Goal: Task Accomplishment & Management: Manage account settings

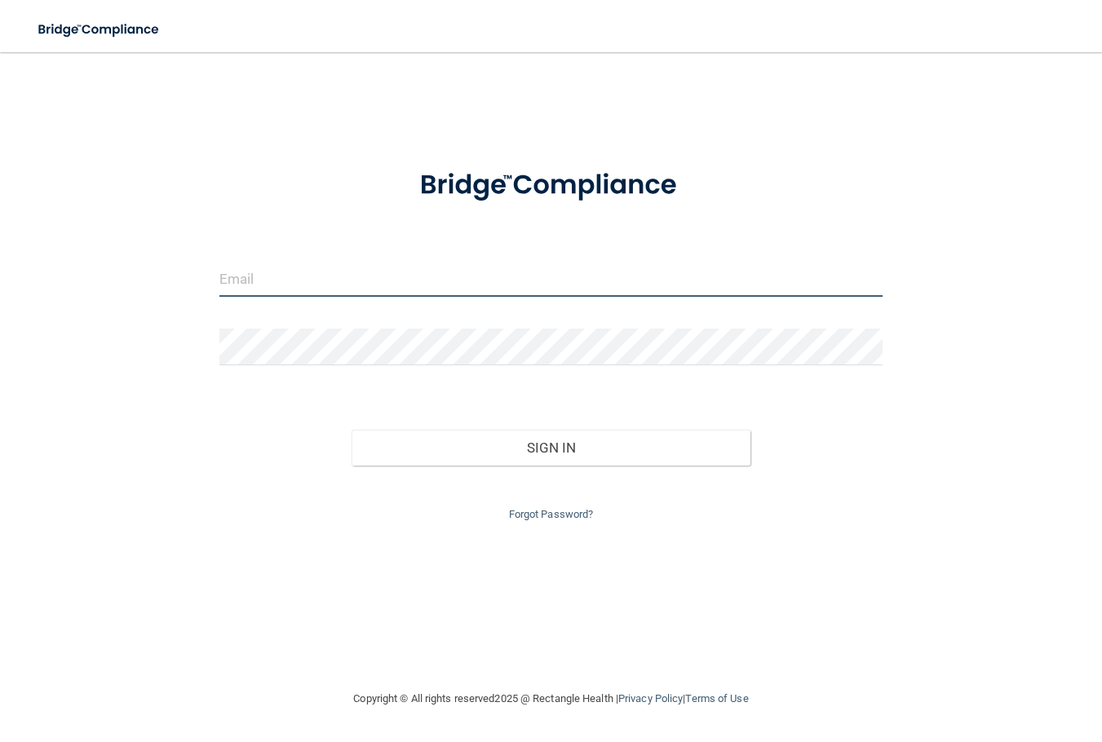
click at [743, 279] on input "email" at bounding box center [550, 278] width 663 height 37
click at [242, 276] on input "email" at bounding box center [550, 278] width 663 height 37
click at [299, 290] on input "email" at bounding box center [550, 278] width 663 height 37
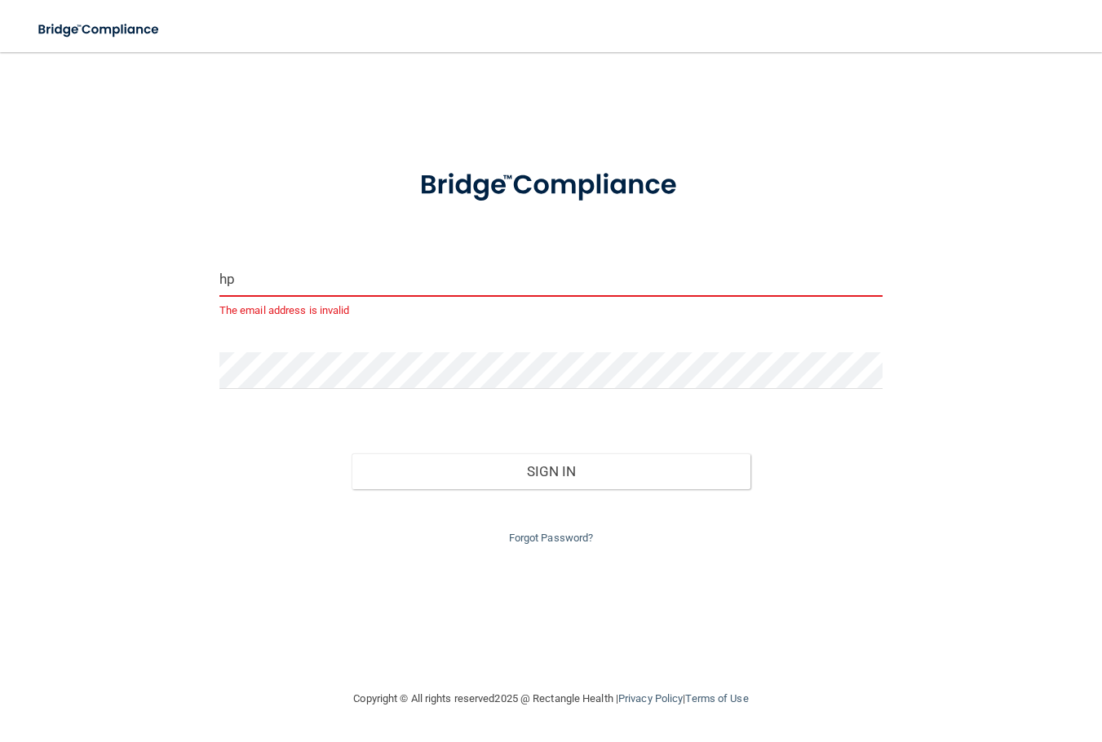
type input "h"
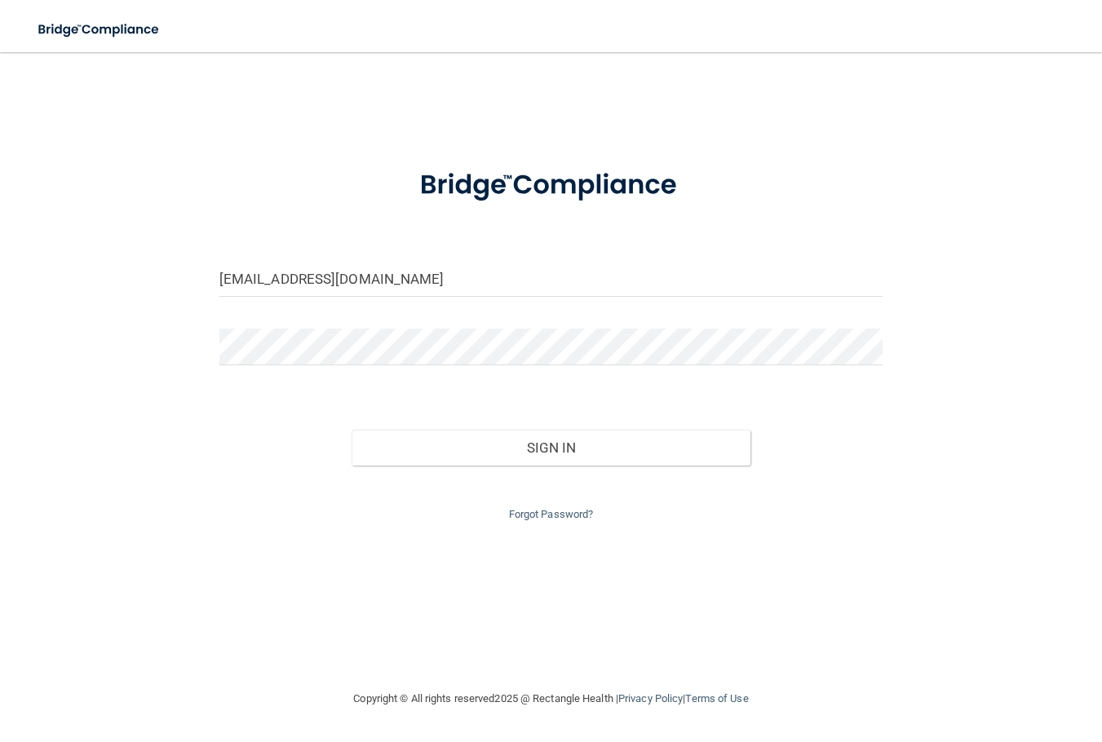
click at [607, 426] on div "Sign In" at bounding box center [550, 431] width 687 height 68
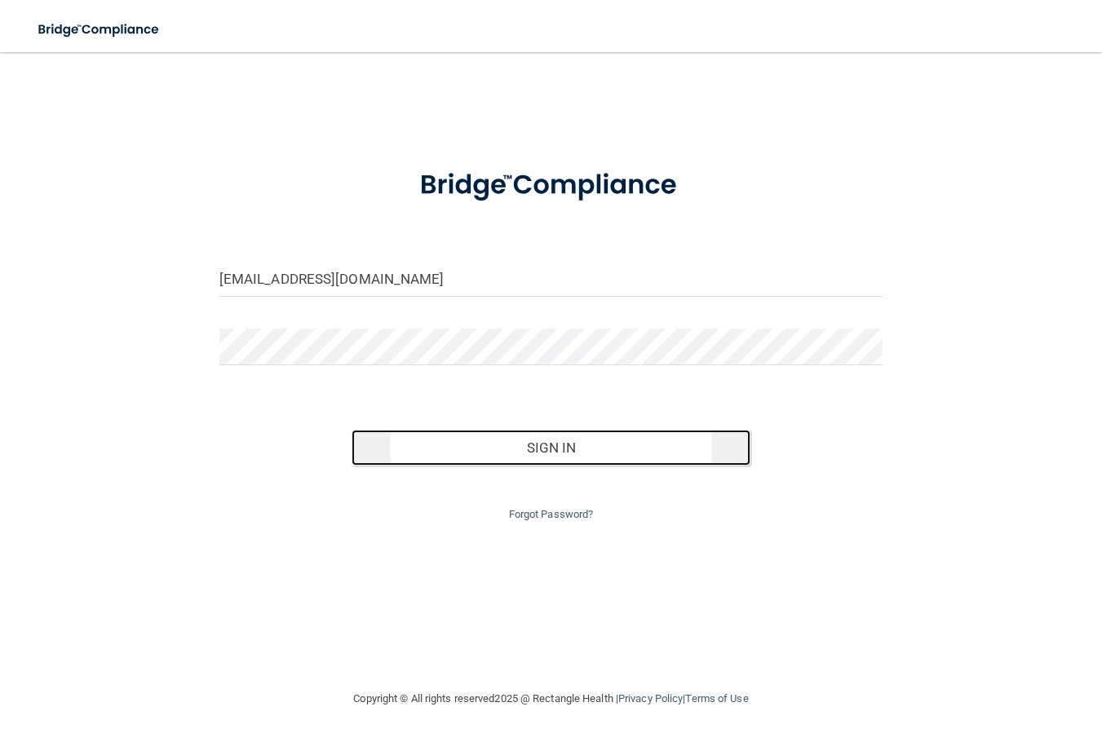
click at [612, 439] on button "Sign In" at bounding box center [550, 448] width 398 height 36
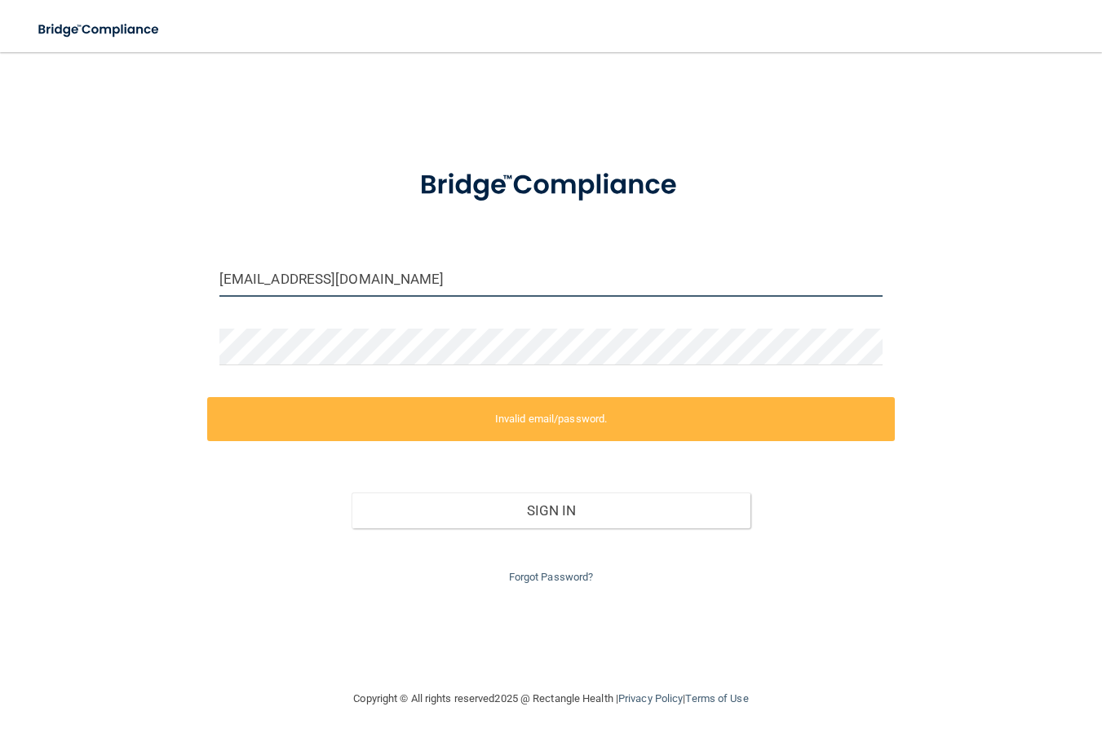
click at [272, 278] on input "officehpuc@gmail.com" at bounding box center [550, 278] width 663 height 37
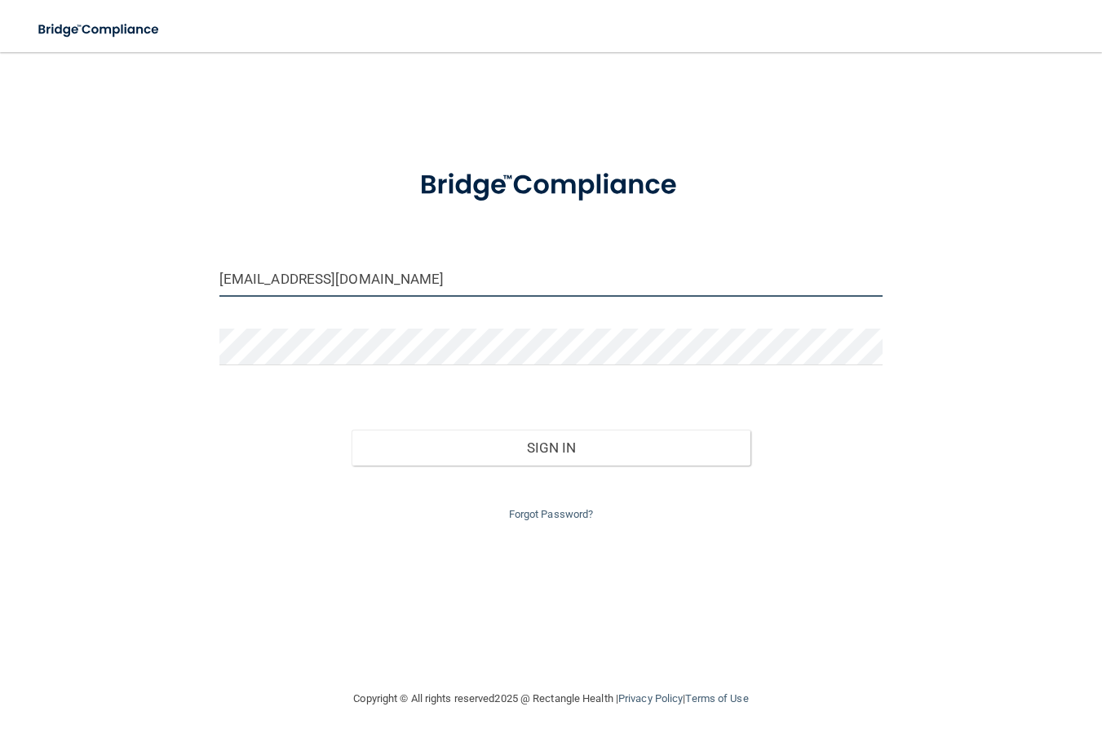
drag, startPoint x: 463, startPoint y: 296, endPoint x: 360, endPoint y: 301, distance: 103.7
click at [360, 301] on div "hazelparkurgentcare@gmail.com" at bounding box center [550, 284] width 687 height 49
type input "[EMAIL_ADDRESS][DOMAIN_NAME]"
click at [351, 430] on button "Sign In" at bounding box center [550, 448] width 398 height 36
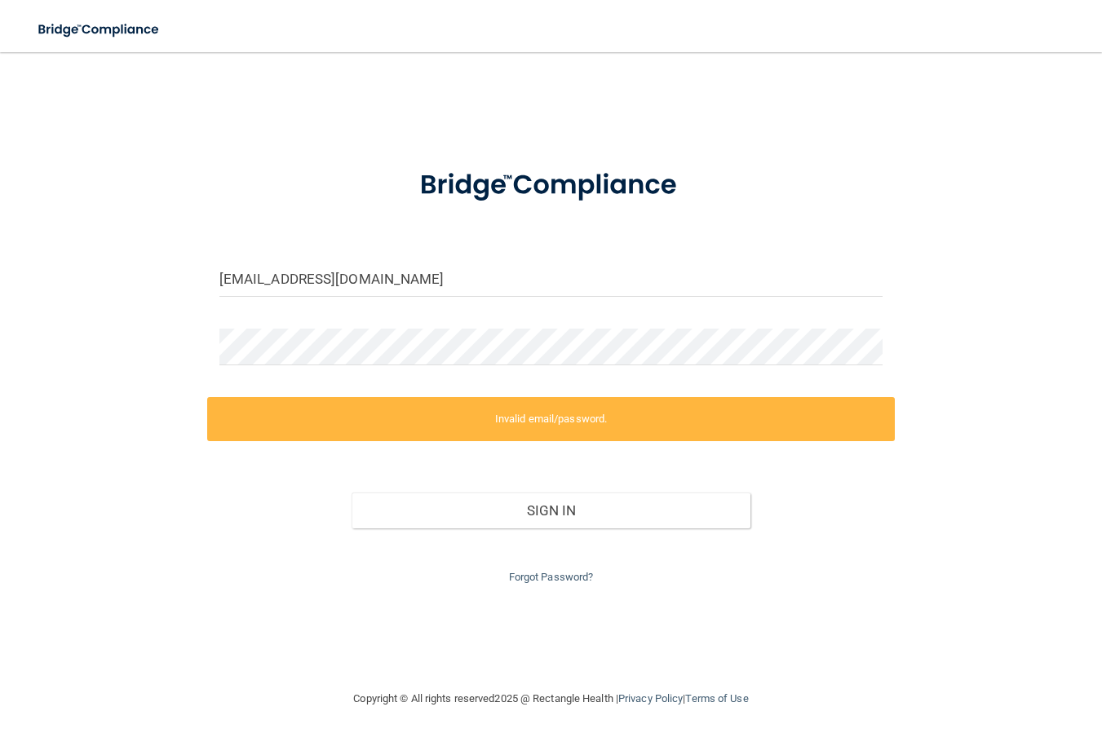
click at [565, 569] on div "Forgot Password?" at bounding box center [550, 557] width 687 height 59
click at [565, 573] on link "Forgot Password?" at bounding box center [551, 577] width 85 height 12
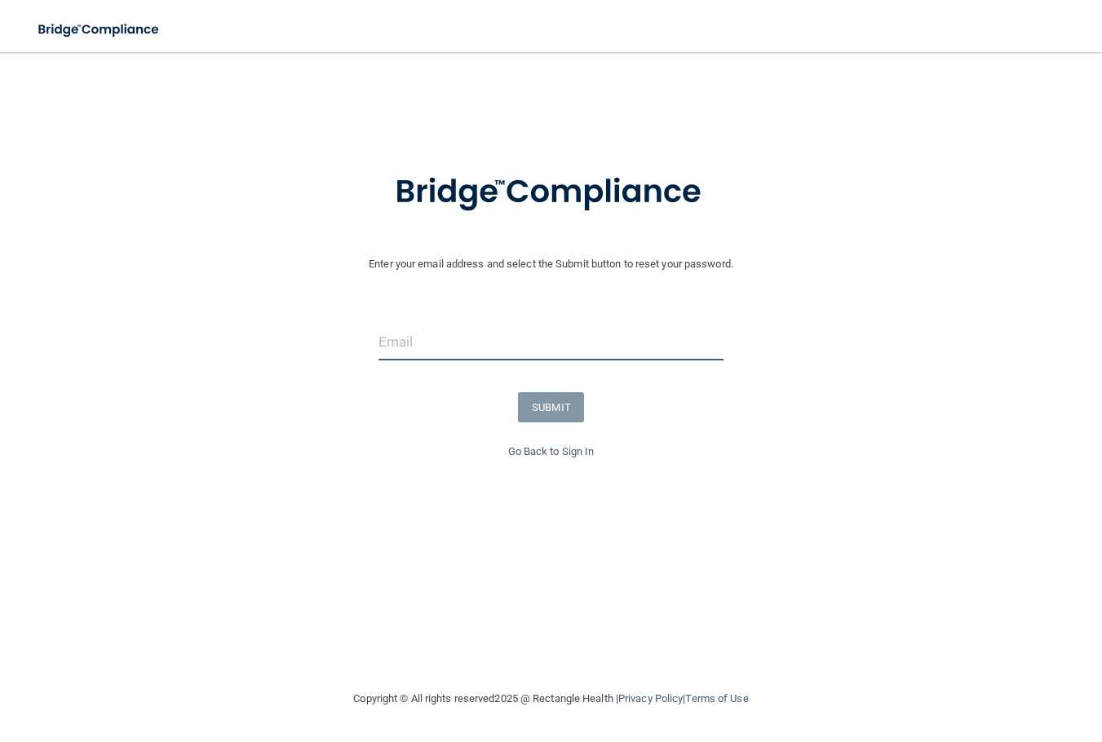
click at [529, 345] on input "email" at bounding box center [551, 342] width 346 height 37
type input "[EMAIL_ADDRESS][DOMAIN_NAME]"
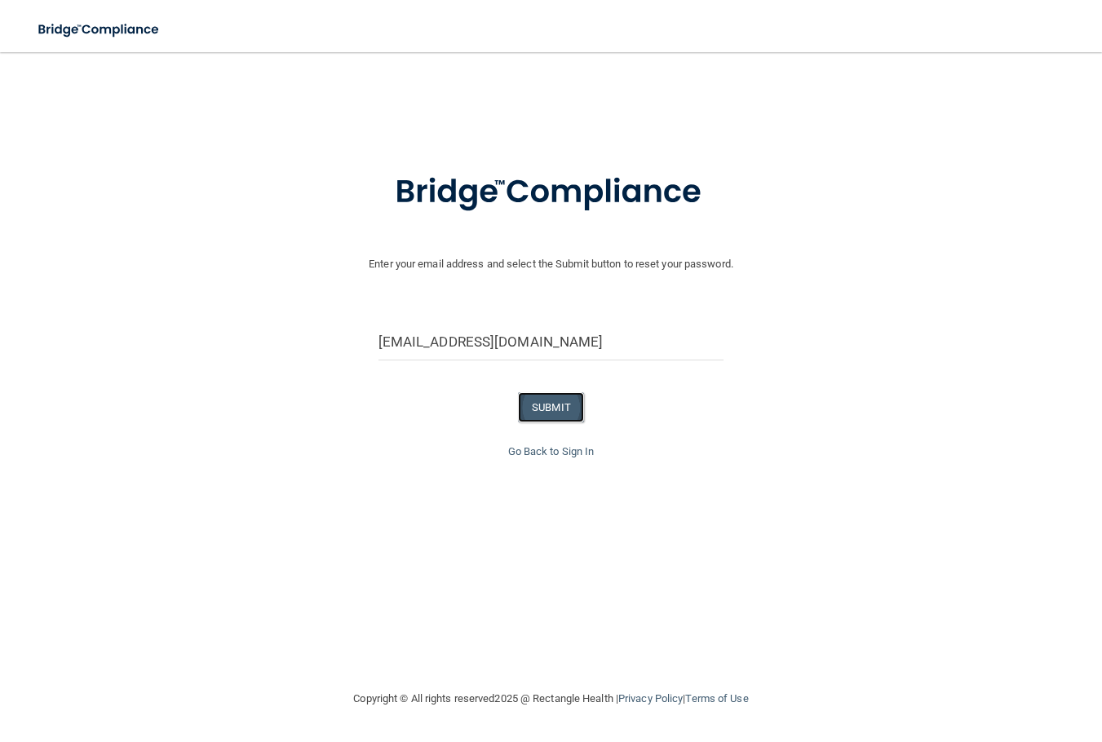
click at [544, 400] on button "SUBMIT" at bounding box center [551, 407] width 66 height 30
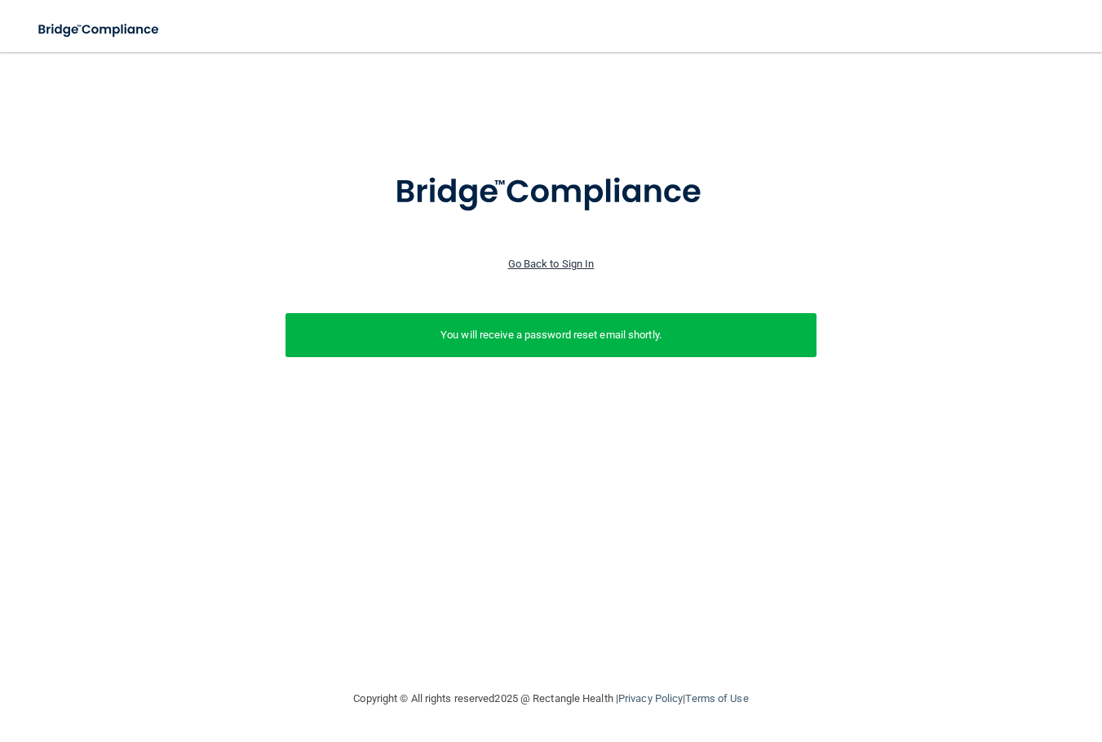
click at [562, 267] on link "Go Back to Sign In" at bounding box center [551, 264] width 86 height 12
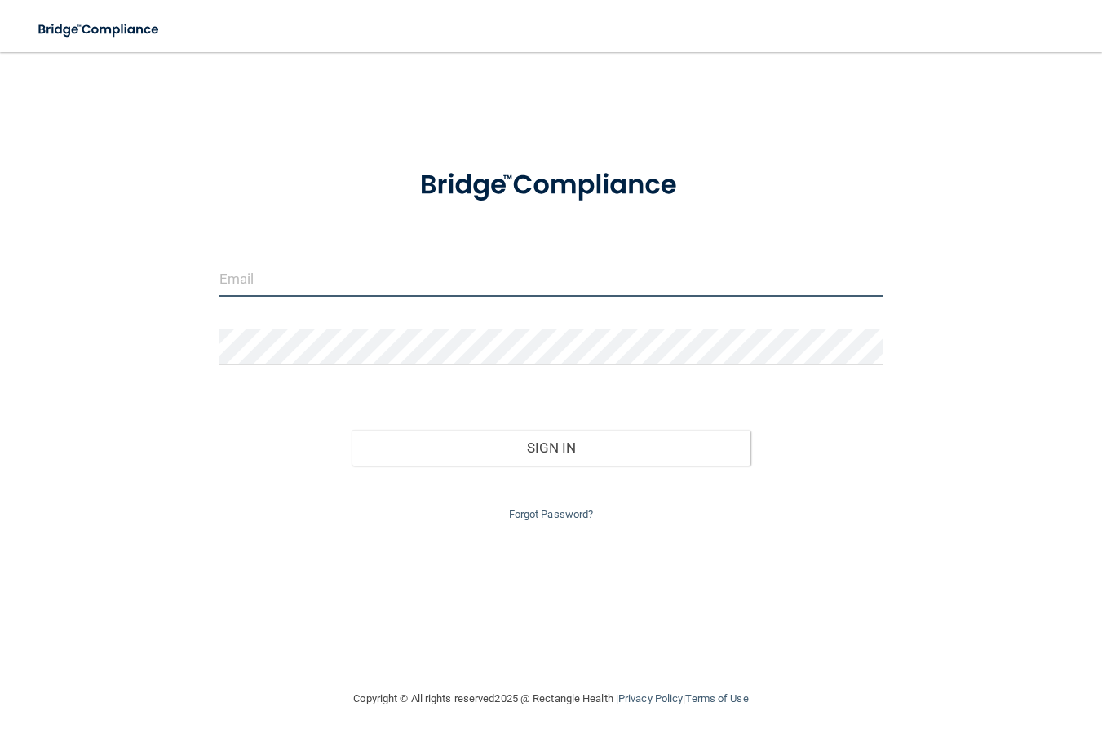
type input "[EMAIL_ADDRESS][DOMAIN_NAME]"
click at [494, 286] on input "[EMAIL_ADDRESS][DOMAIN_NAME]" at bounding box center [550, 278] width 663 height 37
click at [308, 198] on div at bounding box center [550, 185] width 687 height 71
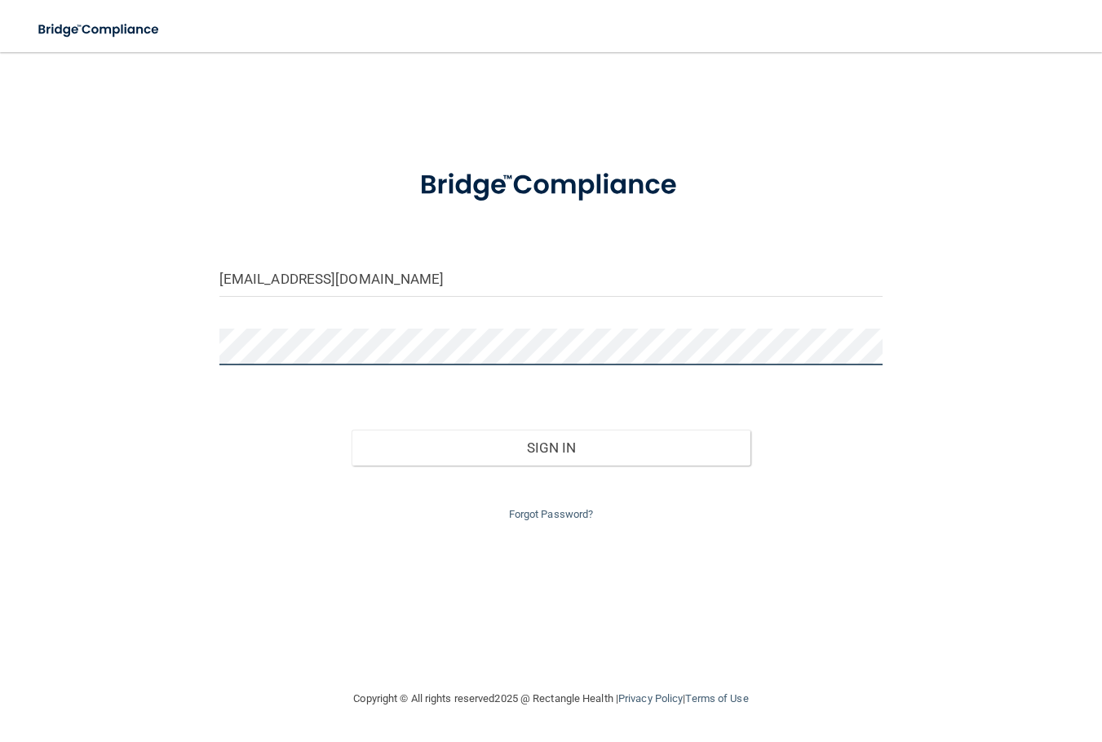
click at [351, 430] on button "Sign In" at bounding box center [550, 448] width 398 height 36
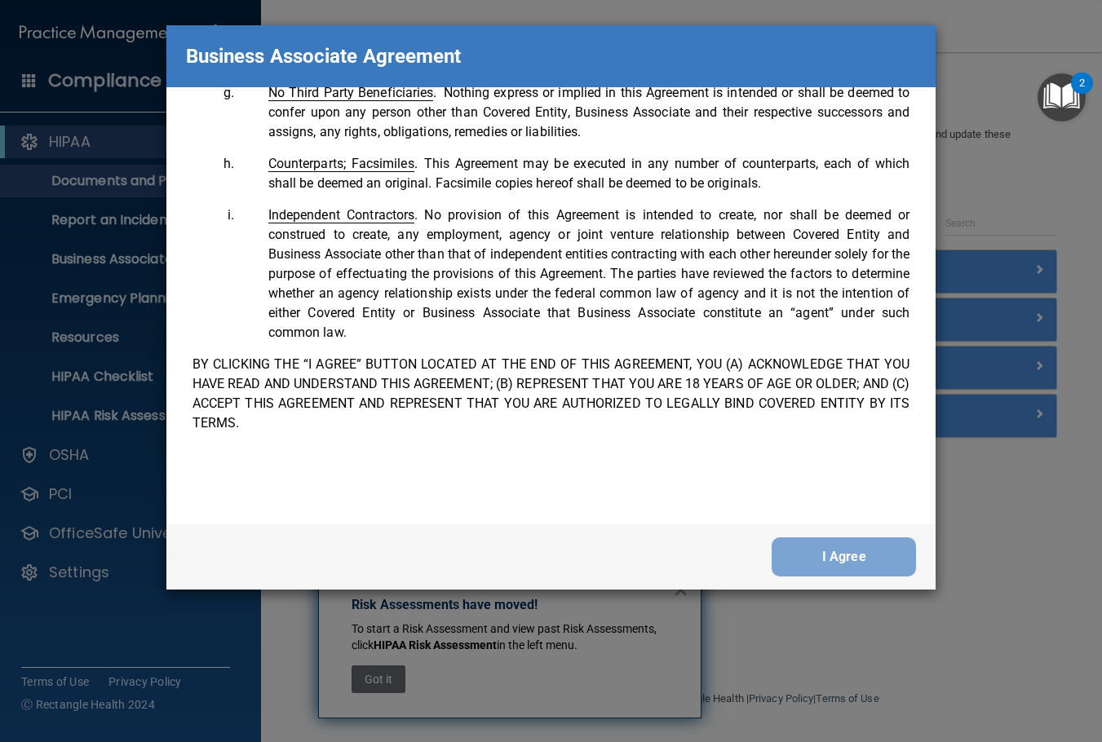
scroll to position [3624, 0]
click at [796, 562] on button "I Agree" at bounding box center [843, 556] width 144 height 39
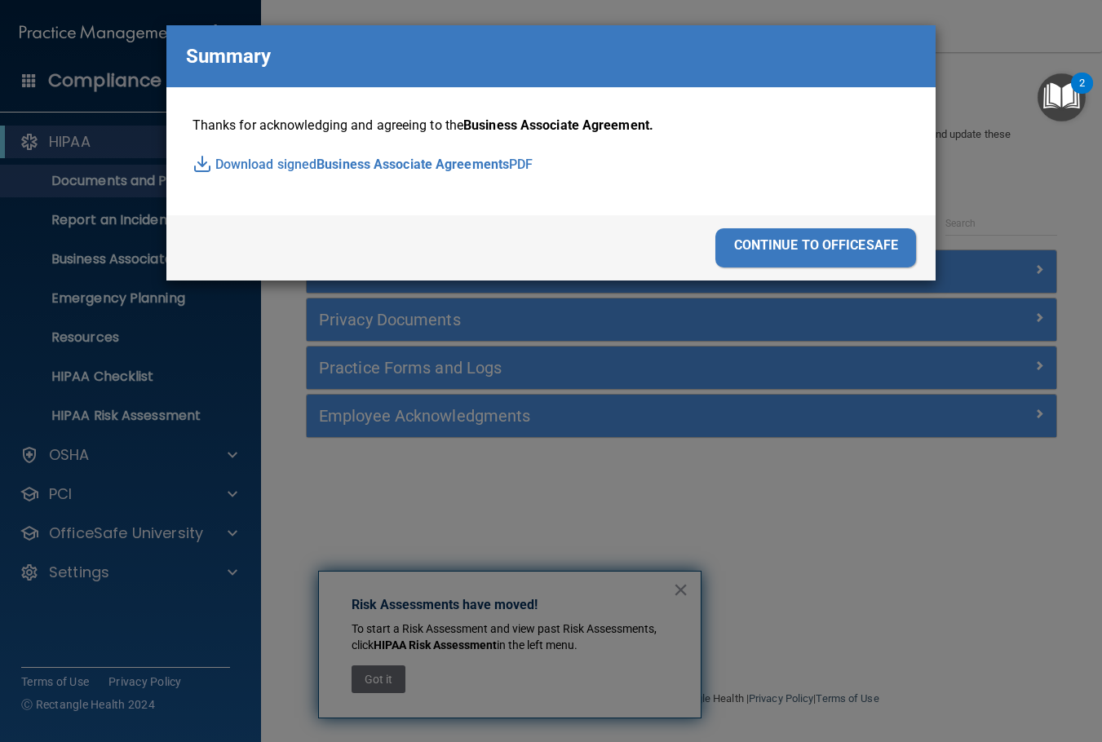
click at [833, 245] on div "continue to officesafe" at bounding box center [815, 247] width 201 height 39
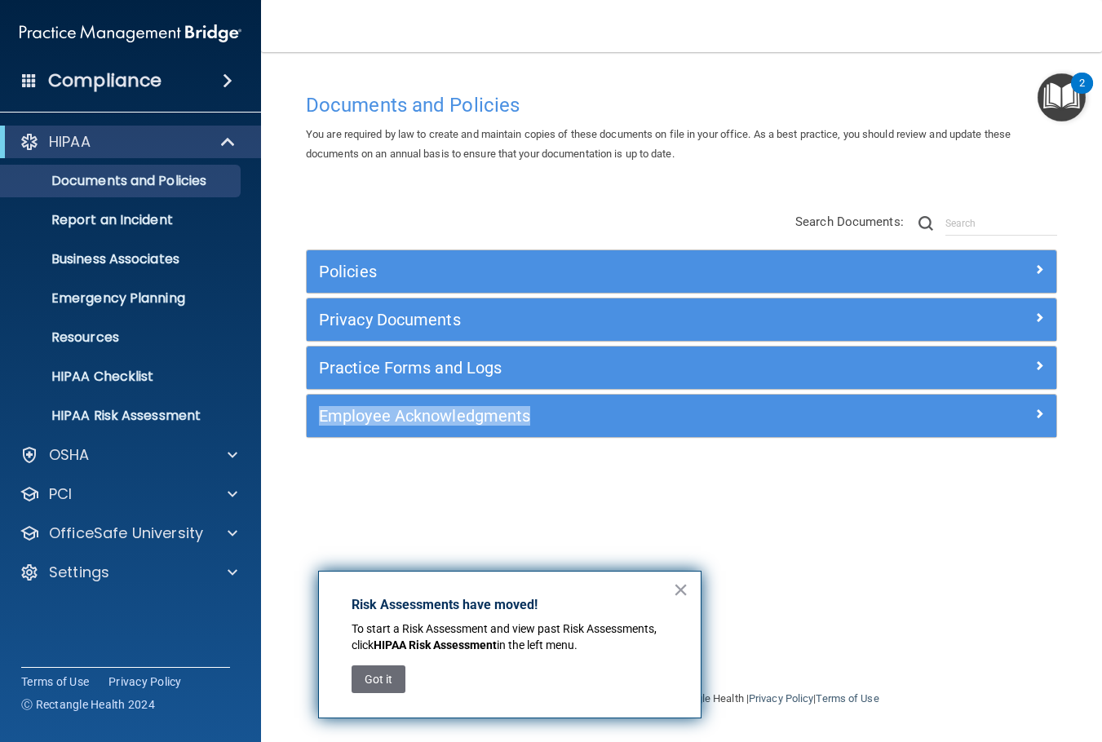
drag, startPoint x: 881, startPoint y: 343, endPoint x: 996, endPoint y: 588, distance: 270.3
click at [996, 588] on div "Documents and Policies You are required by law to create and maintain copies of…" at bounding box center [681, 387] width 775 height 604
click at [170, 573] on div "Settings" at bounding box center [108, 573] width 202 height 20
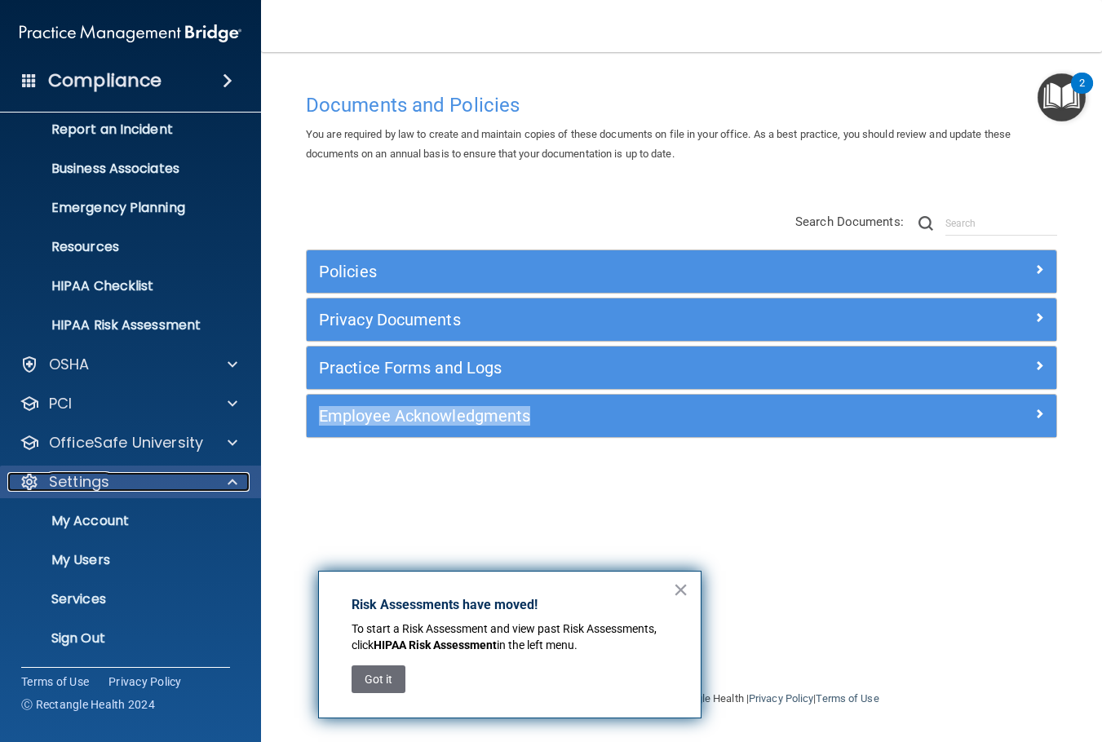
scroll to position [91, 0]
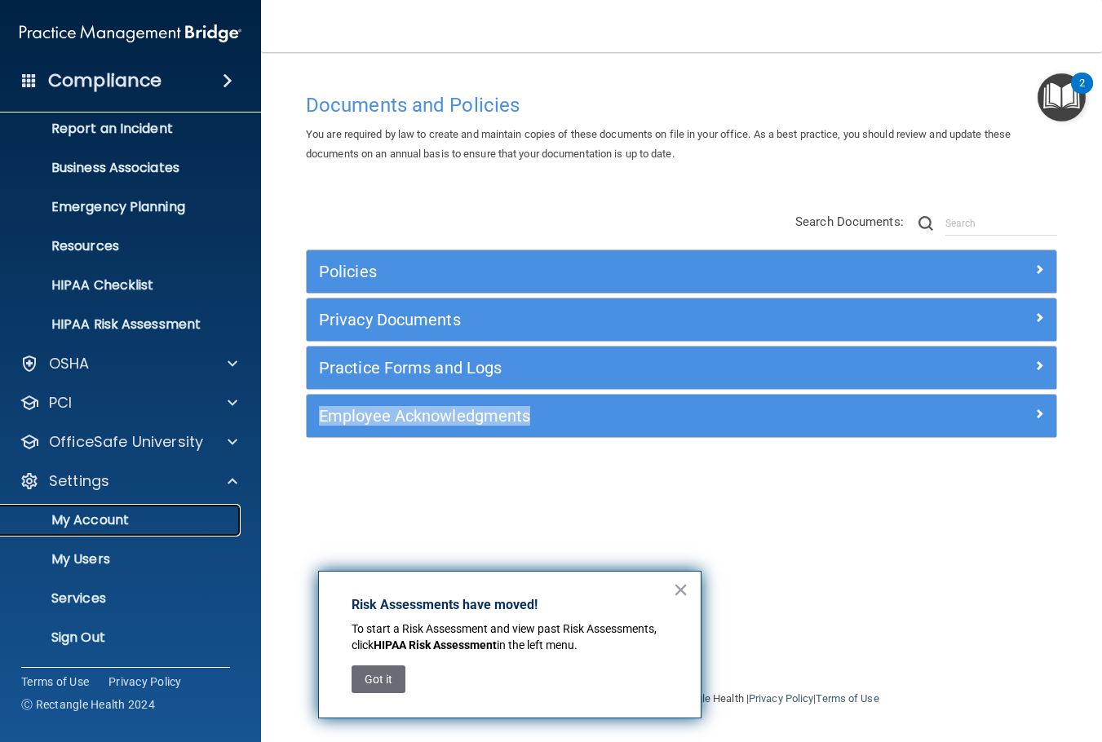
click at [123, 512] on p "My Account" at bounding box center [122, 520] width 223 height 16
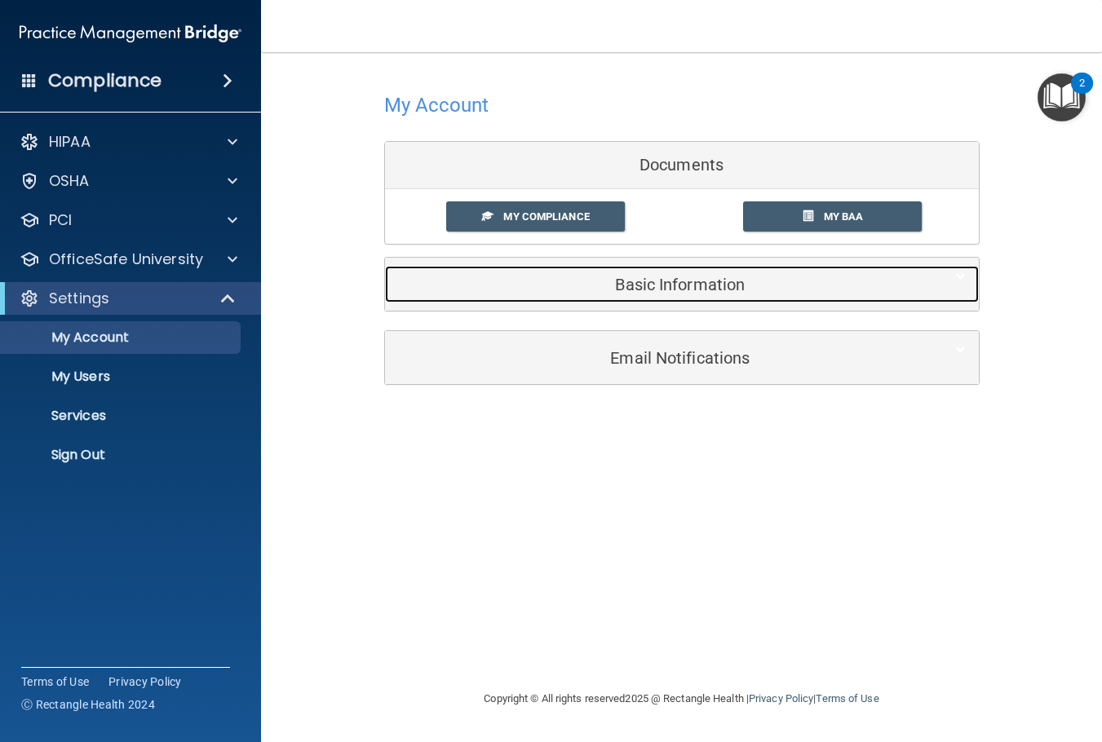
click at [649, 288] on h5 "Basic Information" at bounding box center [656, 285] width 519 height 18
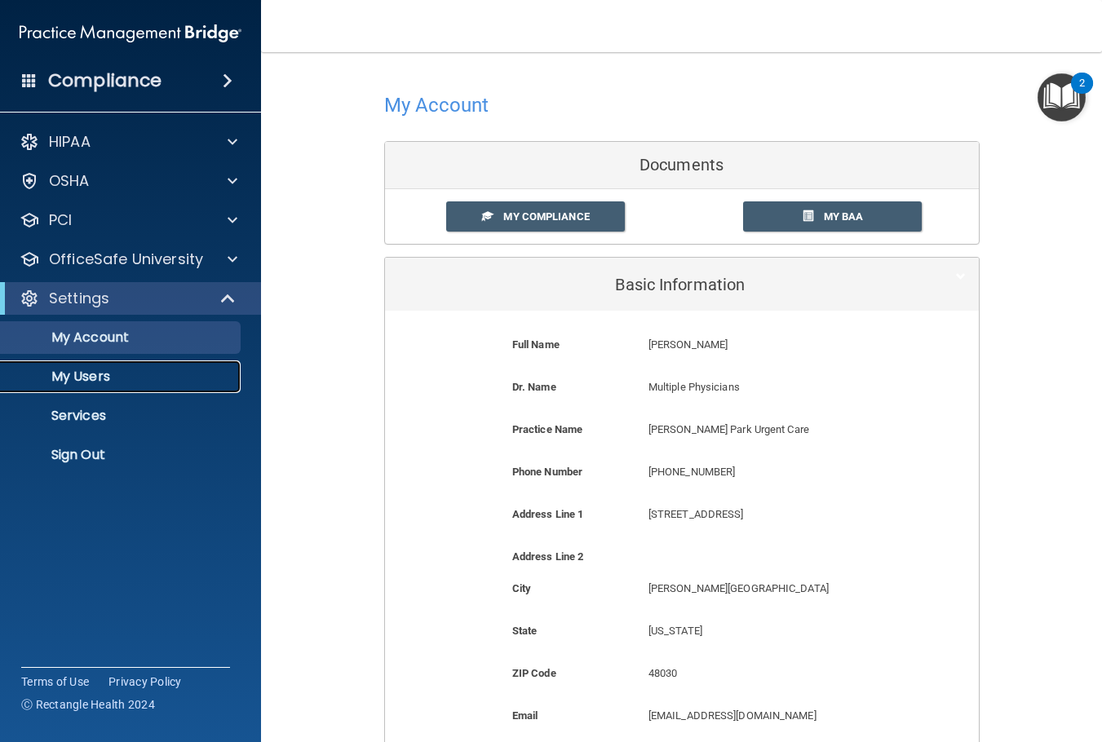
click at [107, 369] on p "My Users" at bounding box center [122, 377] width 223 height 16
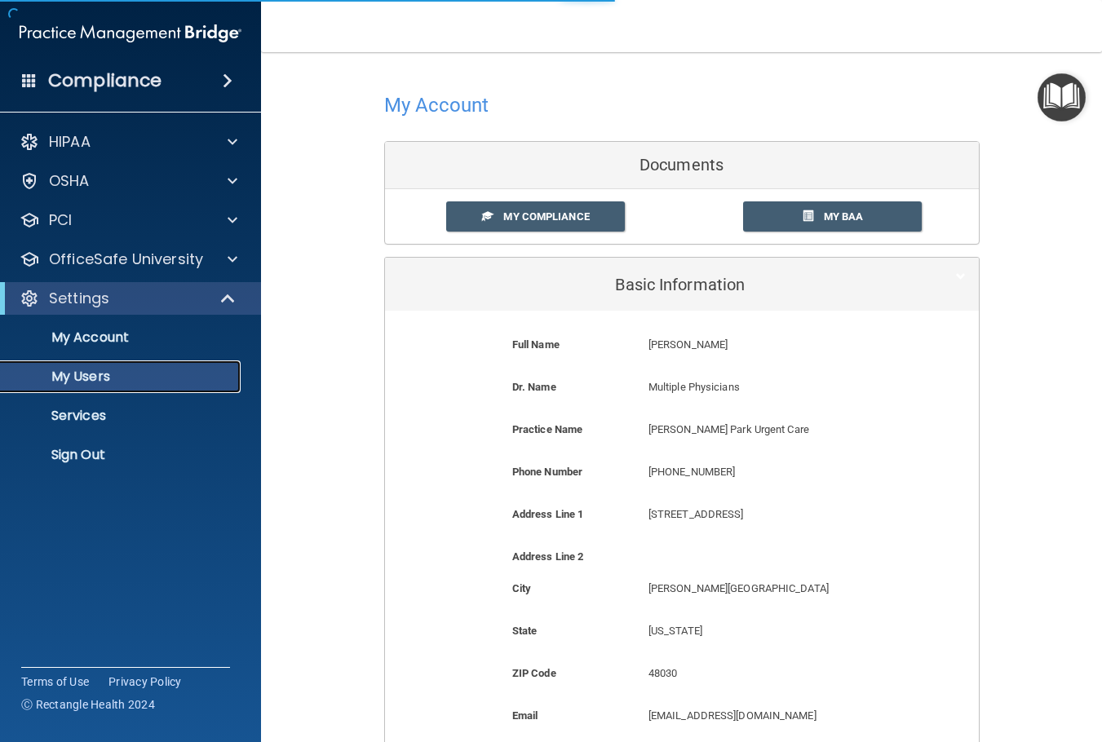
select select "20"
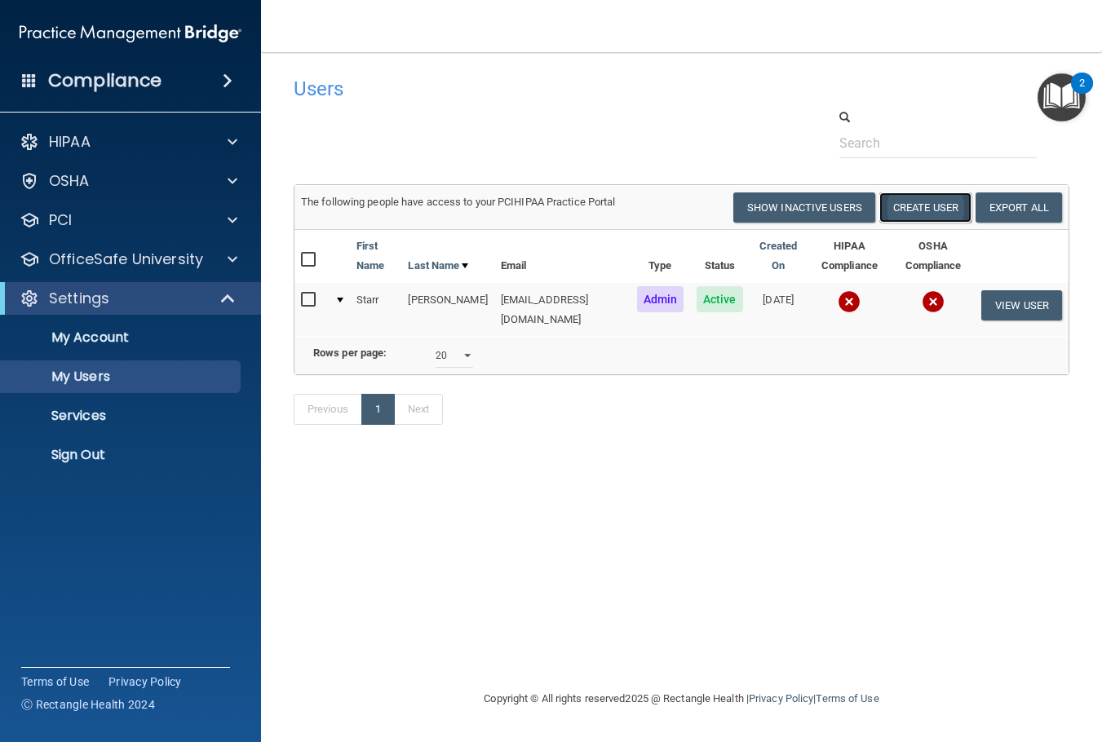
click at [925, 197] on button "Create User" at bounding box center [925, 207] width 92 height 30
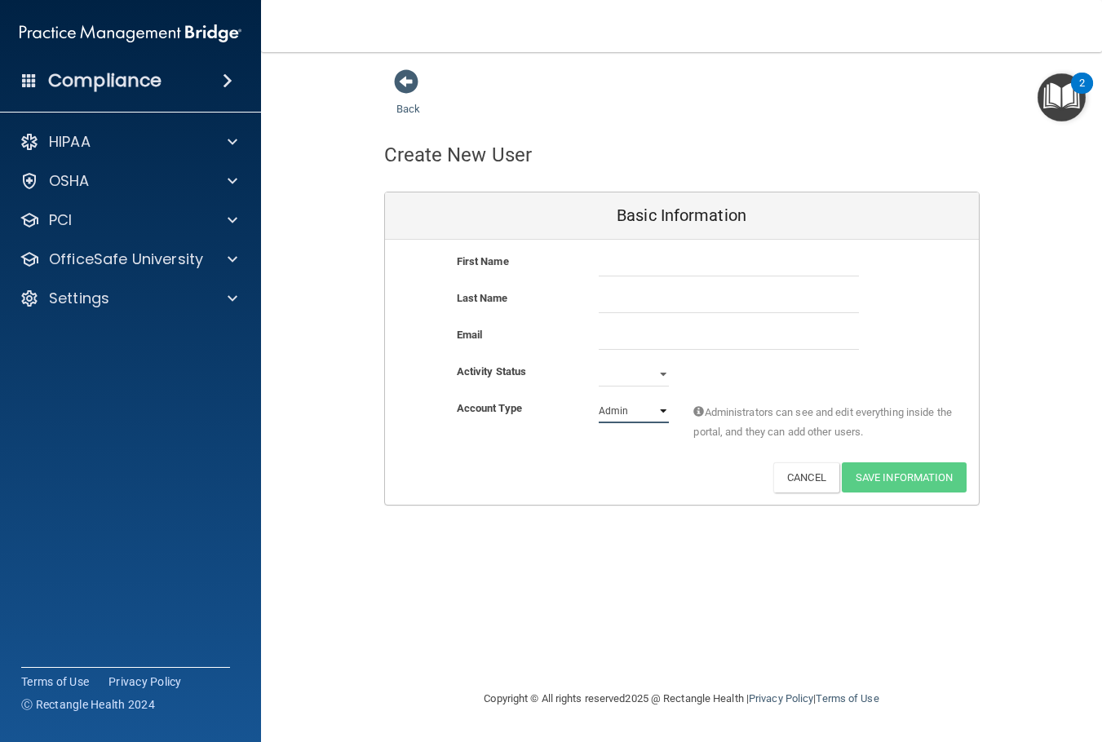
click at [651, 411] on select "Admin Member" at bounding box center [633, 411] width 70 height 24
click at [680, 572] on div "Back Create New User Basic Information First Name Last Name Email Activity Stat…" at bounding box center [681, 370] width 775 height 604
click at [404, 84] on span at bounding box center [406, 81] width 24 height 24
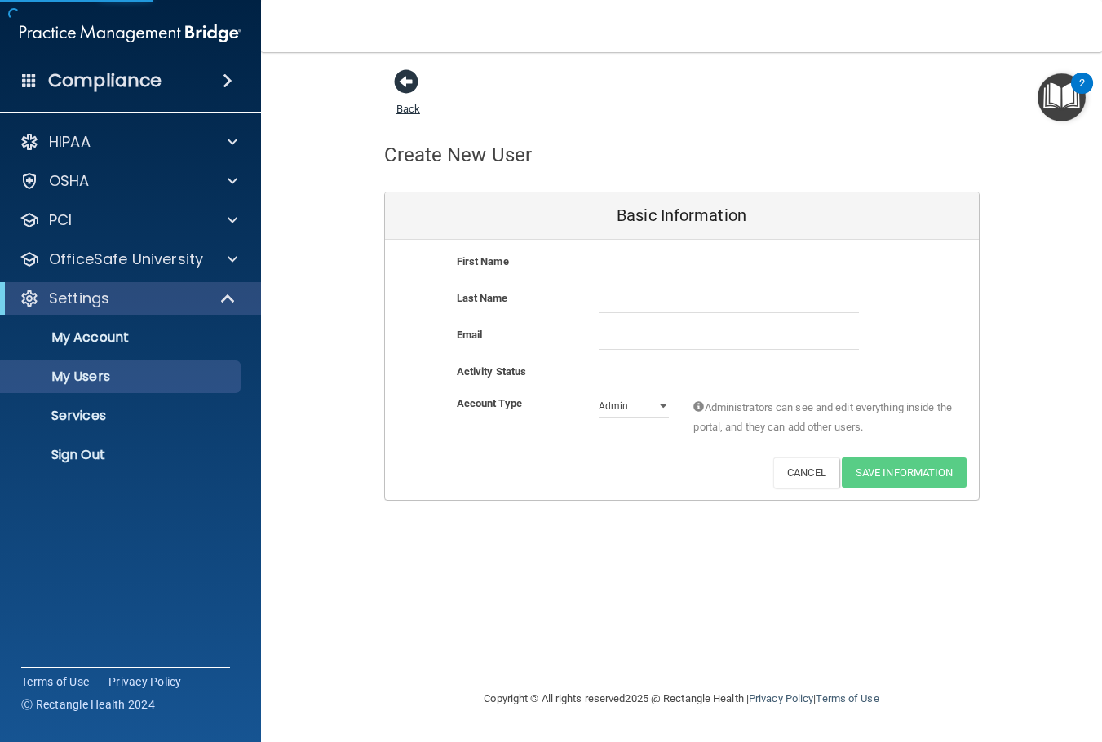
select select "20"
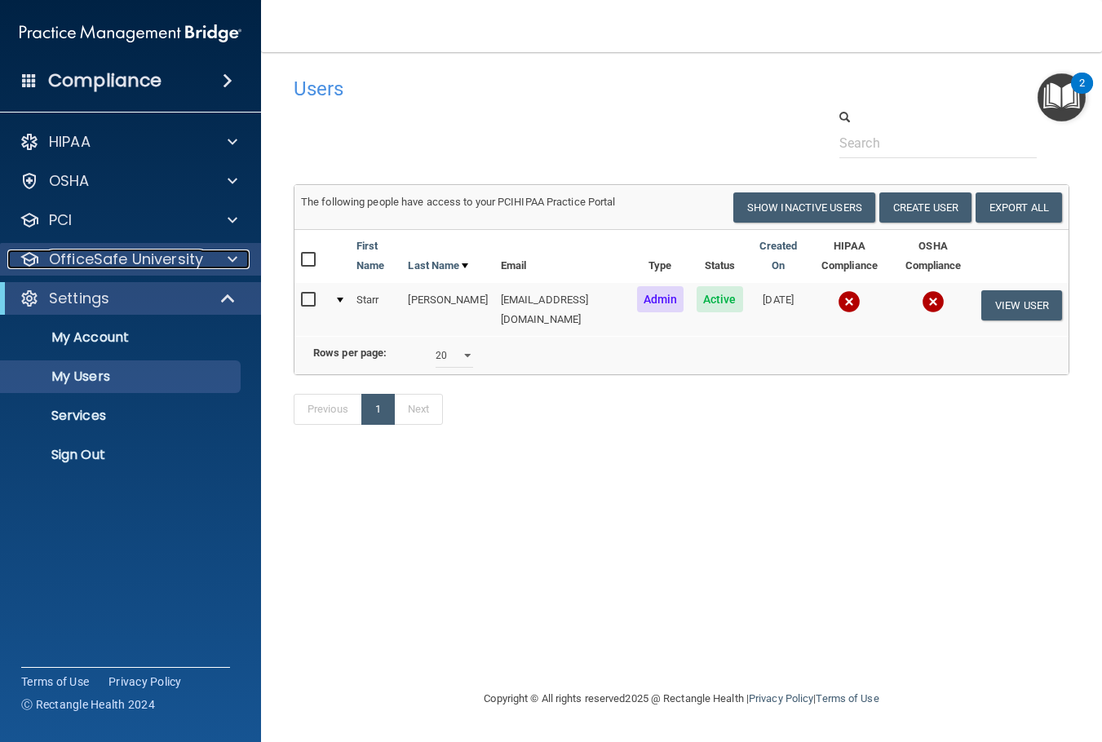
click at [183, 258] on p "OfficeSafe University" at bounding box center [126, 260] width 154 height 20
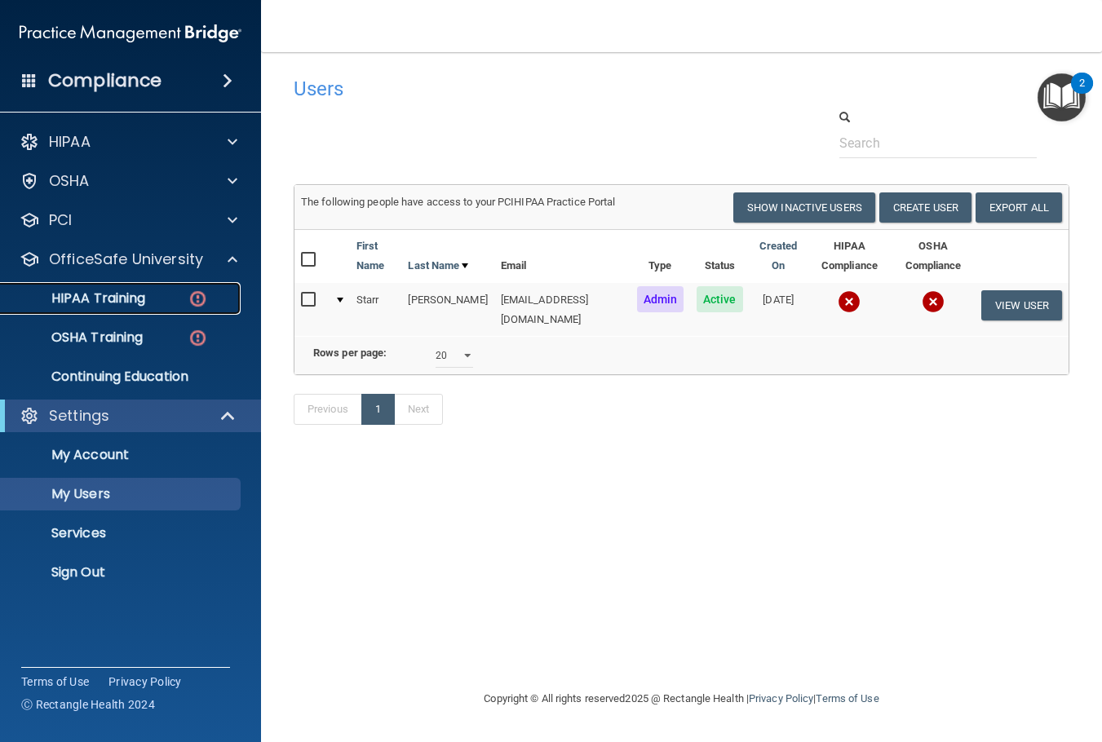
click at [101, 297] on p "HIPAA Training" at bounding box center [78, 298] width 135 height 16
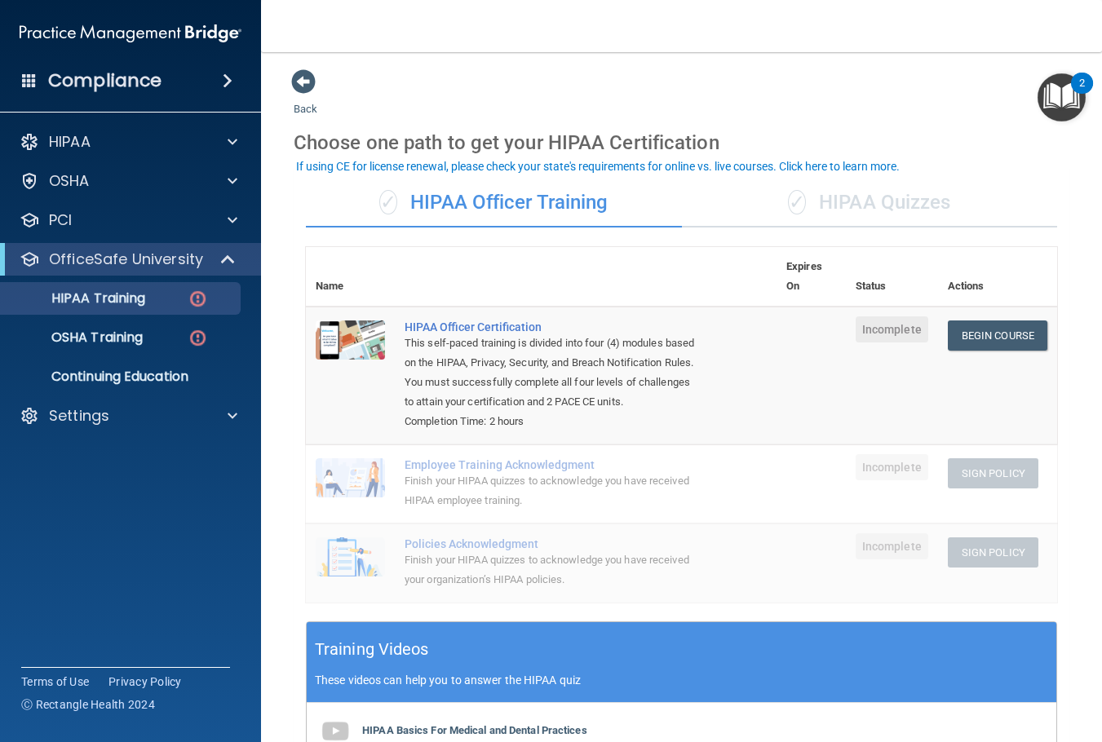
click at [870, 210] on div "✓ HIPAA Quizzes" at bounding box center [870, 203] width 376 height 49
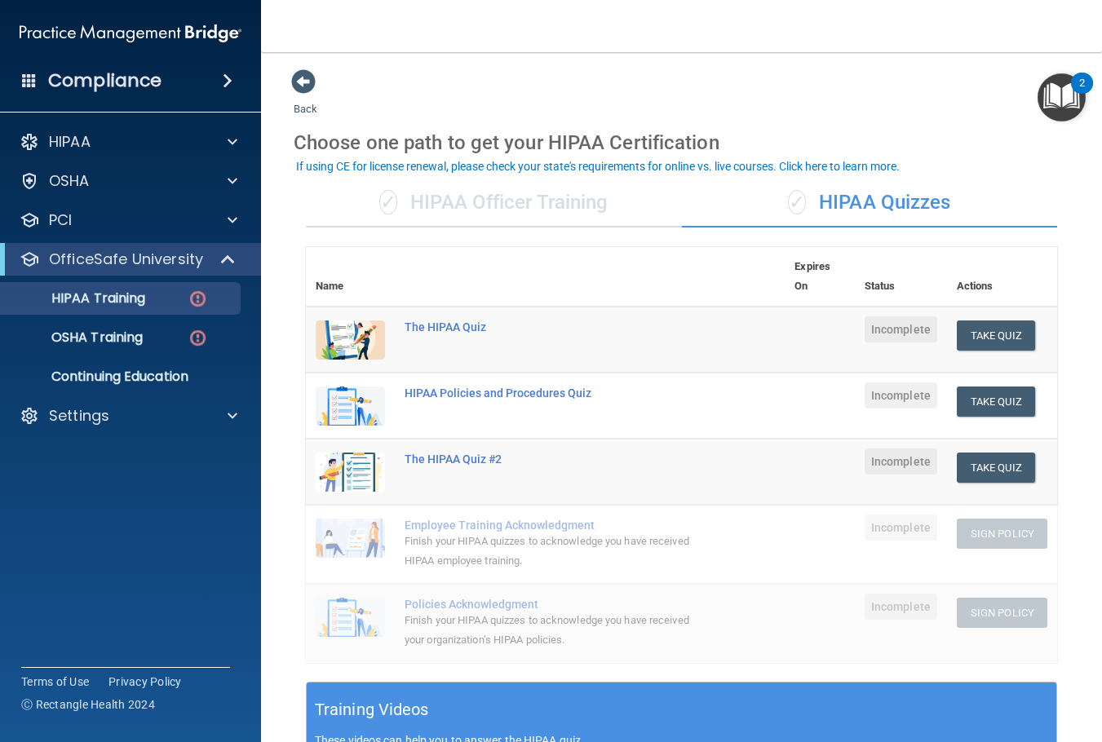
click at [572, 210] on div "✓ HIPAA Officer Training" at bounding box center [494, 203] width 376 height 49
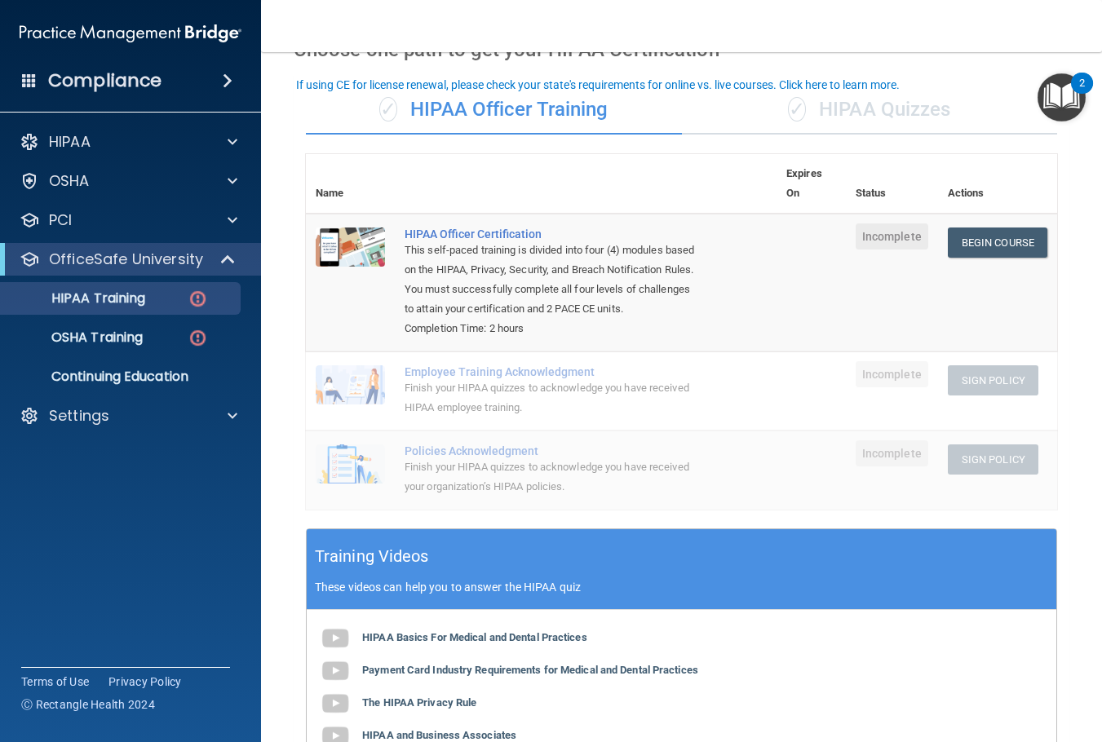
scroll to position [82, 0]
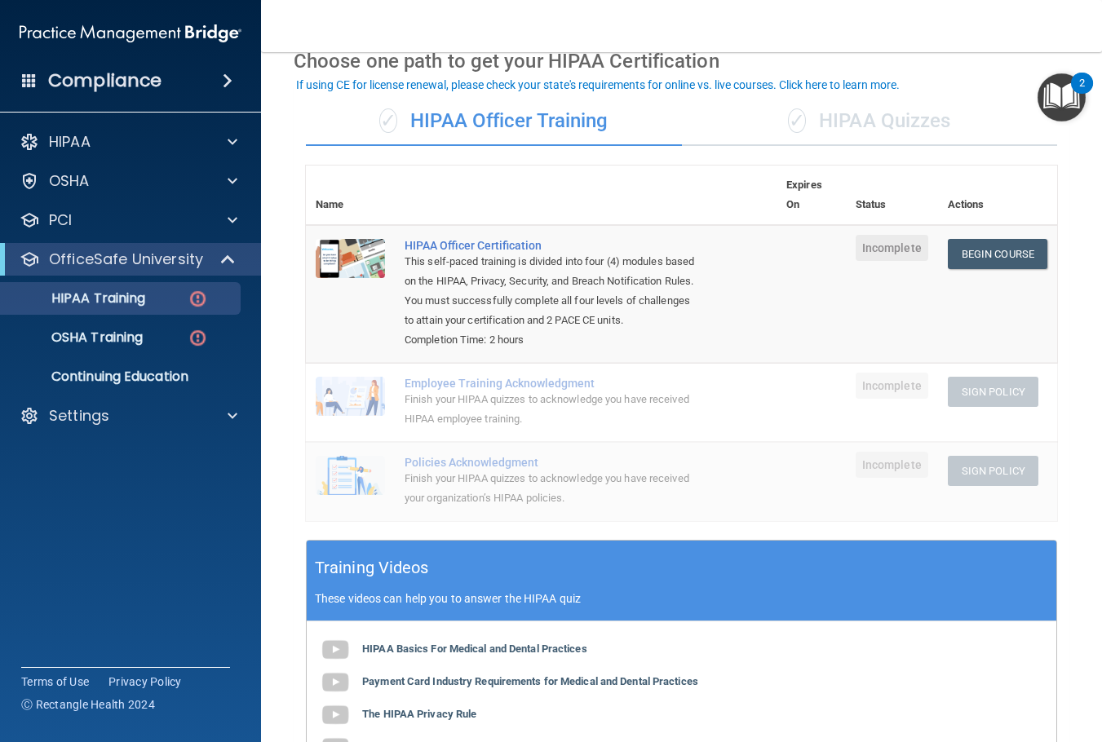
click at [930, 130] on div "✓ HIPAA Quizzes" at bounding box center [870, 121] width 376 height 49
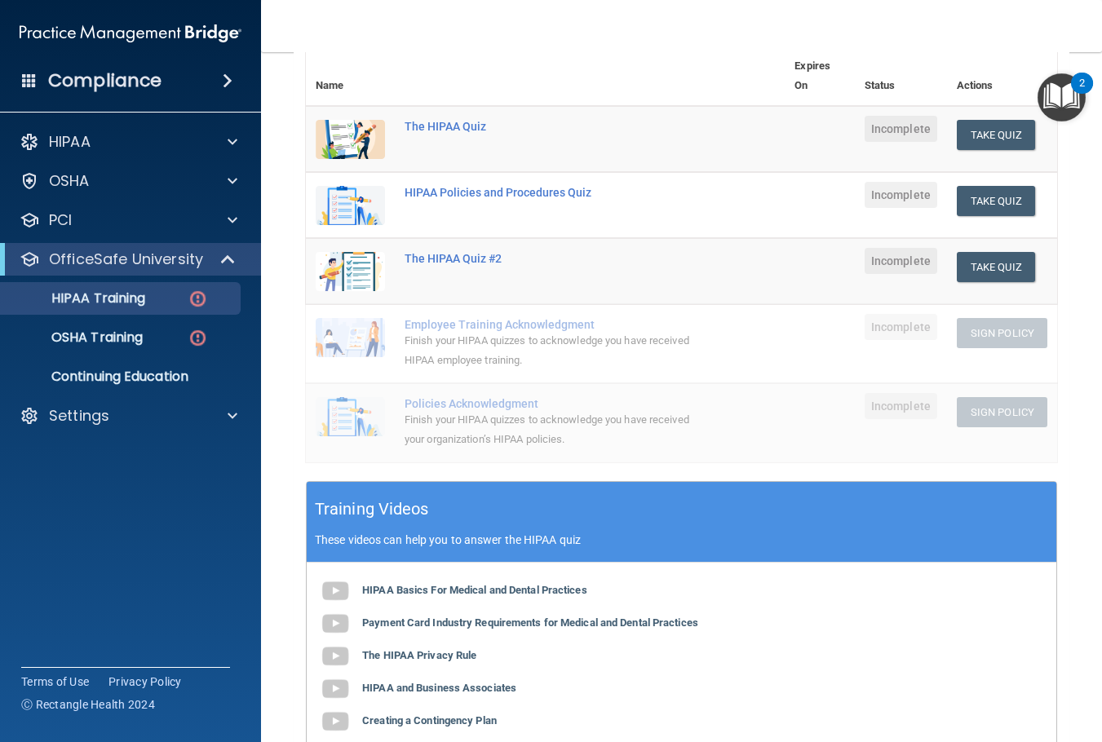
scroll to position [245, 0]
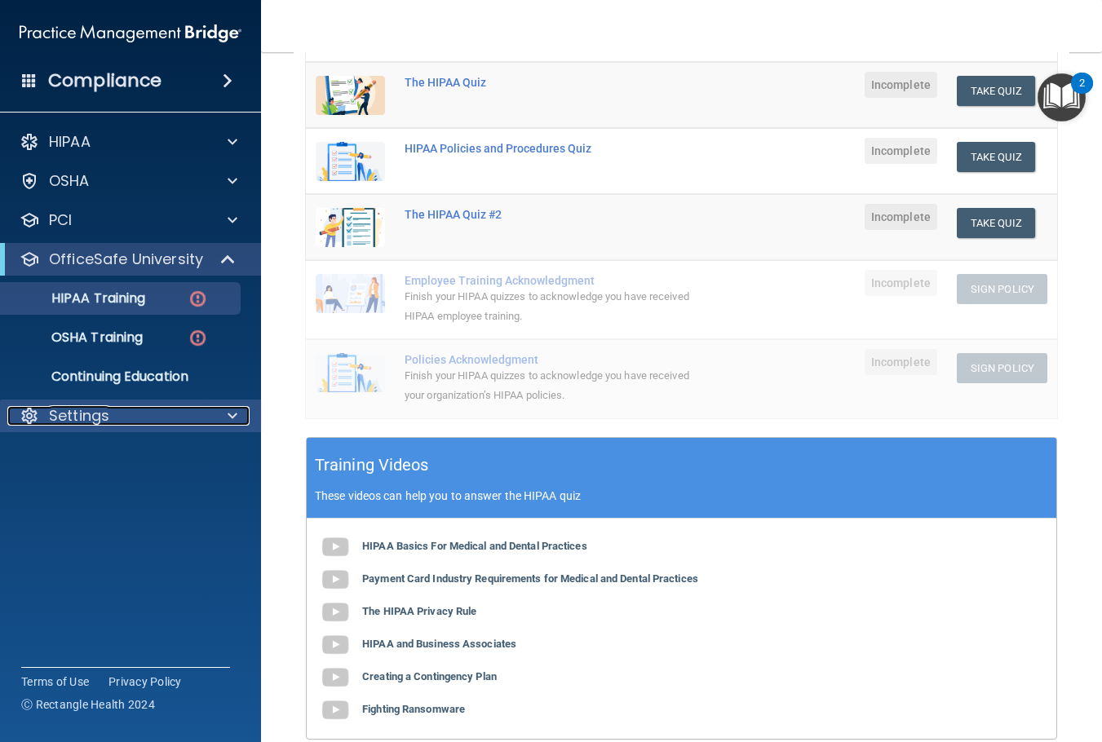
click at [85, 415] on p "Settings" at bounding box center [79, 416] width 60 height 20
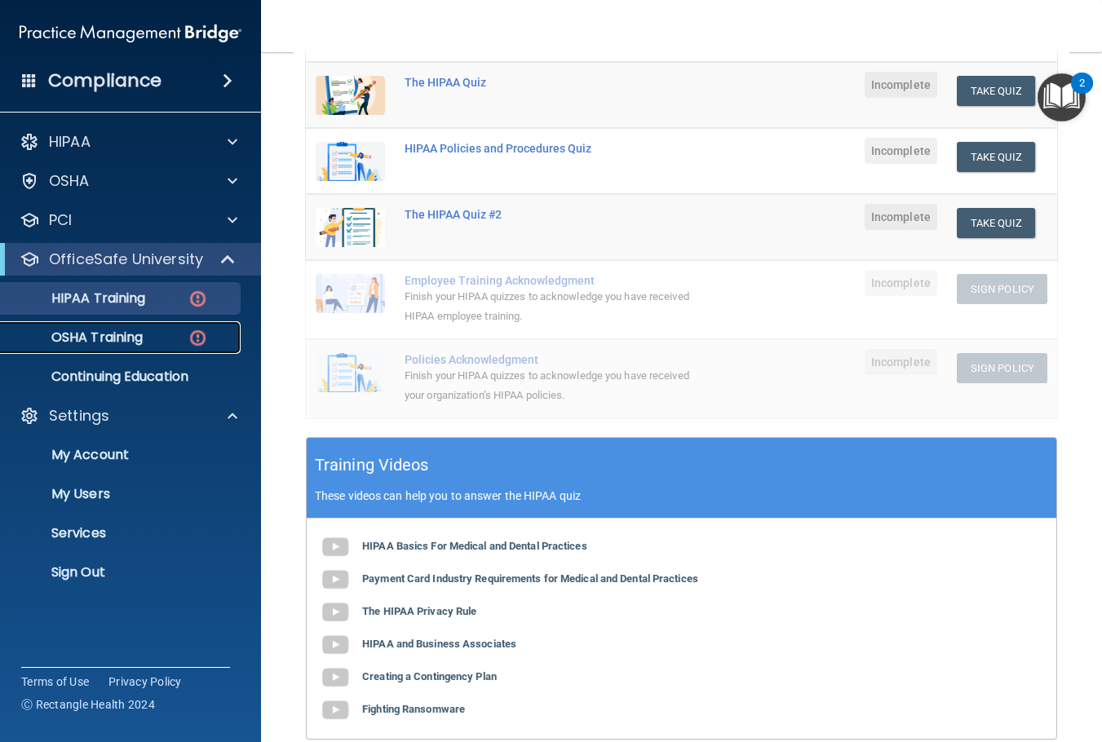
click at [157, 348] on link "OSHA Training" at bounding box center [112, 337] width 257 height 33
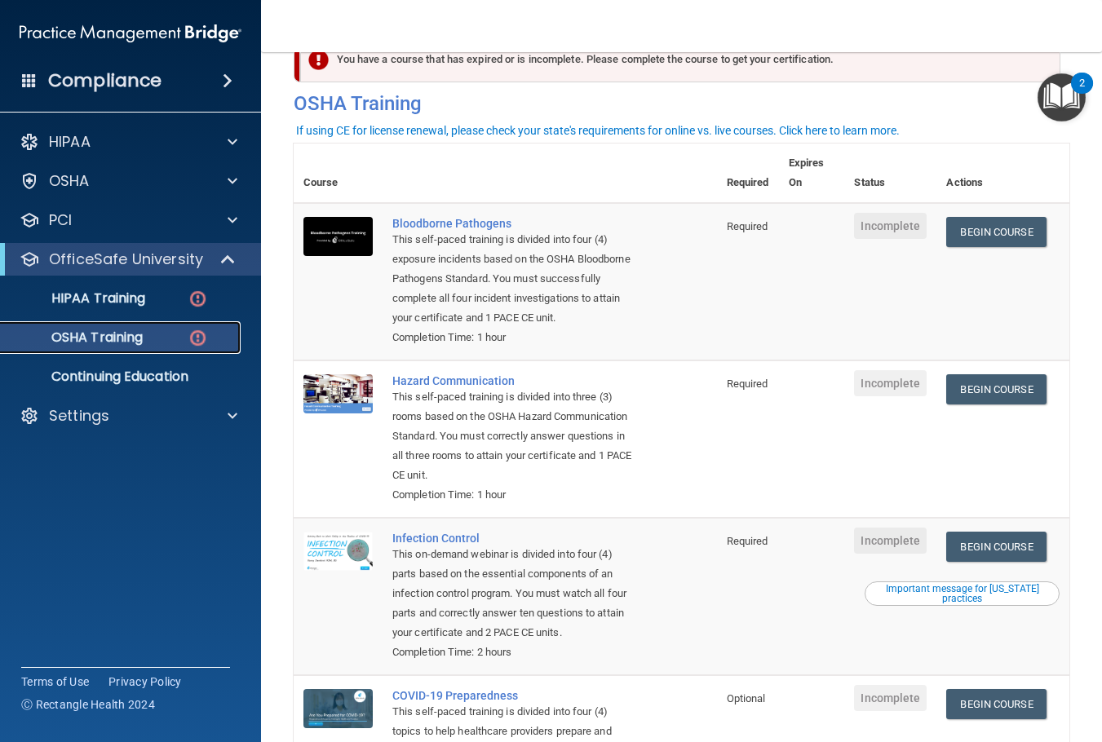
scroll to position [82, 0]
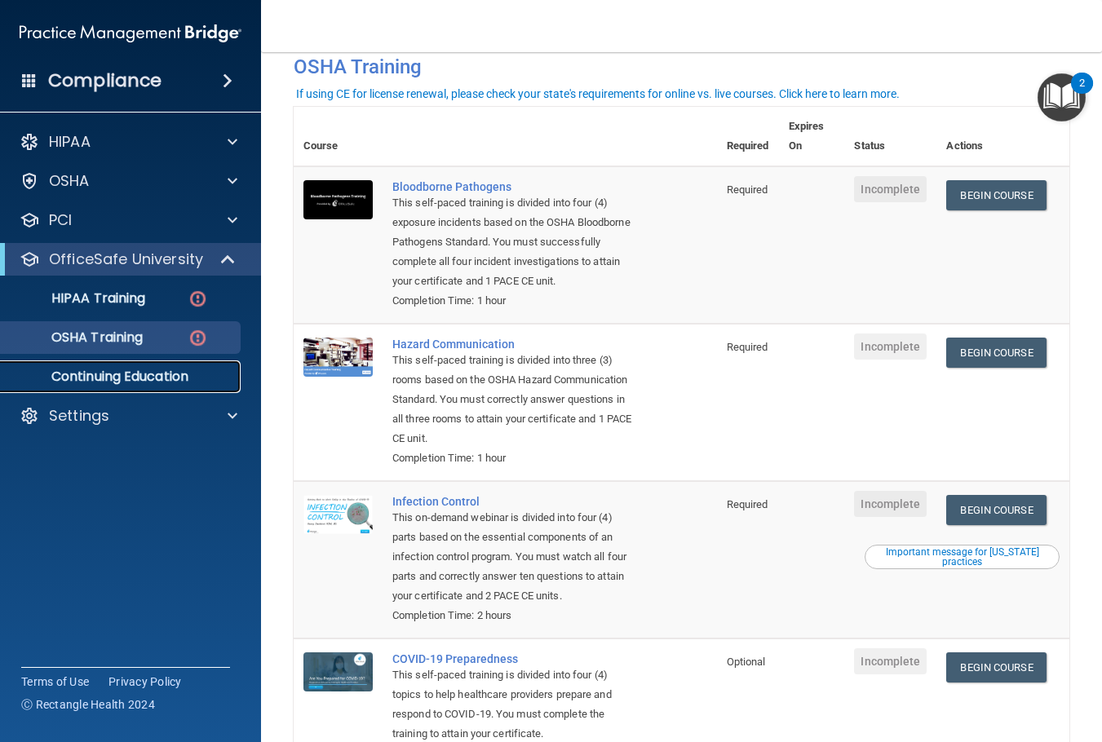
click at [161, 381] on p "Continuing Education" at bounding box center [122, 377] width 223 height 16
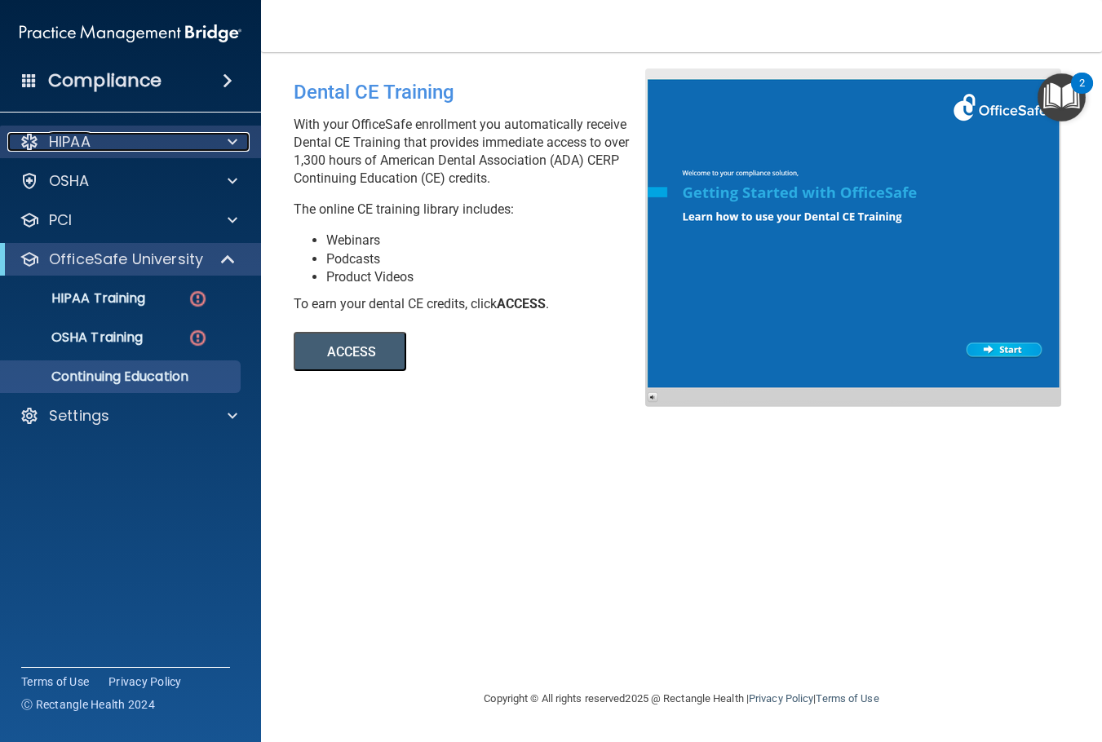
click at [76, 149] on p "HIPAA" at bounding box center [70, 142] width 42 height 20
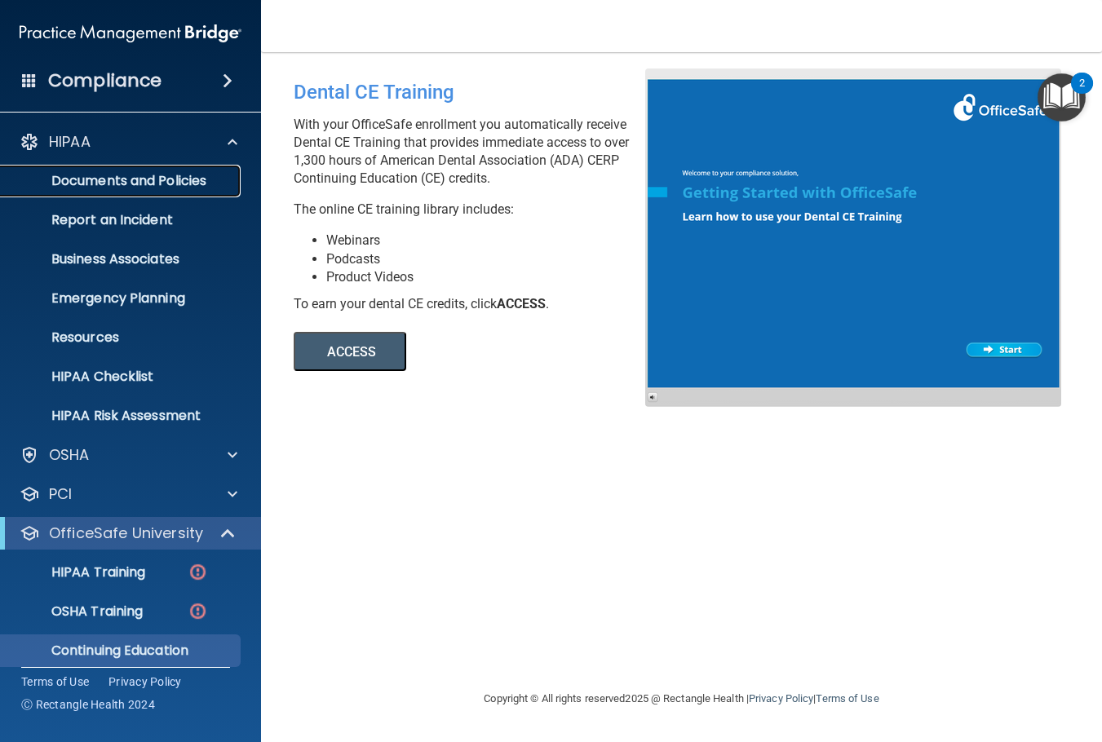
click at [103, 185] on p "Documents and Policies" at bounding box center [122, 181] width 223 height 16
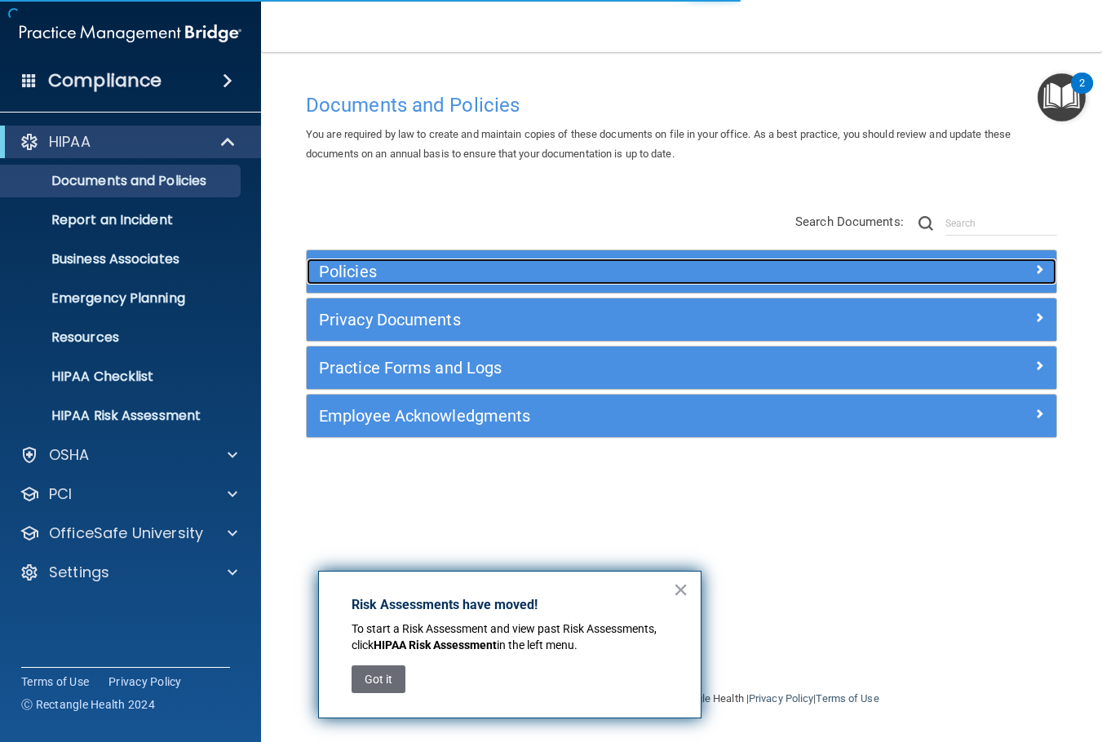
click at [504, 279] on h5 "Policies" at bounding box center [587, 272] width 537 height 18
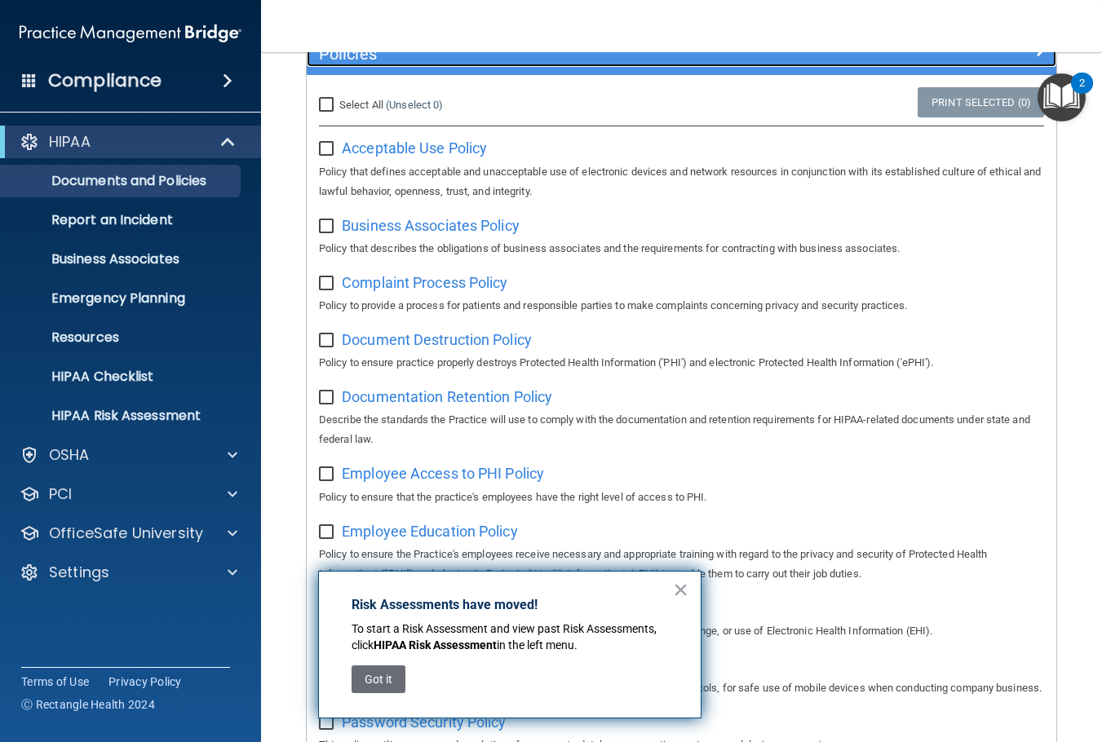
scroll to position [245, 0]
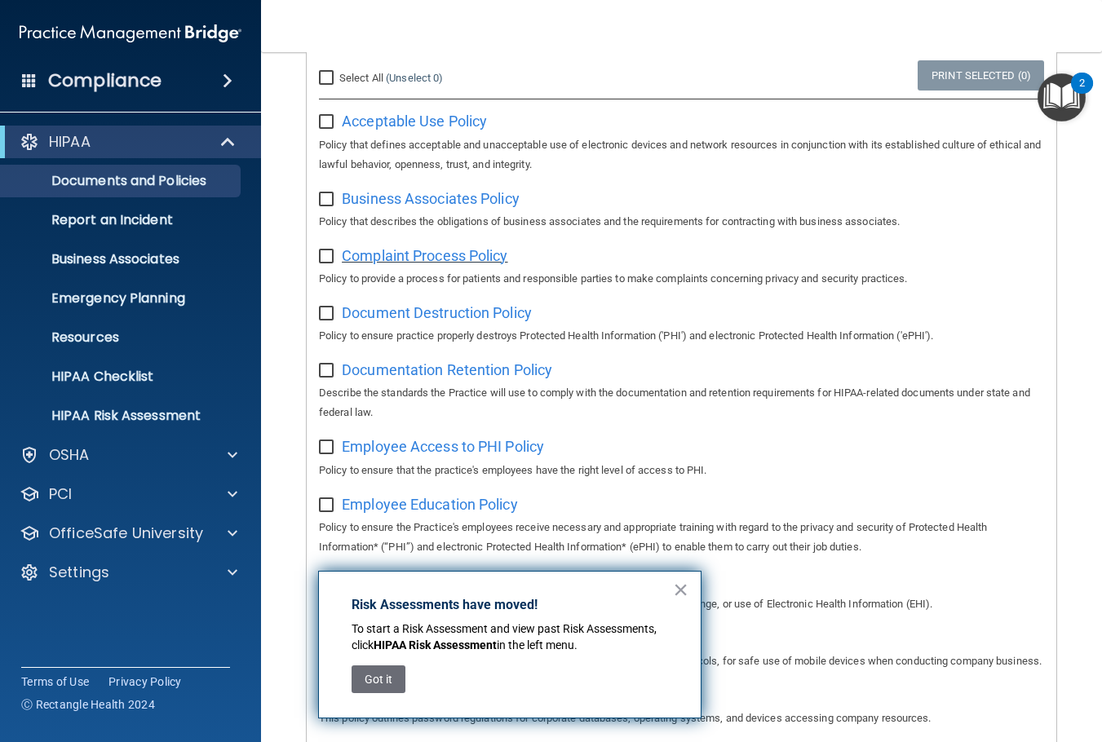
click at [461, 251] on span "Complaint Process Policy" at bounding box center [425, 255] width 166 height 17
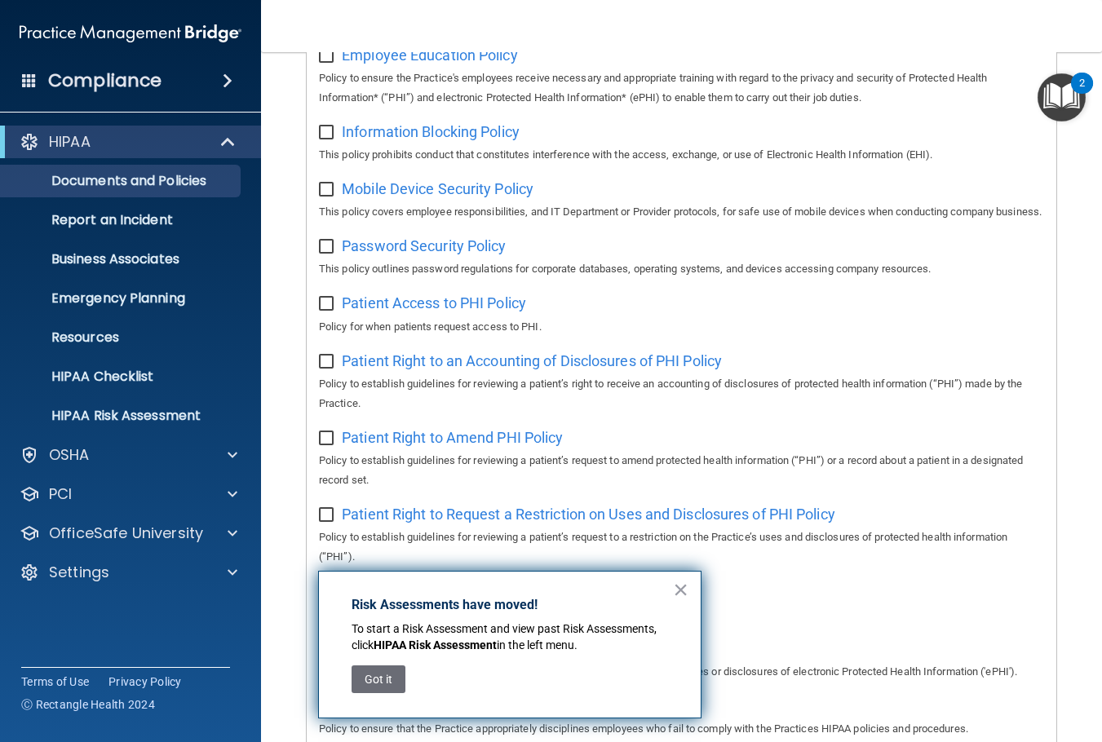
scroll to position [897, 0]
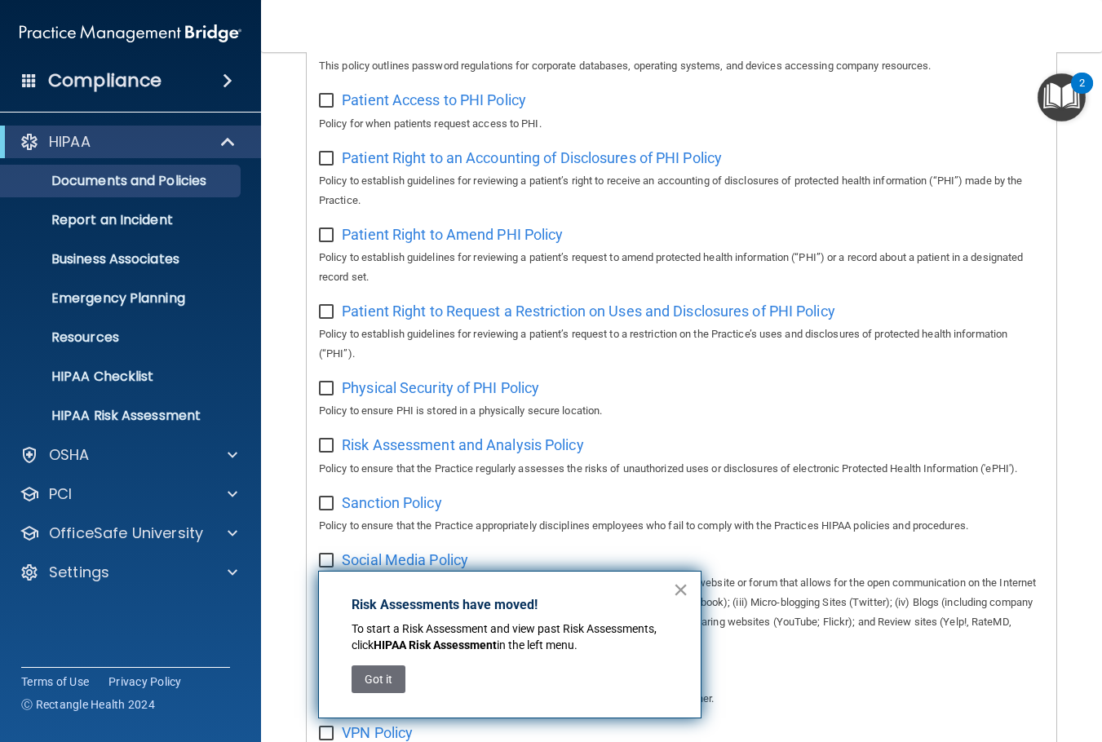
click at [685, 590] on button "×" at bounding box center [680, 589] width 15 height 26
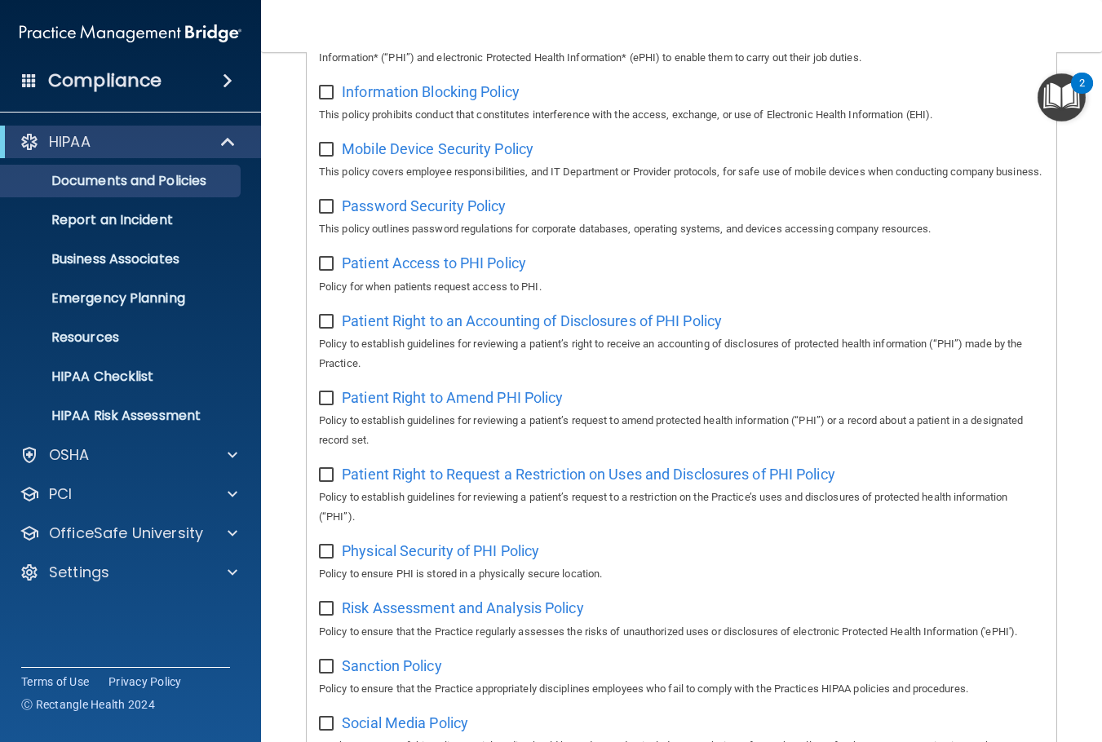
scroll to position [82, 0]
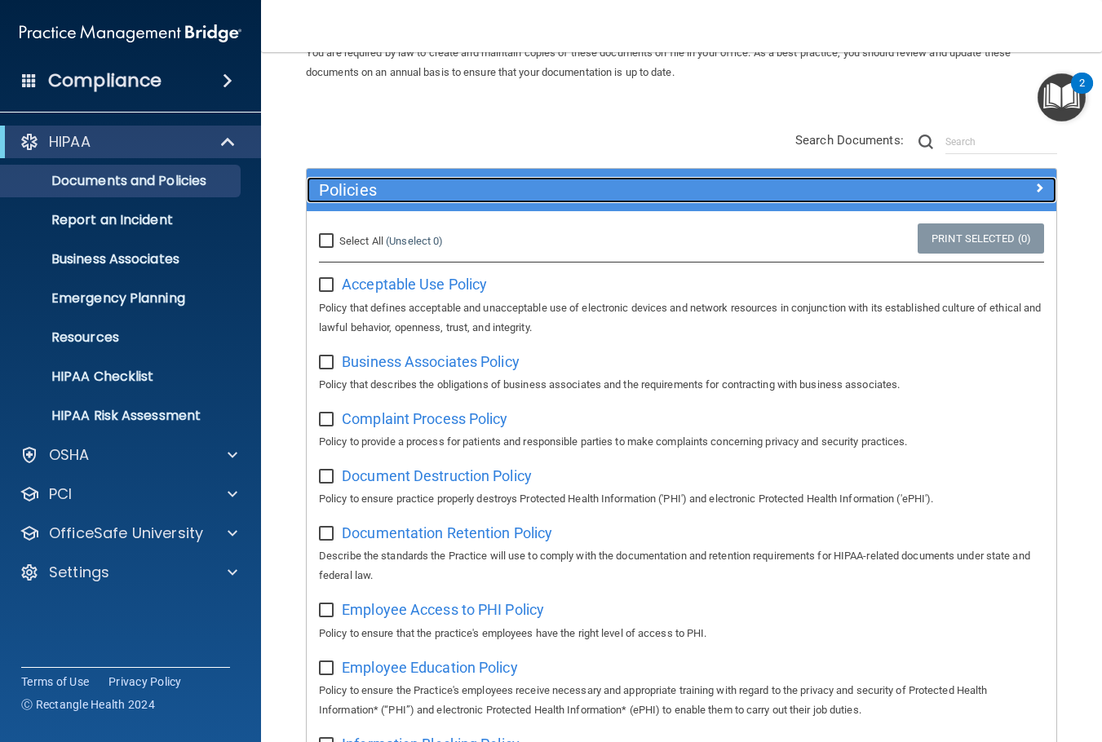
click at [403, 203] on div "Policies" at bounding box center [588, 190] width 562 height 26
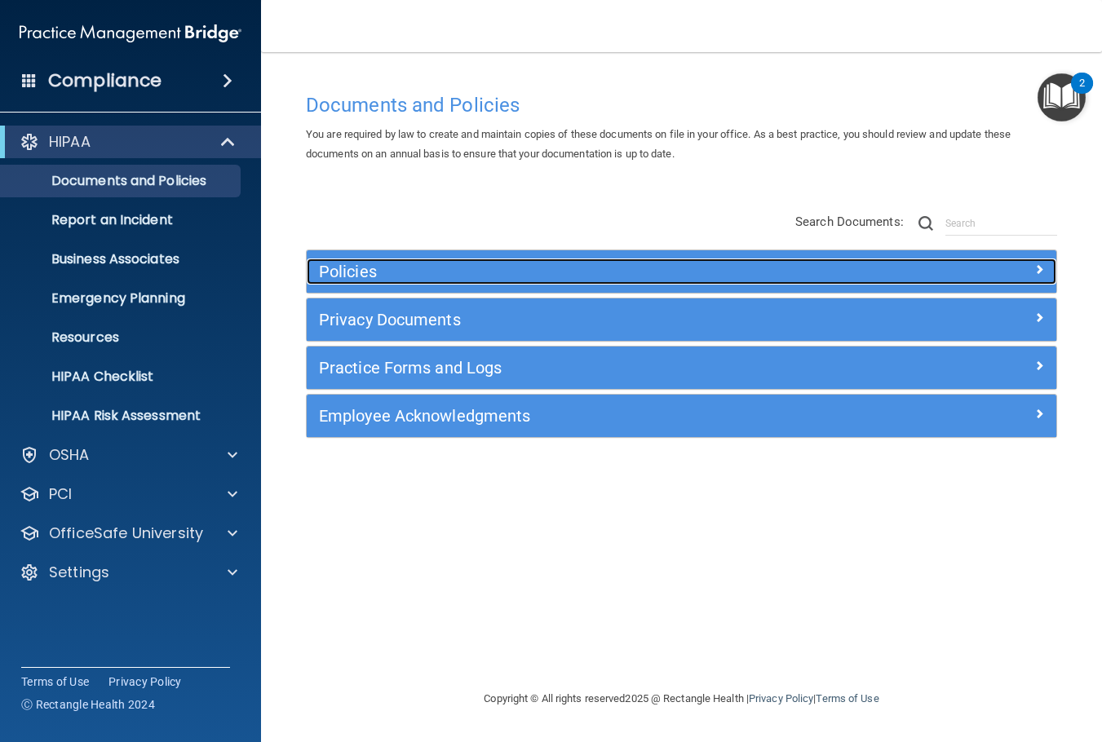
scroll to position [0, 0]
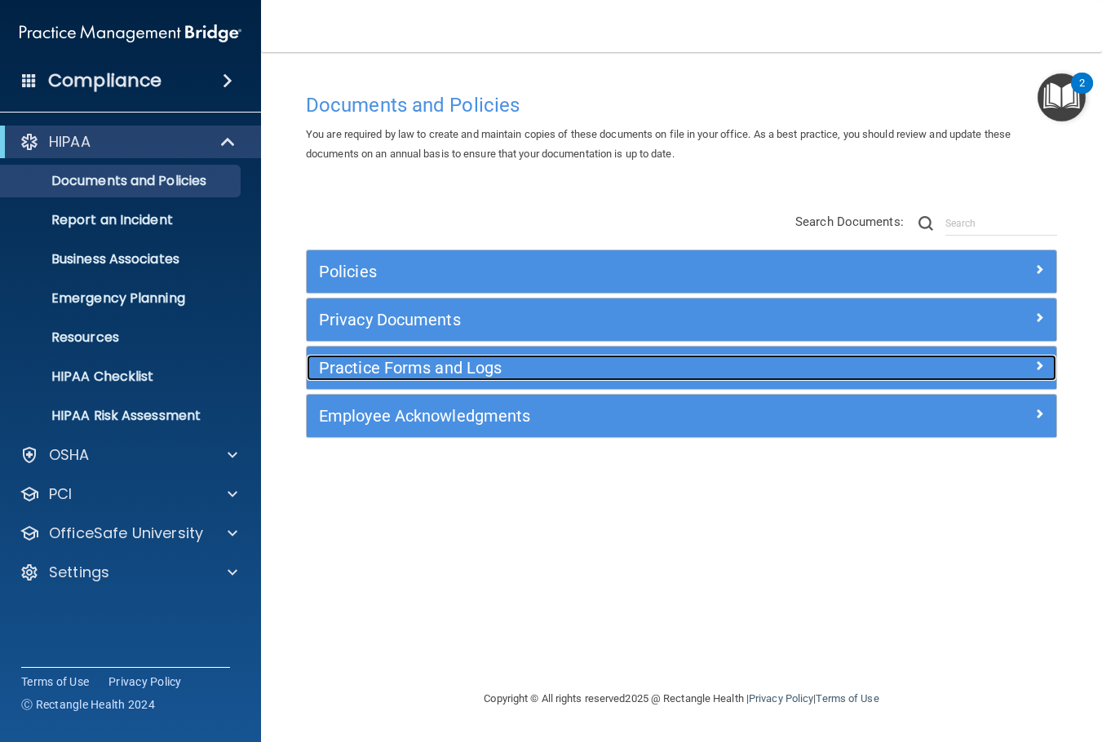
click at [453, 370] on h5 "Practice Forms and Logs" at bounding box center [587, 368] width 537 height 18
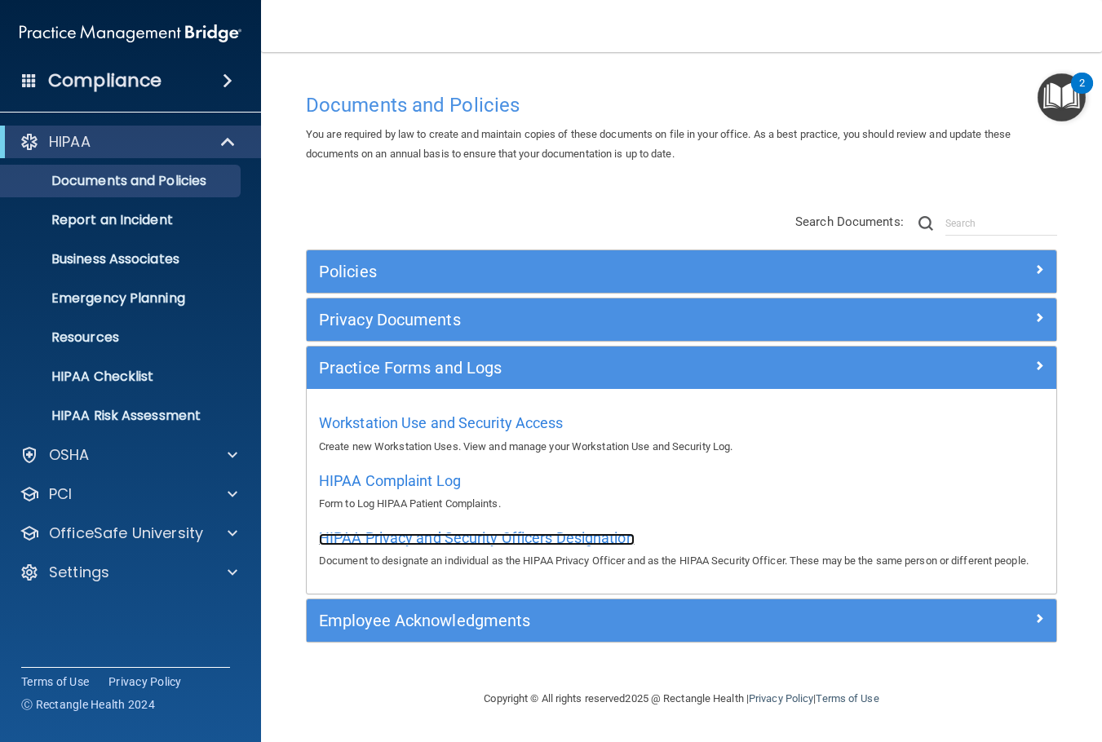
click at [608, 533] on span "HIPAA Privacy and Security Officers Designation" at bounding box center [477, 537] width 316 height 17
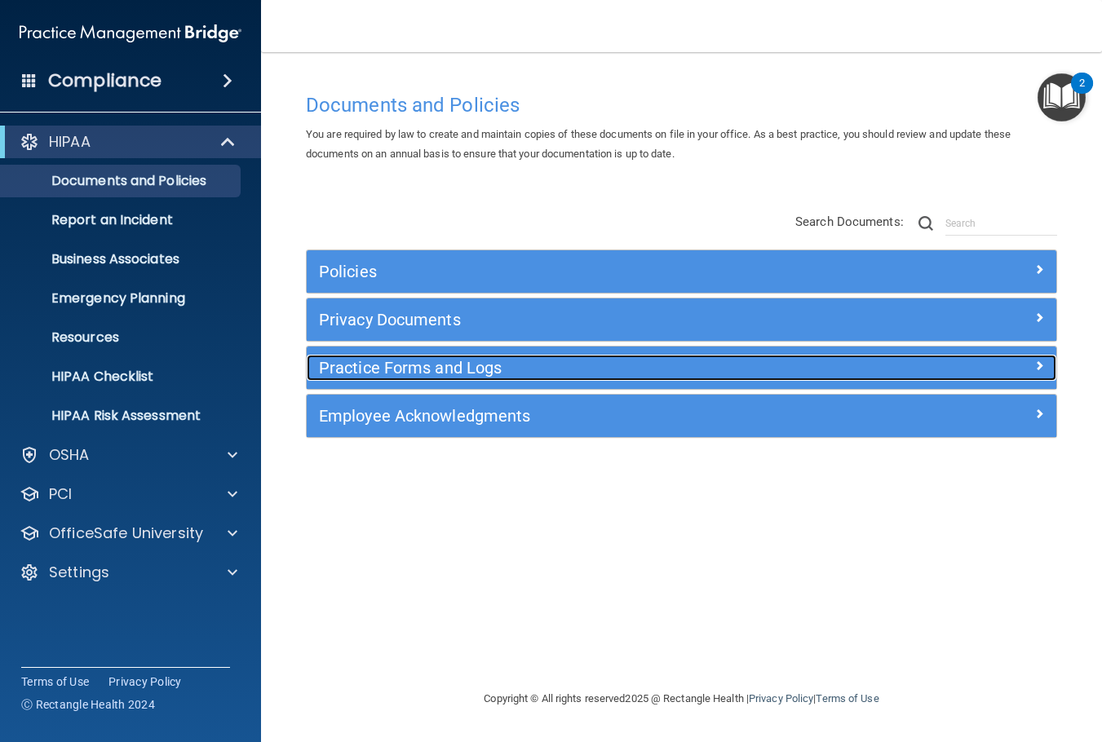
click at [576, 379] on div "Practice Forms and Logs" at bounding box center [588, 368] width 562 height 26
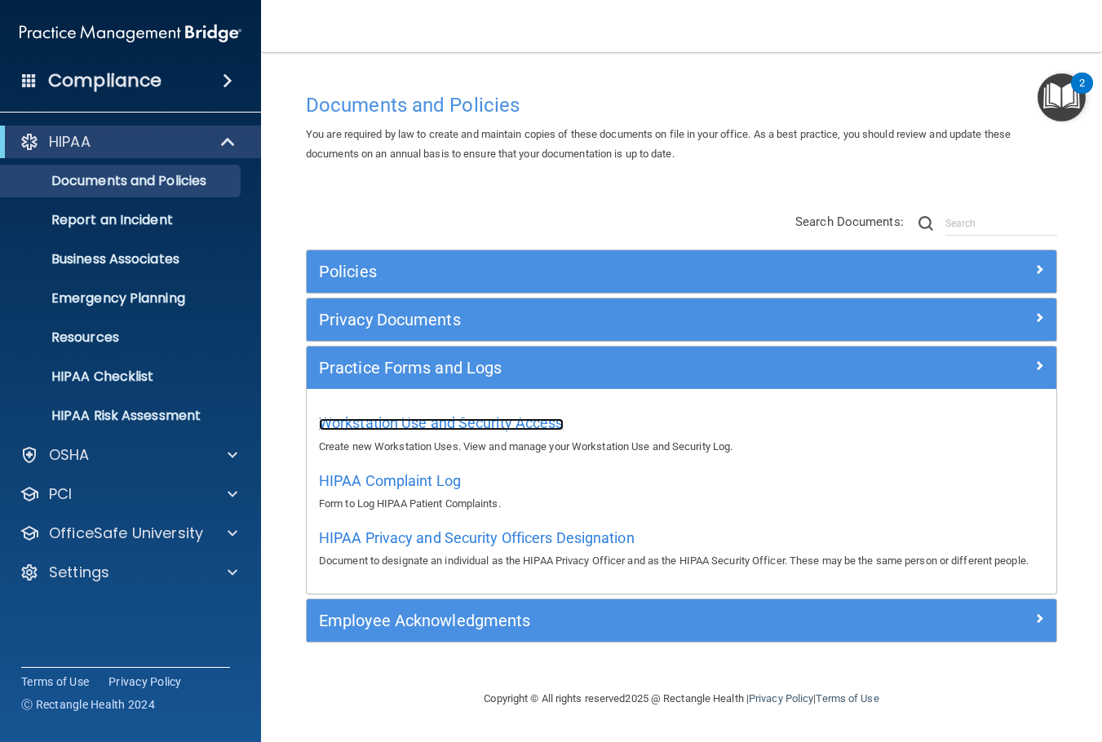
click at [498, 421] on span "Workstation Use and Security Access" at bounding box center [441, 422] width 245 height 17
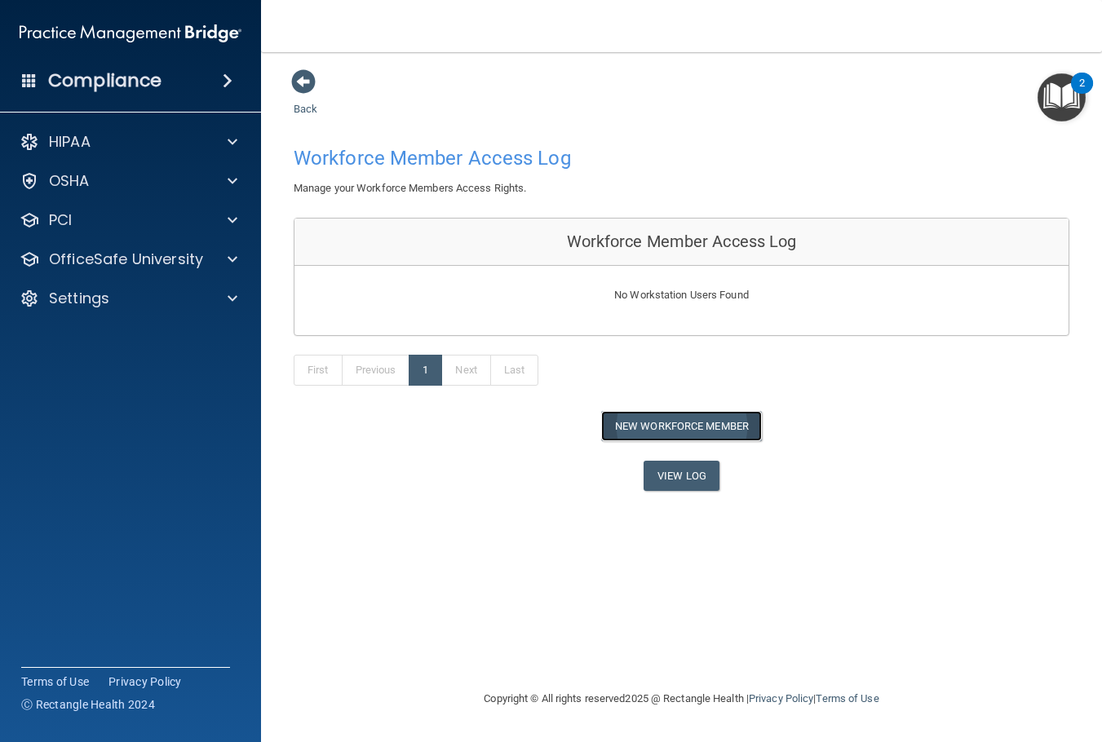
click at [678, 424] on button "New Workforce Member" at bounding box center [681, 426] width 161 height 30
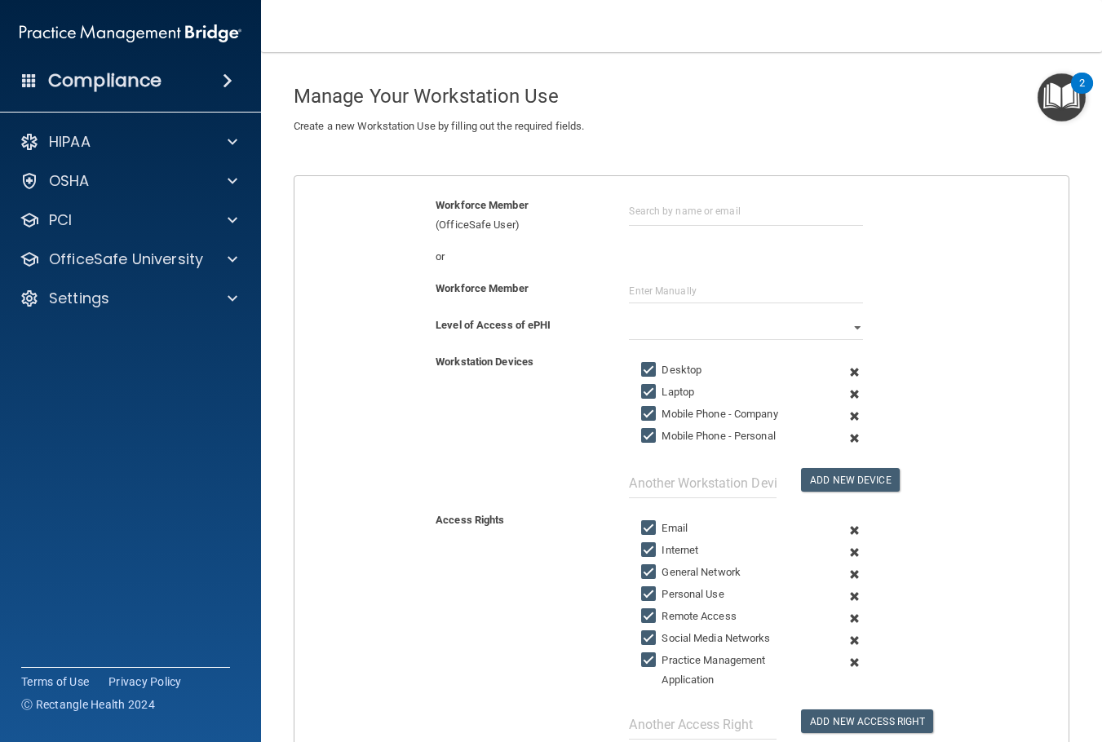
scroll to position [163, 0]
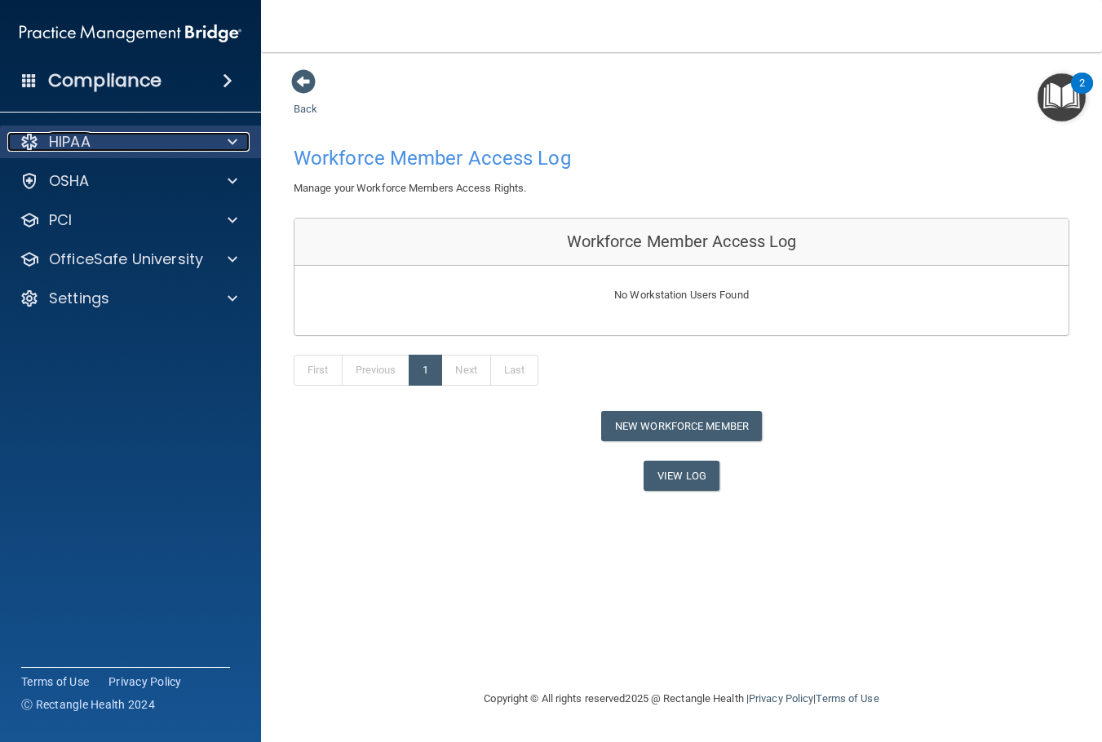
click at [188, 136] on div "HIPAA" at bounding box center [108, 142] width 202 height 20
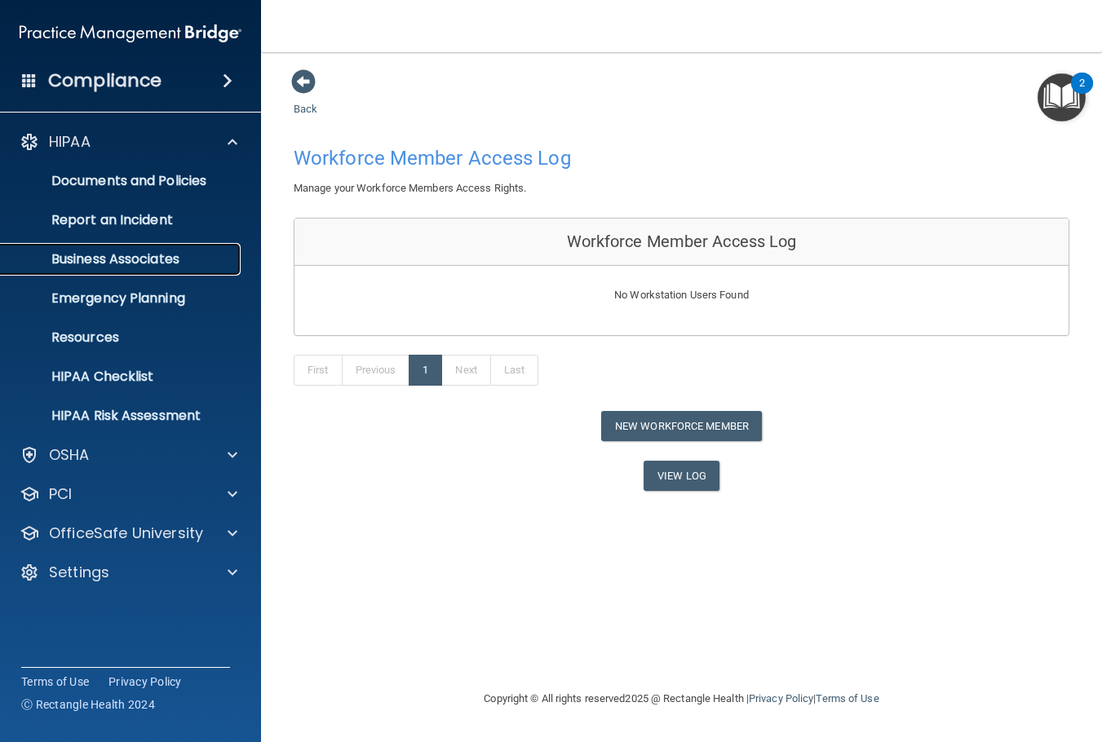
click at [140, 260] on p "Business Associates" at bounding box center [122, 259] width 223 height 16
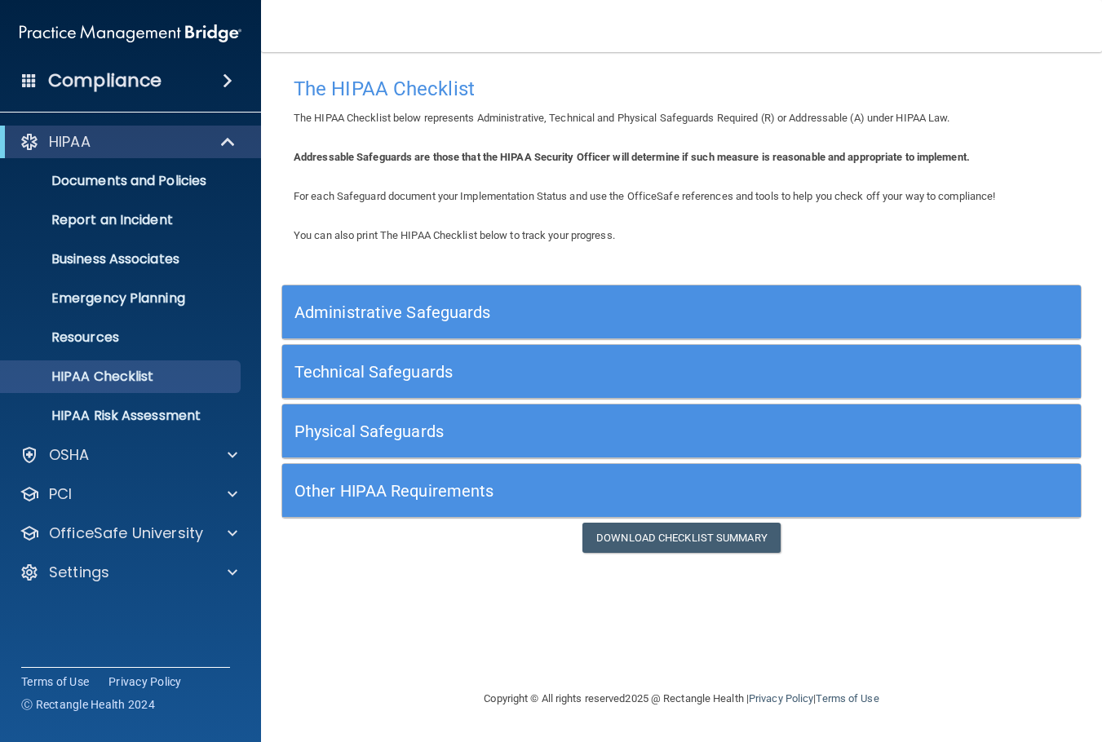
click at [421, 386] on div "Technical Safeguards" at bounding box center [581, 371] width 598 height 37
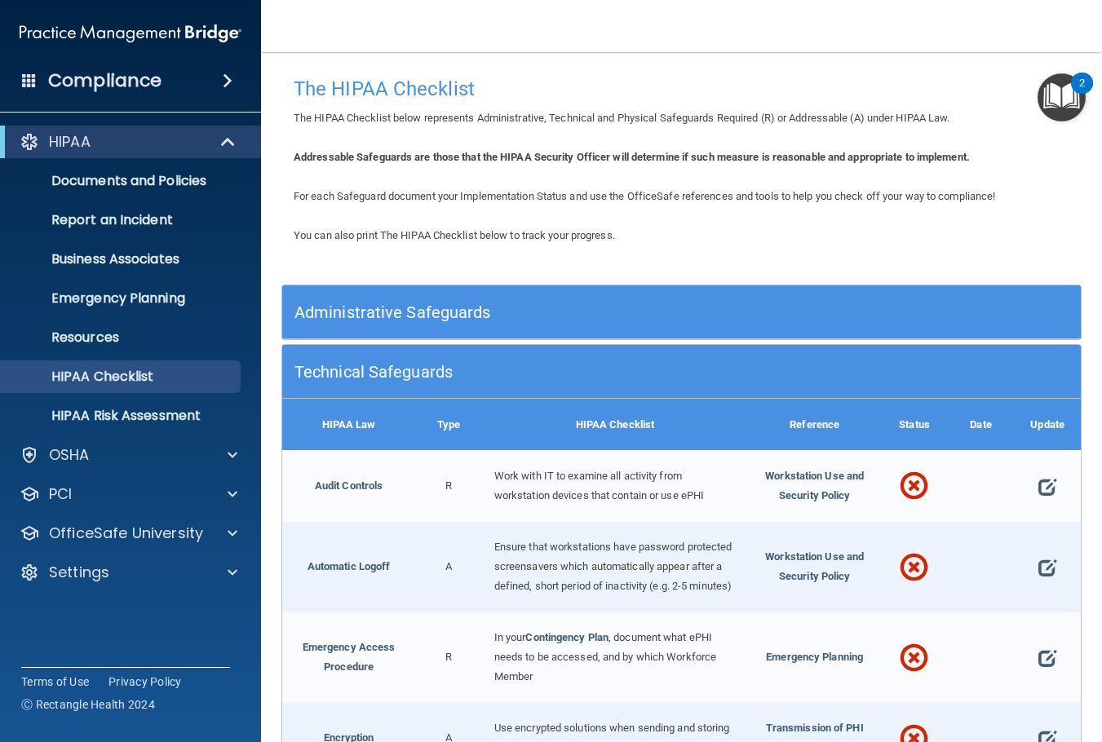
click at [619, 303] on h5 "Administrative Safeguards" at bounding box center [581, 312] width 574 height 18
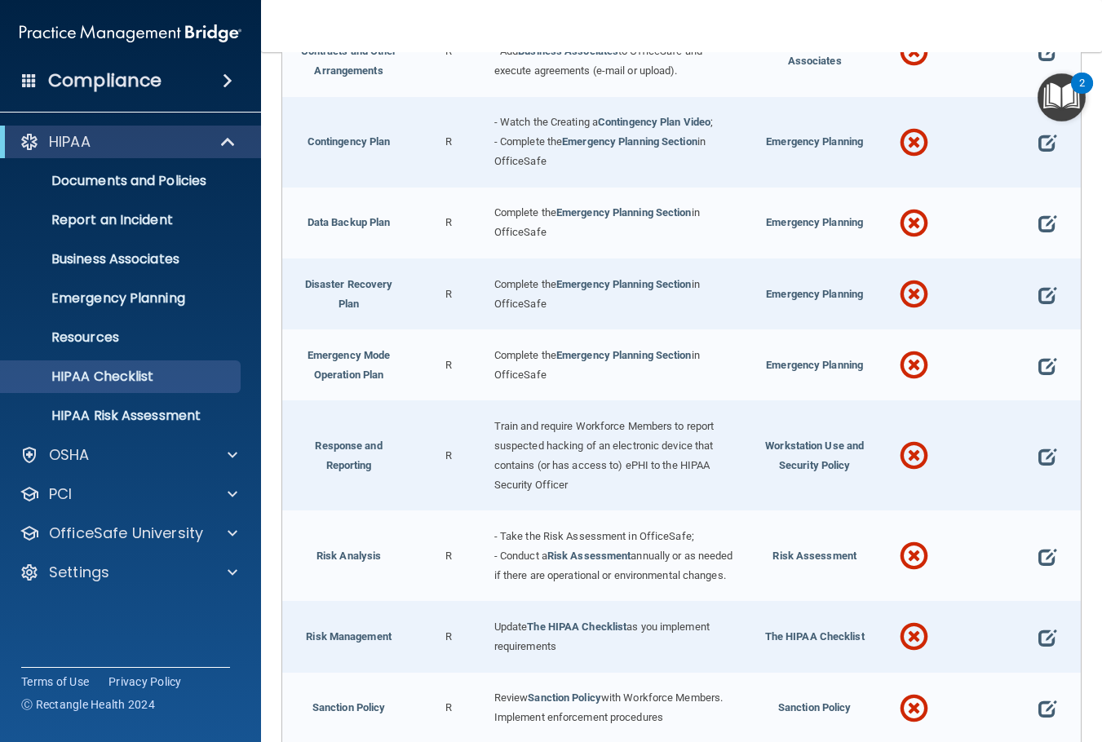
scroll to position [571, 0]
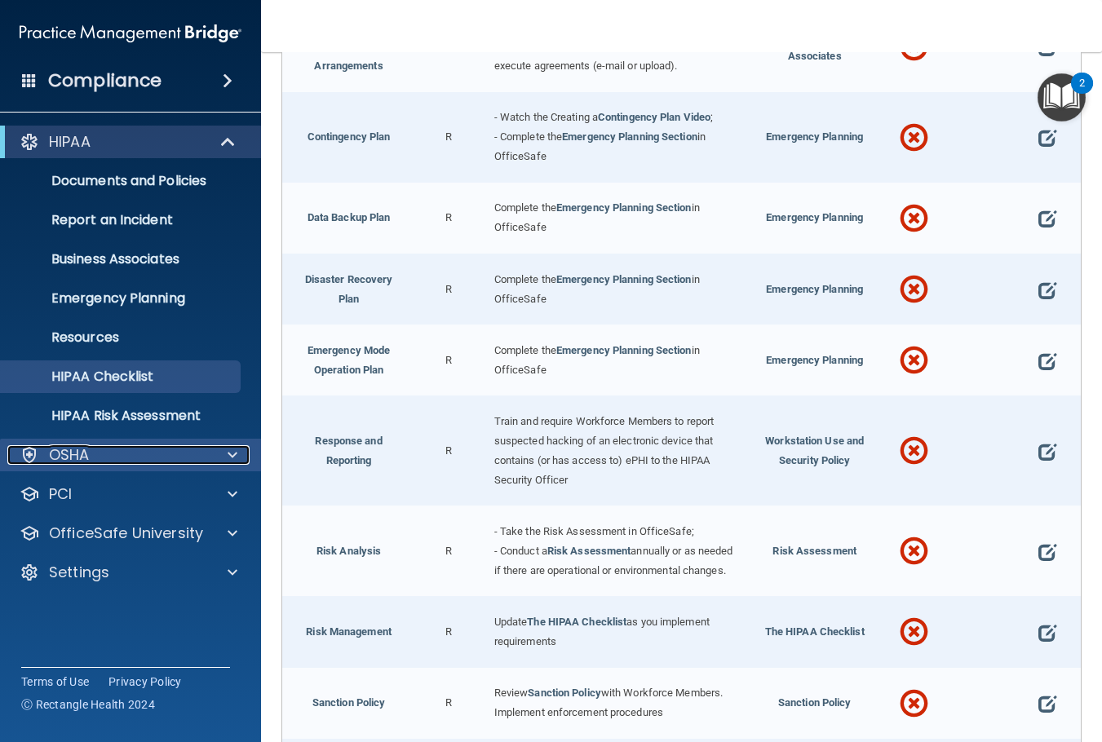
click at [134, 451] on div "OSHA" at bounding box center [108, 455] width 202 height 20
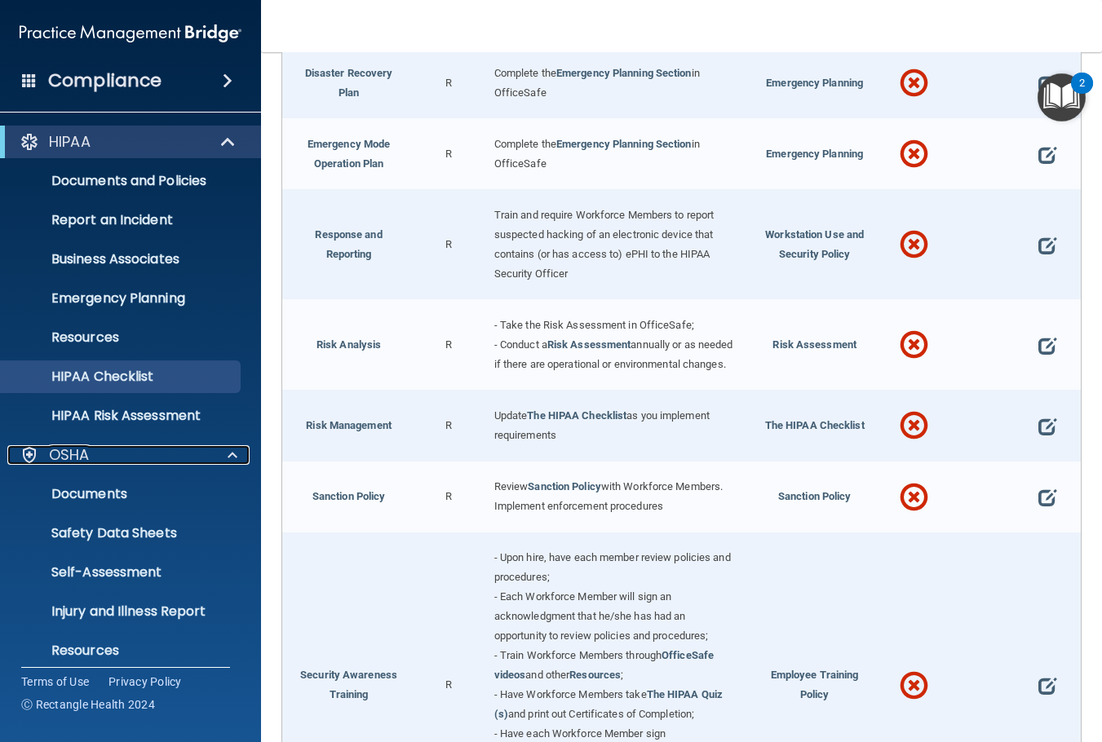
scroll to position [897, 0]
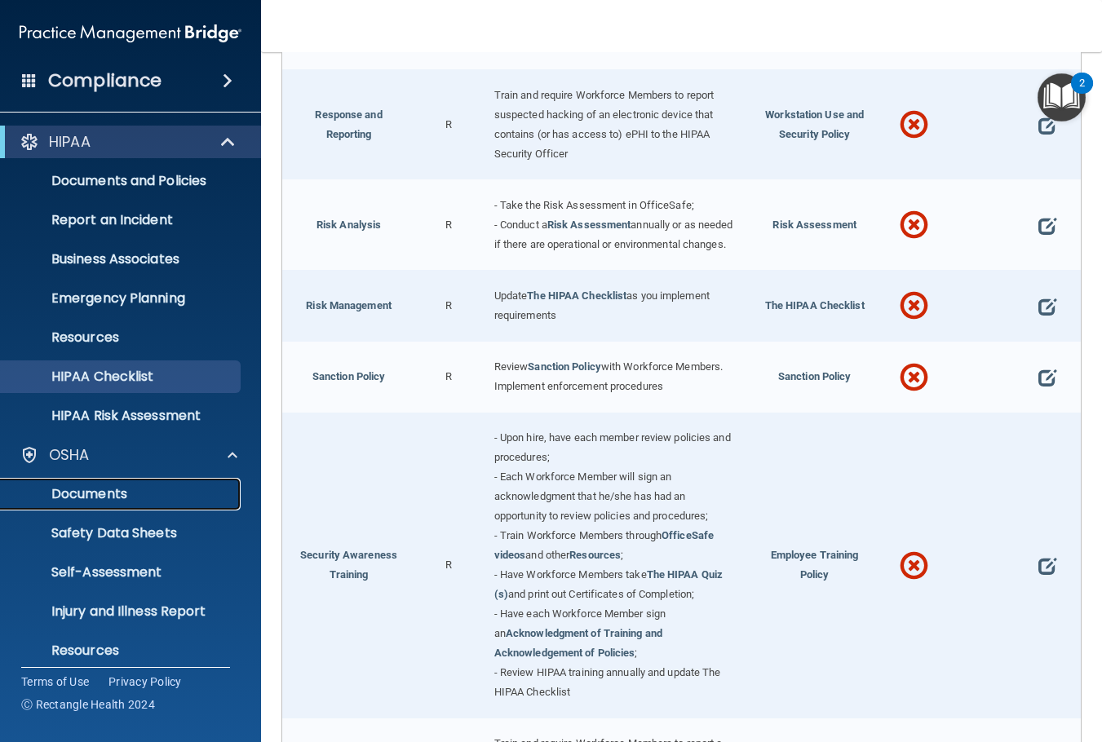
click at [101, 497] on p "Documents" at bounding box center [122, 494] width 223 height 16
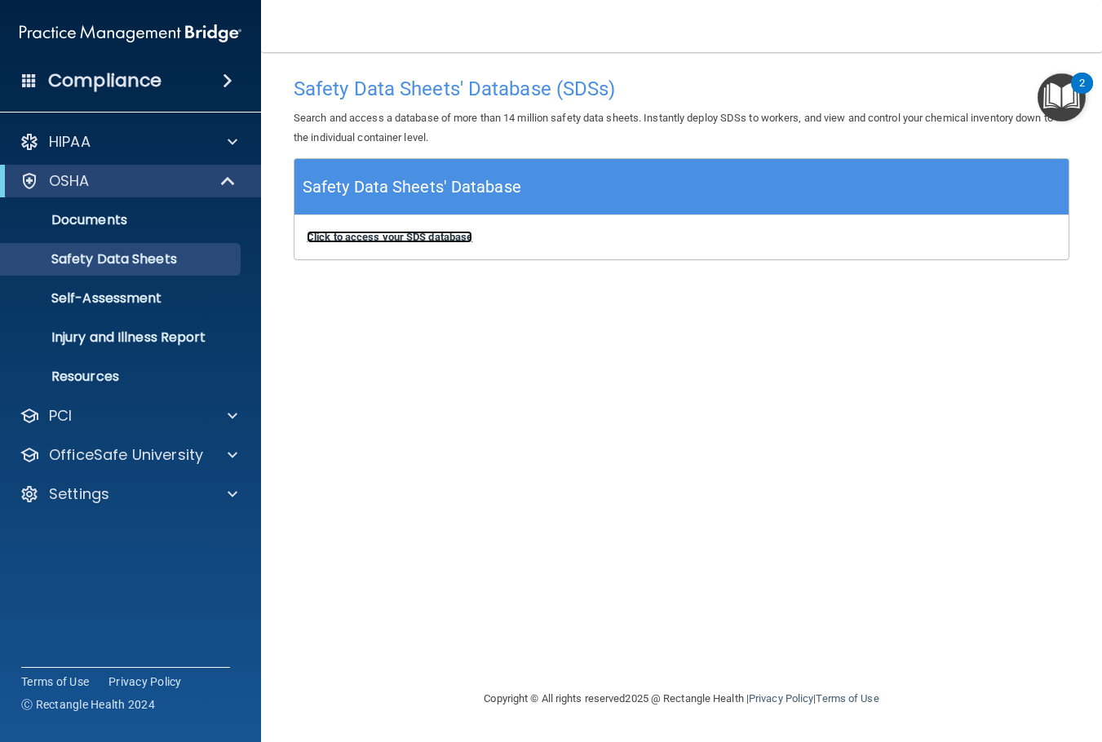
click at [425, 235] on b "Click to access your SDS database" at bounding box center [390, 237] width 166 height 12
click at [148, 300] on p "Self-Assessment" at bounding box center [122, 298] width 223 height 16
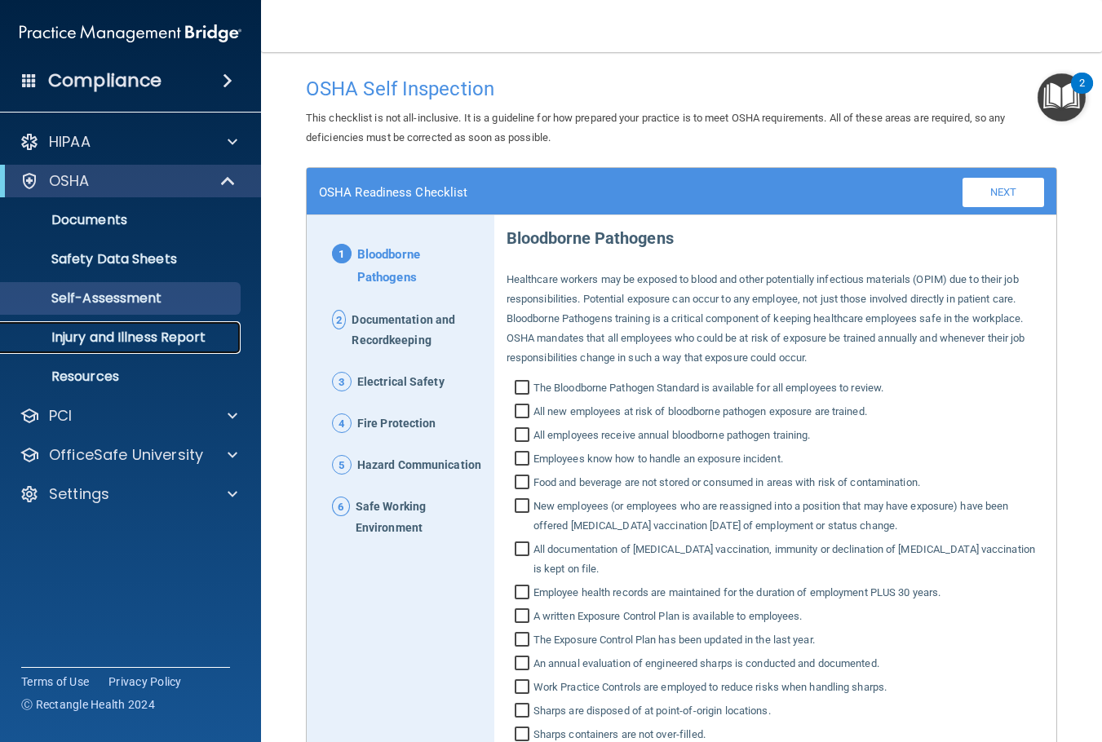
click at [153, 332] on p "Injury and Illness Report" at bounding box center [122, 337] width 223 height 16
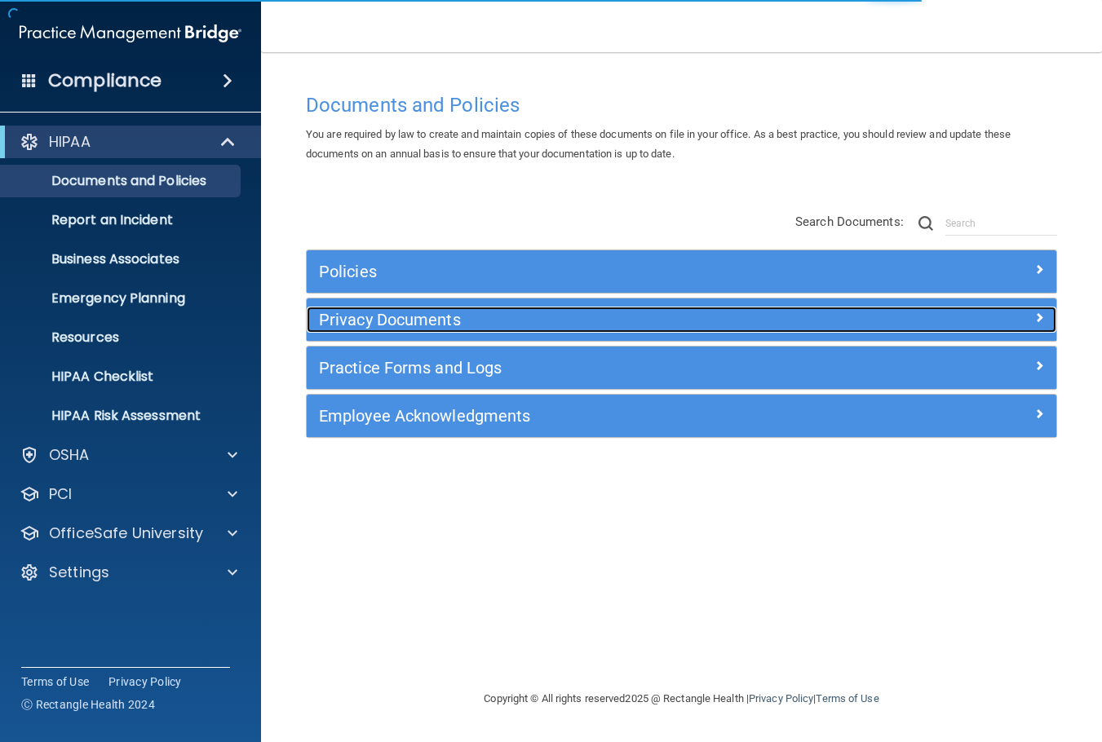
click at [418, 326] on h5 "Privacy Documents" at bounding box center [587, 320] width 537 height 18
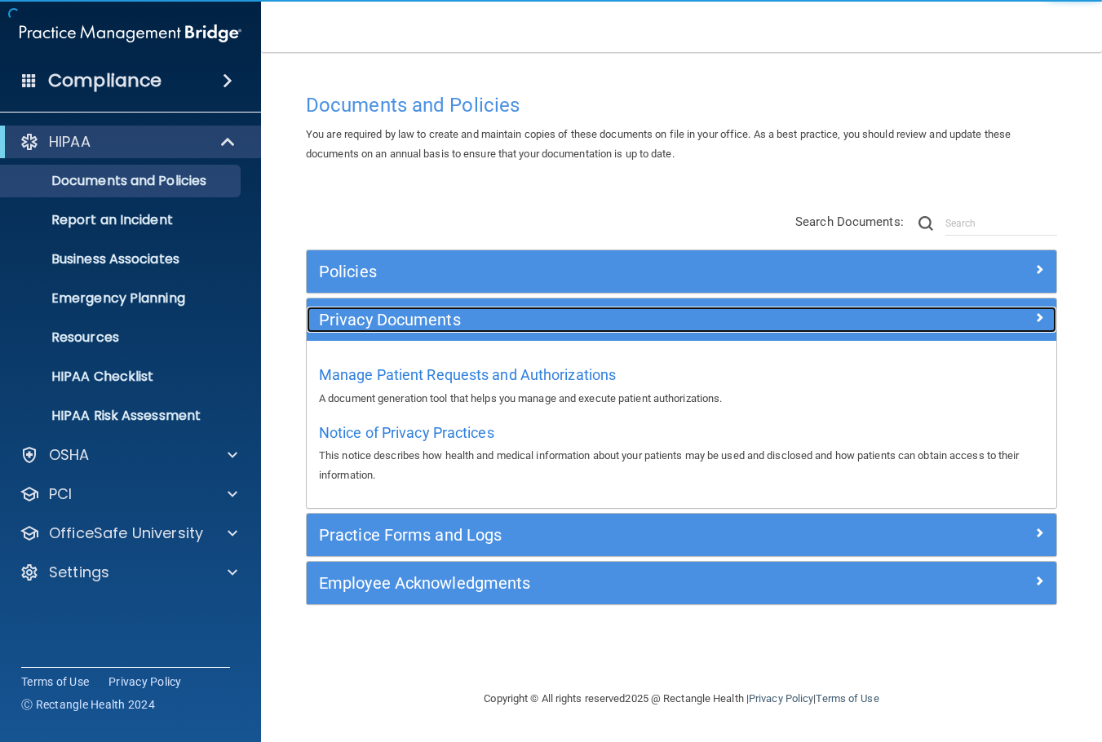
click at [410, 317] on h5 "Privacy Documents" at bounding box center [587, 320] width 537 height 18
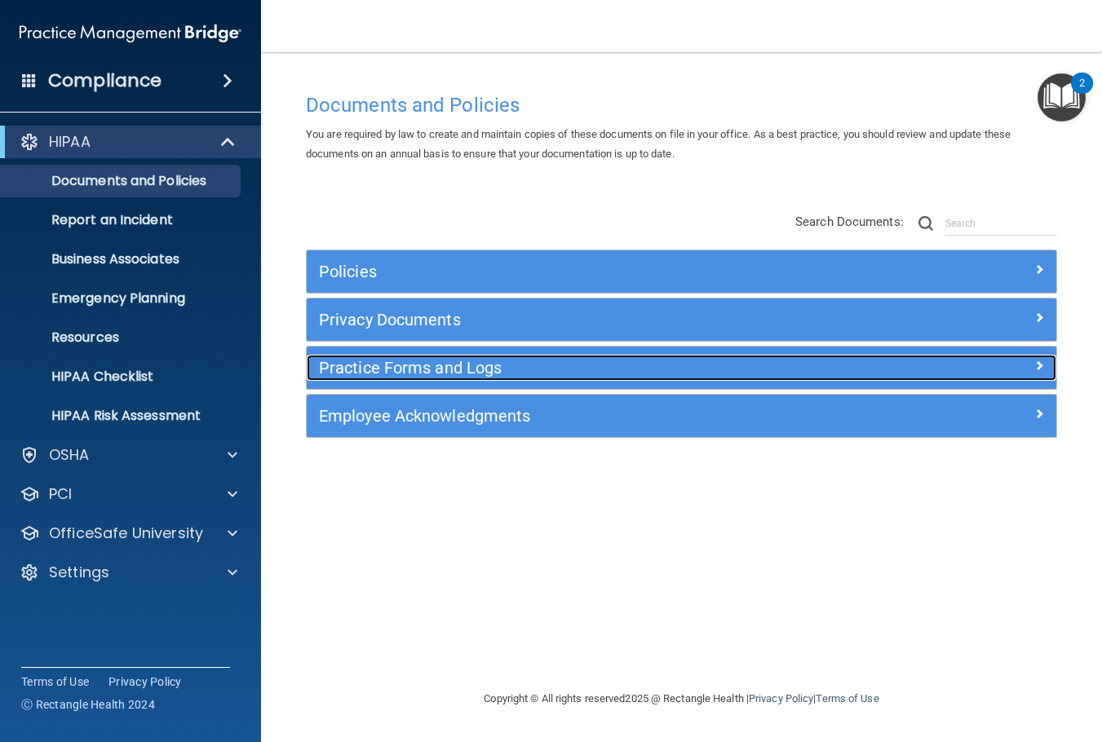
click at [412, 357] on div "Practice Forms and Logs" at bounding box center [588, 368] width 562 height 26
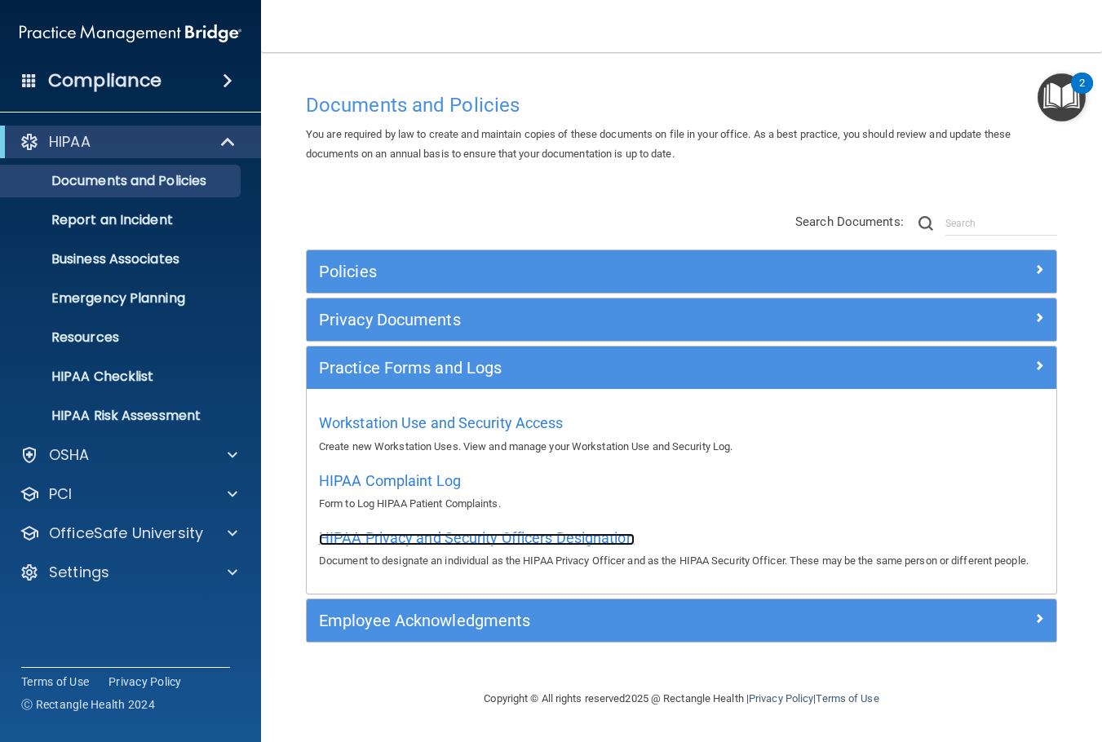
click at [416, 537] on span "HIPAA Privacy and Security Officers Designation" at bounding box center [477, 537] width 316 height 17
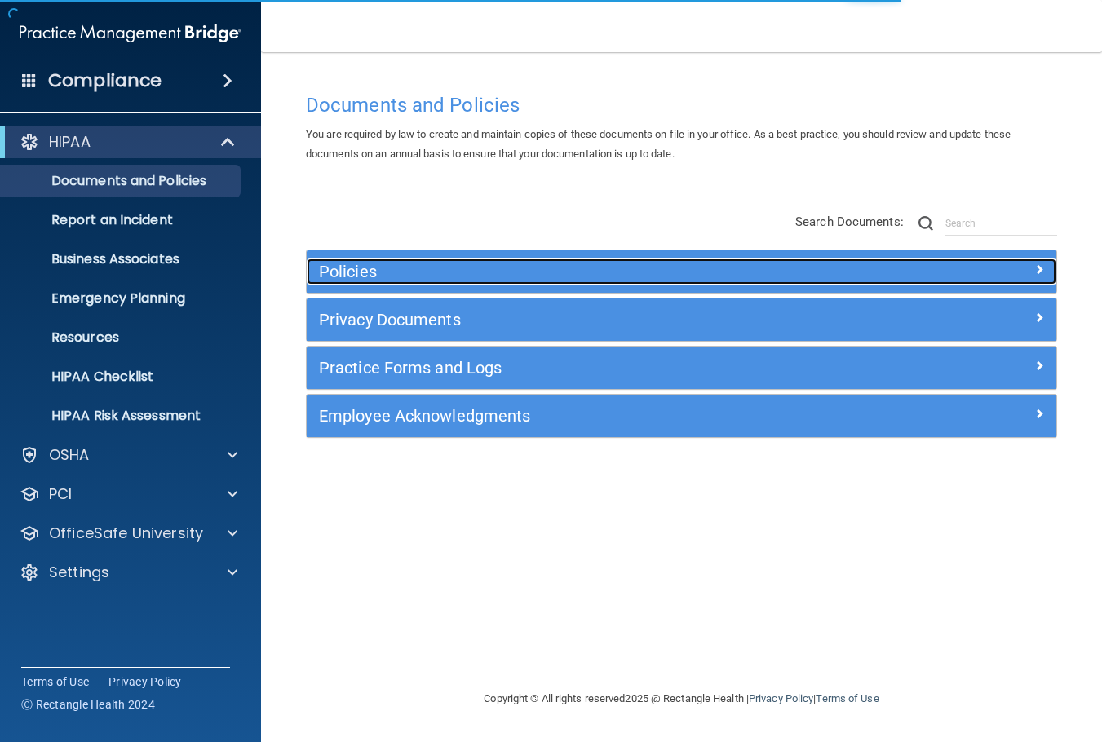
click at [396, 267] on h5 "Policies" at bounding box center [587, 272] width 537 height 18
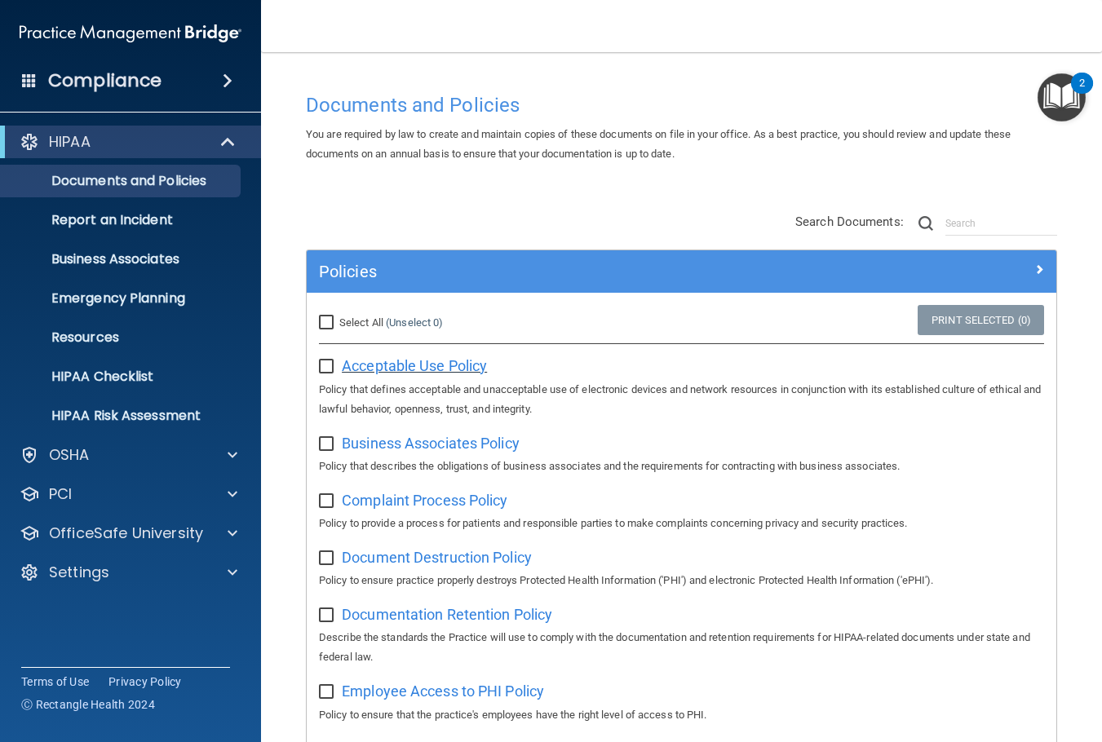
click at [425, 364] on span "Acceptable Use Policy" at bounding box center [414, 365] width 145 height 17
click at [319, 372] on input "checkbox" at bounding box center [328, 366] width 19 height 13
checkbox input "true"
click at [330, 445] on input "checkbox" at bounding box center [328, 444] width 19 height 13
checkbox input "true"
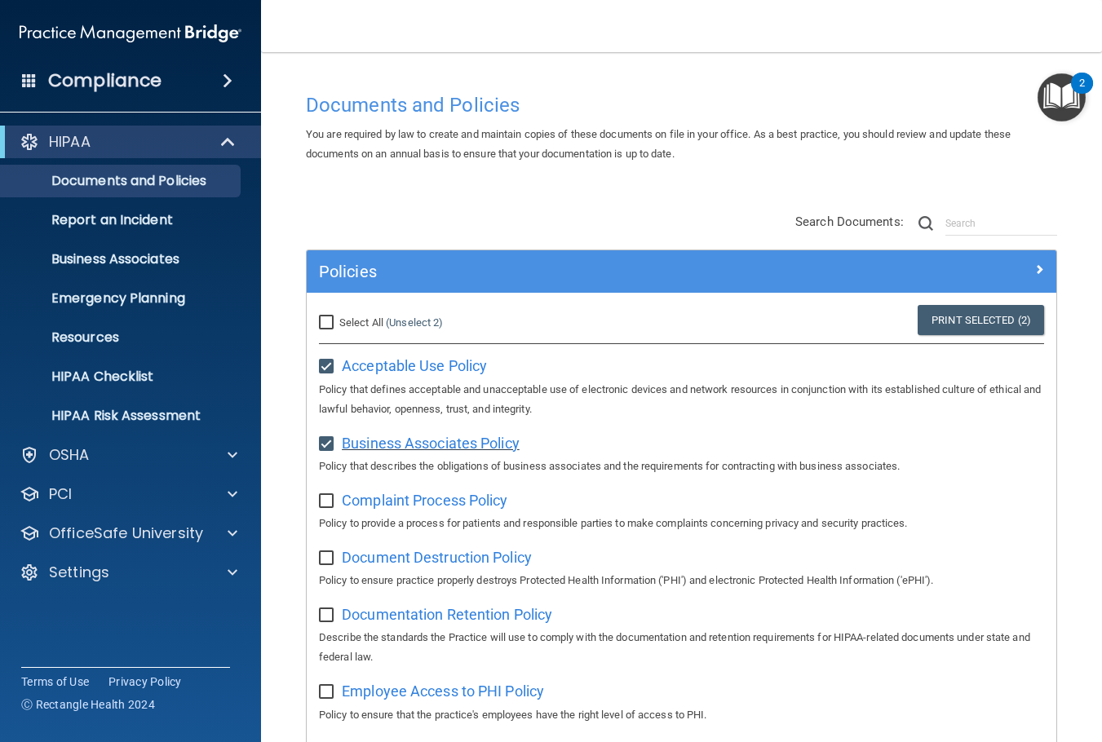
click at [393, 435] on span "Business Associates Policy" at bounding box center [431, 443] width 178 height 17
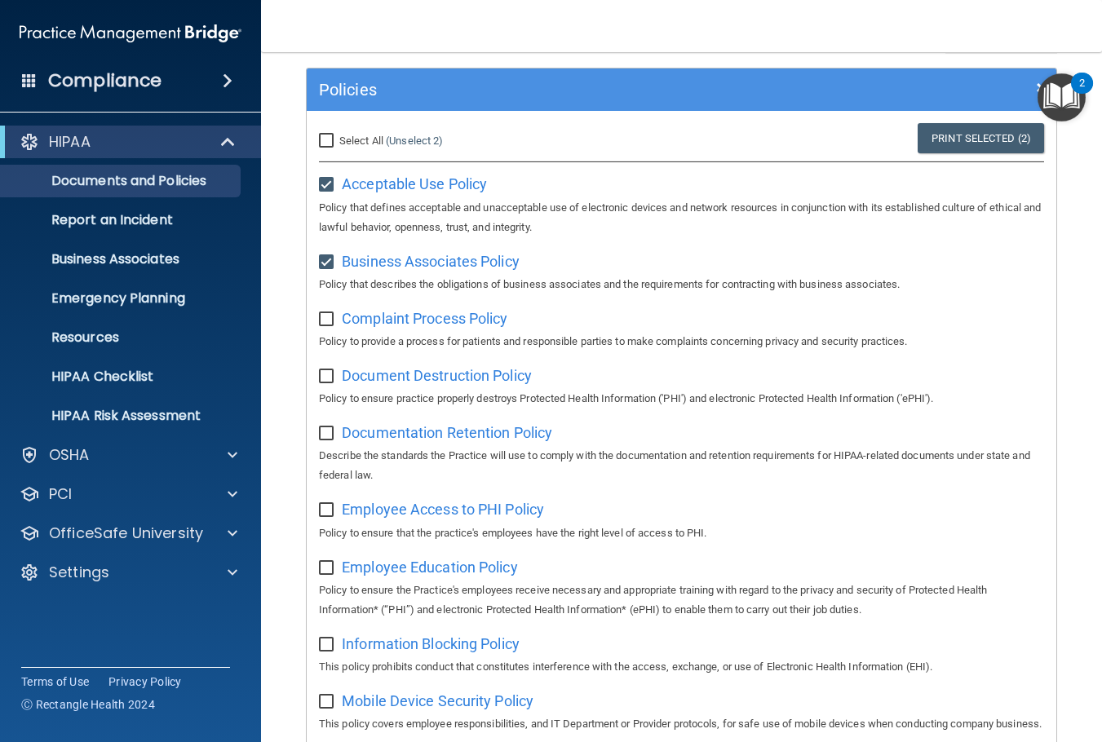
scroll to position [245, 0]
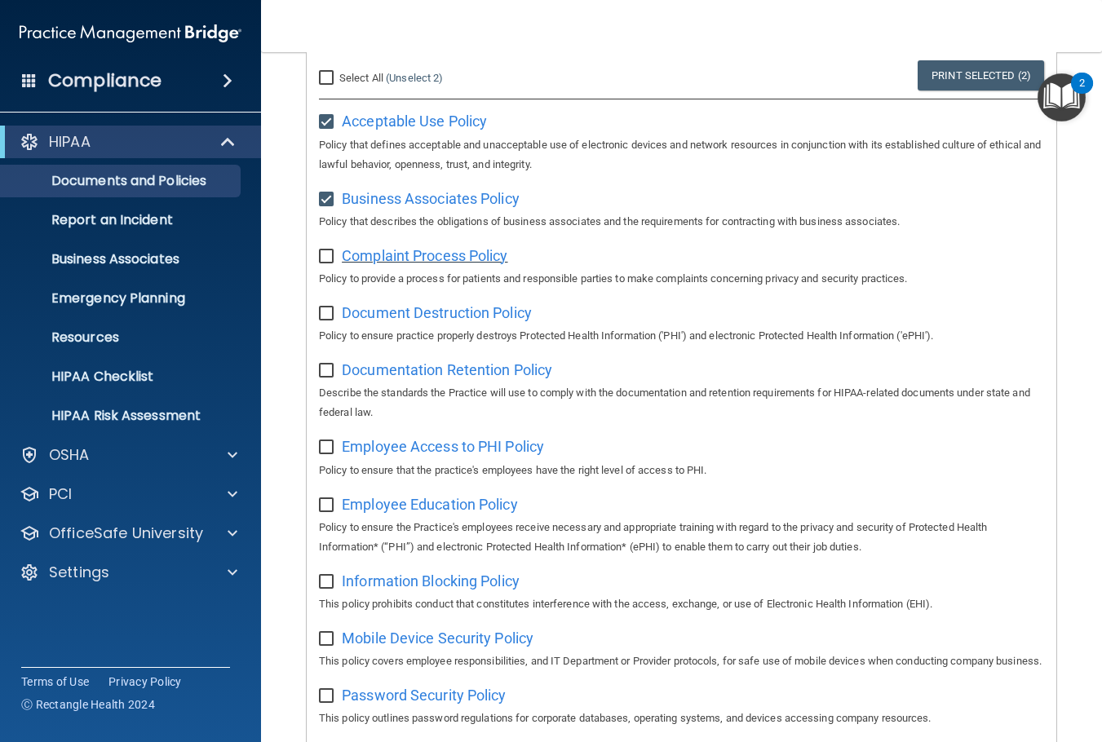
click at [474, 257] on span "Complaint Process Policy" at bounding box center [425, 255] width 166 height 17
click at [329, 258] on input "checkbox" at bounding box center [328, 256] width 19 height 13
checkbox input "true"
click at [488, 311] on span "Document Destruction Policy" at bounding box center [437, 312] width 190 height 17
click at [320, 319] on input "checkbox" at bounding box center [328, 313] width 19 height 13
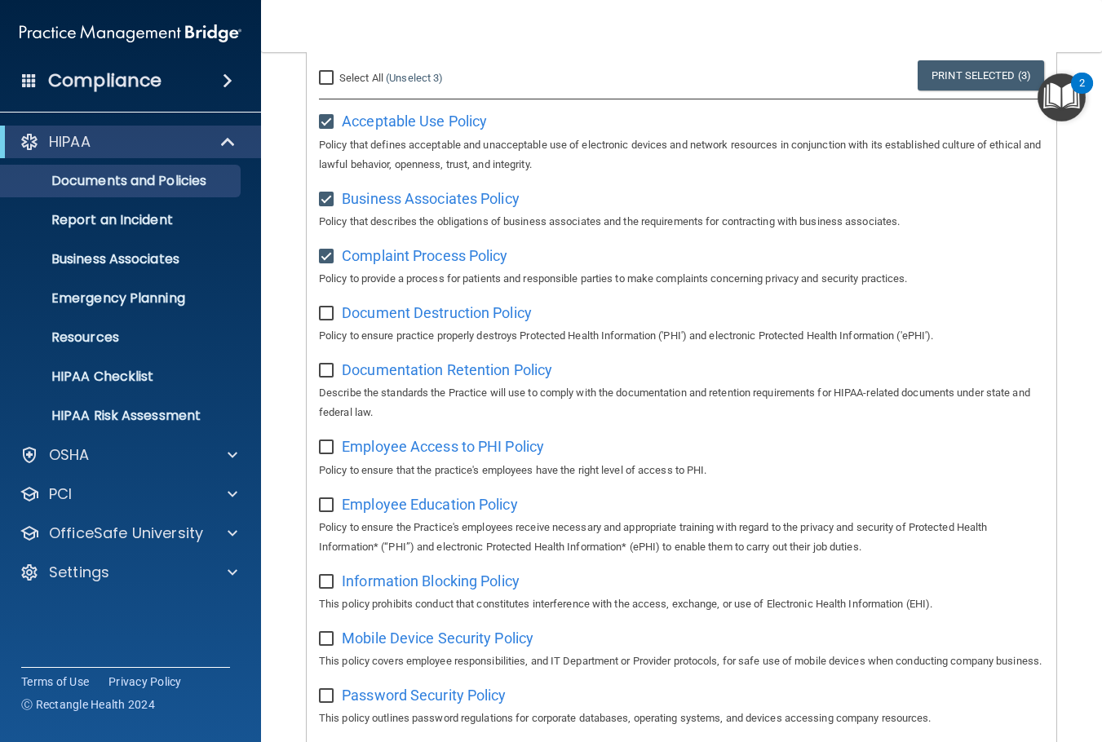
checkbox input "true"
click at [373, 375] on span "Documentation Retention Policy" at bounding box center [447, 369] width 210 height 17
click at [333, 376] on input "checkbox" at bounding box center [328, 370] width 19 height 13
checkbox input "true"
click at [451, 448] on span "Employee Access to PHI Policy" at bounding box center [443, 446] width 202 height 17
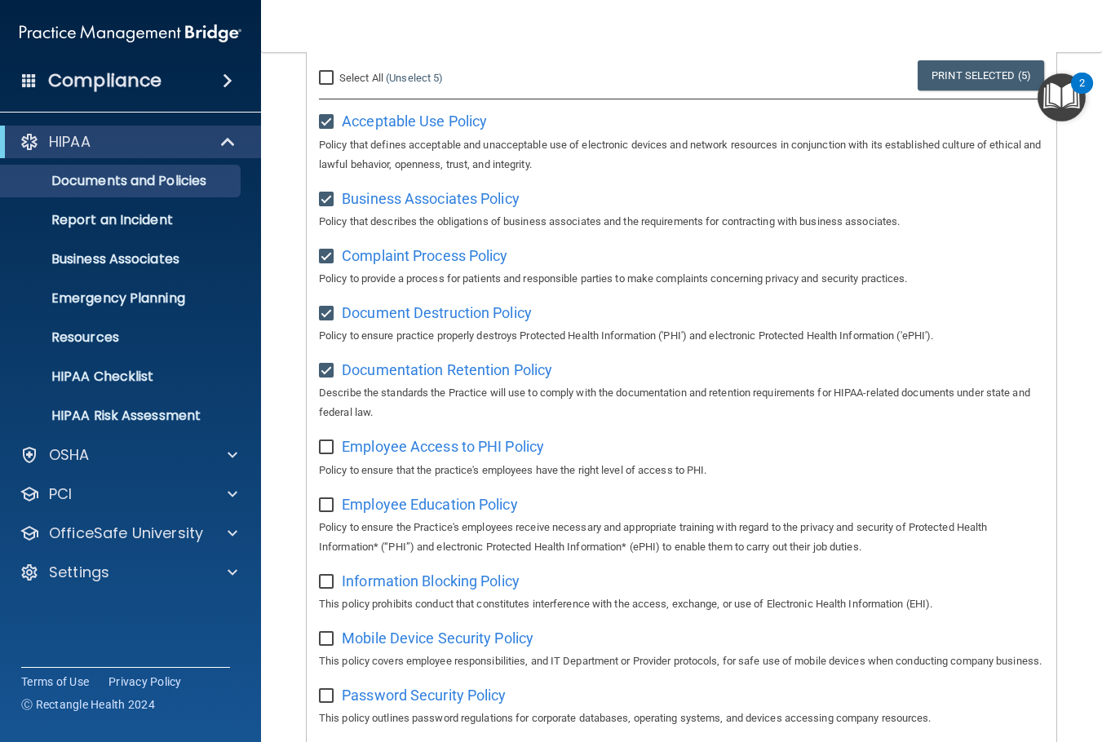
click at [323, 444] on input "checkbox" at bounding box center [328, 447] width 19 height 13
checkbox input "true"
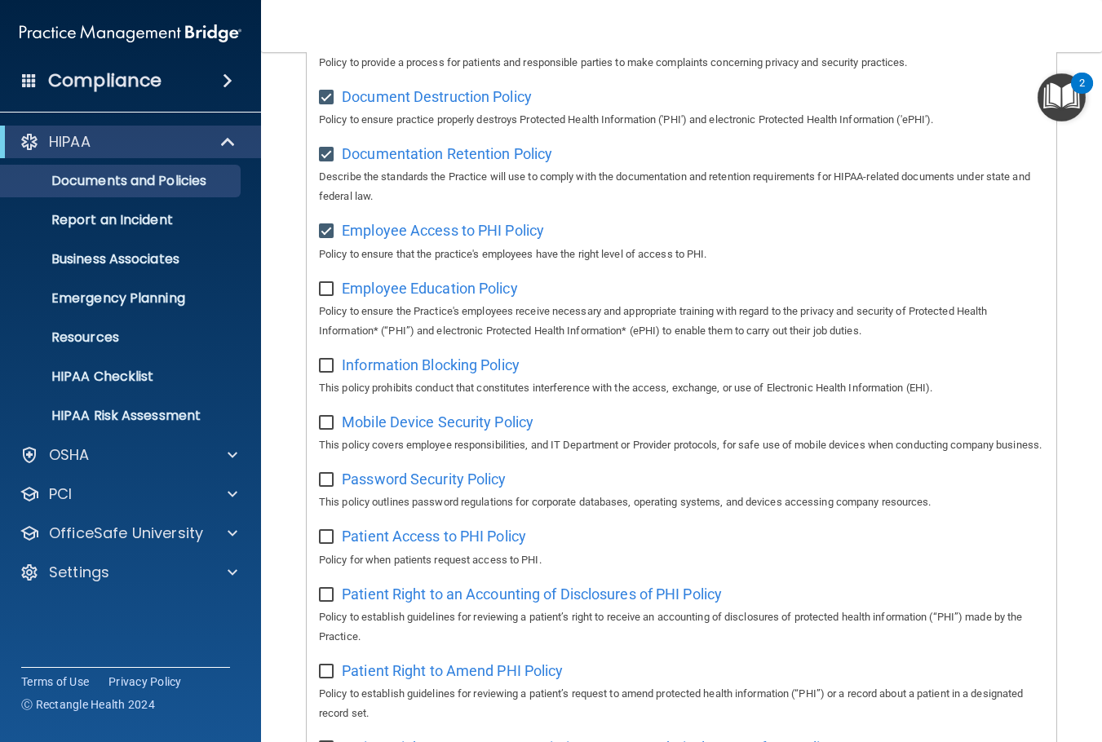
scroll to position [489, 0]
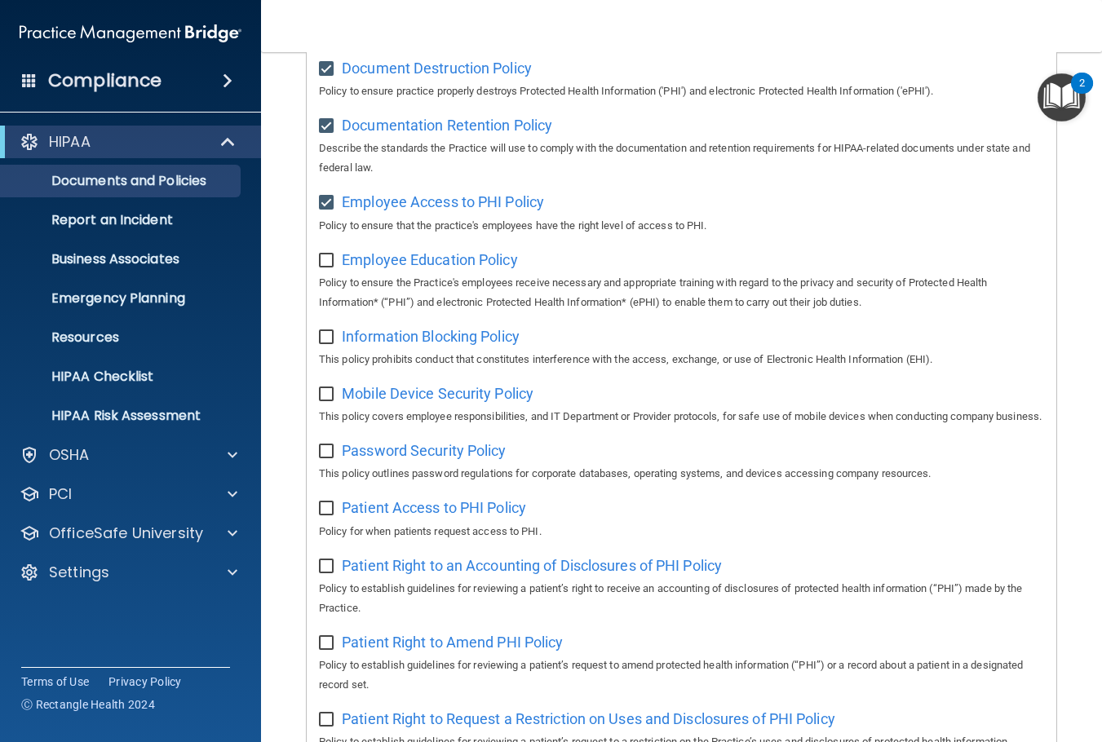
click at [325, 265] on input "checkbox" at bounding box center [328, 260] width 19 height 13
checkbox input "true"
click at [320, 338] on input "checkbox" at bounding box center [328, 337] width 19 height 13
checkbox input "true"
click at [329, 401] on input "checkbox" at bounding box center [328, 394] width 19 height 13
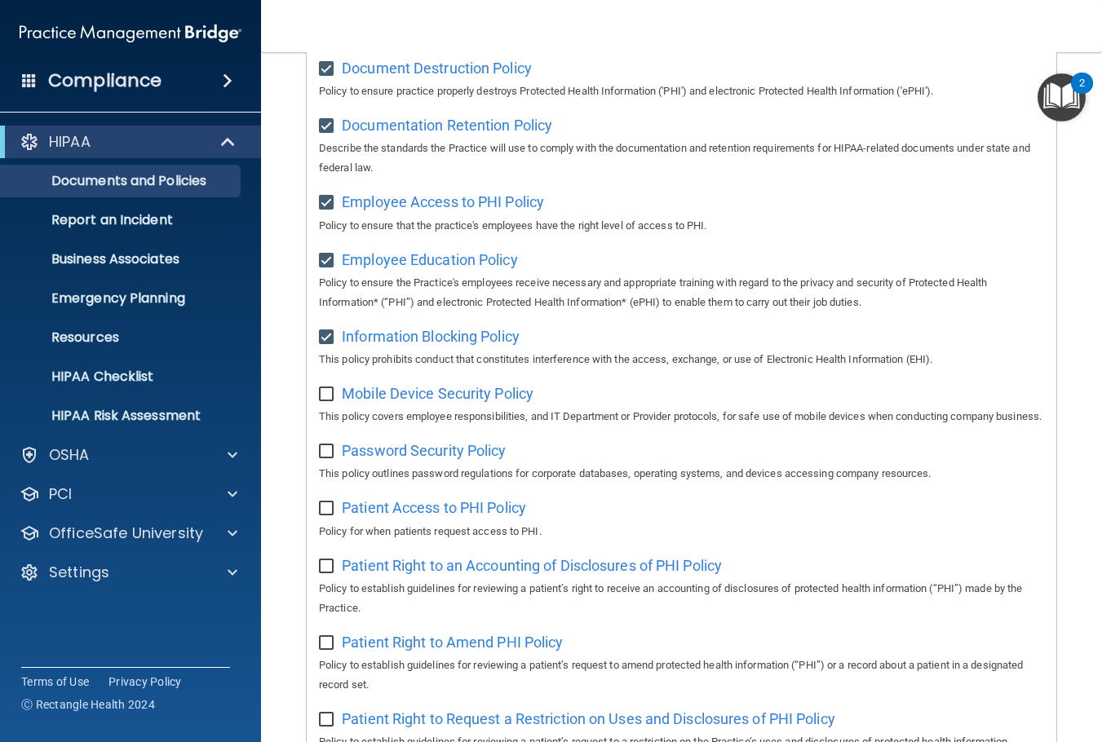
checkbox input "true"
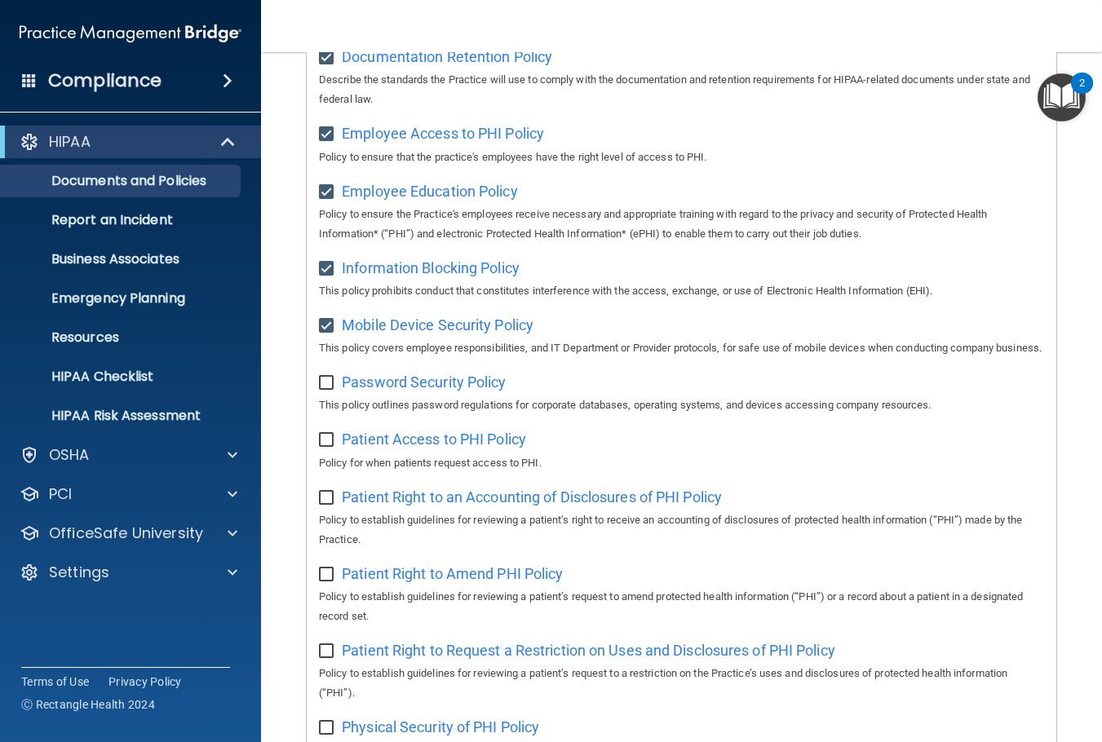
scroll to position [652, 0]
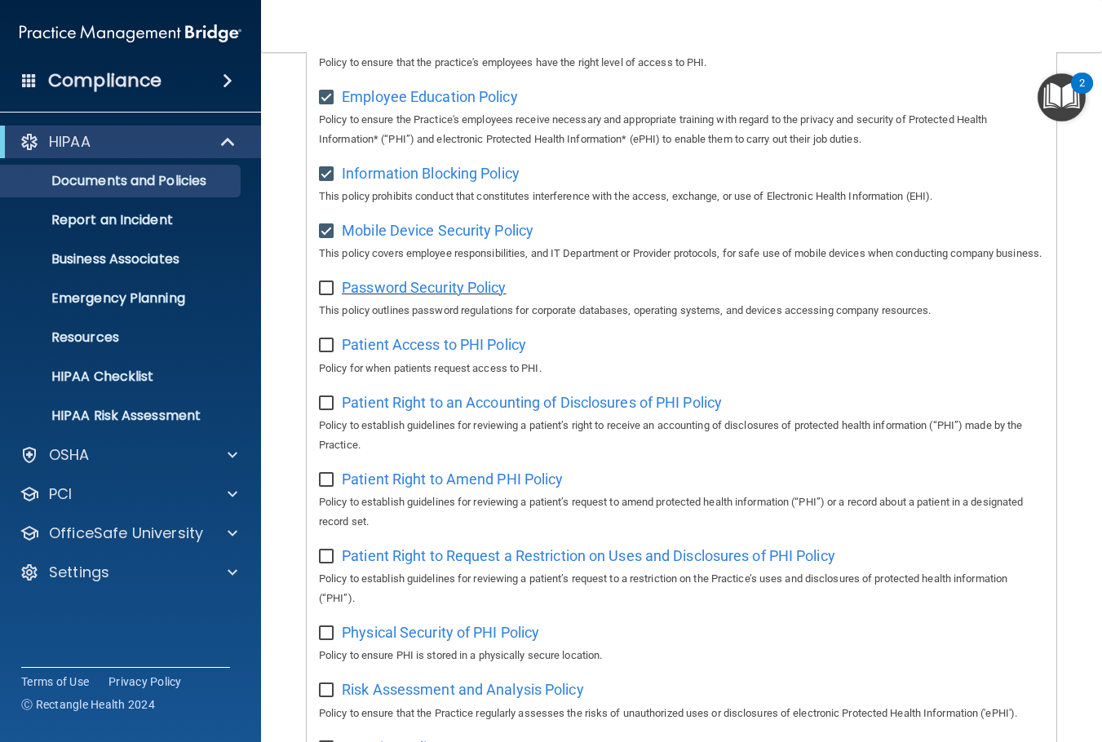
click at [489, 296] on span "Password Security Policy" at bounding box center [424, 287] width 164 height 17
click at [330, 352] on input "checkbox" at bounding box center [328, 345] width 19 height 13
checkbox input "true"
click at [328, 410] on input "checkbox" at bounding box center [328, 403] width 19 height 13
checkbox input "true"
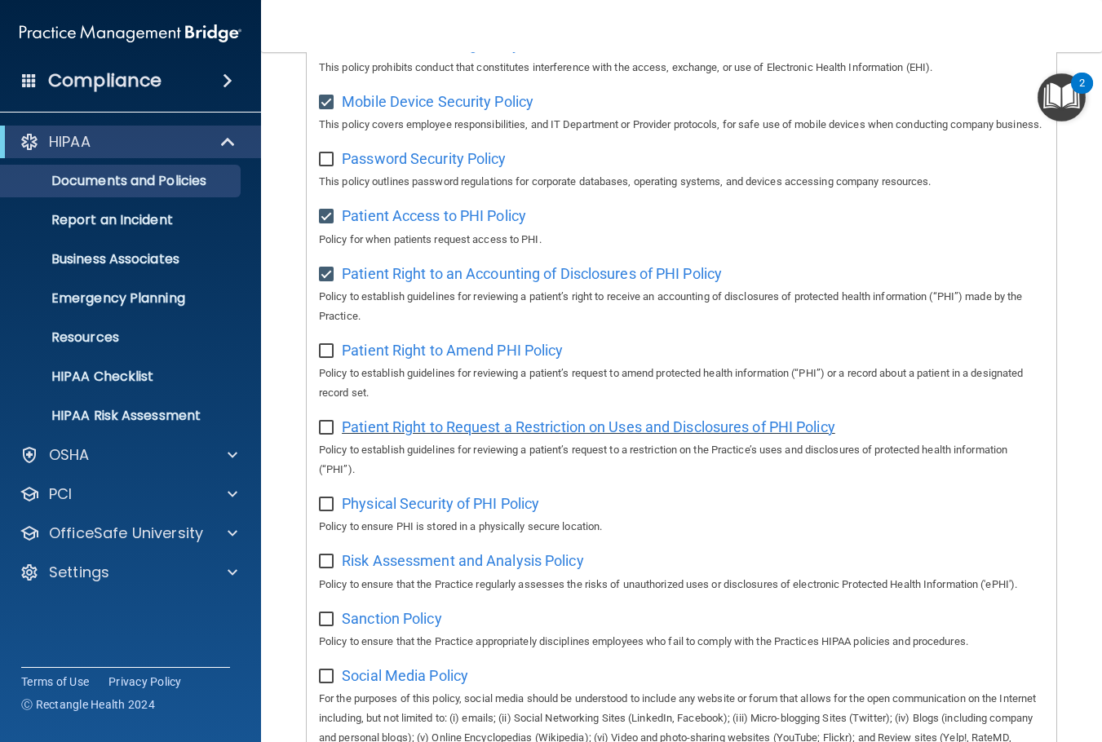
scroll to position [815, 0]
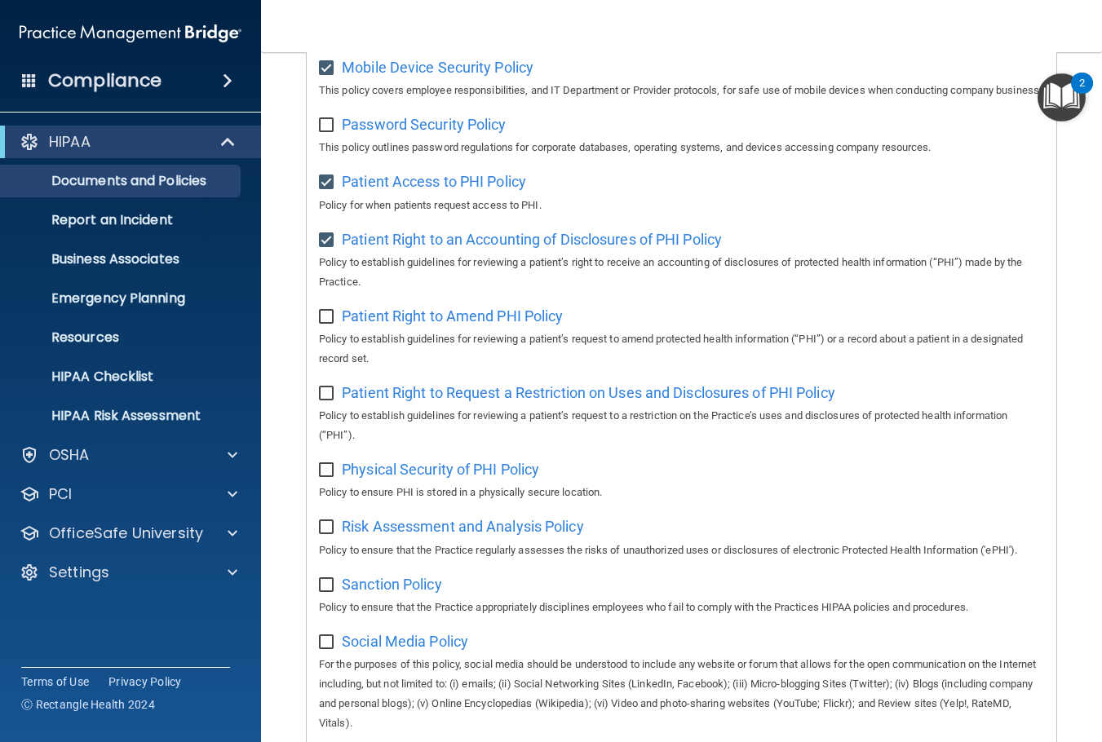
click at [321, 321] on label at bounding box center [329, 312] width 20 height 19
click at [321, 324] on input "checkbox" at bounding box center [328, 317] width 19 height 13
checkbox input "true"
click at [324, 400] on input "checkbox" at bounding box center [328, 393] width 19 height 13
checkbox input "true"
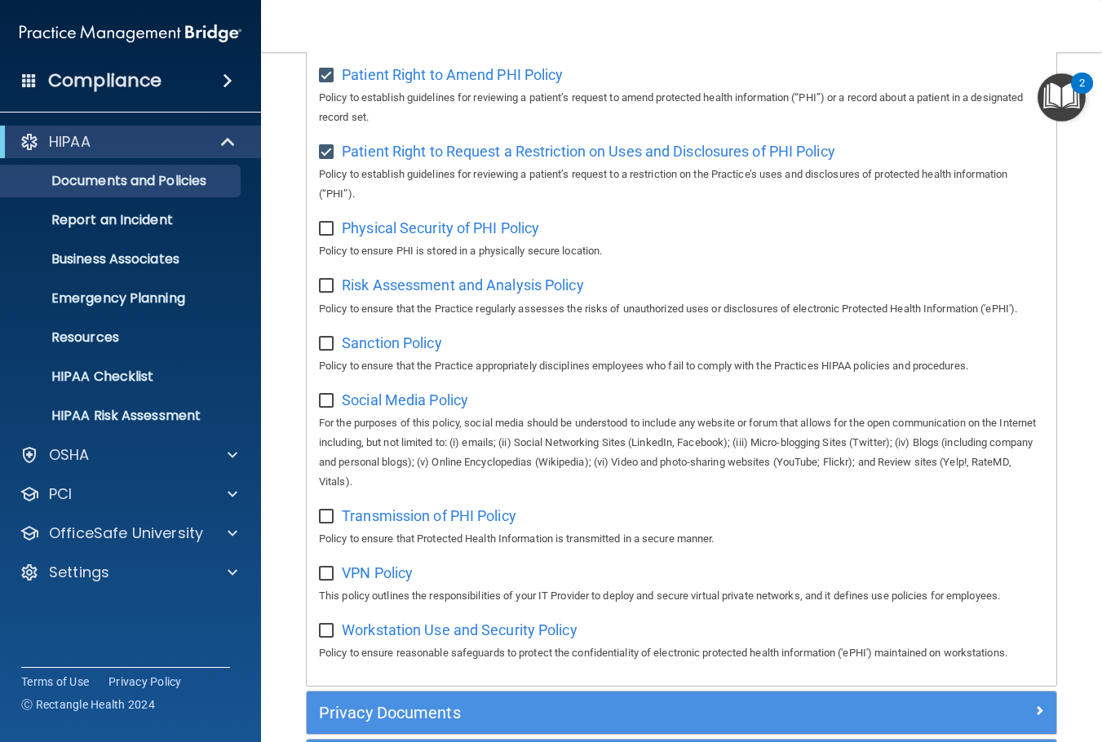
scroll to position [1060, 0]
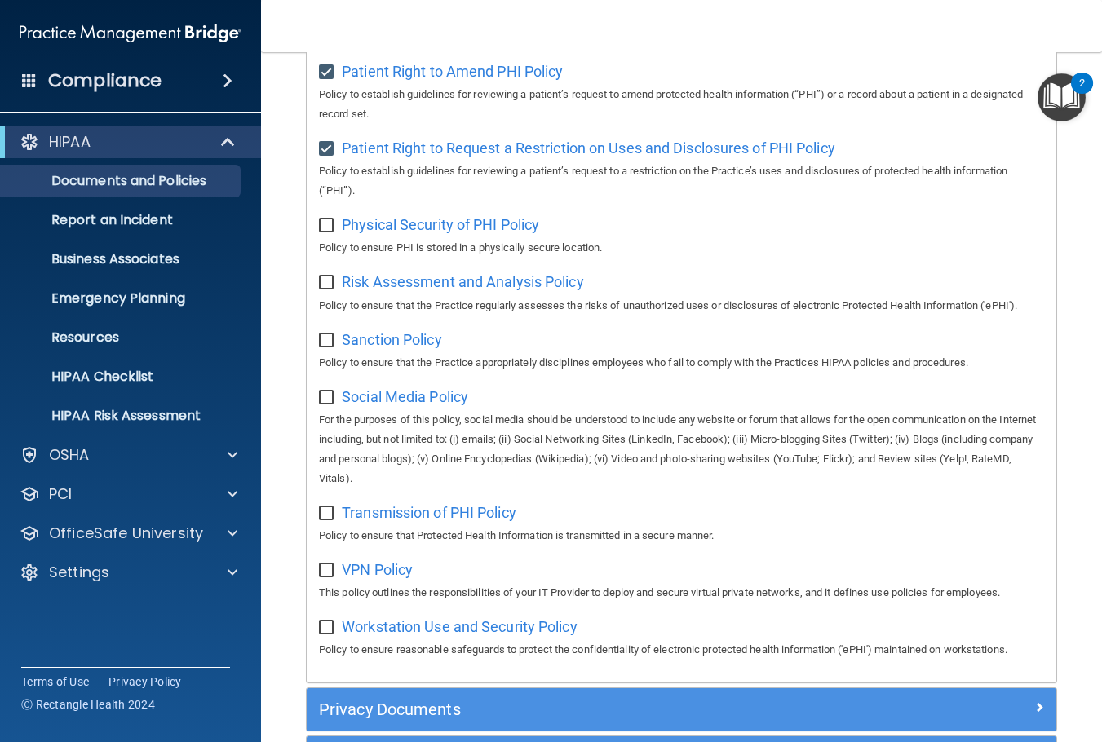
click at [330, 232] on input "checkbox" at bounding box center [328, 225] width 19 height 13
checkbox input "true"
click at [325, 289] on input "checkbox" at bounding box center [328, 282] width 19 height 13
checkbox input "true"
click at [324, 347] on input "checkbox" at bounding box center [328, 340] width 19 height 13
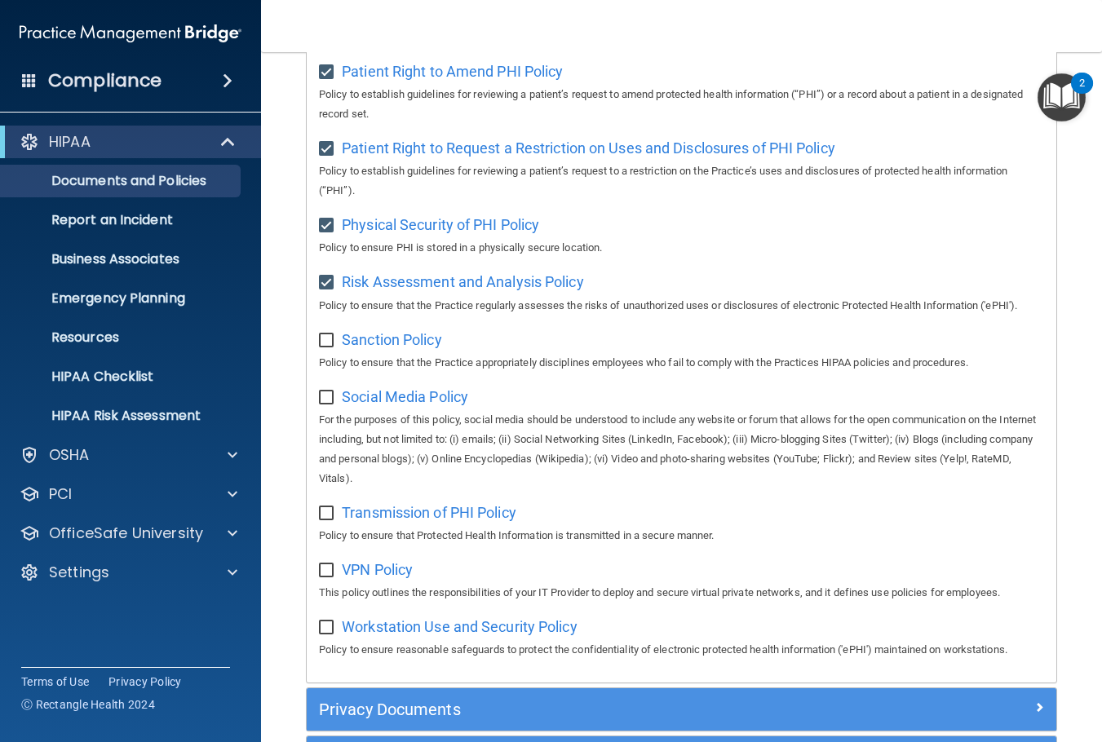
checkbox input "true"
click at [323, 402] on label at bounding box center [329, 392] width 20 height 19
click at [323, 404] on input "checkbox" at bounding box center [328, 397] width 19 height 13
checkbox input "true"
click at [397, 405] on span "Social Media Policy" at bounding box center [405, 396] width 126 height 17
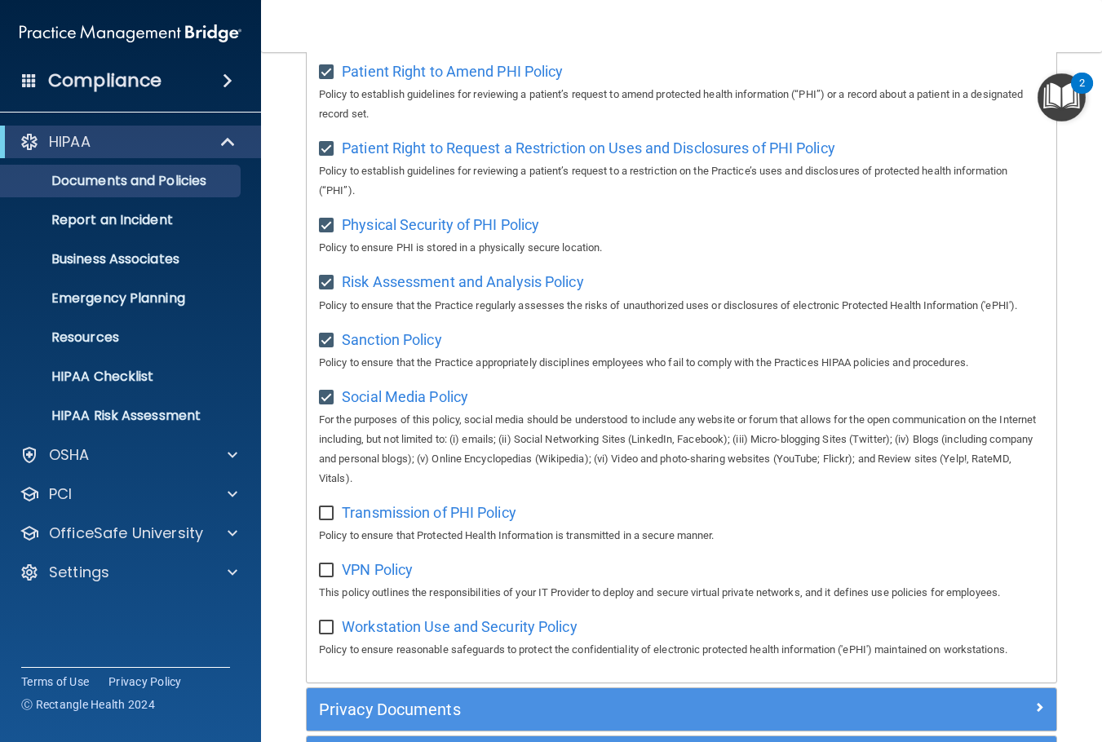
click at [331, 520] on input "checkbox" at bounding box center [328, 513] width 19 height 13
checkbox input "true"
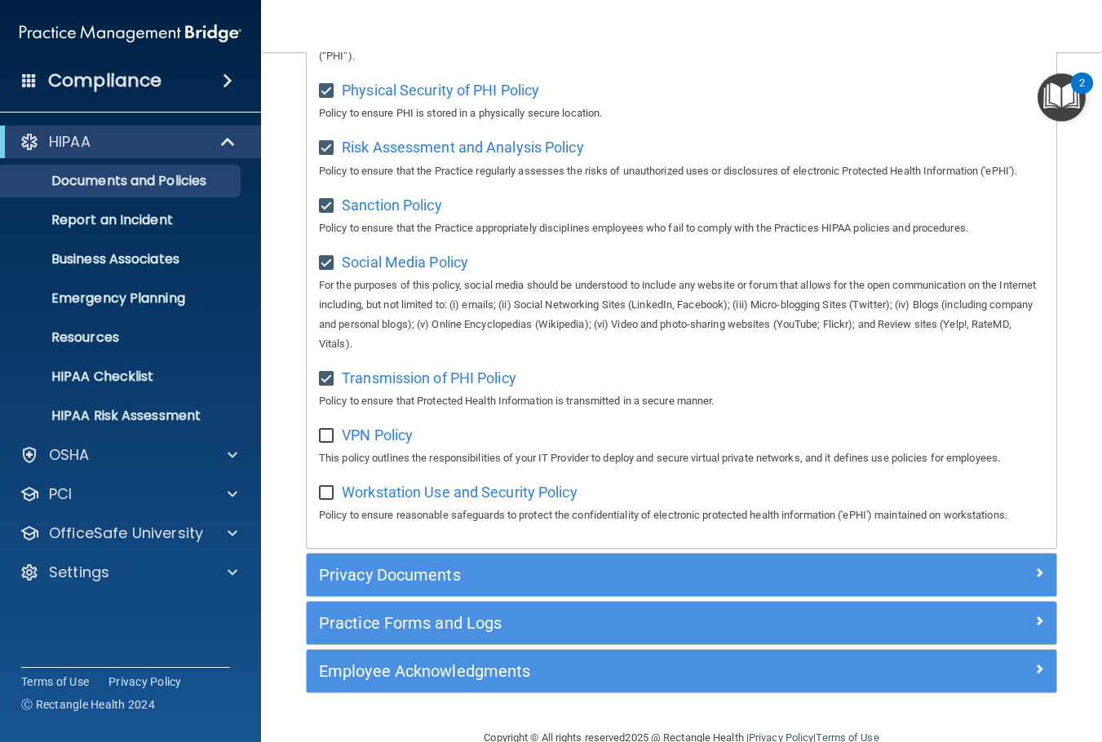
scroll to position [1266, 0]
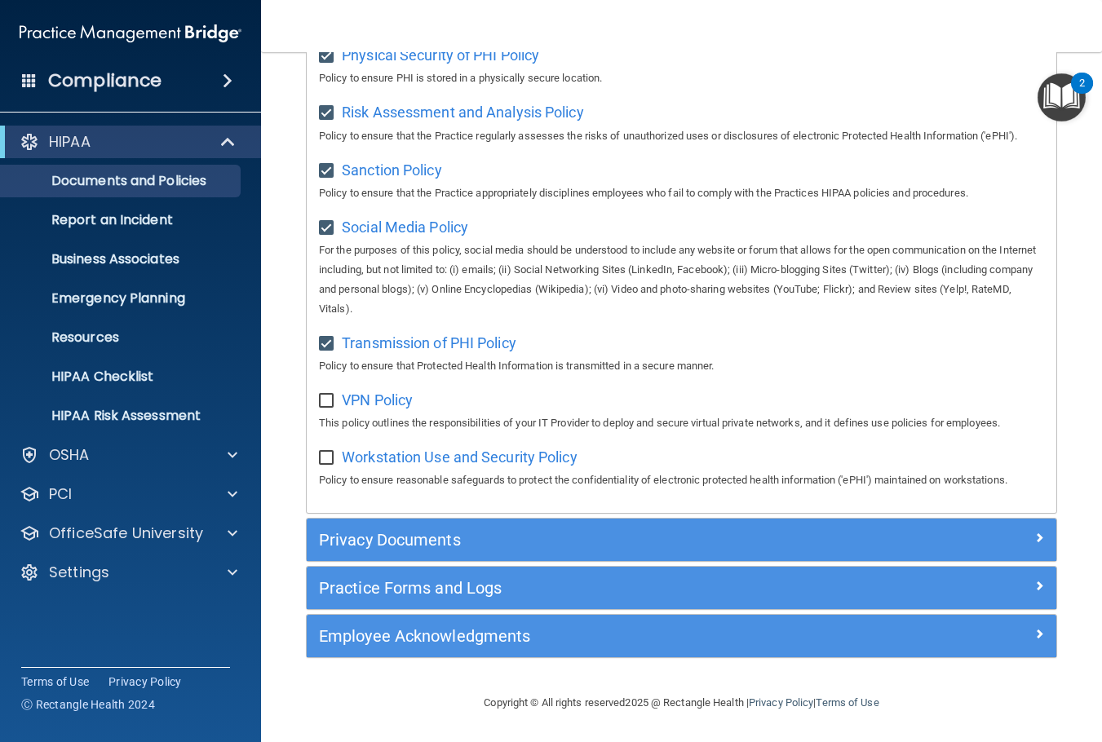
click at [326, 401] on input "checkbox" at bounding box center [328, 401] width 19 height 13
checkbox input "true"
click at [324, 454] on input "checkbox" at bounding box center [328, 458] width 19 height 13
checkbox input "true"
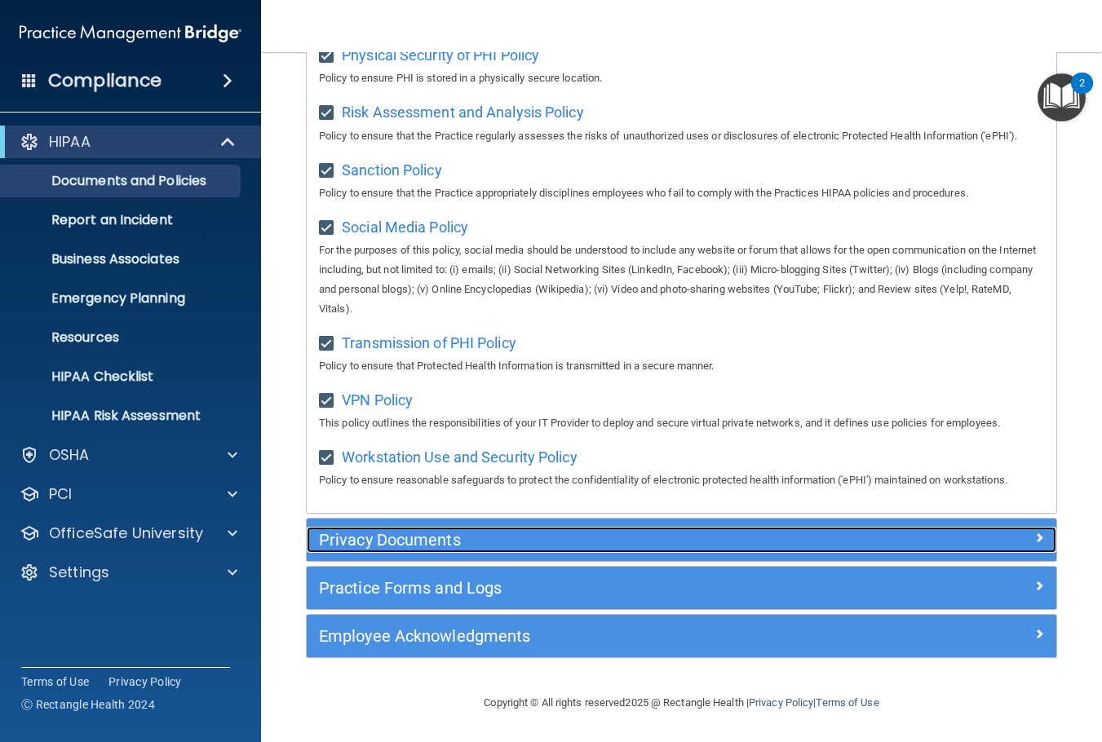
click at [506, 536] on h5 "Privacy Documents" at bounding box center [587, 540] width 537 height 18
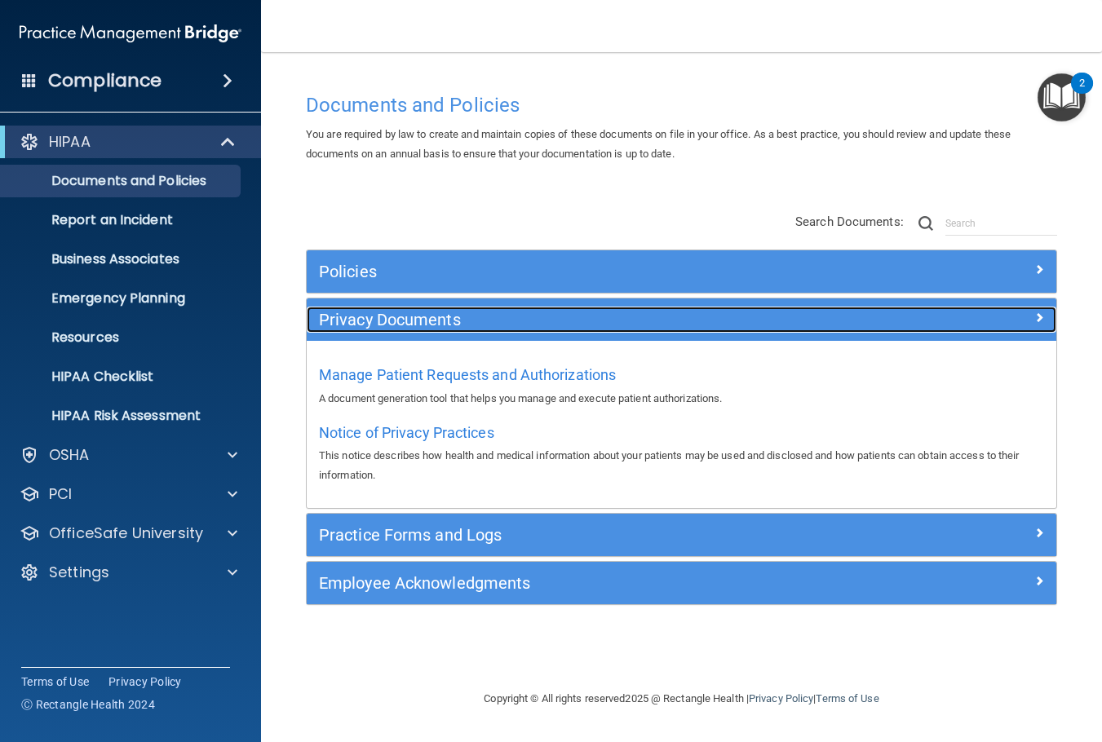
scroll to position [0, 0]
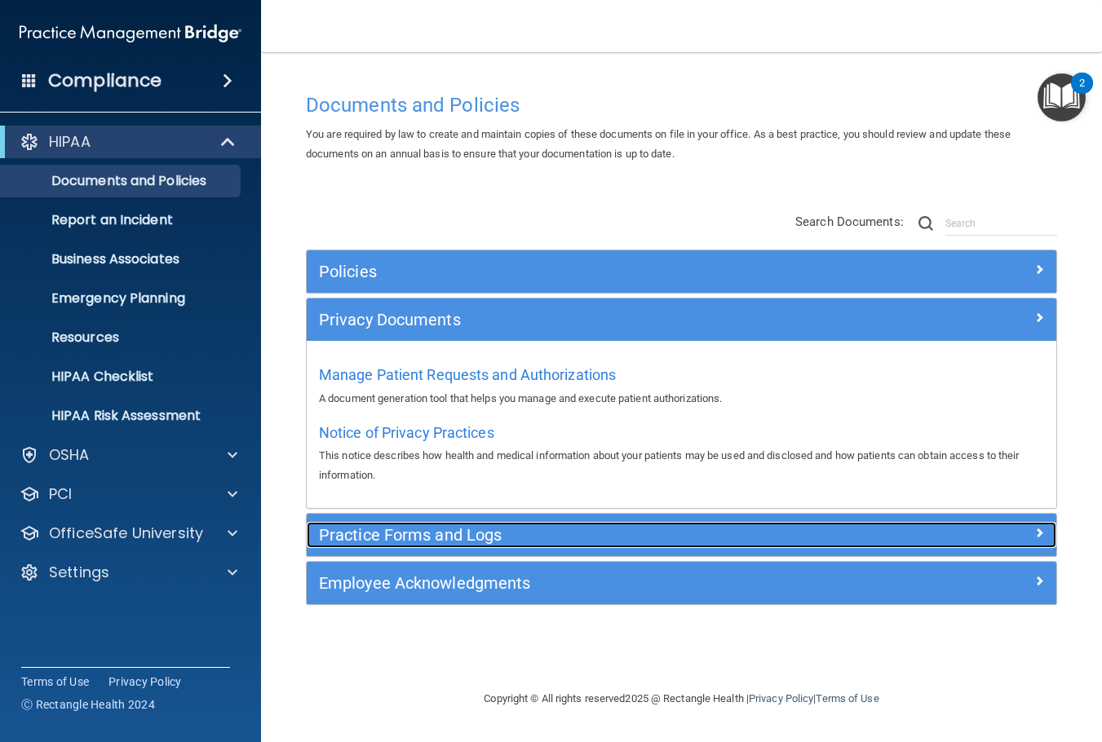
click at [452, 534] on h5 "Practice Forms and Logs" at bounding box center [587, 535] width 537 height 18
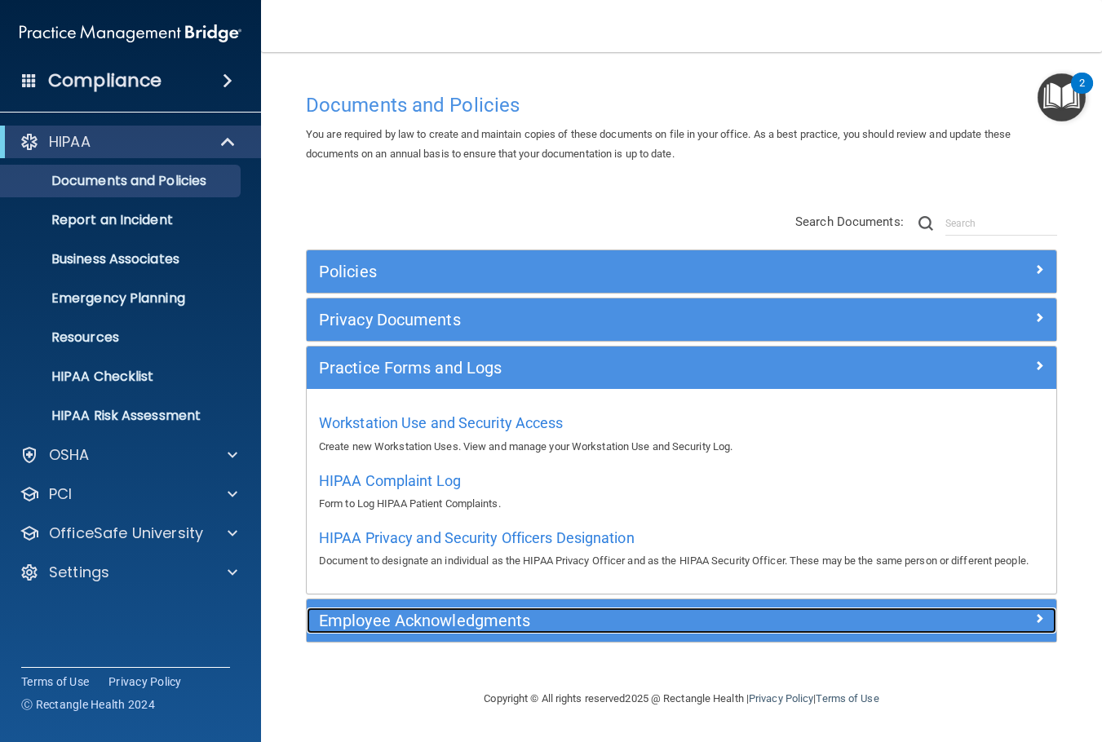
click at [571, 627] on h5 "Employee Acknowledgments" at bounding box center [587, 621] width 537 height 18
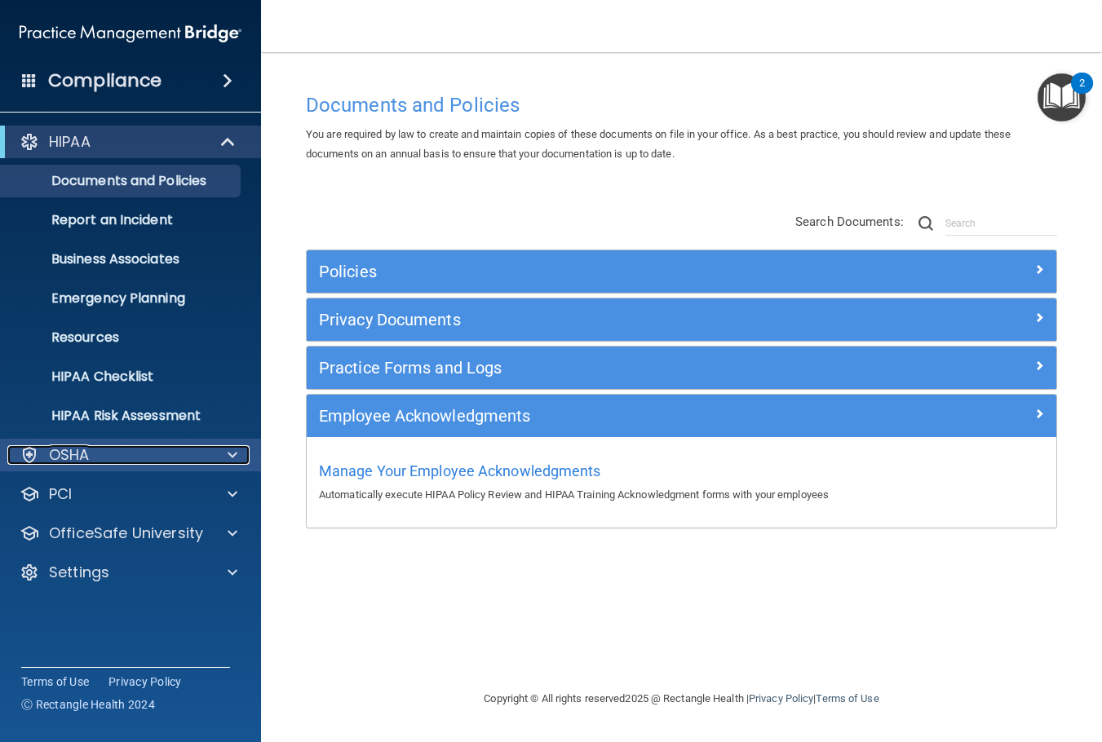
click at [108, 448] on div "OSHA" at bounding box center [108, 455] width 202 height 20
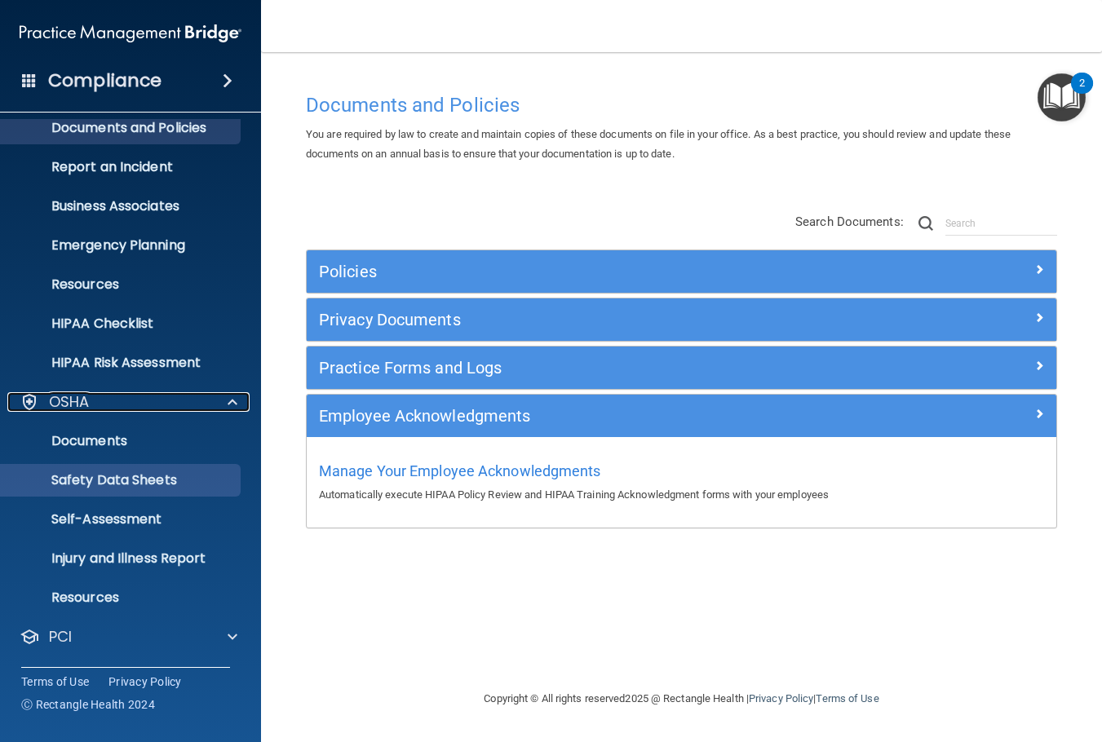
scroll to position [130, 0]
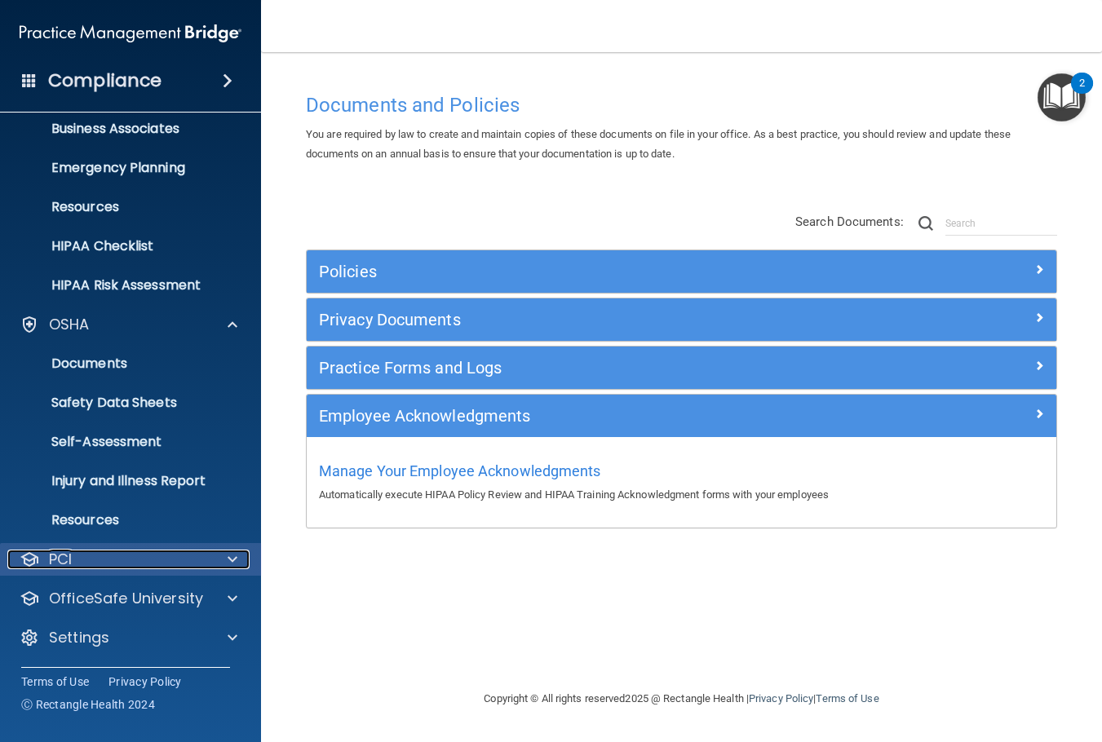
click at [125, 562] on div "PCI" at bounding box center [108, 560] width 202 height 20
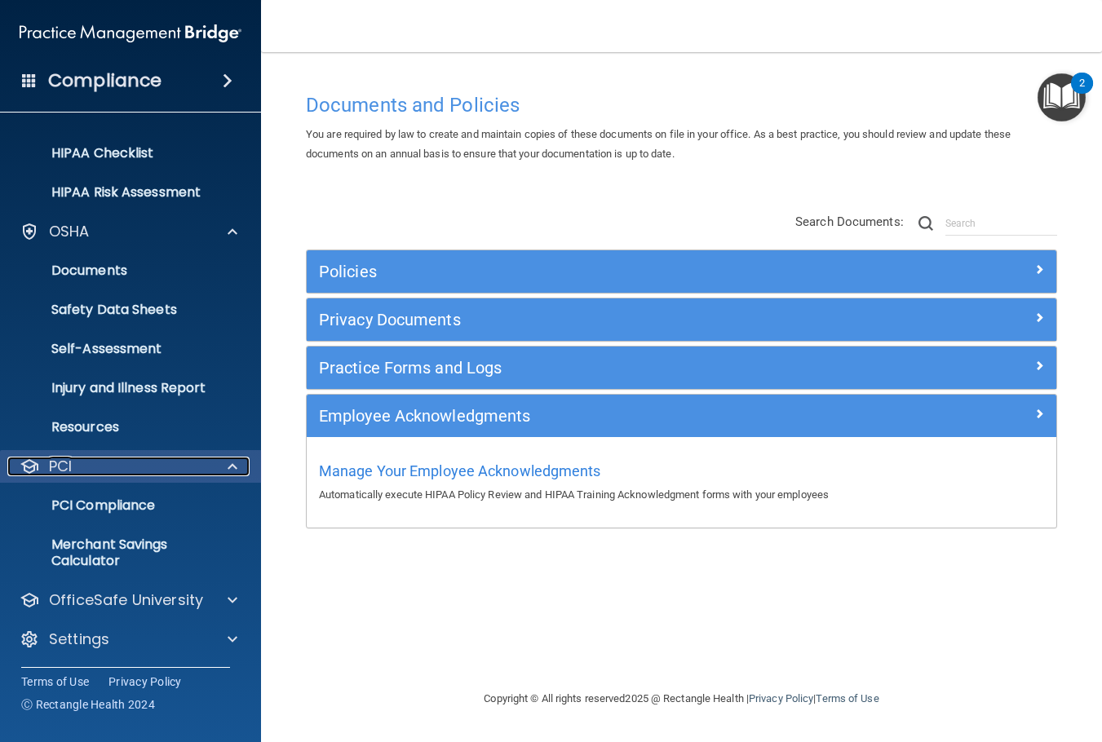
scroll to position [225, 0]
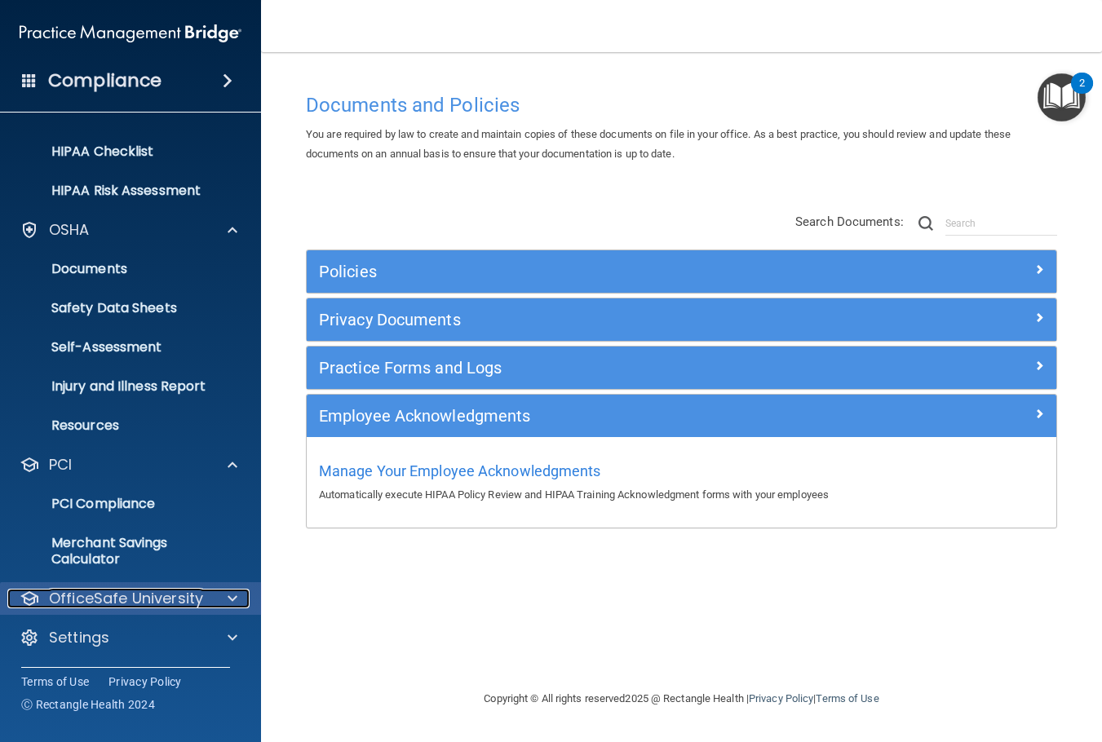
click at [114, 600] on p "OfficeSafe University" at bounding box center [126, 599] width 154 height 20
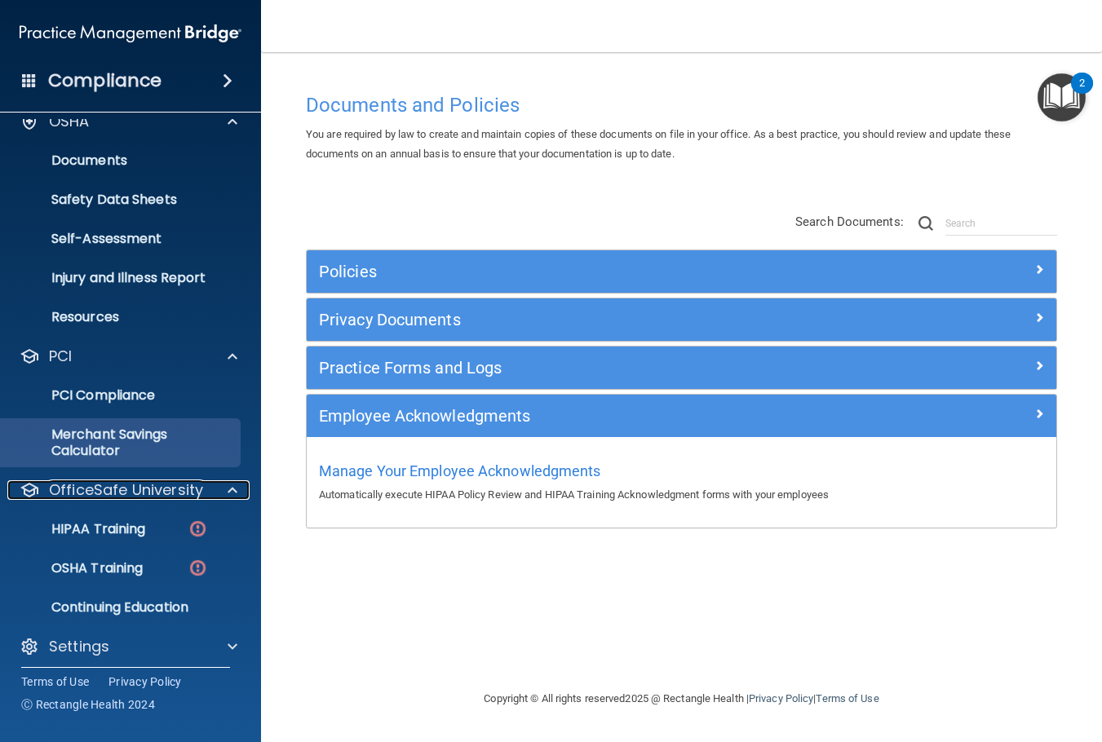
scroll to position [342, 0]
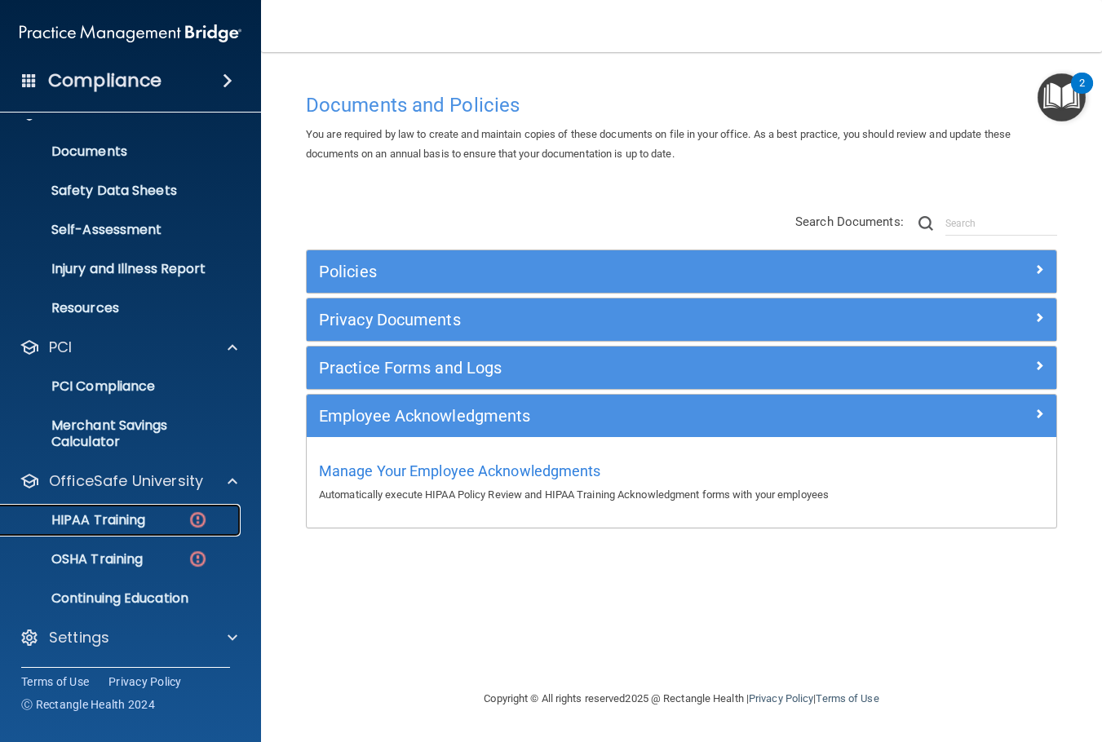
click at [115, 528] on p "HIPAA Training" at bounding box center [78, 520] width 135 height 16
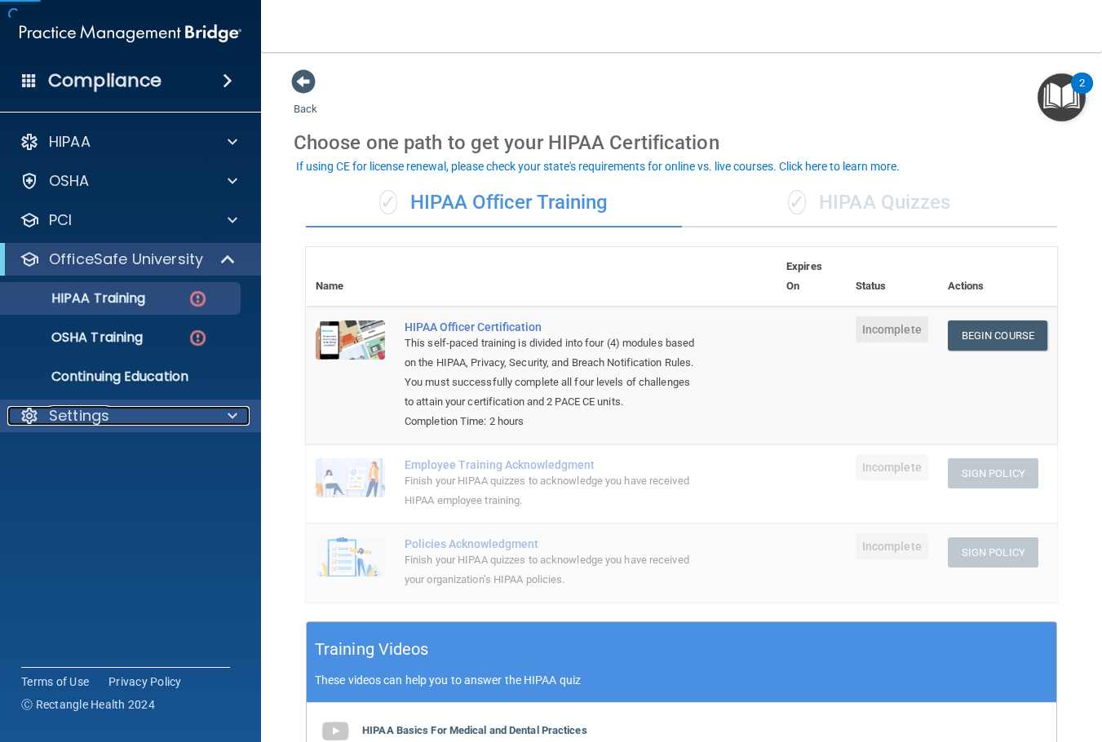
click at [121, 413] on div "Settings" at bounding box center [108, 416] width 202 height 20
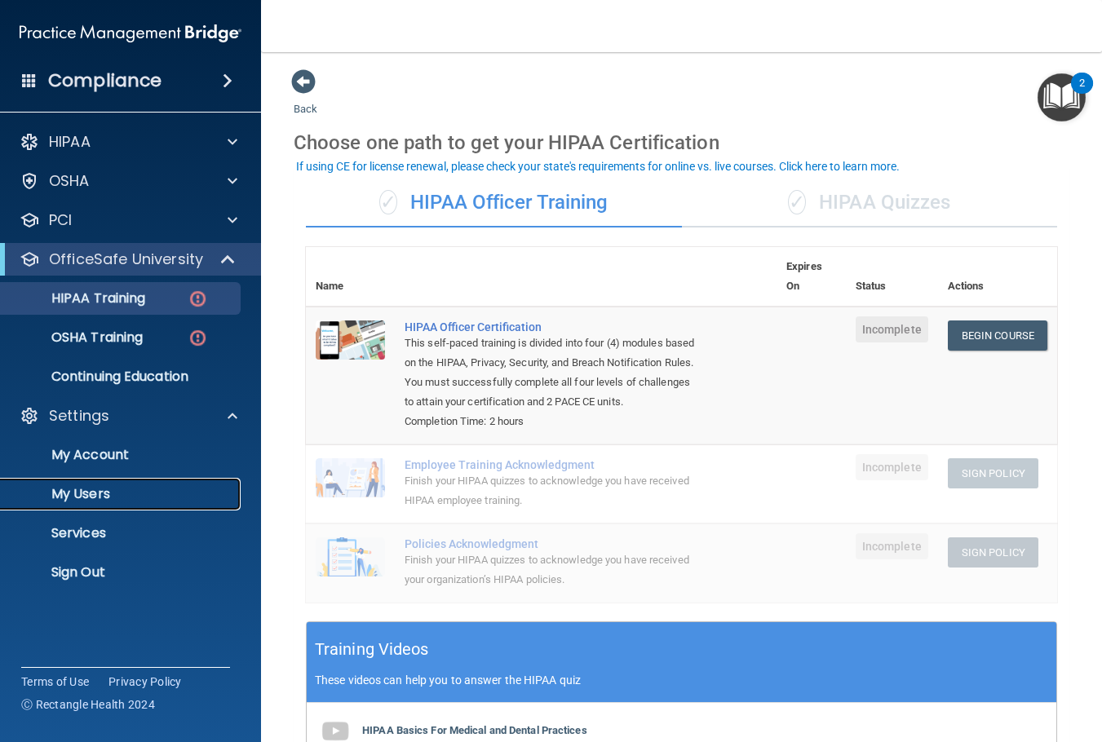
click at [91, 491] on p "My Users" at bounding box center [122, 494] width 223 height 16
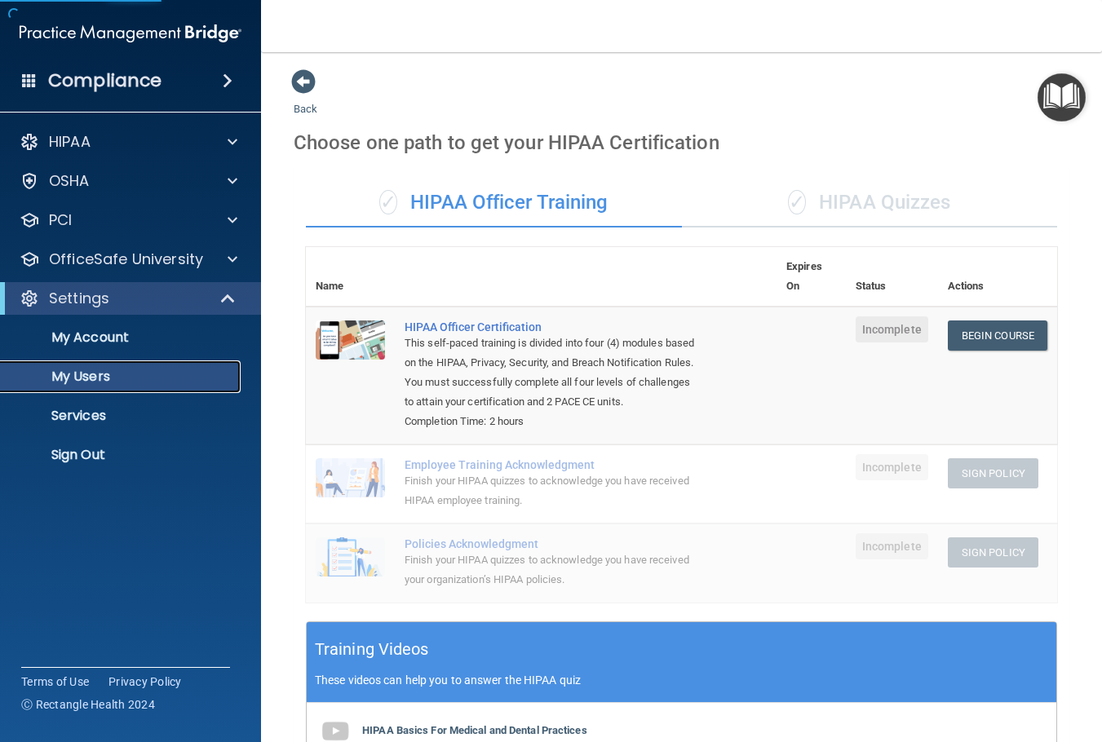
select select "20"
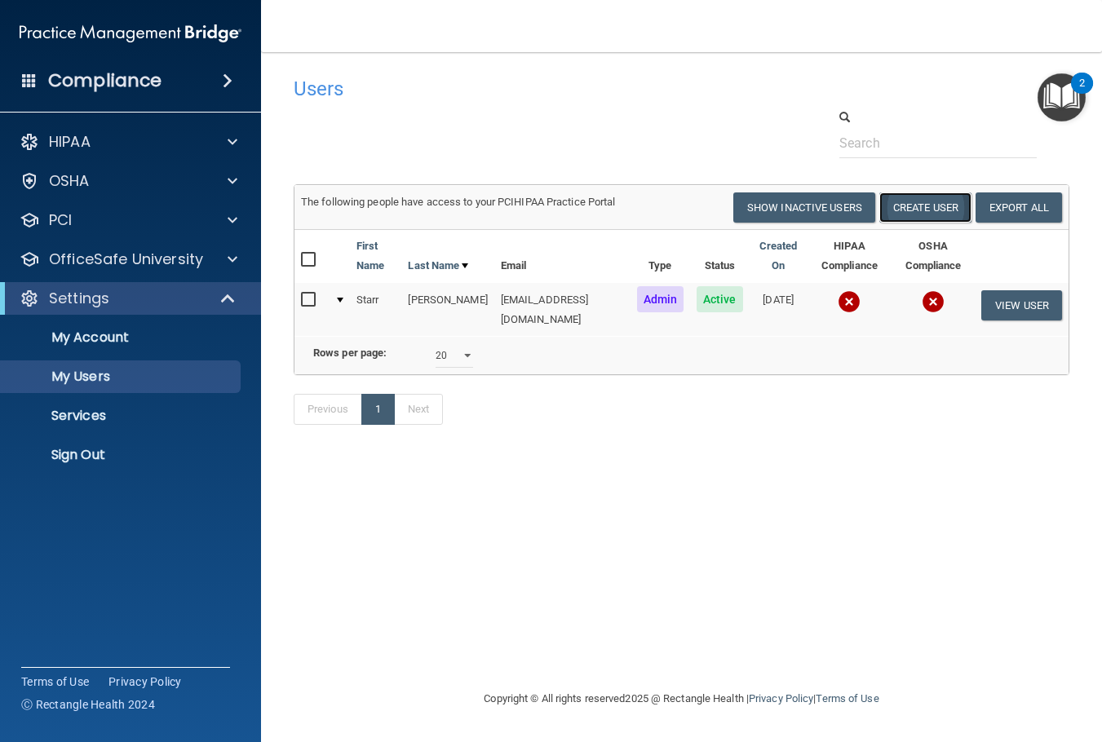
click at [944, 211] on button "Create User" at bounding box center [925, 207] width 92 height 30
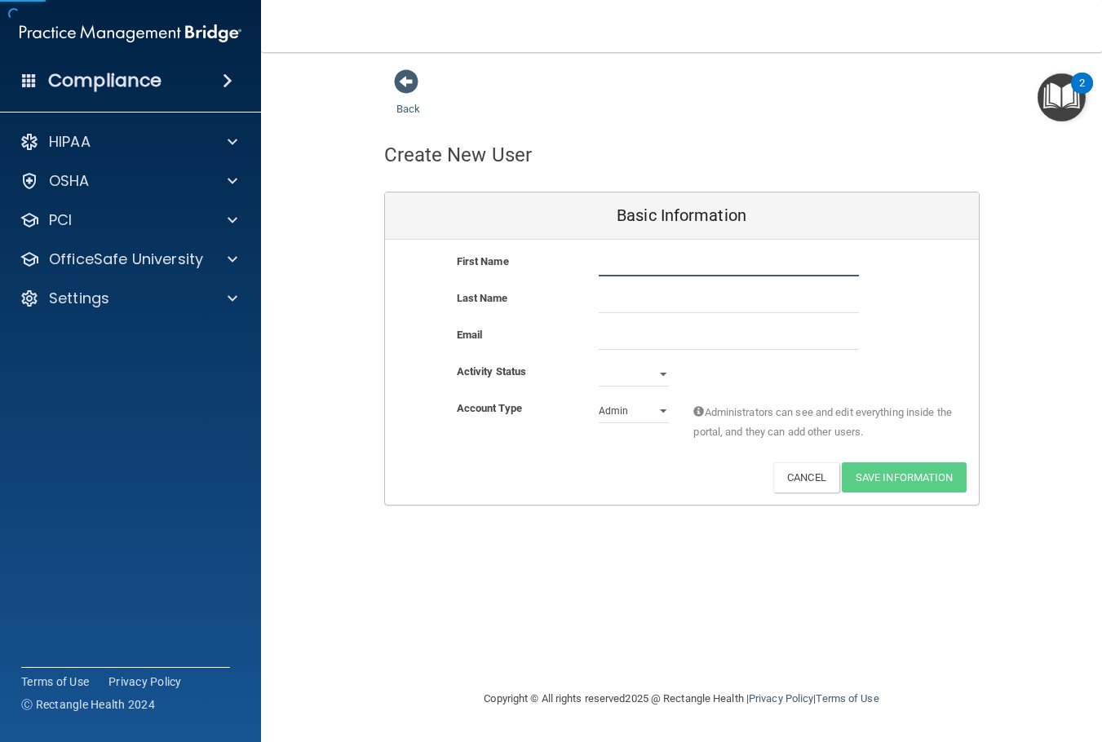
click at [680, 254] on input "text" at bounding box center [728, 264] width 260 height 24
type input "JAWAD"
type input "AGHA"
type input "starrwaterman.hpuc@gmail.com"
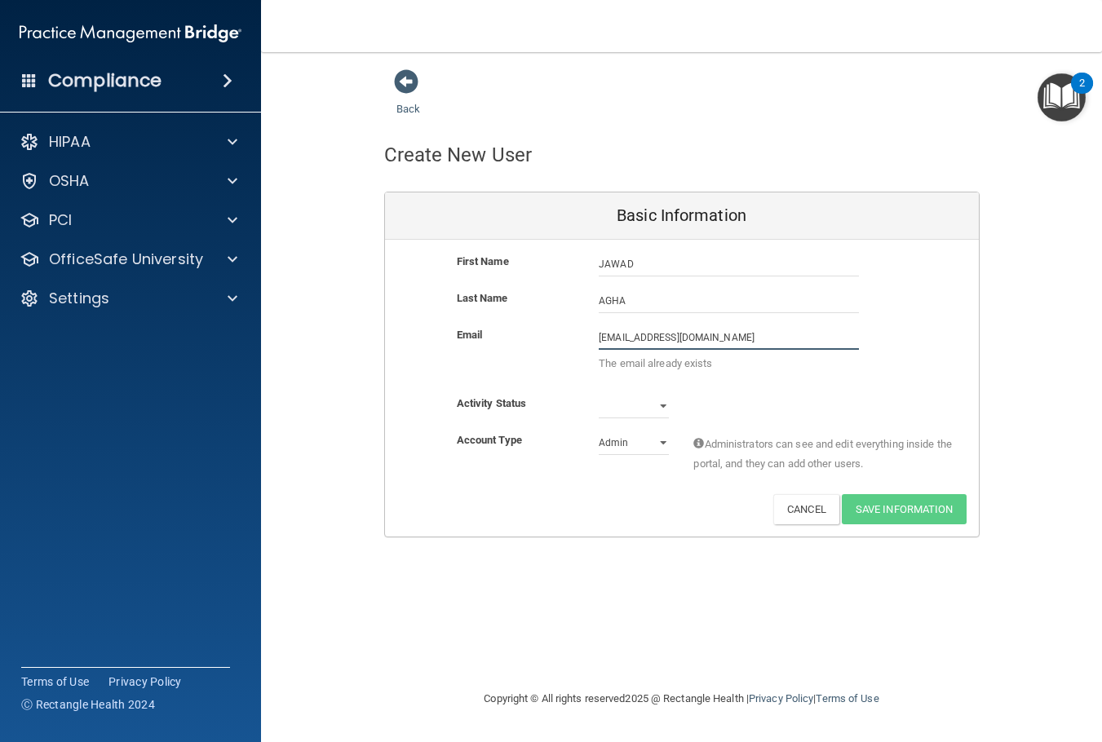
click at [742, 341] on input "starrwaterman.hpuc@gmail.com" at bounding box center [728, 337] width 260 height 24
click at [620, 329] on input "email" at bounding box center [728, 337] width 260 height 24
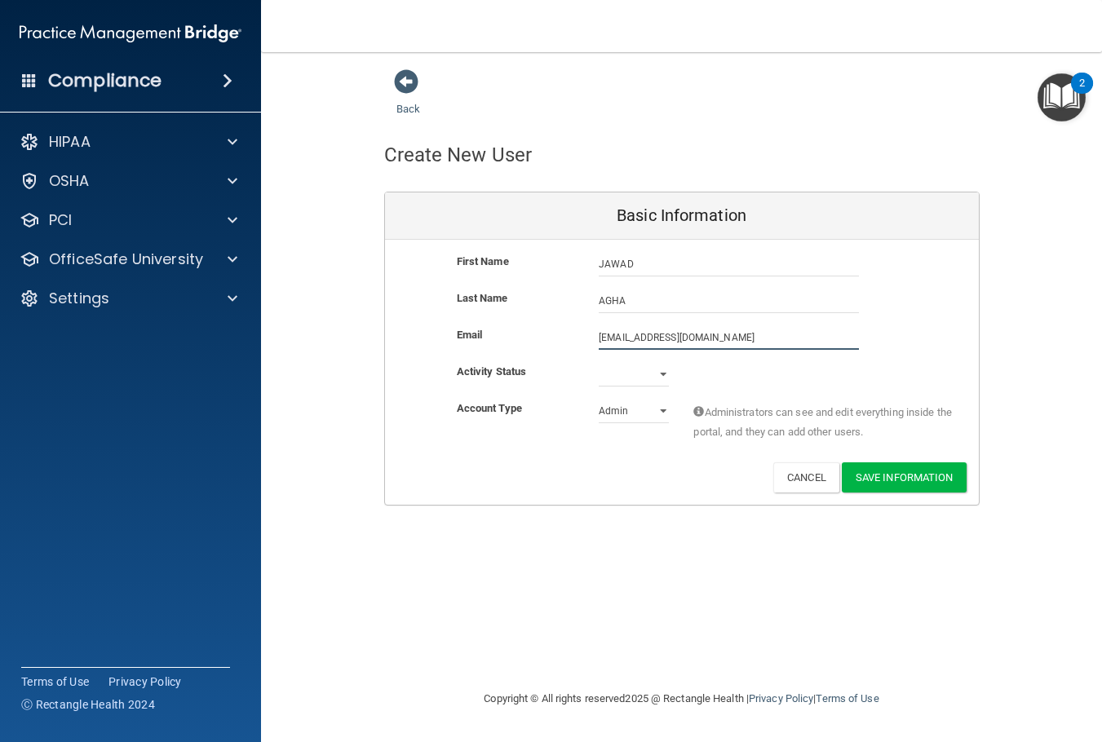
type input "jagha44@gmail.com"
click at [629, 372] on select "Active Inactive" at bounding box center [633, 374] width 70 height 24
select select "active"
click at [598, 362] on select "Active Inactive" at bounding box center [633, 374] width 70 height 24
click at [887, 478] on button "Save Information" at bounding box center [903, 477] width 125 height 30
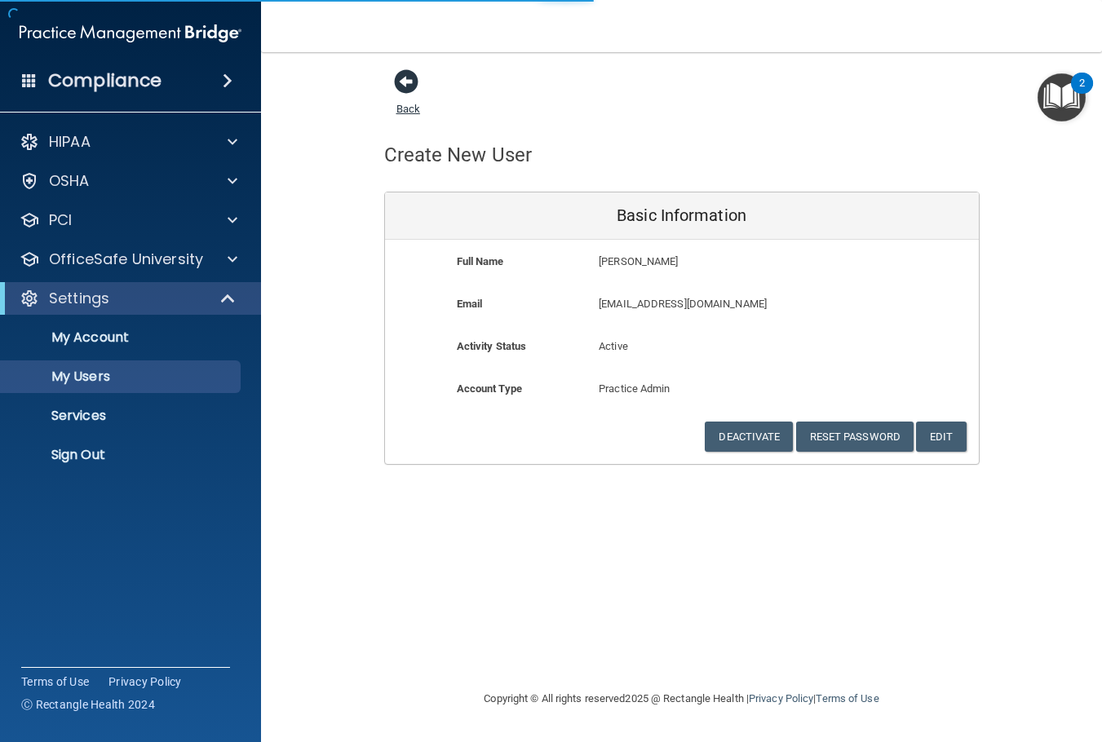
select select "20"
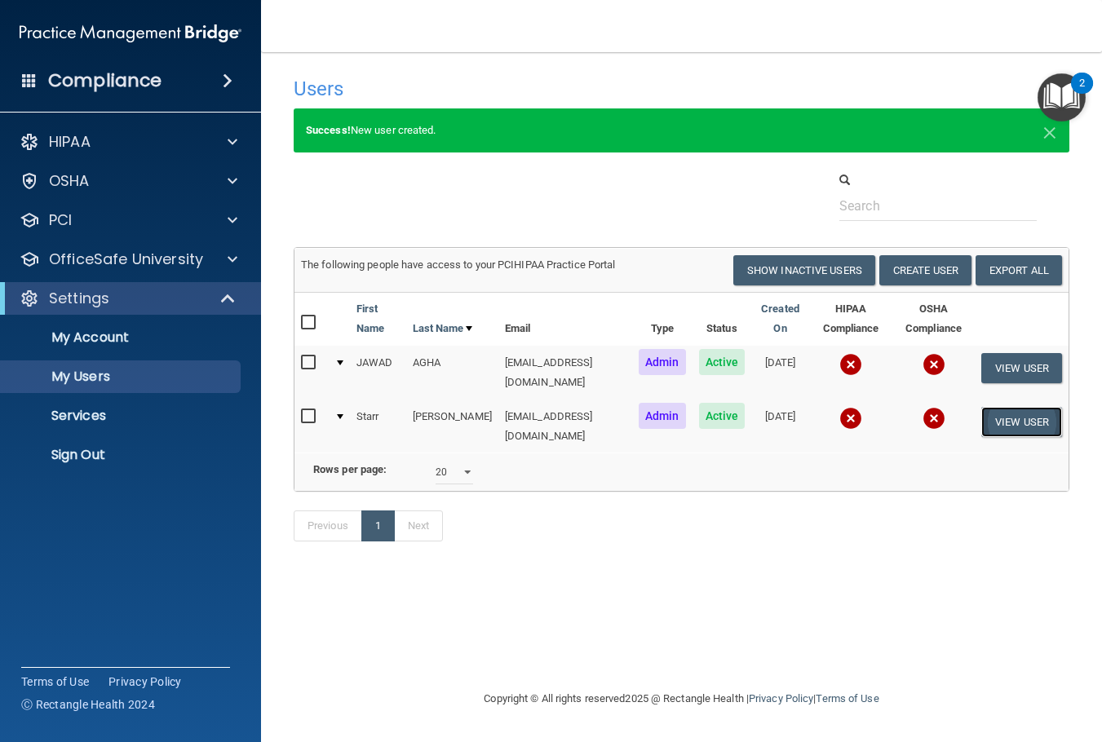
click at [1034, 409] on button "View User" at bounding box center [1021, 422] width 81 height 30
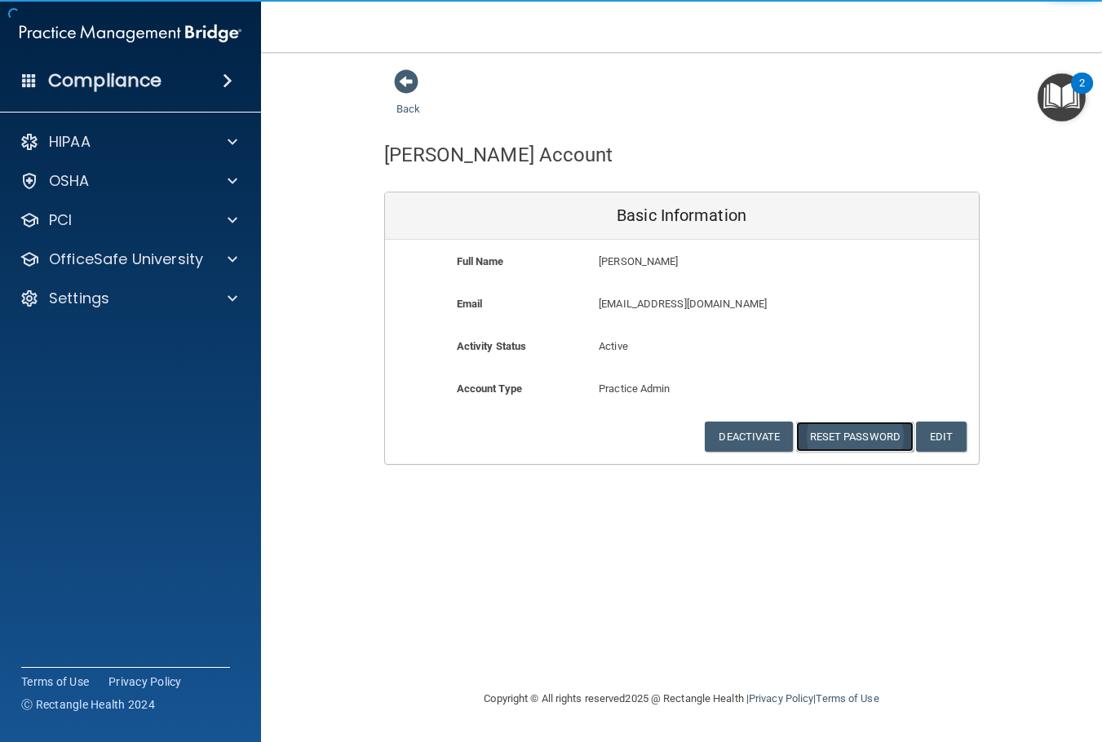
click at [864, 445] on button "Reset Password" at bounding box center [854, 437] width 117 height 30
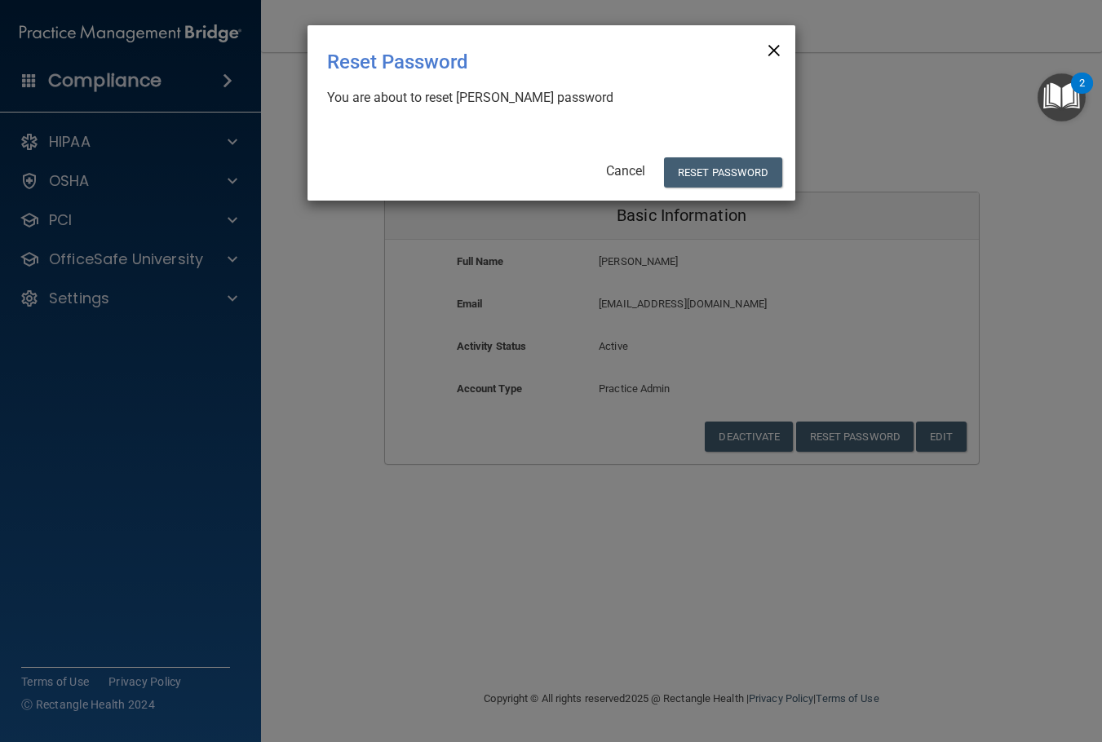
click at [772, 52] on span "×" at bounding box center [773, 48] width 15 height 33
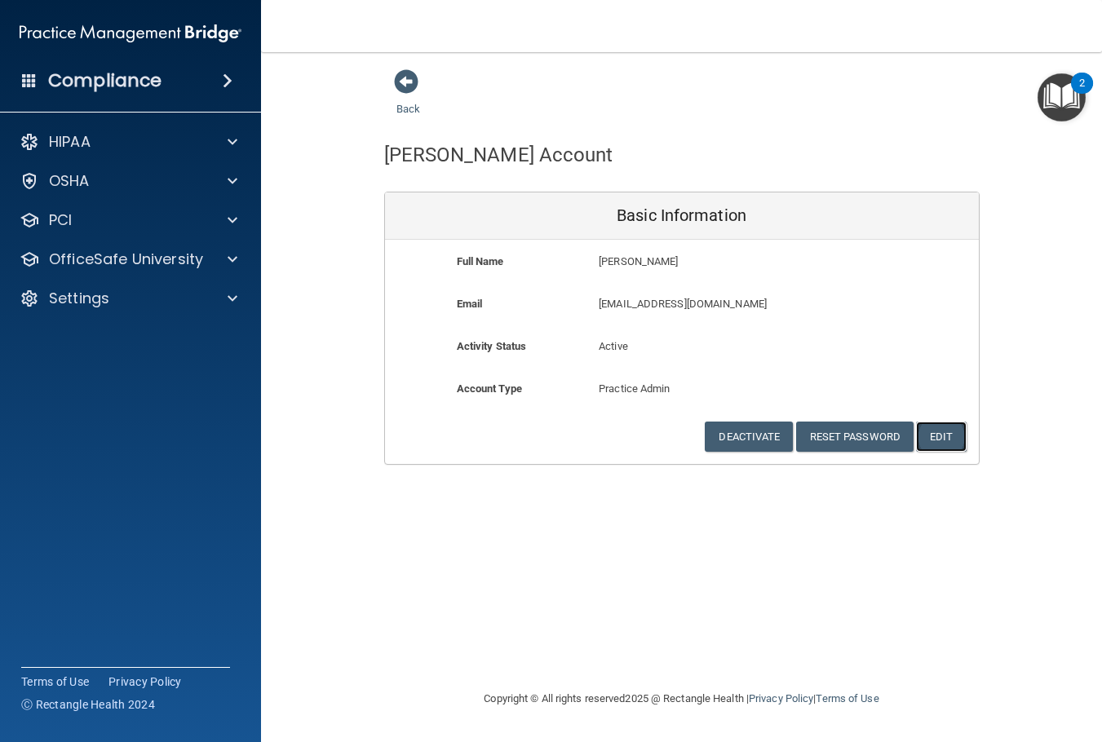
click at [947, 442] on button "Edit" at bounding box center [941, 437] width 50 height 30
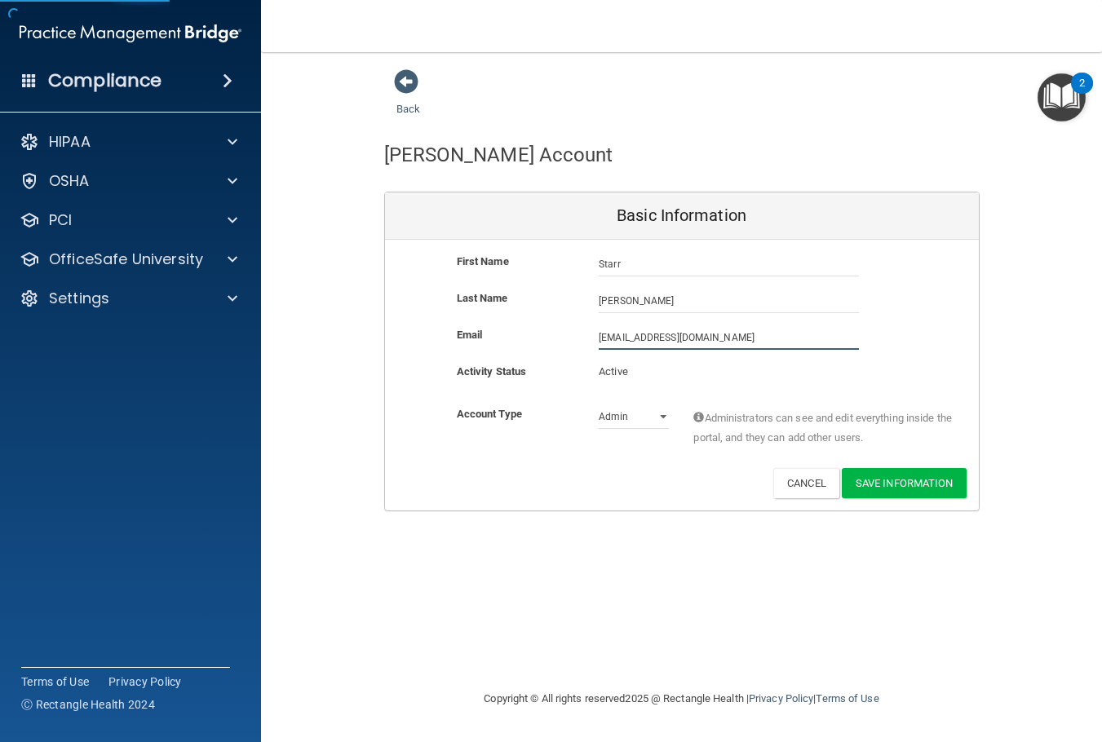
click at [705, 340] on input "[EMAIL_ADDRESS][DOMAIN_NAME]" at bounding box center [728, 337] width 260 height 24
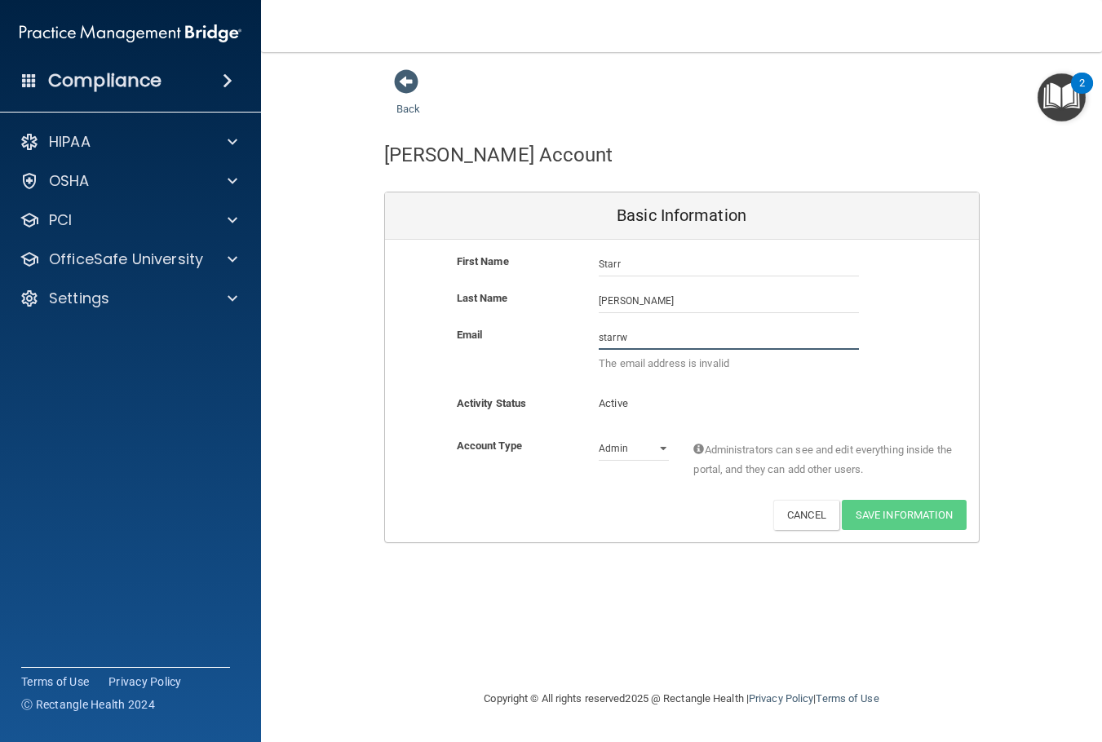
type input "starrwaterman.hpuc@gmail.com"
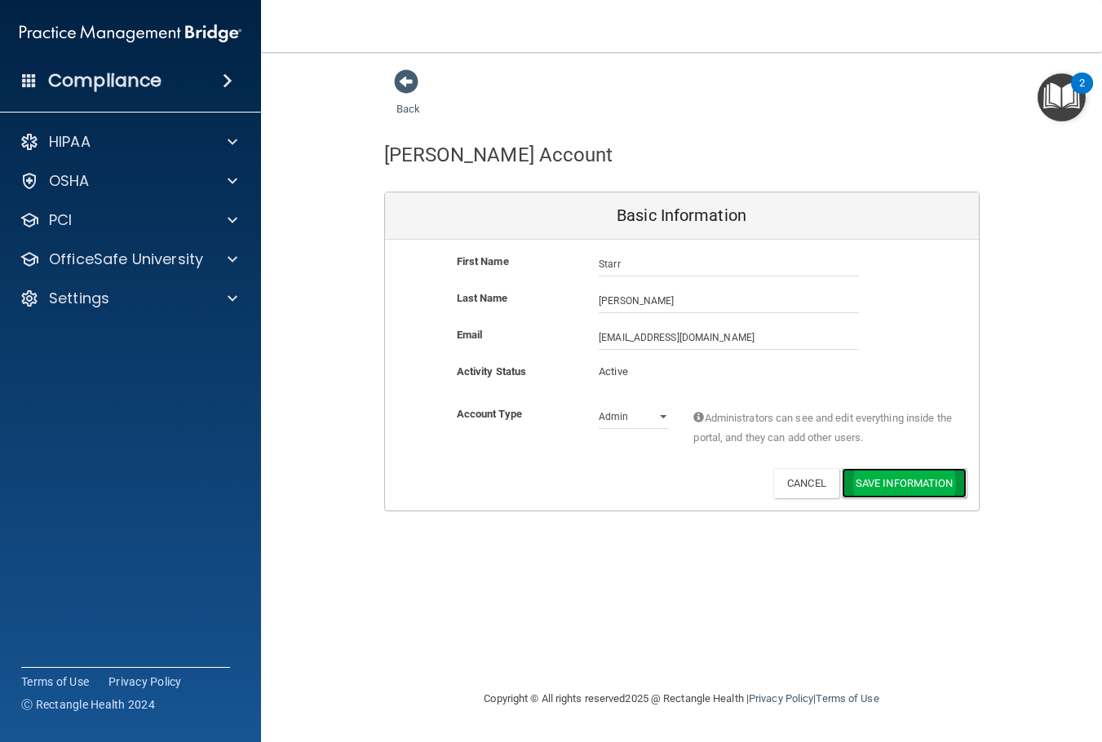
click at [923, 493] on button "Save Information" at bounding box center [903, 483] width 125 height 30
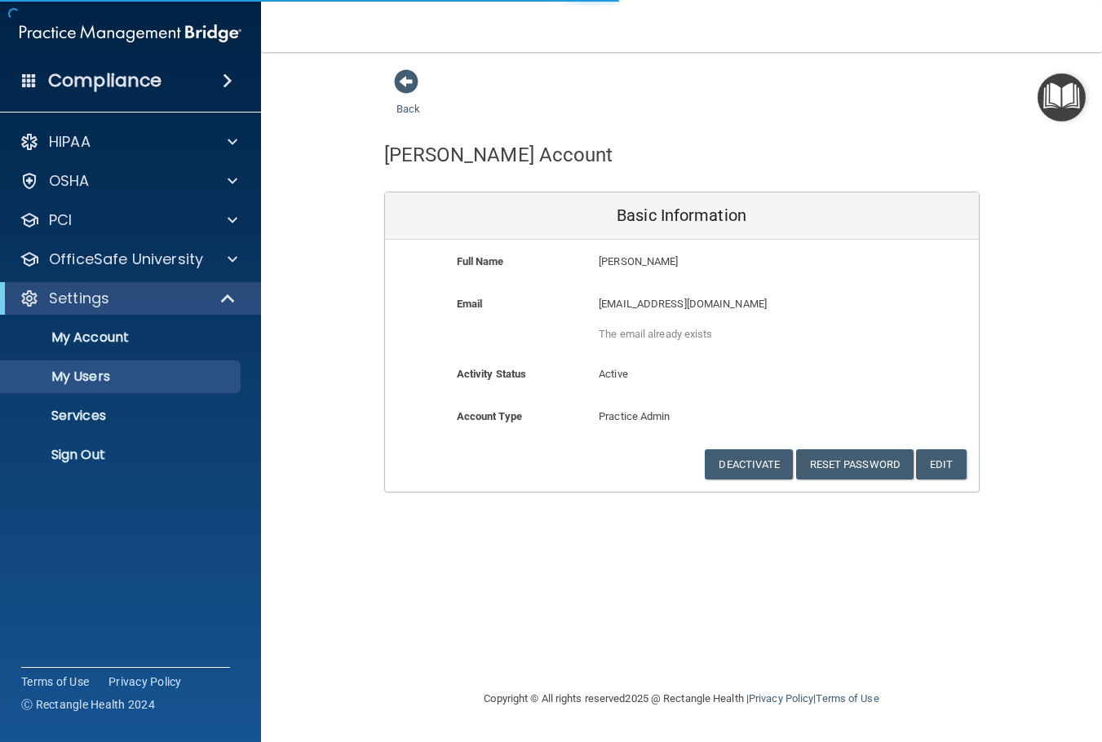
select select "20"
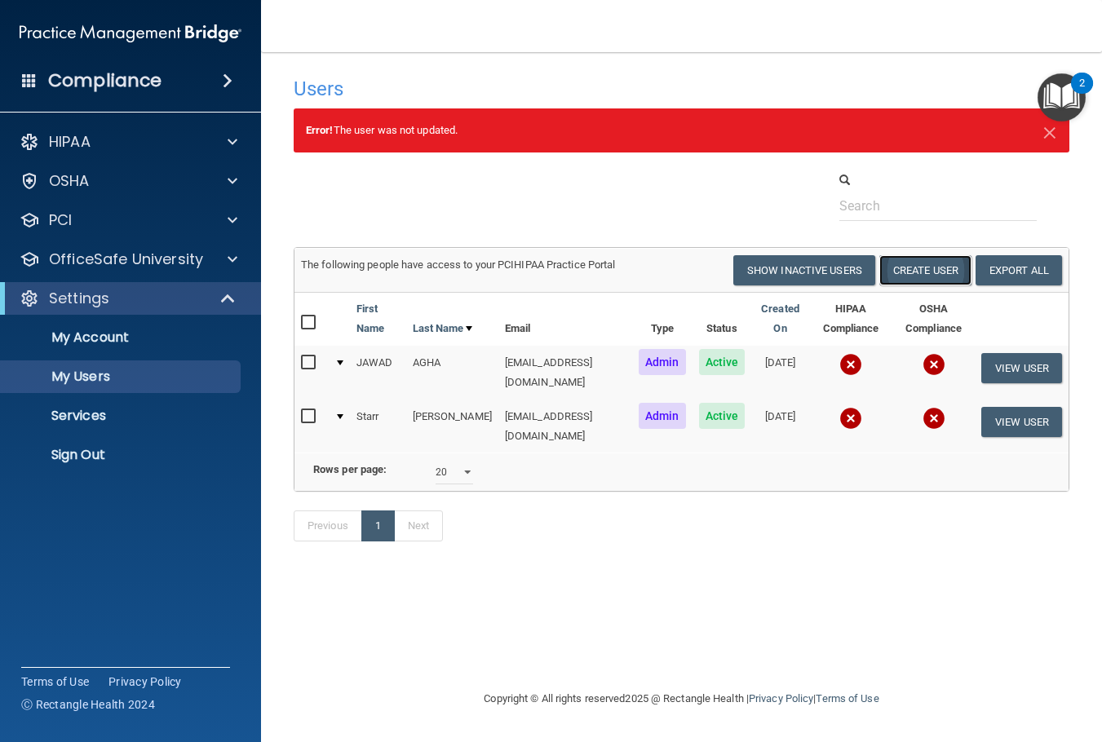
click at [954, 277] on button "Create User" at bounding box center [925, 270] width 92 height 30
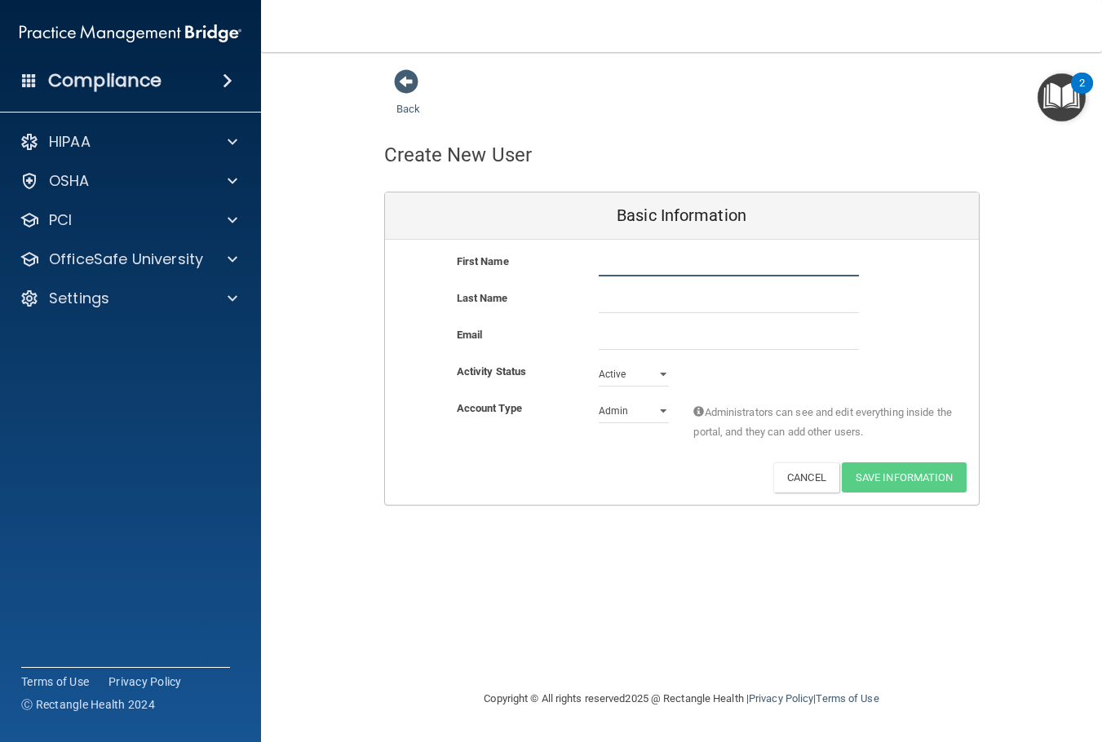
click at [669, 268] on input "text" at bounding box center [728, 264] width 260 height 24
type input "Angela"
type input "Avaya"
click at [630, 342] on input "email" at bounding box center [728, 337] width 260 height 24
click at [669, 334] on input "email" at bounding box center [728, 337] width 260 height 24
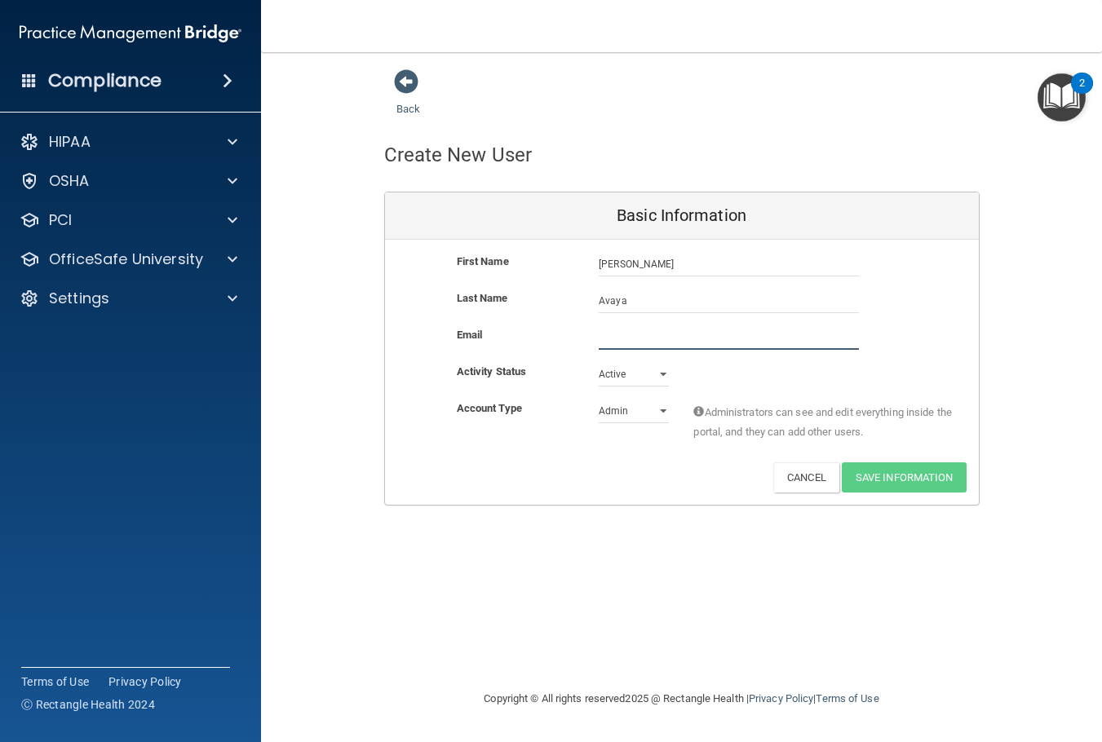
paste input "avayaangela@gmail.com"
type input "avayaangela@gmail.com"
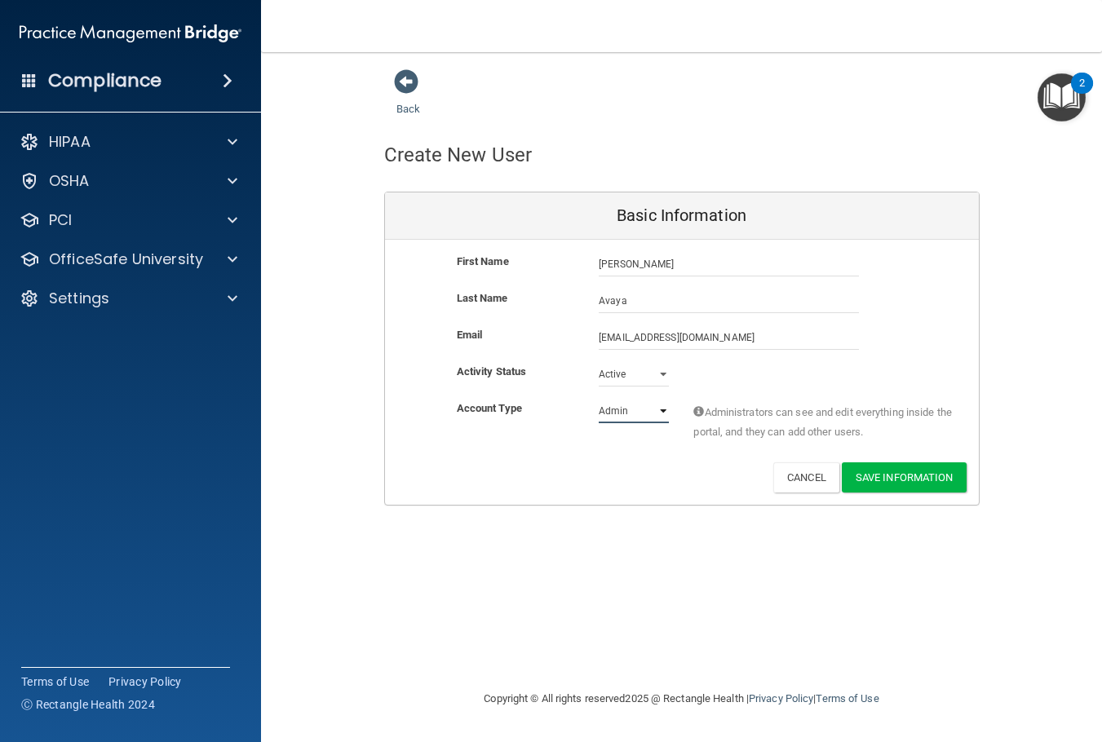
click at [630, 419] on select "Admin Member" at bounding box center [633, 411] width 70 height 24
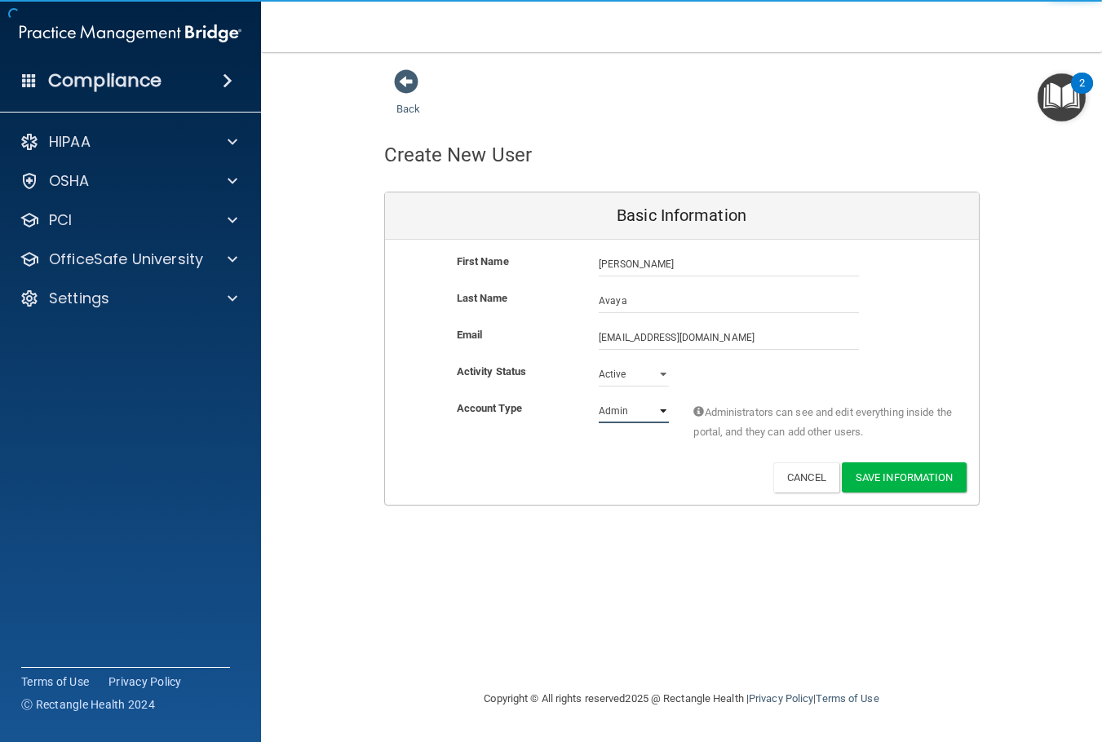
select select "practice_member"
click at [598, 399] on select "Admin Member" at bounding box center [633, 411] width 70 height 24
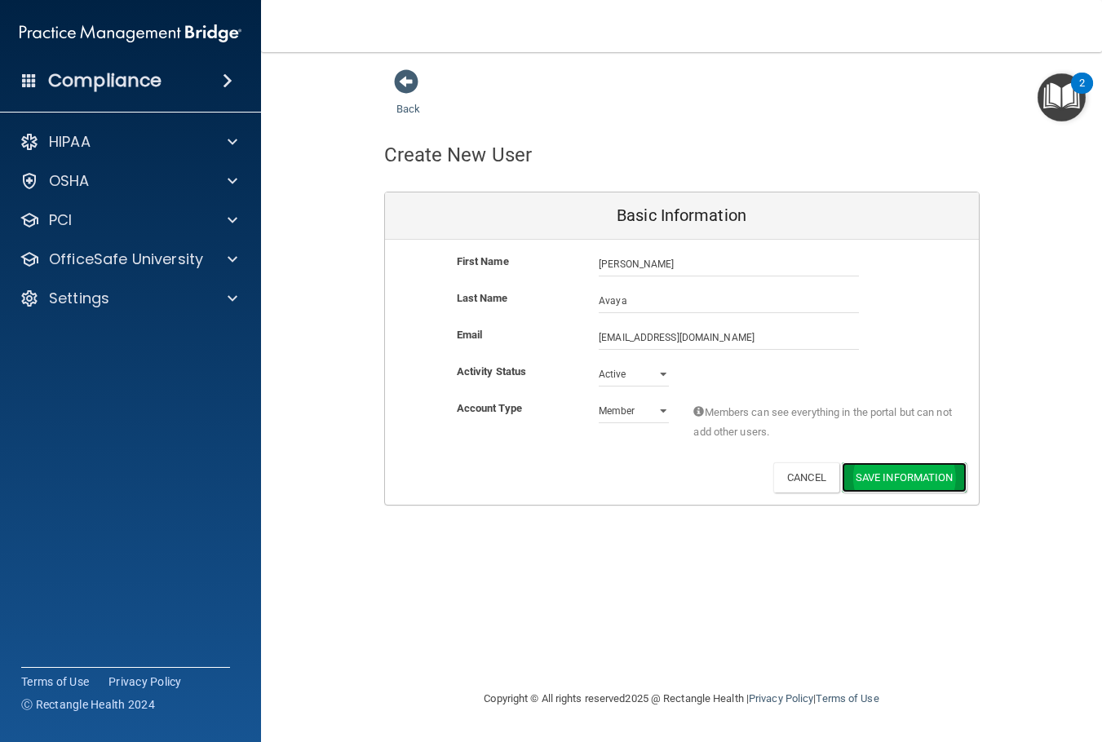
click at [910, 475] on button "Save Information" at bounding box center [903, 477] width 125 height 30
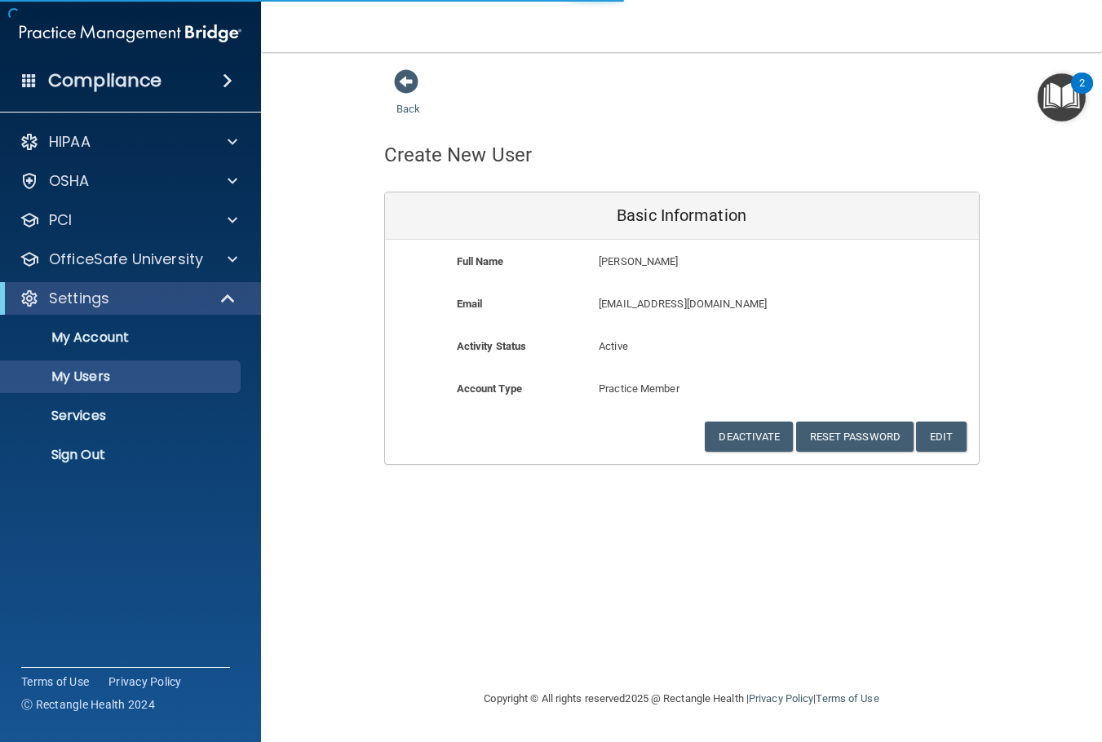
select select "20"
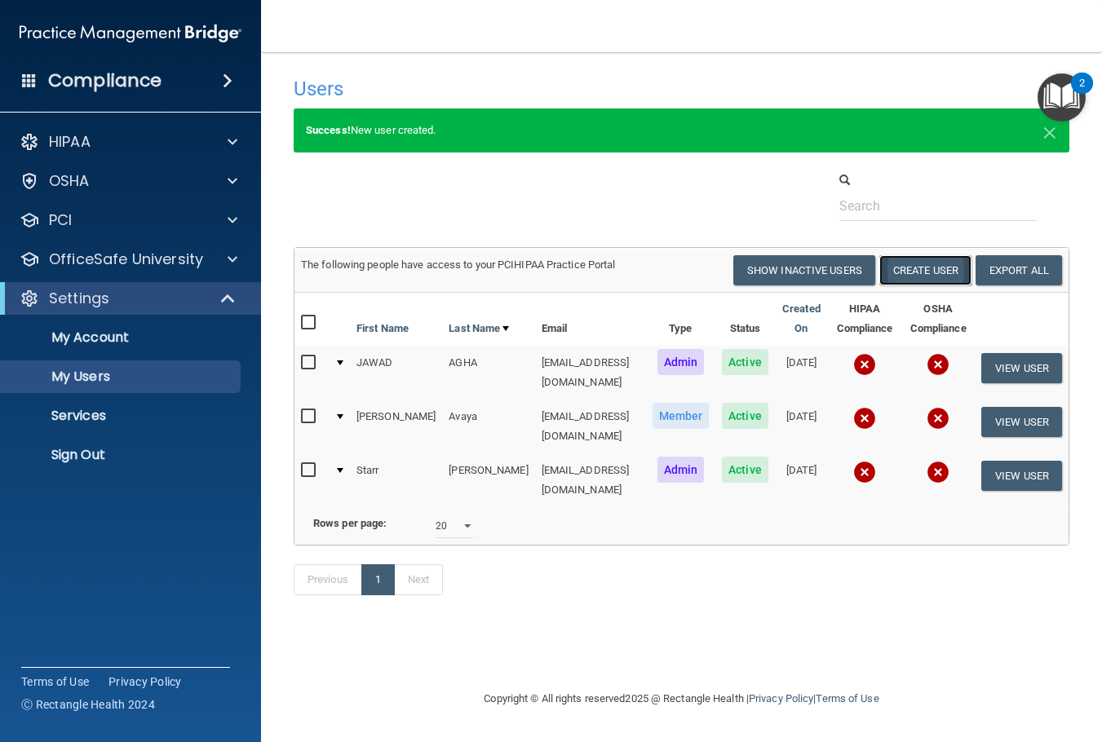
click at [929, 280] on button "Create User" at bounding box center [925, 270] width 92 height 30
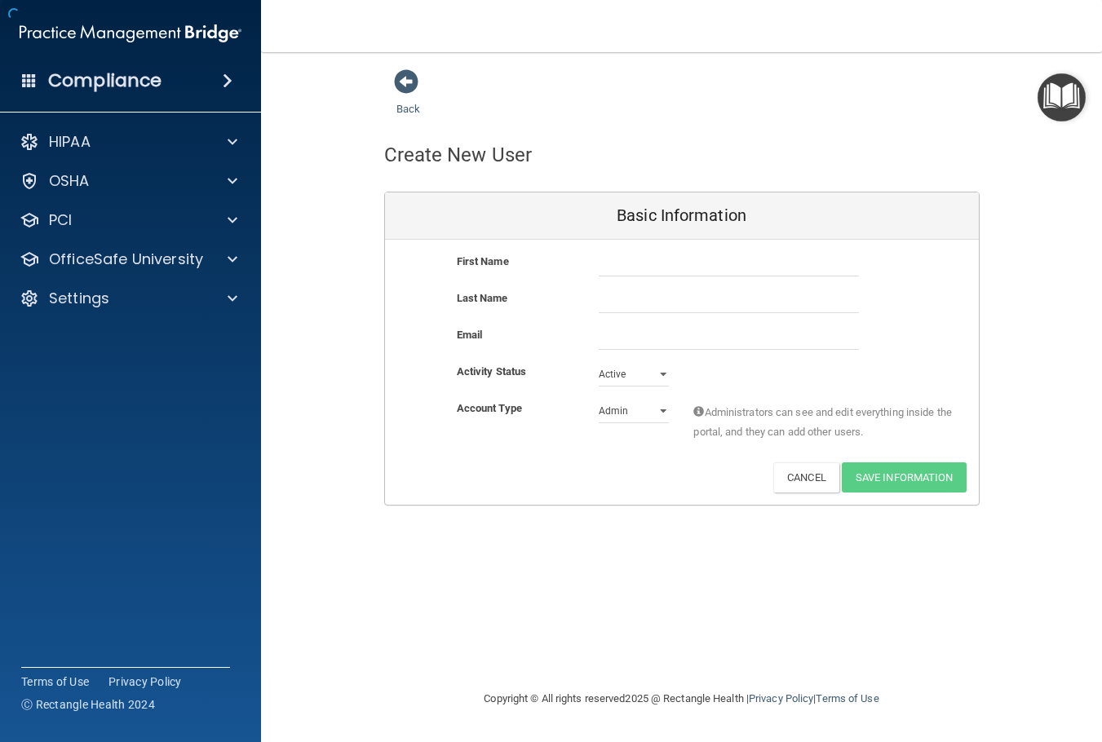
click at [598, 263] on div at bounding box center [728, 264] width 285 height 24
click at [626, 264] on input "text" at bounding box center [728, 264] width 260 height 24
click at [643, 276] on input "text" at bounding box center [728, 264] width 260 height 24
type input "Alice"
type input "Hawthorne"
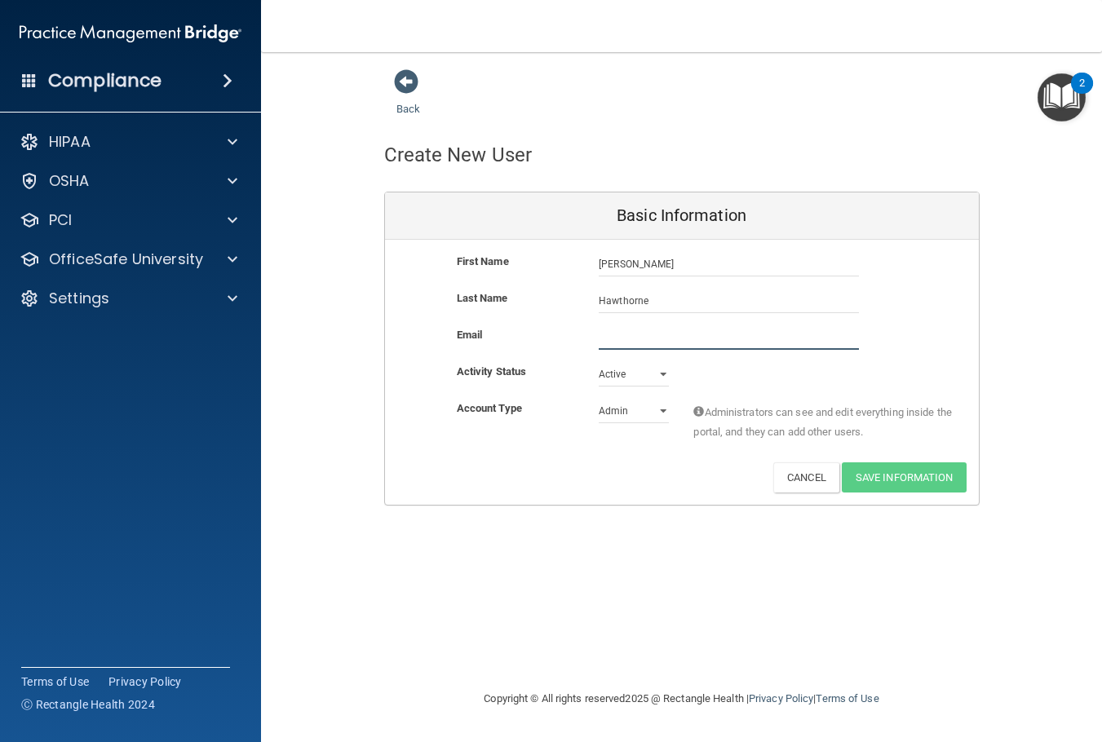
click at [690, 339] on input "email" at bounding box center [728, 337] width 260 height 24
paste input "hawthornealice69@gmail.com"
type input "hawthornealice69@gmail.com"
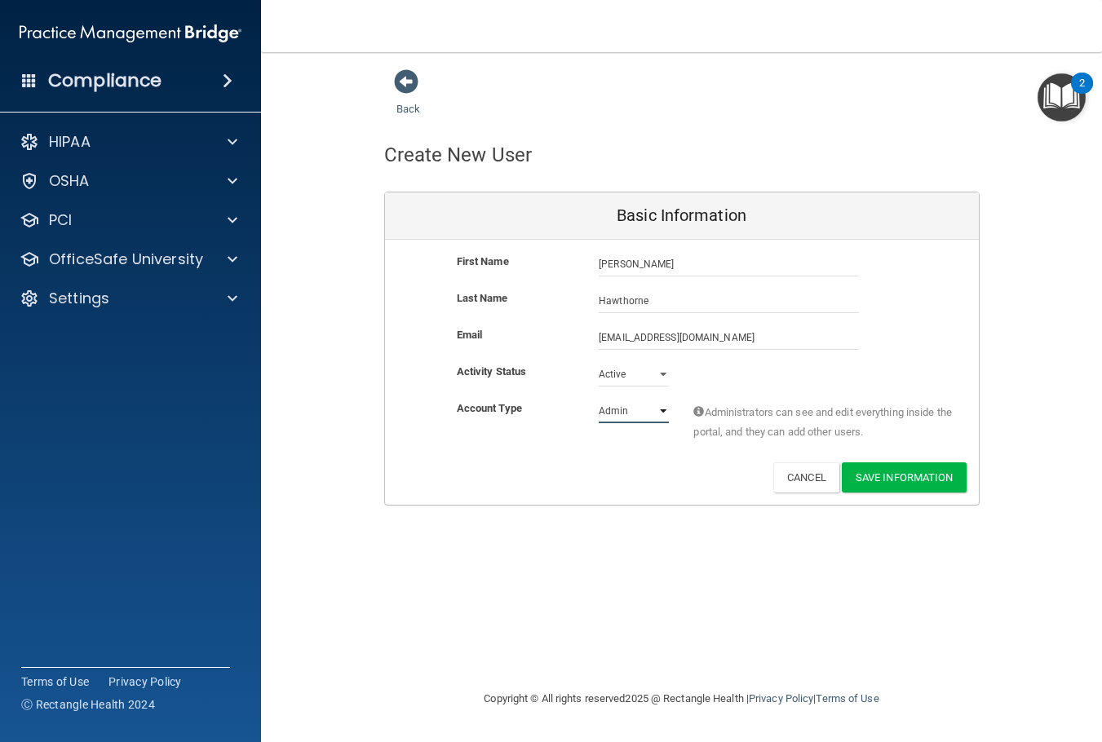
click at [627, 413] on select "Admin Member" at bounding box center [633, 411] width 70 height 24
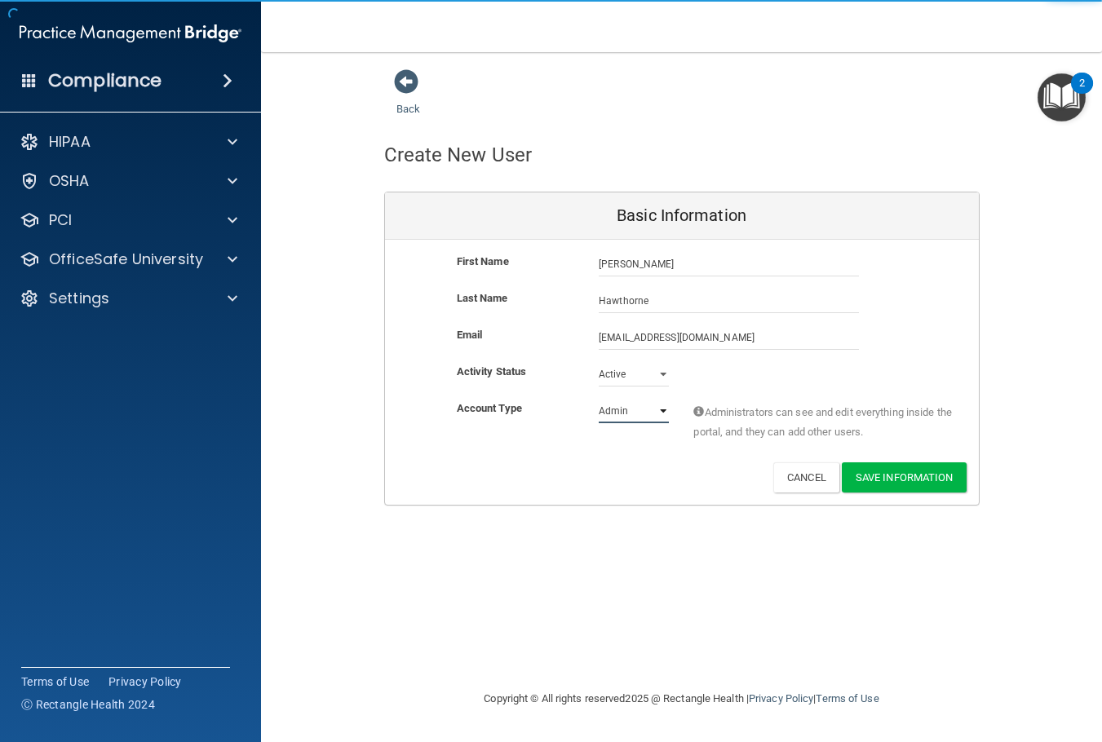
select select "practice_member"
click at [598, 399] on select "Admin Member" at bounding box center [633, 411] width 70 height 24
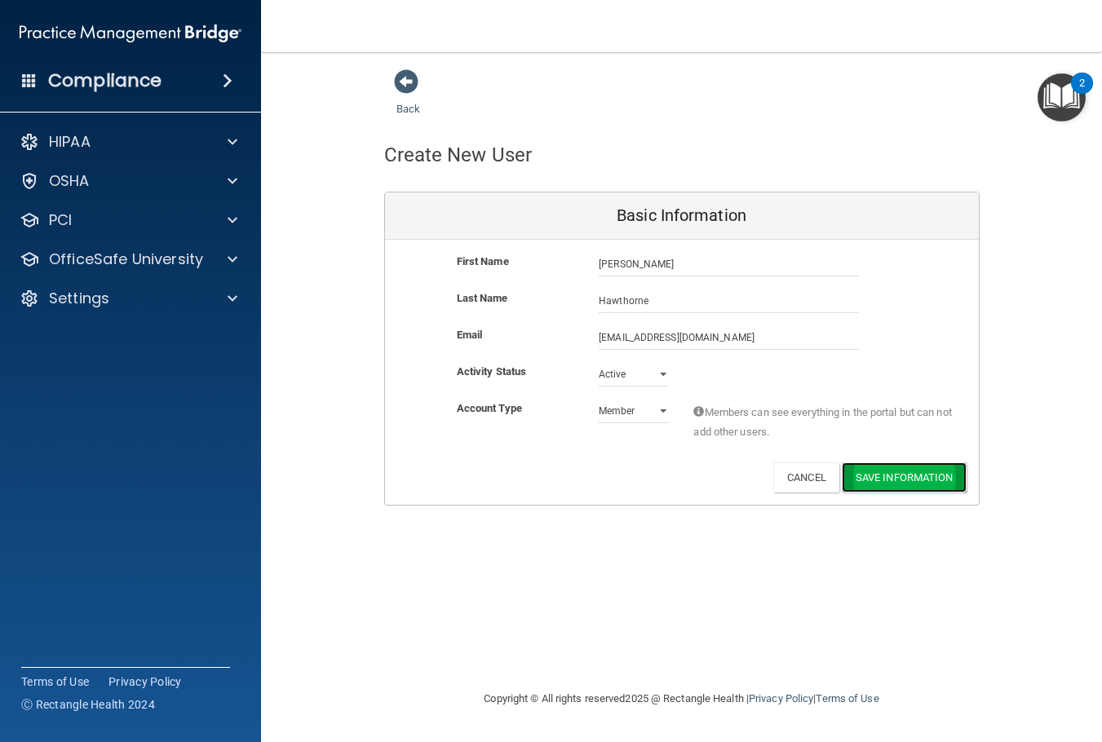
click at [911, 473] on button "Save Information" at bounding box center [903, 477] width 125 height 30
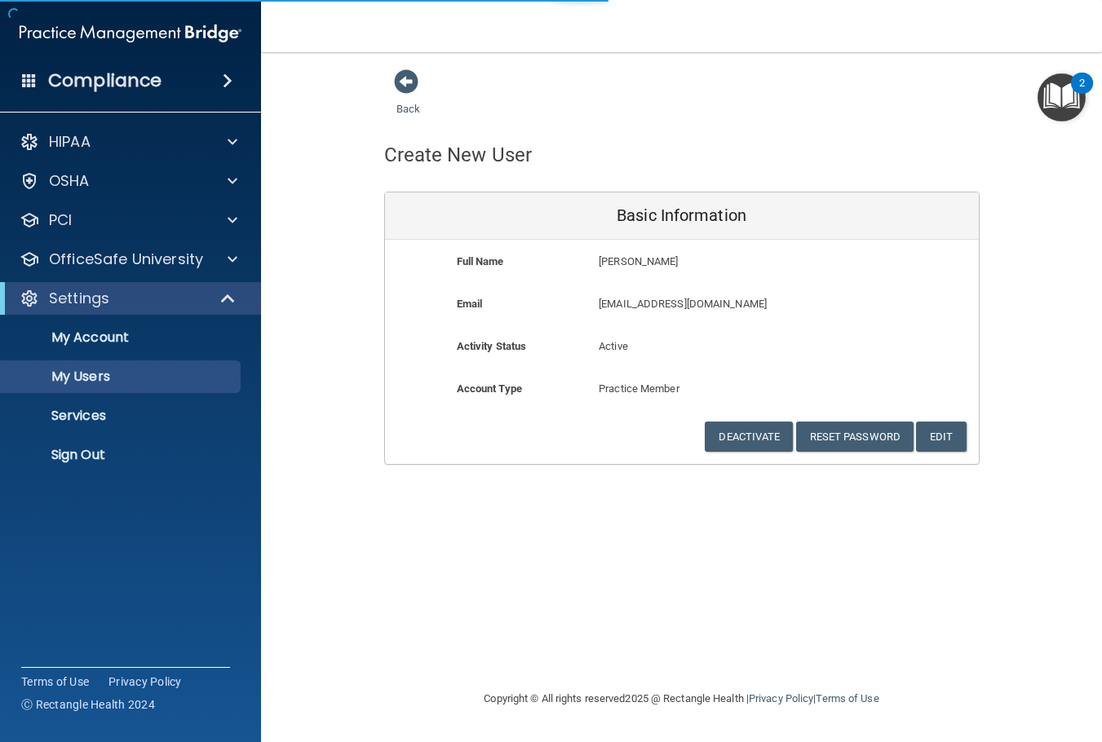
select select "20"
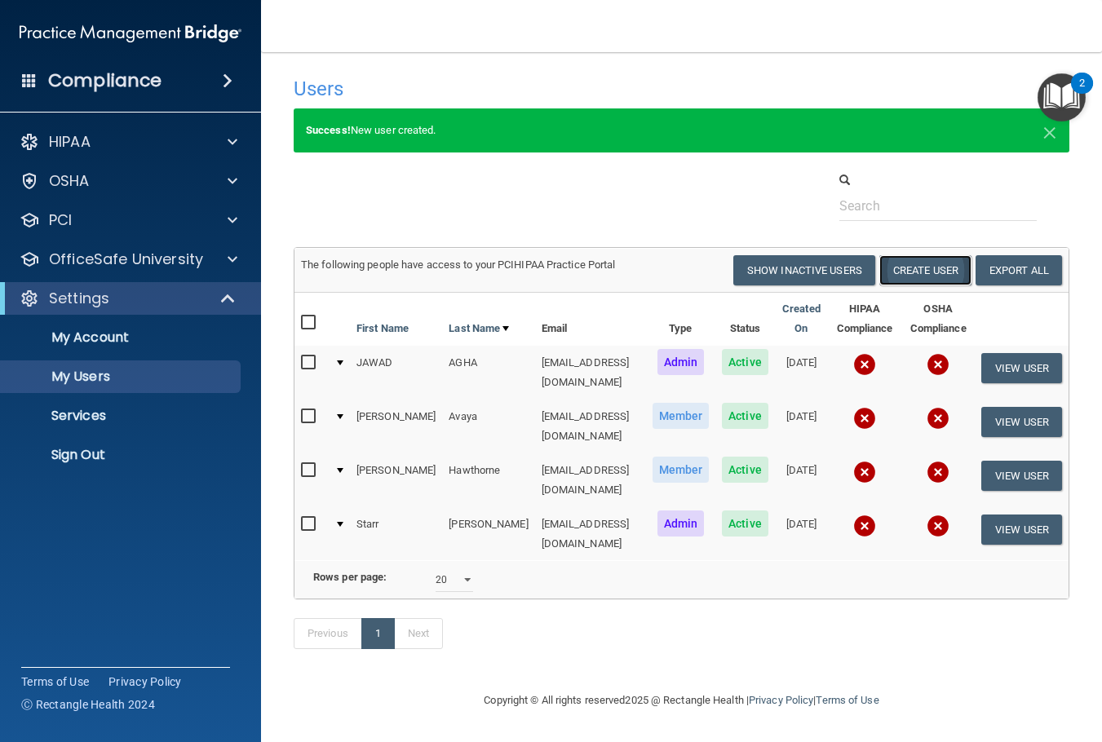
click at [941, 271] on button "Create User" at bounding box center [925, 270] width 92 height 30
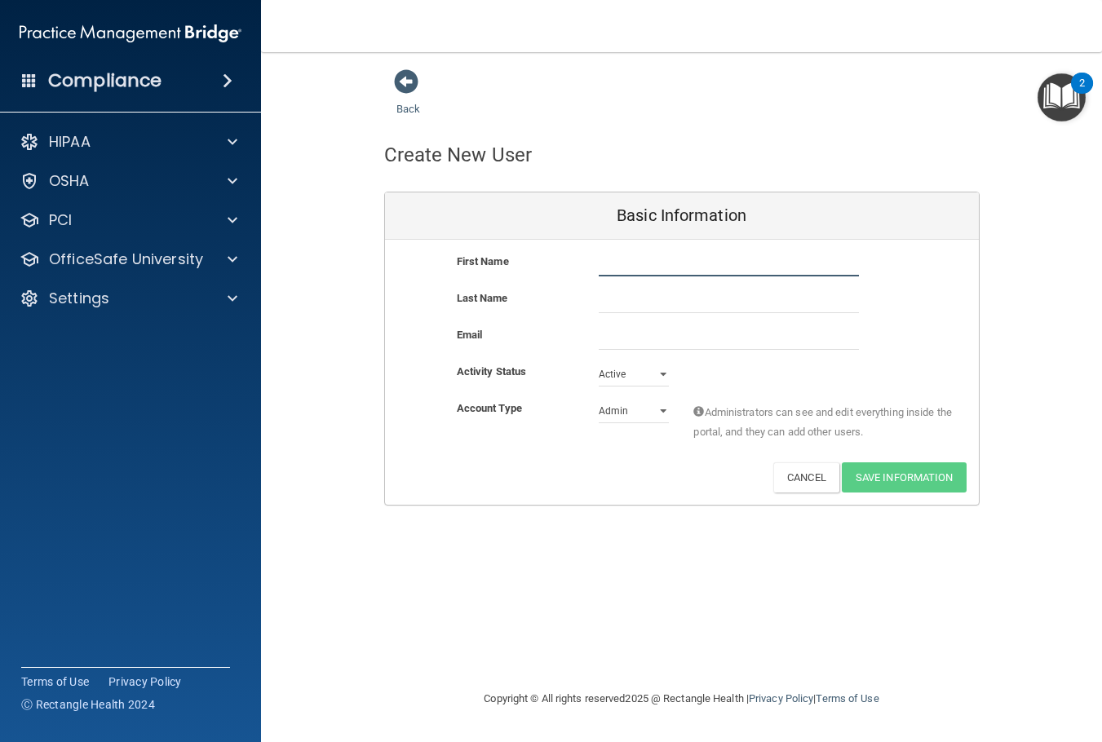
click at [710, 261] on input "text" at bounding box center [728, 264] width 260 height 24
type input "Daphne"
type input "Sinclair"
click at [749, 334] on input "email" at bounding box center [728, 337] width 260 height 24
paste input "sinclairdaph2000@gmail.com"
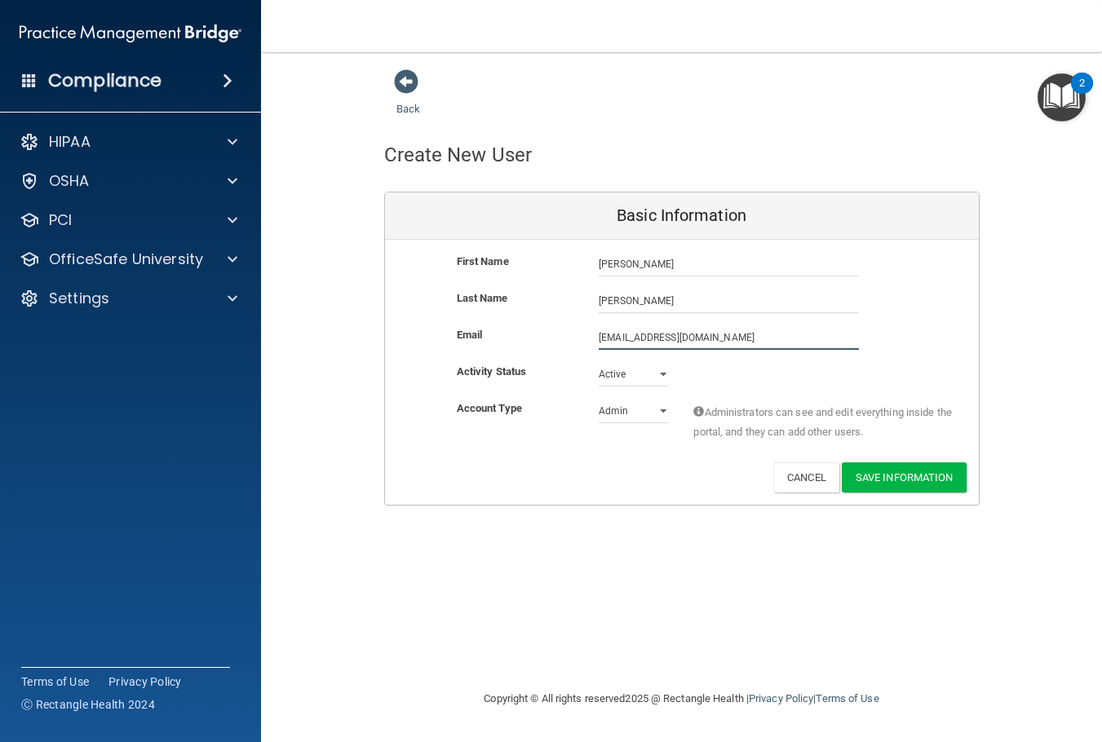
type input "sinclairdaph2000@gmail.com"
click at [651, 413] on select "Admin Member" at bounding box center [633, 414] width 70 height 24
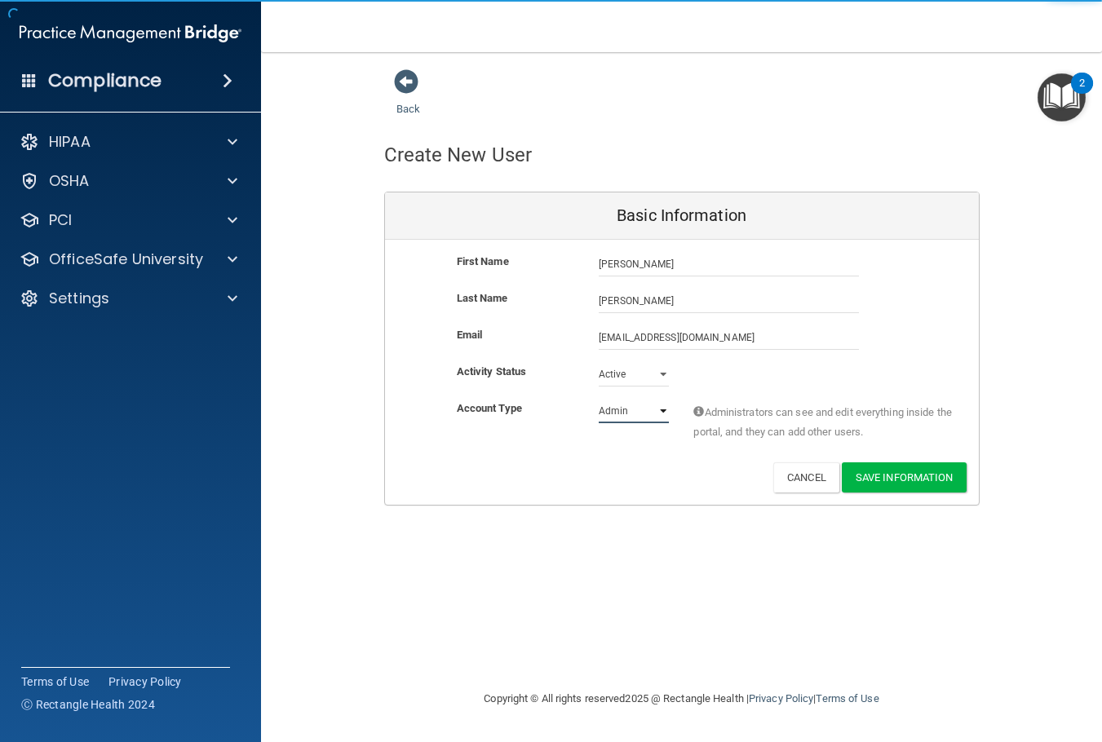
select select "practice_member"
click at [598, 399] on select "Admin Member" at bounding box center [633, 411] width 70 height 24
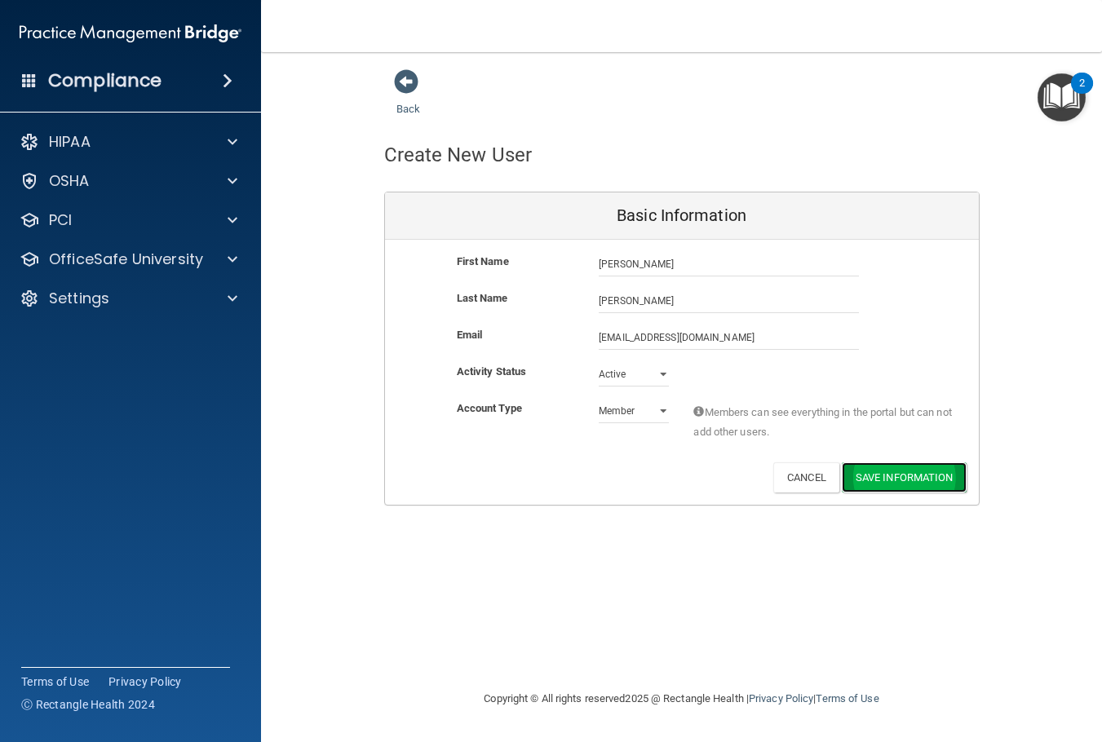
click at [901, 490] on button "Save Information" at bounding box center [903, 477] width 125 height 30
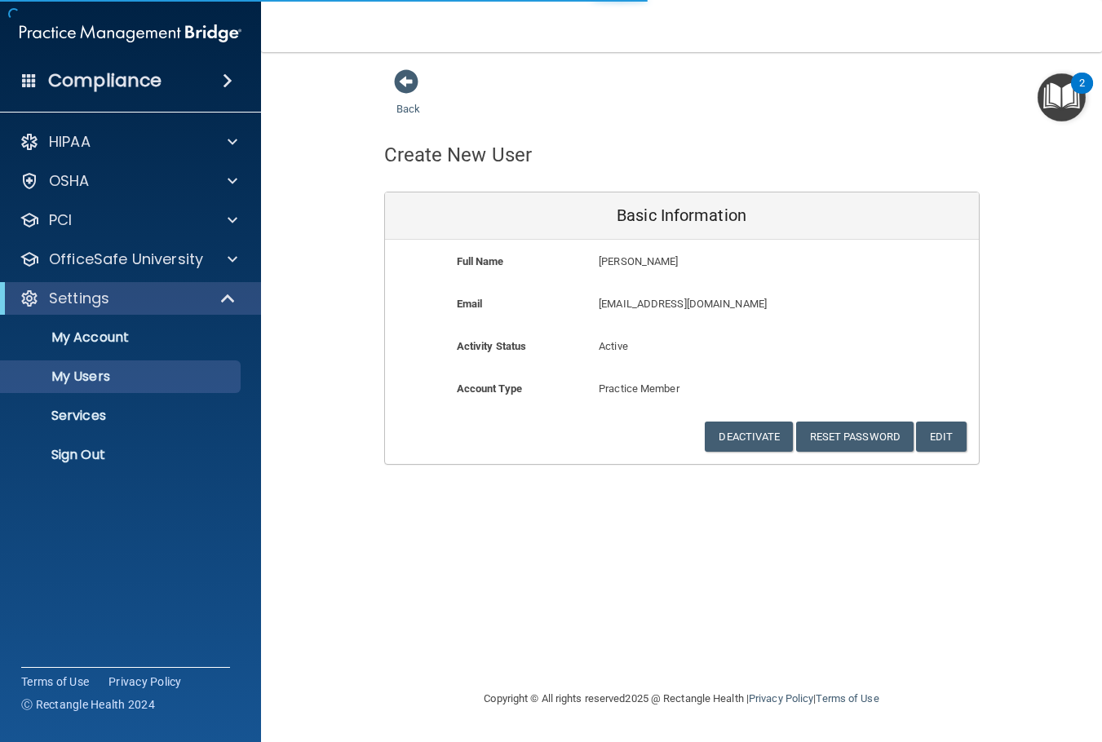
select select "20"
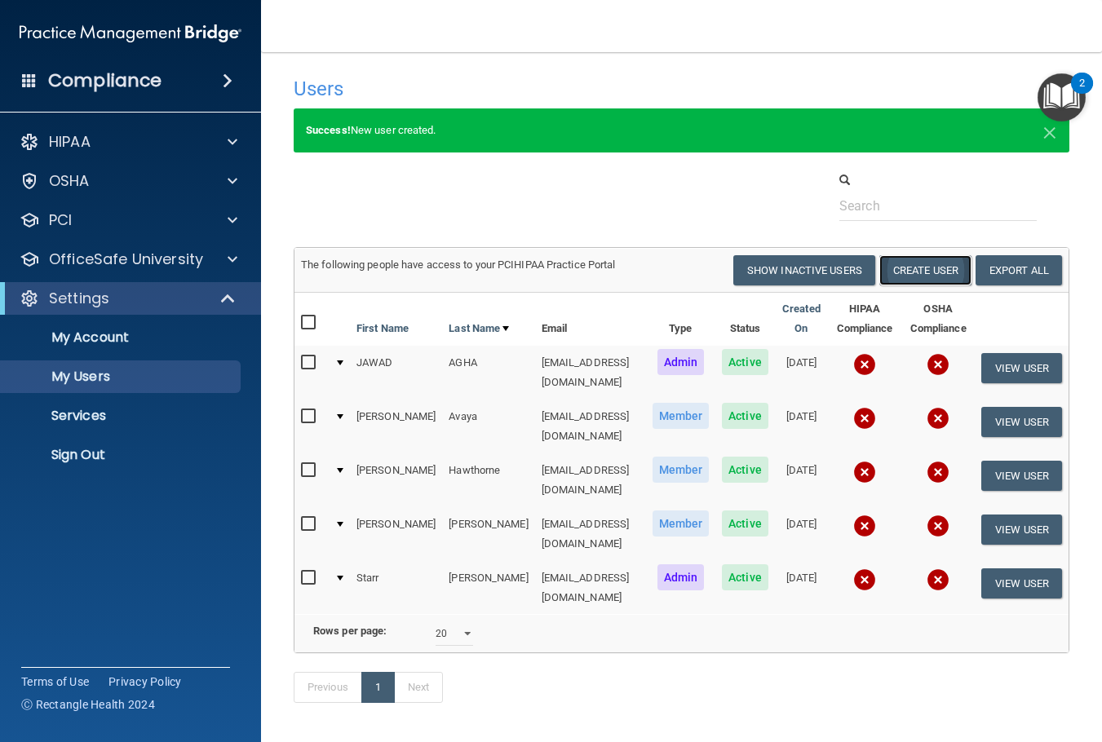
click at [945, 264] on button "Create User" at bounding box center [925, 270] width 92 height 30
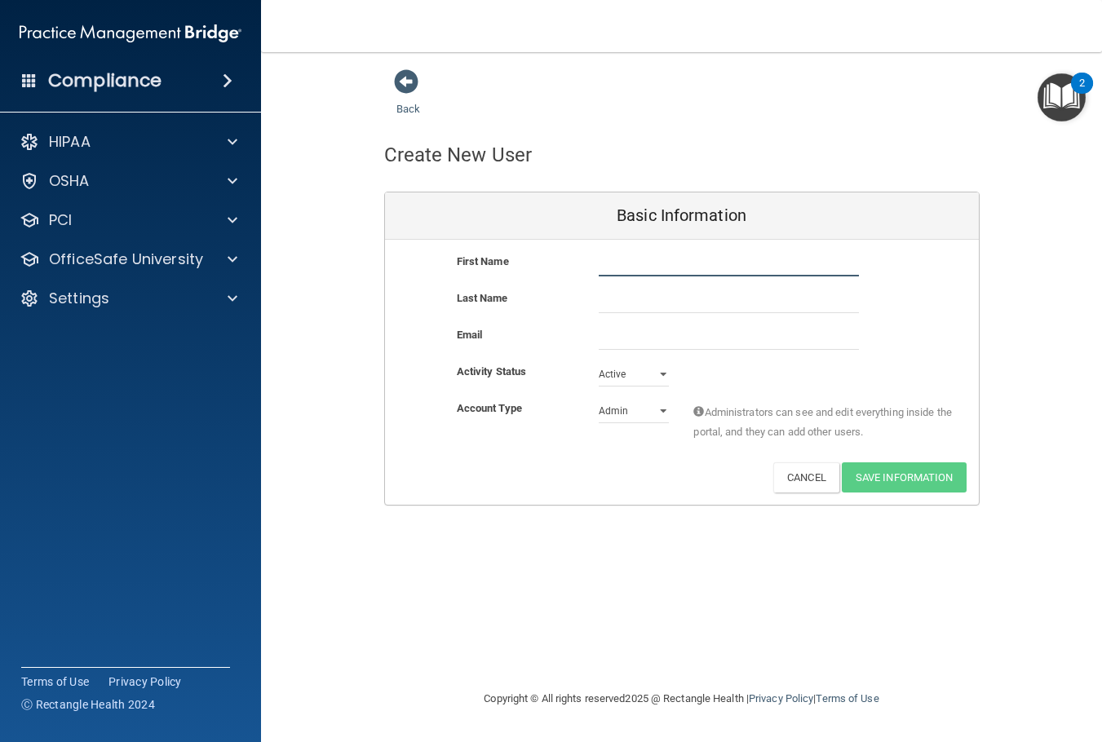
click at [698, 264] on input "text" at bounding box center [728, 264] width 260 height 24
type input "Renee"
type input "Clarke"
click at [654, 338] on input "email" at bounding box center [728, 337] width 260 height 24
paste input "reneemaeclarke25@gmail.com"
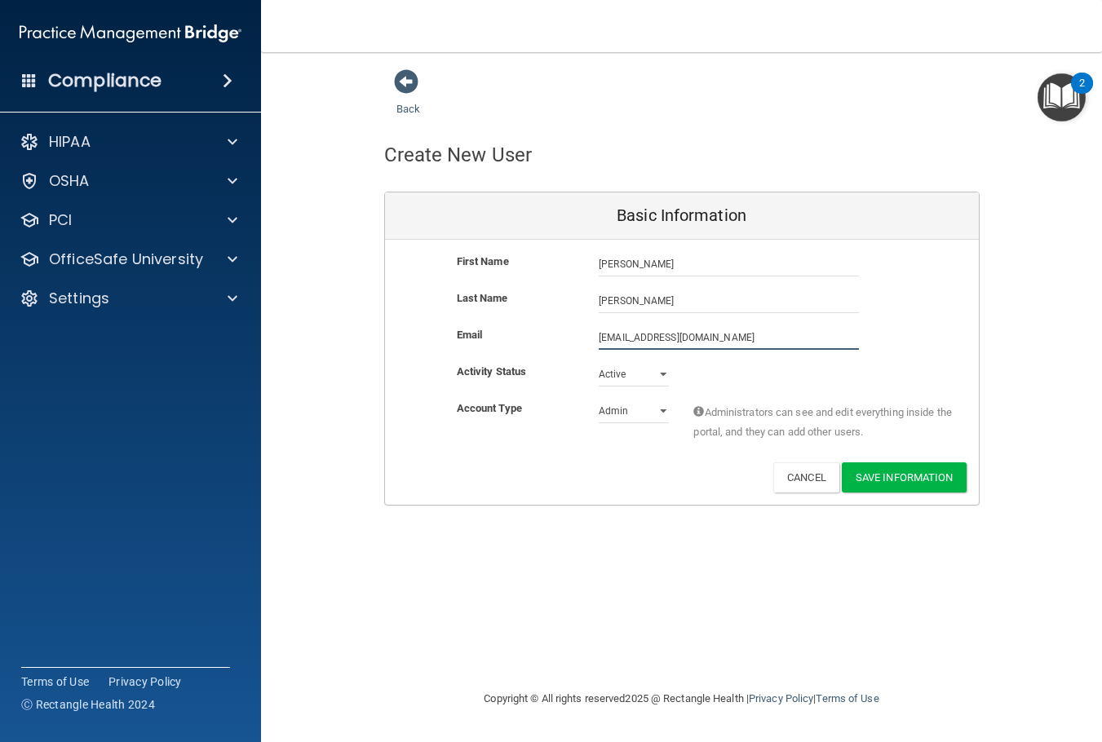
type input "reneemaeclarke25@gmail.com"
click at [639, 407] on select "Admin Member" at bounding box center [633, 411] width 70 height 24
click at [637, 464] on div "Deactivate Reset Password Edit Cancel Save Information" at bounding box center [682, 477] width 594 height 30
click at [612, 418] on select "Admin Member" at bounding box center [633, 411] width 70 height 24
select select "practice_member"
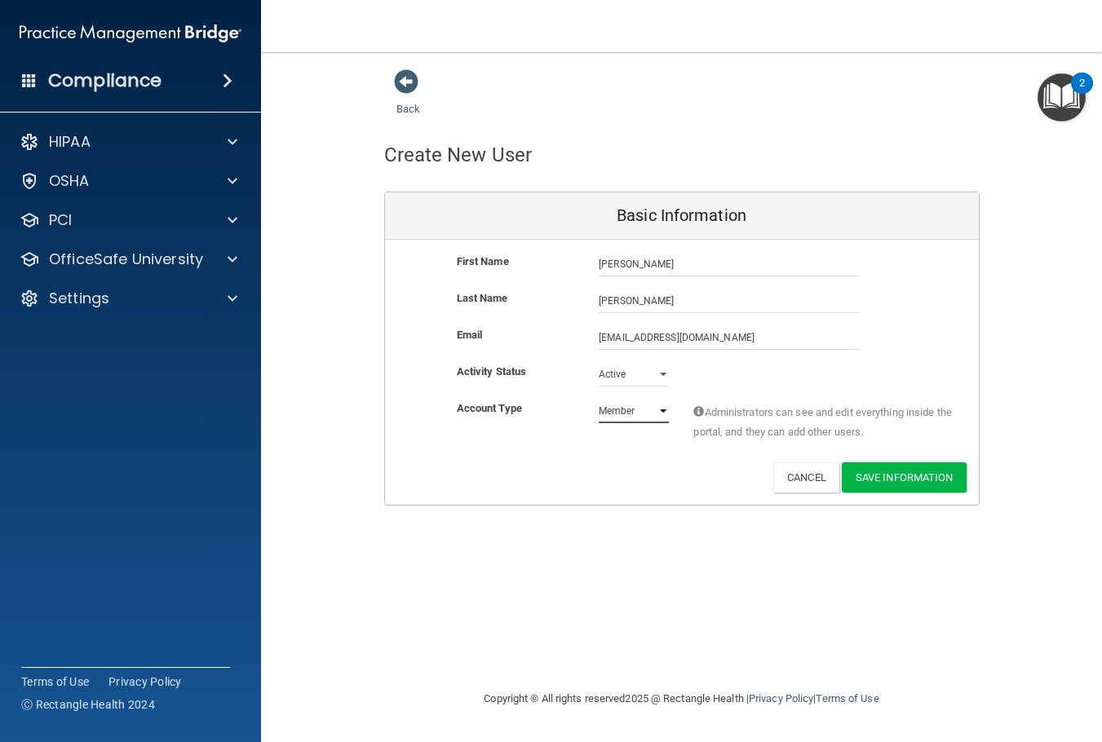
click at [598, 399] on select "Admin Member" at bounding box center [633, 411] width 70 height 24
click at [905, 488] on button "Save Information" at bounding box center [903, 477] width 125 height 30
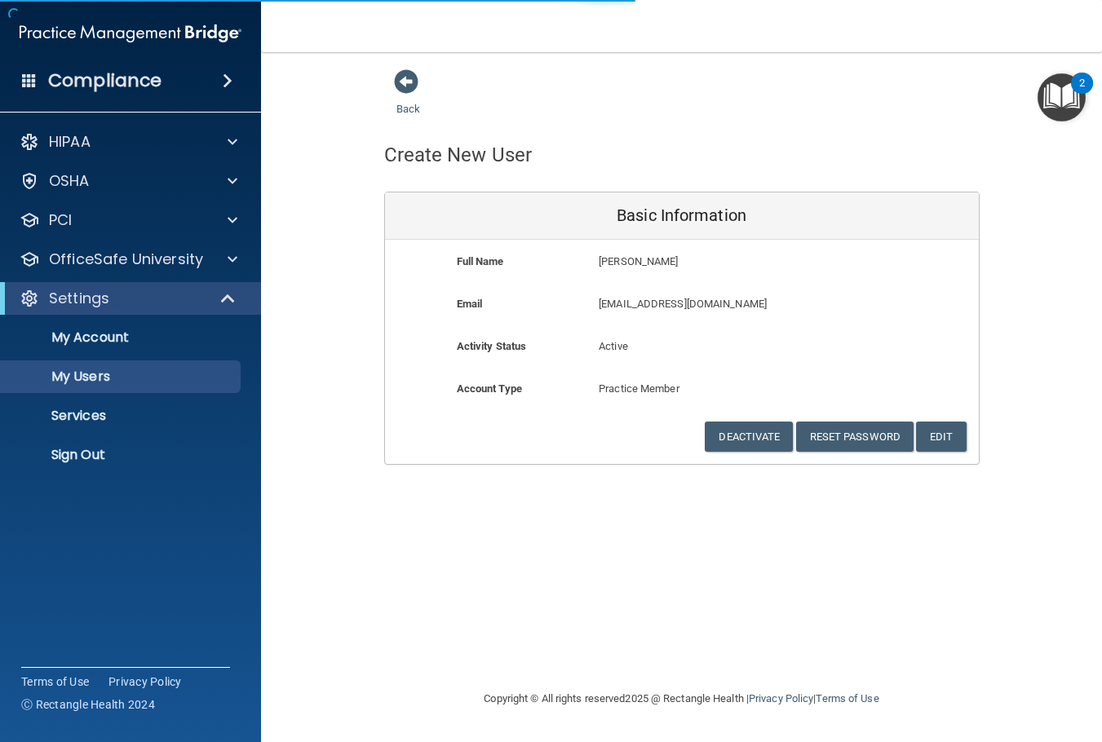
select select "20"
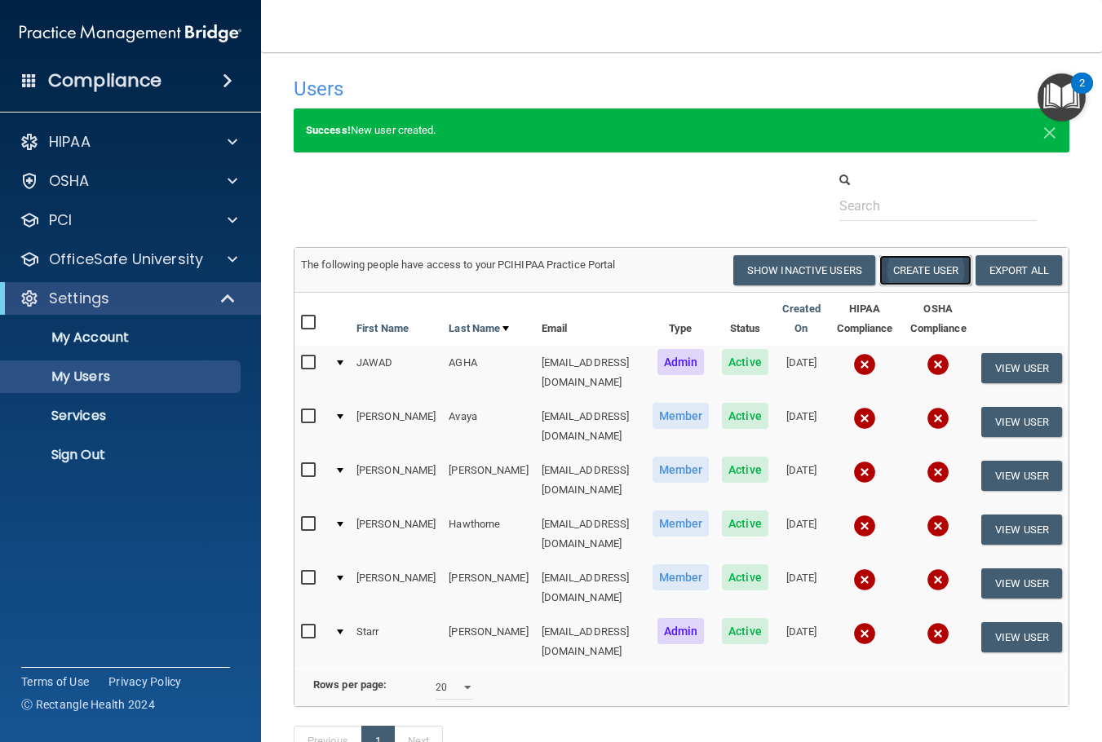
click at [939, 260] on button "Create User" at bounding box center [925, 270] width 92 height 30
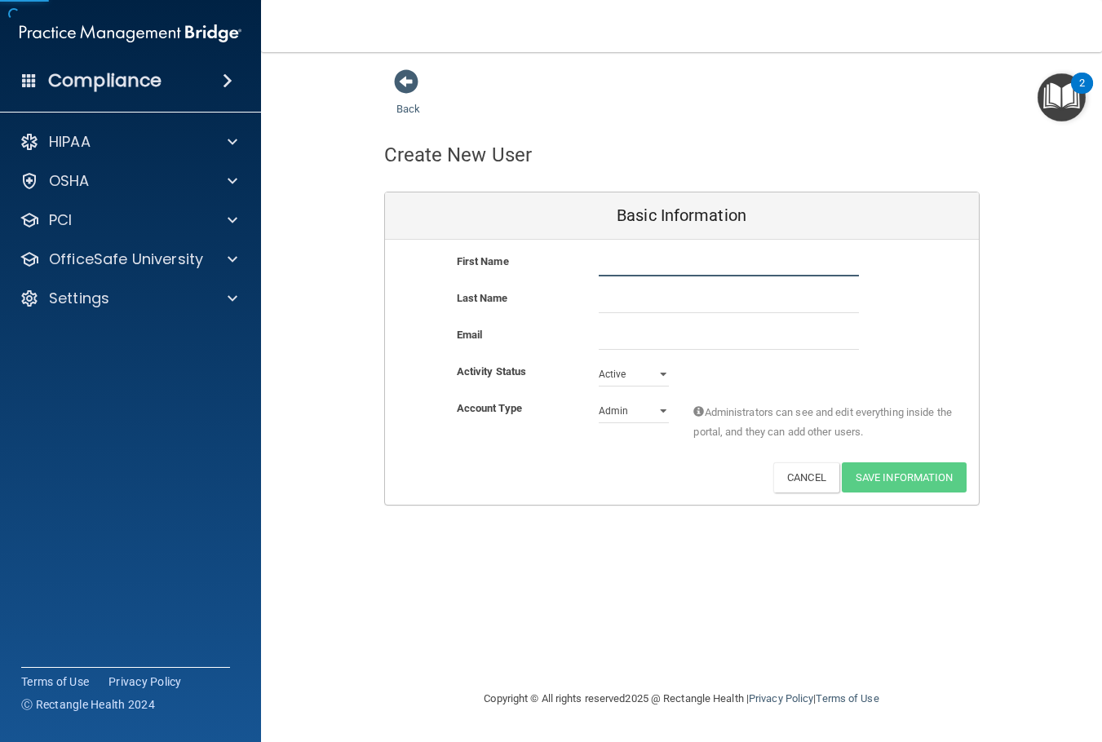
click at [687, 268] on input "text" at bounding box center [728, 264] width 260 height 24
type input "Rosalie"
type input "Bennett"
click at [673, 337] on input "email" at bounding box center [728, 337] width 260 height 24
click at [683, 336] on input "email" at bounding box center [728, 337] width 260 height 24
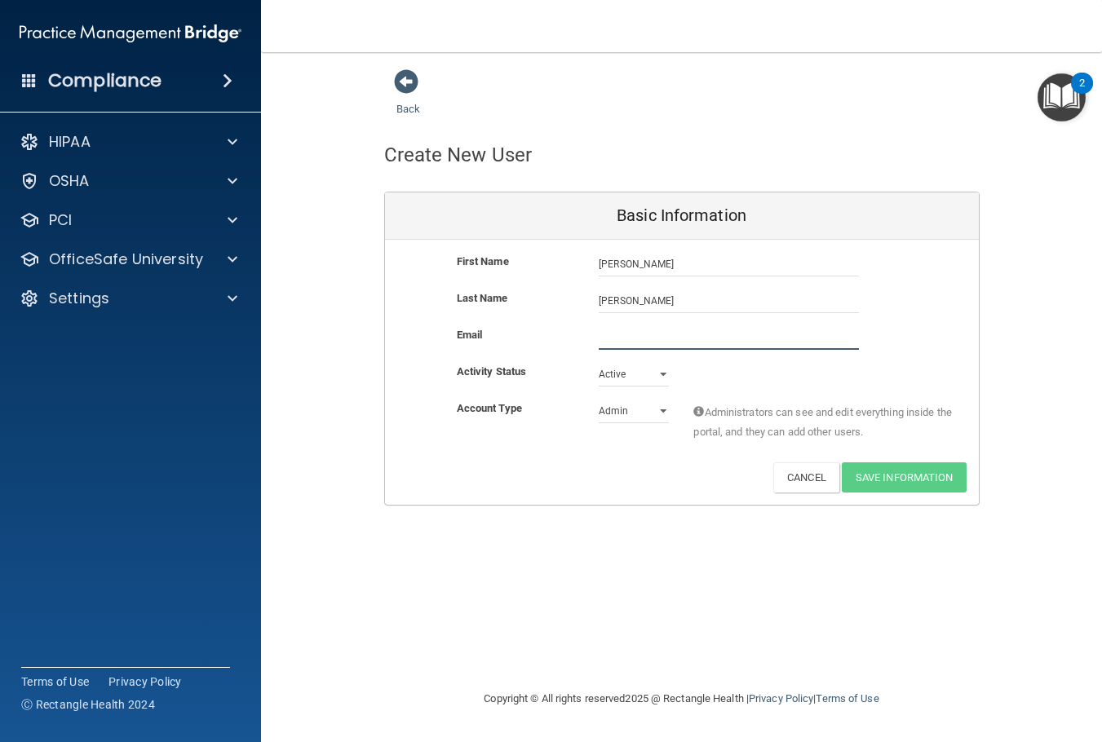
paste input "rosaliebennett20@gmail.com"
type input "rosaliebennett20@gmail.com"
click at [660, 369] on select "Active Inactive" at bounding box center [633, 374] width 70 height 24
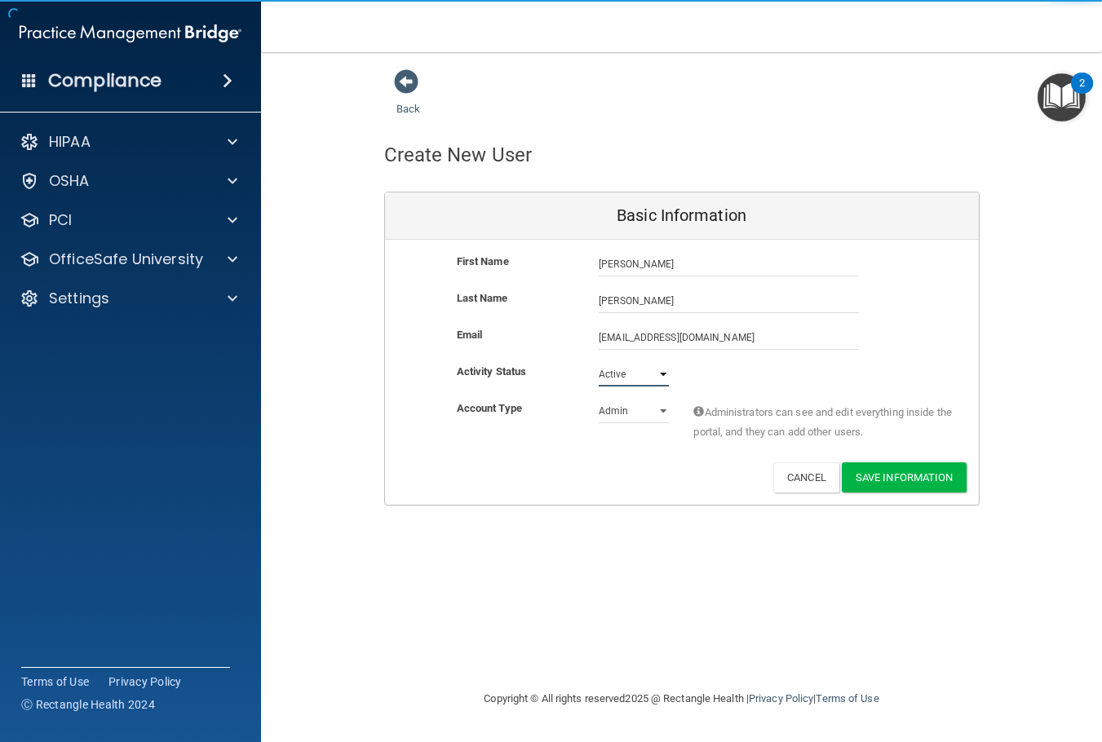
click at [660, 369] on select "Active Inactive" at bounding box center [633, 374] width 70 height 24
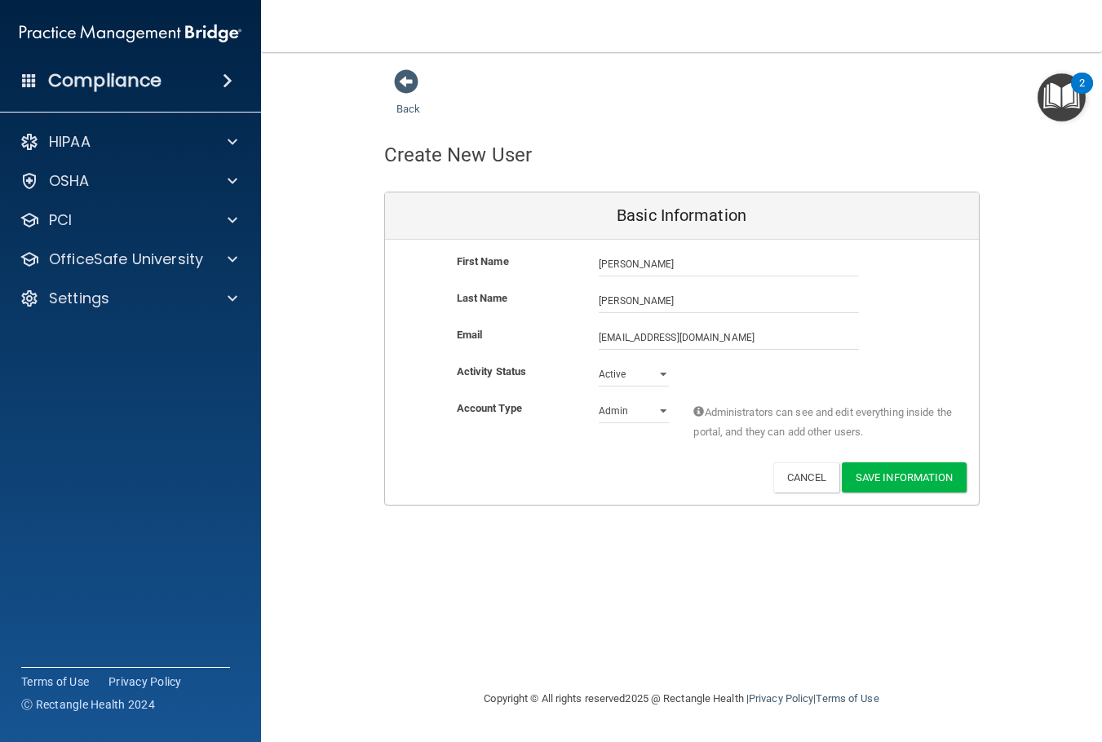
click at [614, 425] on div "Account Type Practice Admin Admin Member Financial Institution Business Associa…" at bounding box center [682, 424] width 594 height 51
click at [609, 409] on select "Admin Member" at bounding box center [633, 411] width 70 height 24
select select "practice_member"
click at [598, 399] on select "Admin Member" at bounding box center [633, 411] width 70 height 24
click at [881, 488] on button "Save Information" at bounding box center [903, 477] width 125 height 30
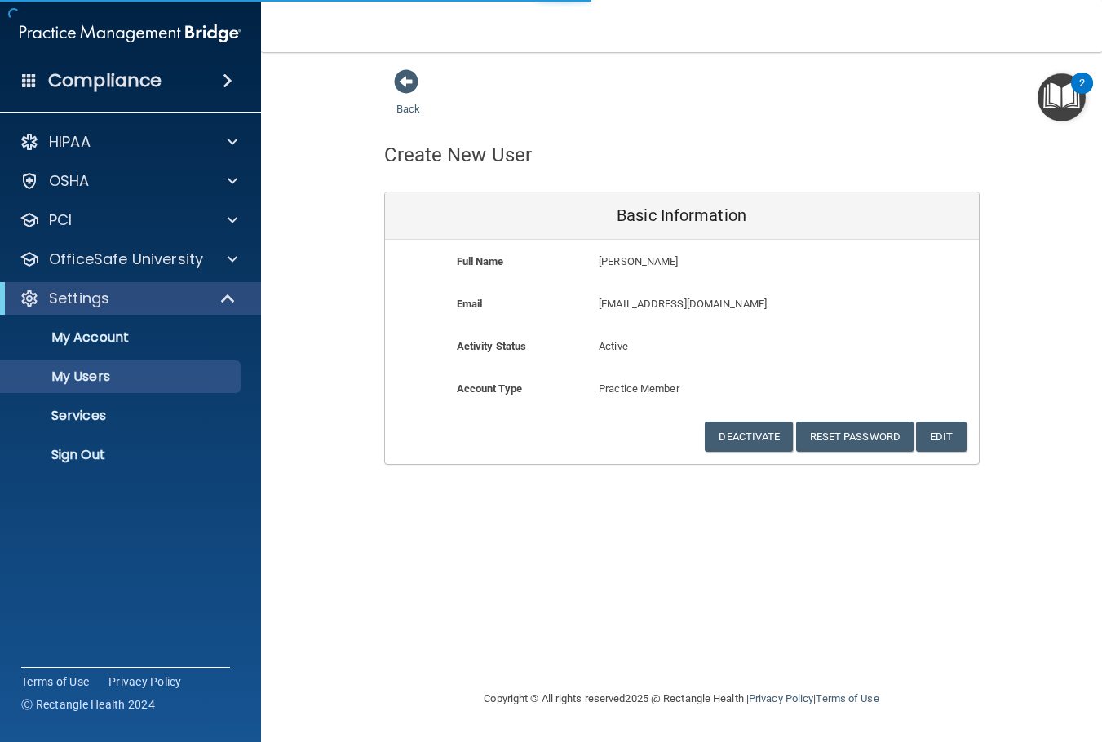
select select "20"
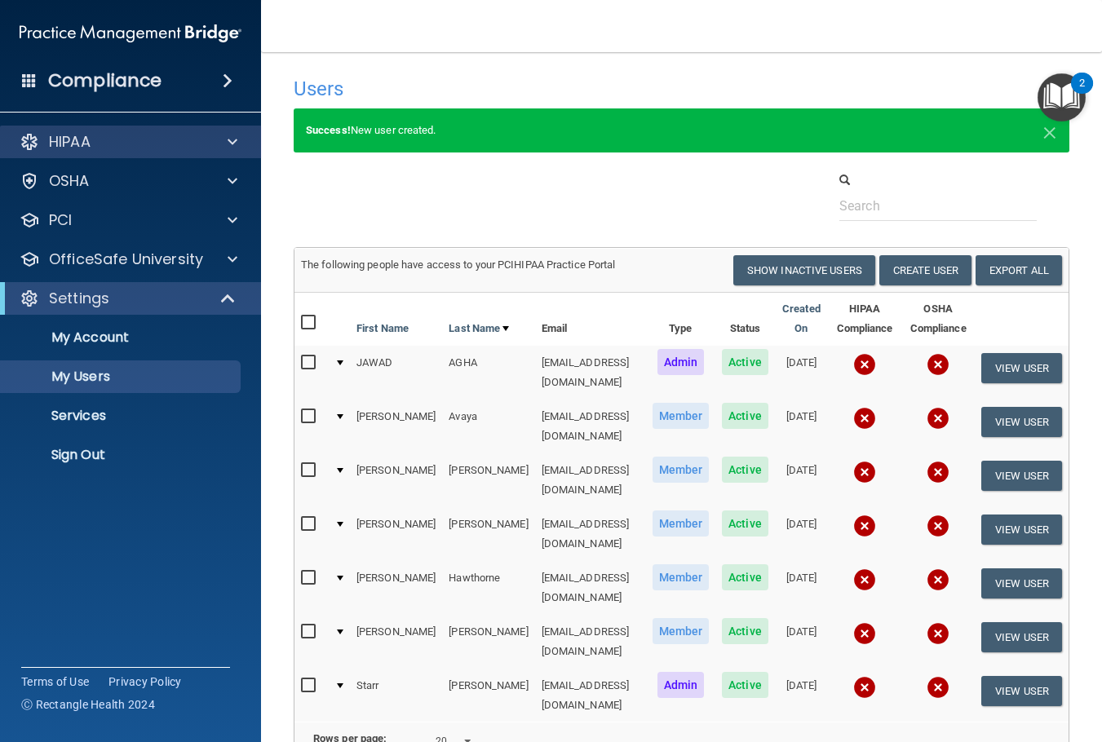
click at [181, 157] on div "HIPAA" at bounding box center [131, 142] width 262 height 33
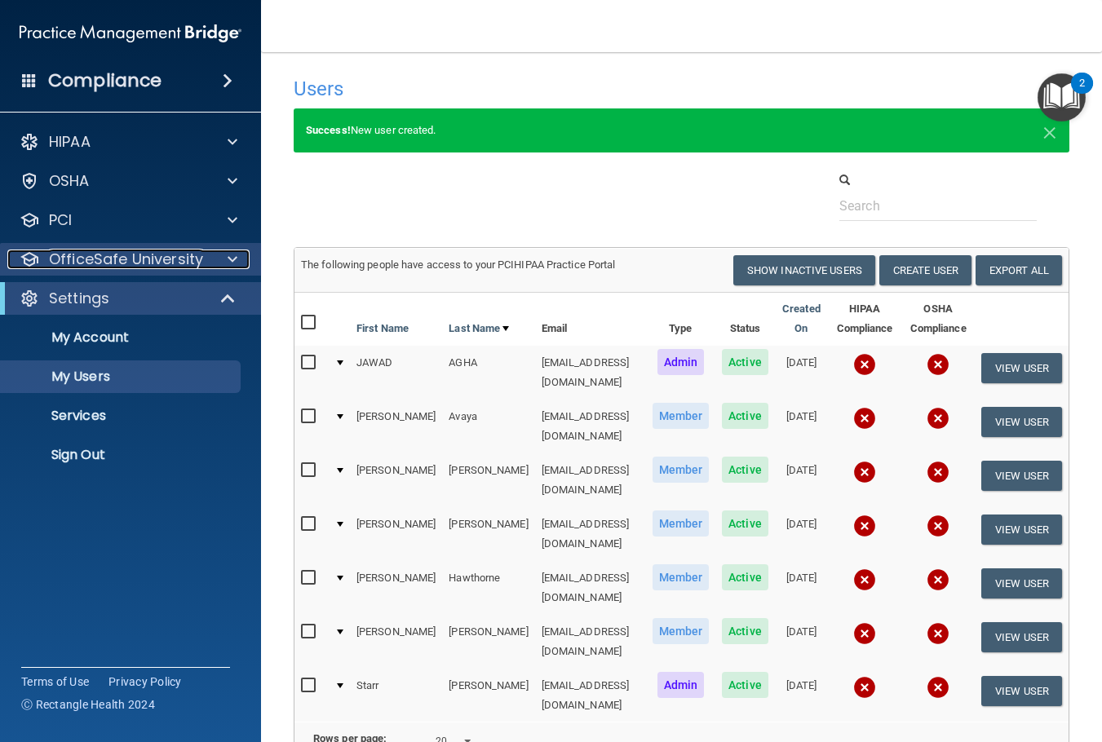
click at [173, 257] on p "OfficeSafe University" at bounding box center [126, 260] width 154 height 20
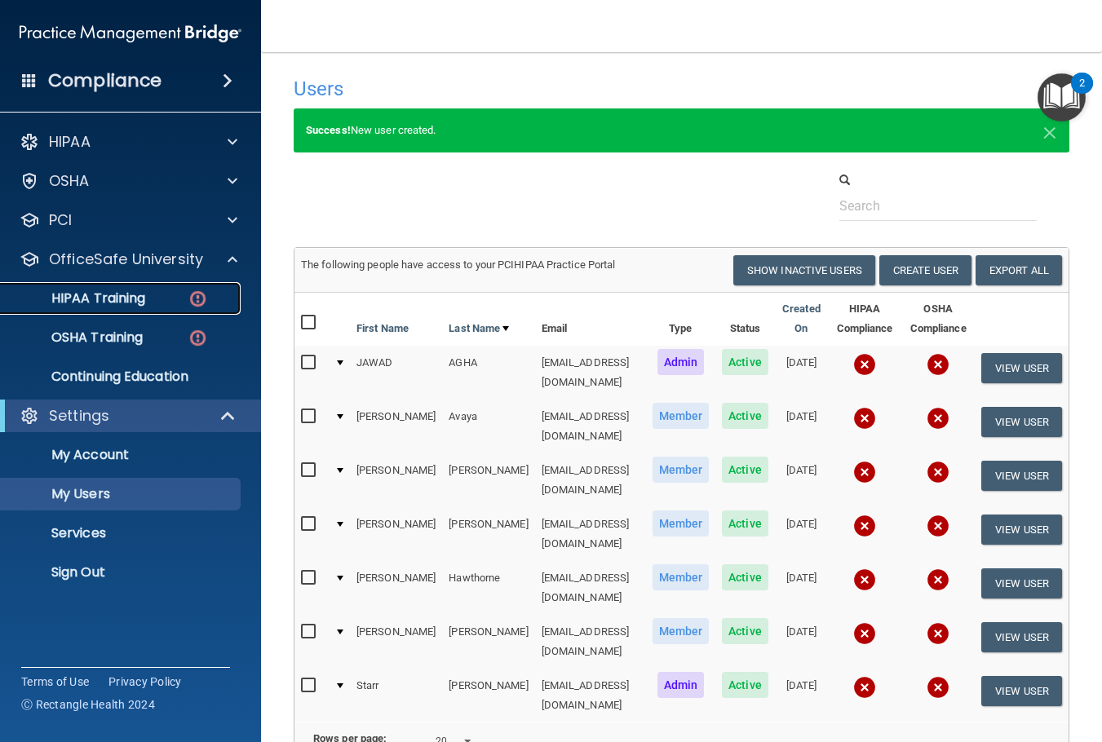
click at [118, 295] on p "HIPAA Training" at bounding box center [78, 298] width 135 height 16
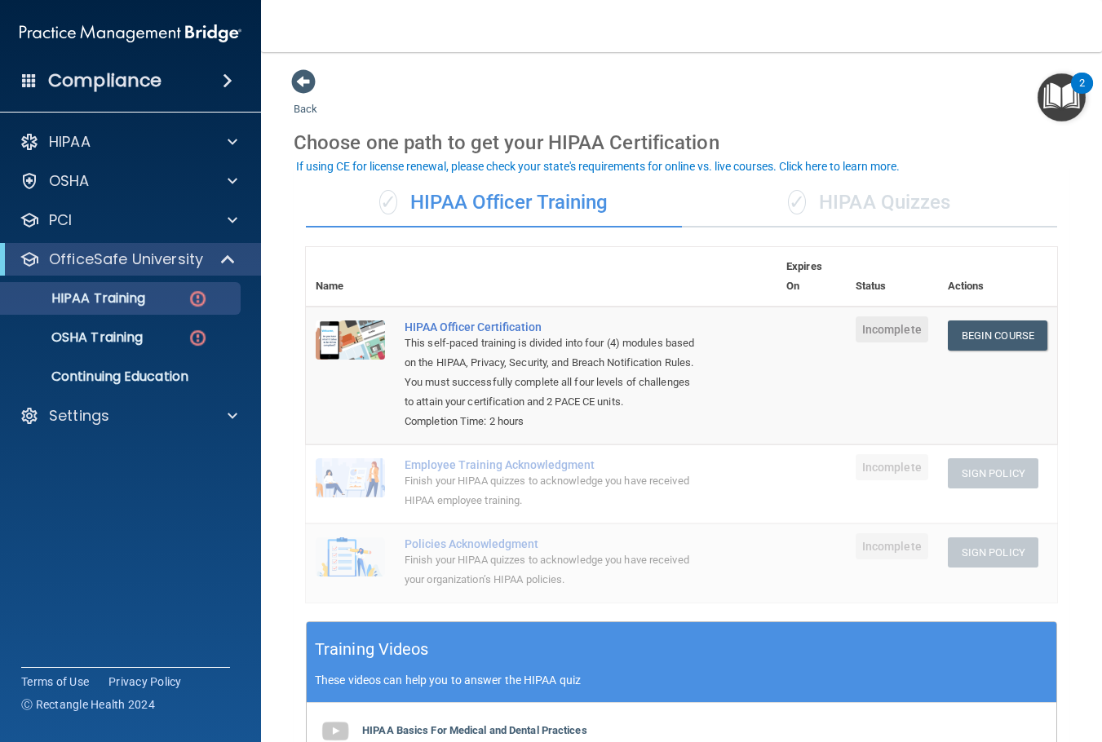
click at [824, 191] on div "✓ HIPAA Quizzes" at bounding box center [870, 203] width 376 height 49
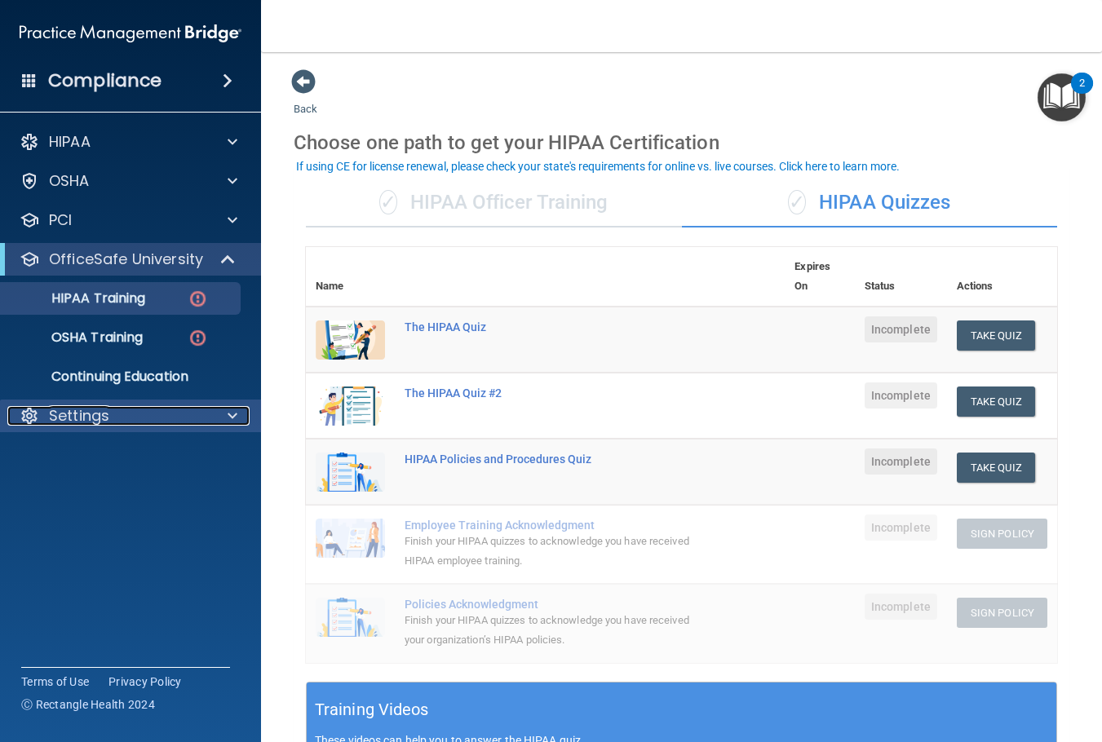
click at [116, 423] on div "Settings" at bounding box center [108, 416] width 202 height 20
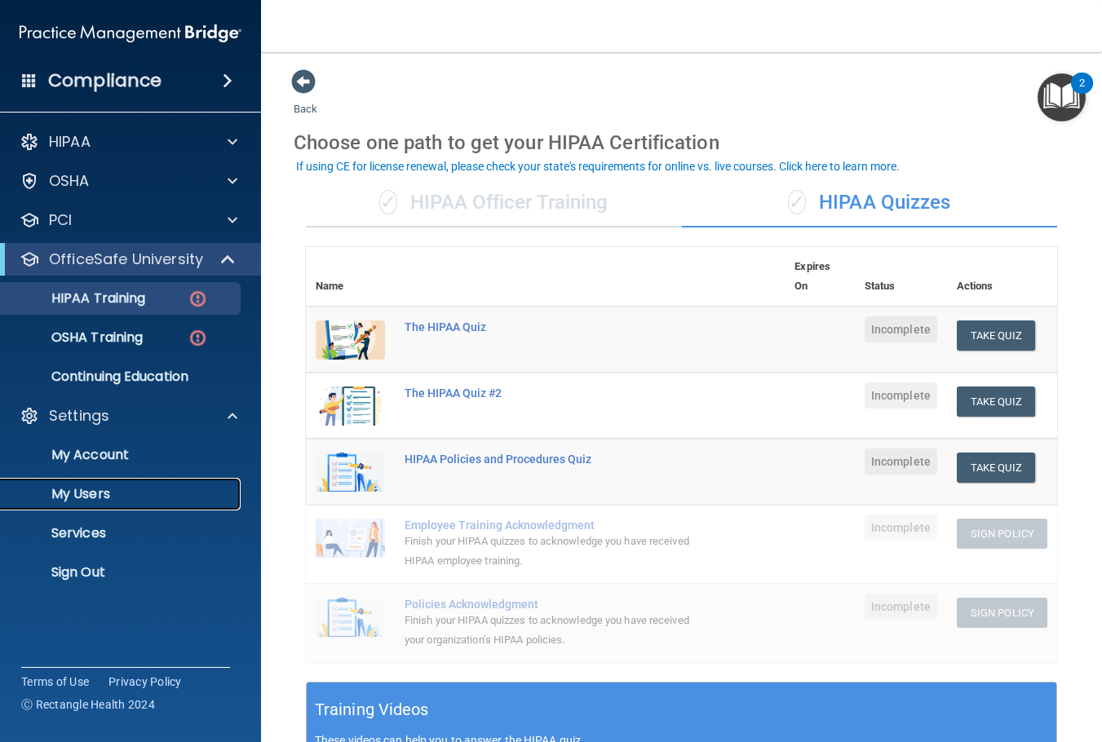
click at [82, 493] on p "My Users" at bounding box center [122, 494] width 223 height 16
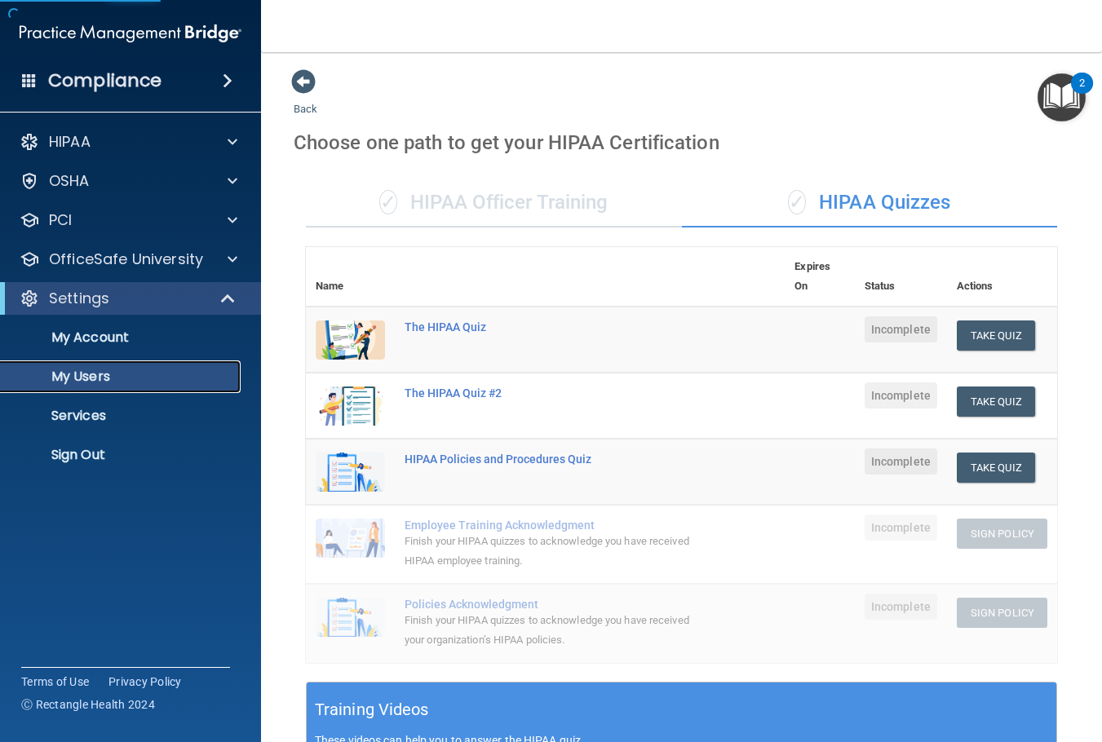
select select "20"
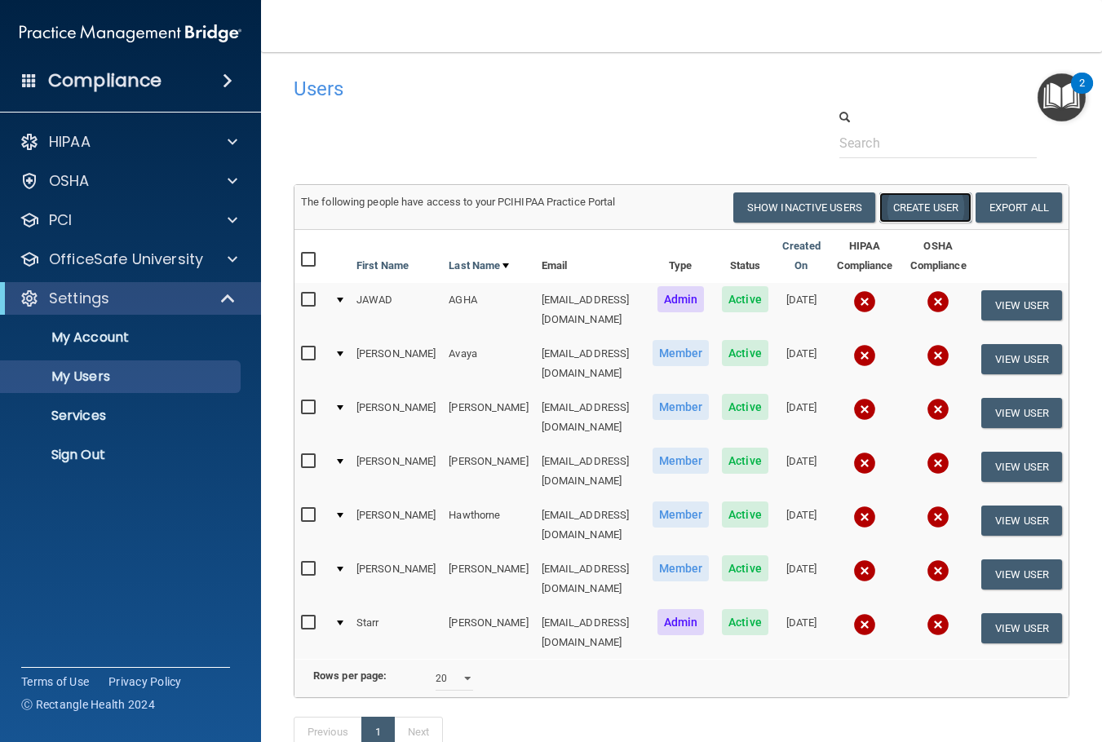
click at [918, 206] on button "Create User" at bounding box center [925, 207] width 92 height 30
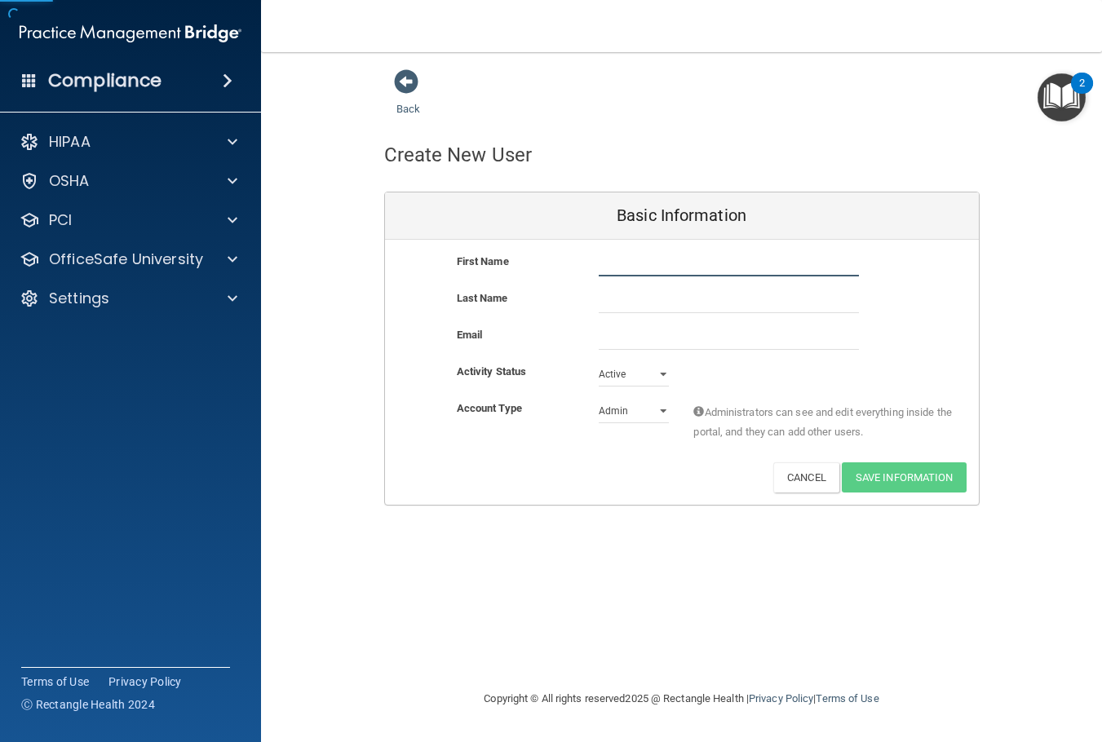
click at [604, 265] on input "text" at bounding box center [728, 264] width 260 height 24
click at [614, 263] on input "text" at bounding box center [728, 264] width 260 height 24
type input "Bernadette"
type input "Awosika"
click at [631, 338] on input "email" at bounding box center [728, 337] width 260 height 24
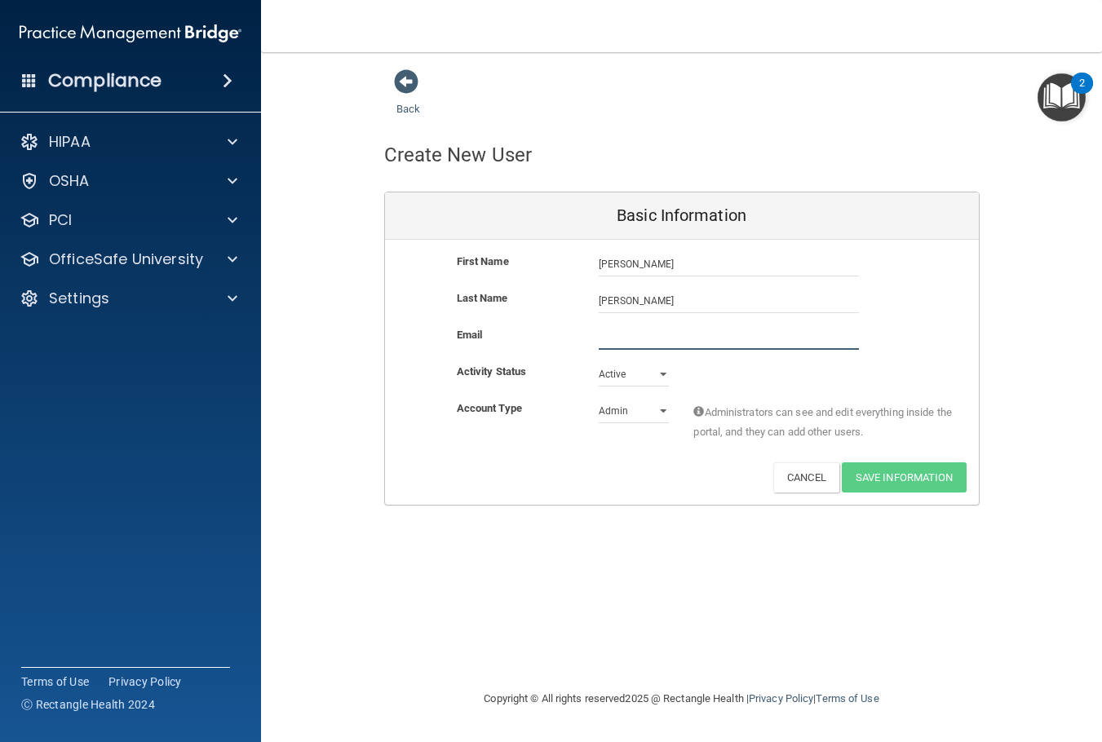
paste input "bdette1998@gmail.com"
type input "bdette1998@gmail.com"
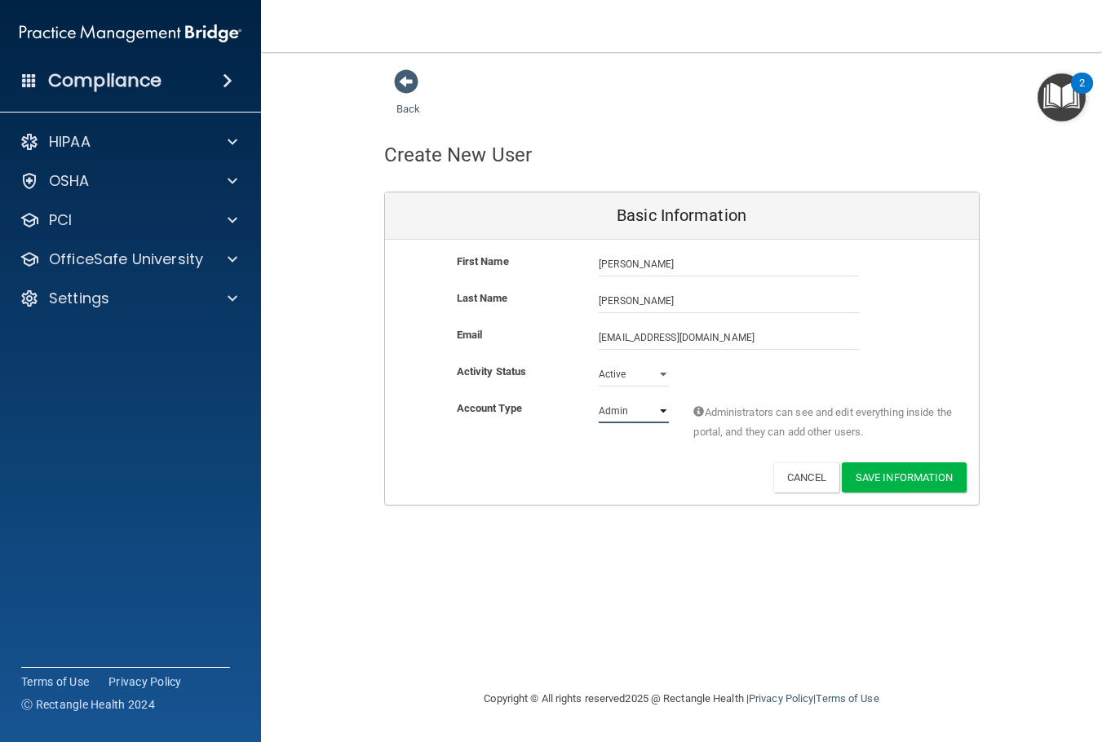
click at [617, 408] on select "Admin Member" at bounding box center [633, 411] width 70 height 24
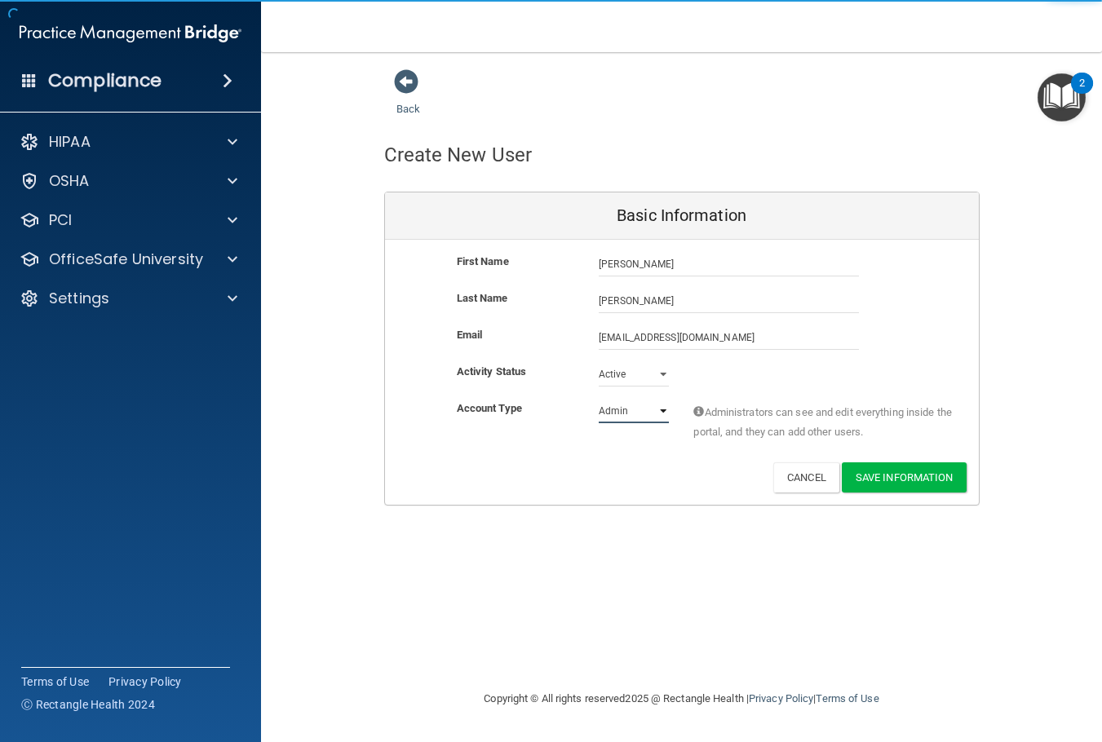
select select "practice_member"
click at [598, 399] on select "Admin Member" at bounding box center [633, 411] width 70 height 24
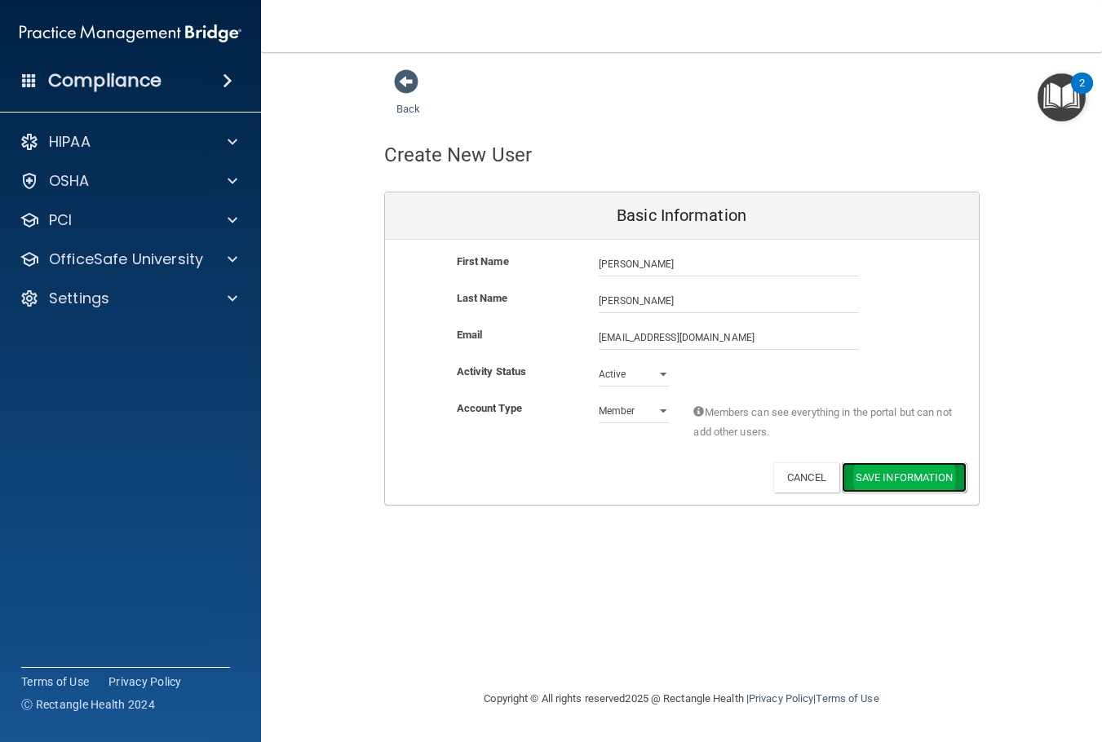
click at [869, 481] on button "Save Information" at bounding box center [903, 477] width 125 height 30
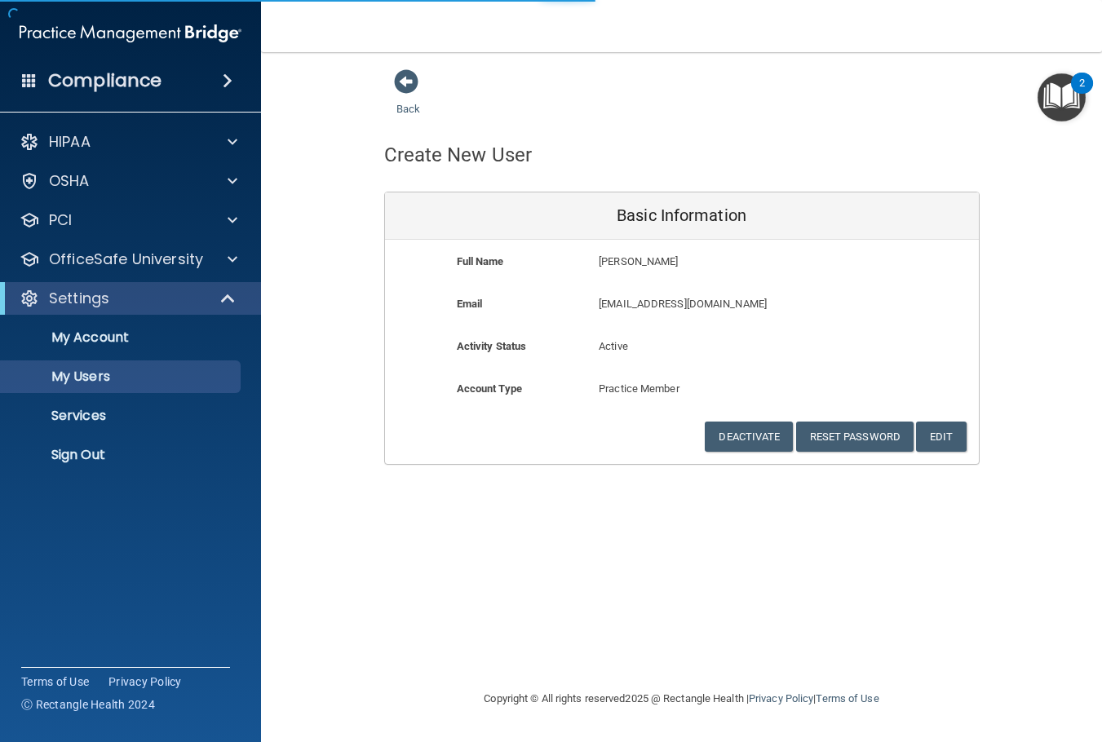
select select "20"
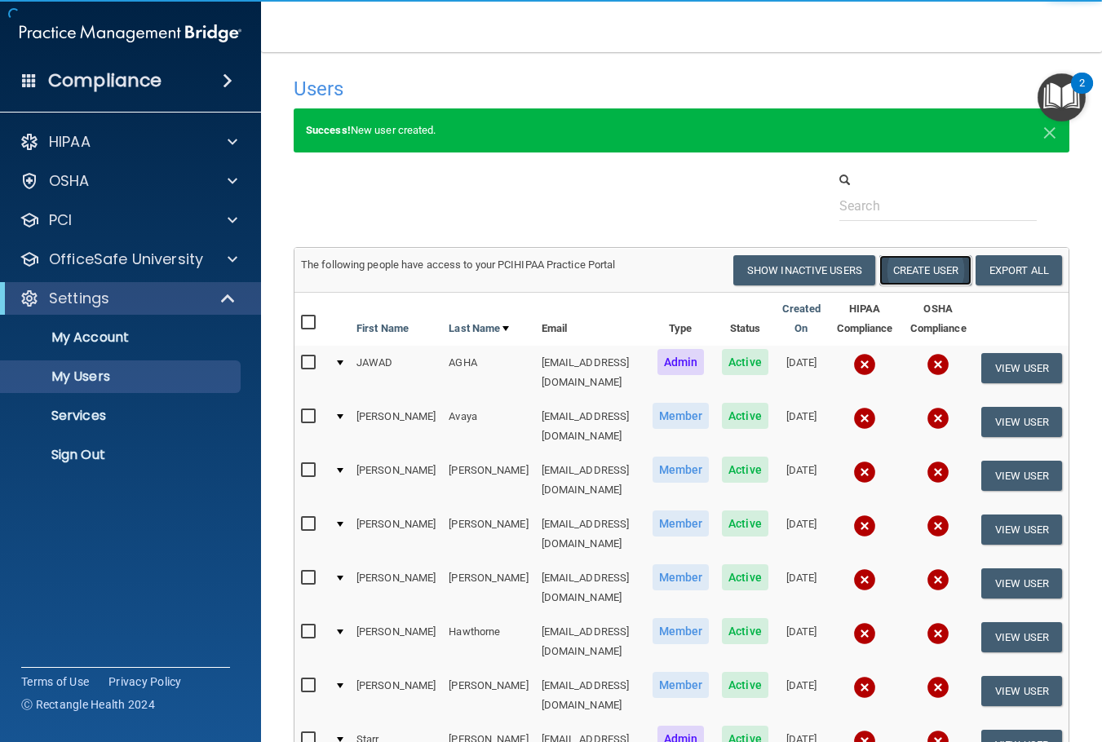
click at [939, 263] on button "Create User" at bounding box center [925, 270] width 92 height 30
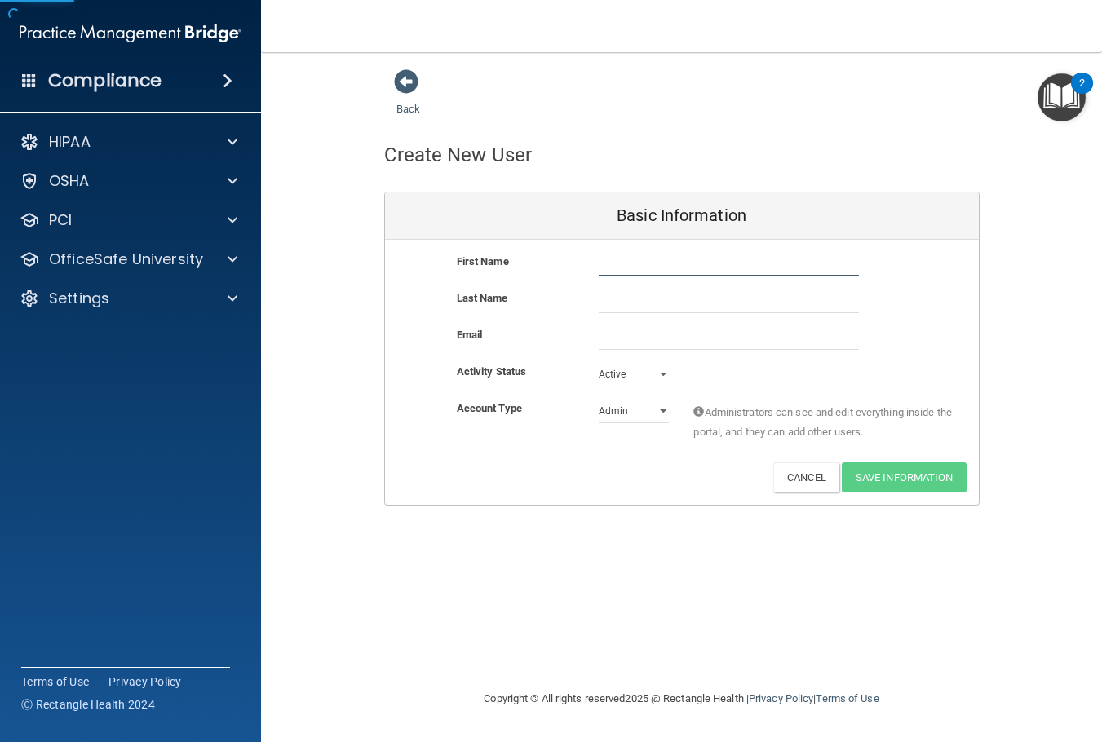
click at [705, 264] on input "text" at bounding box center [728, 264] width 260 height 24
type input "Abigail"
type input "Ferris"
click at [638, 344] on input "email" at bounding box center [728, 337] width 260 height 24
paste input "abby.meesseman@gmail.com"
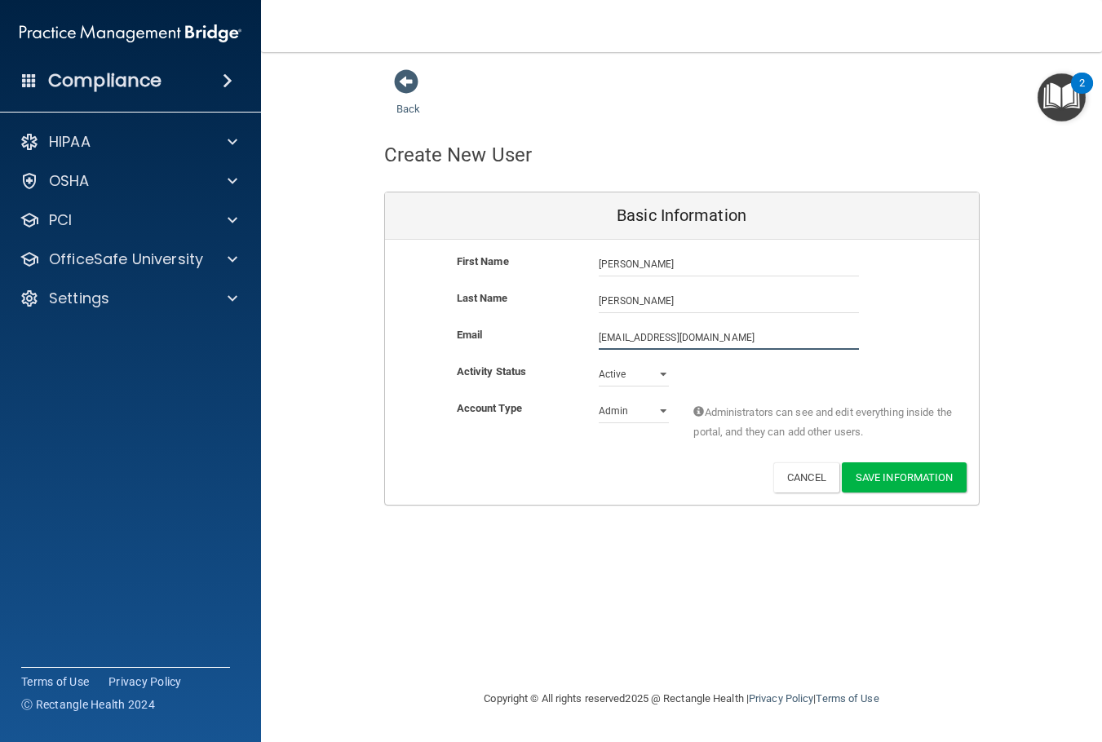
type input "abby.meesseman@gmail.com"
click at [636, 408] on select "Admin Member" at bounding box center [633, 414] width 70 height 24
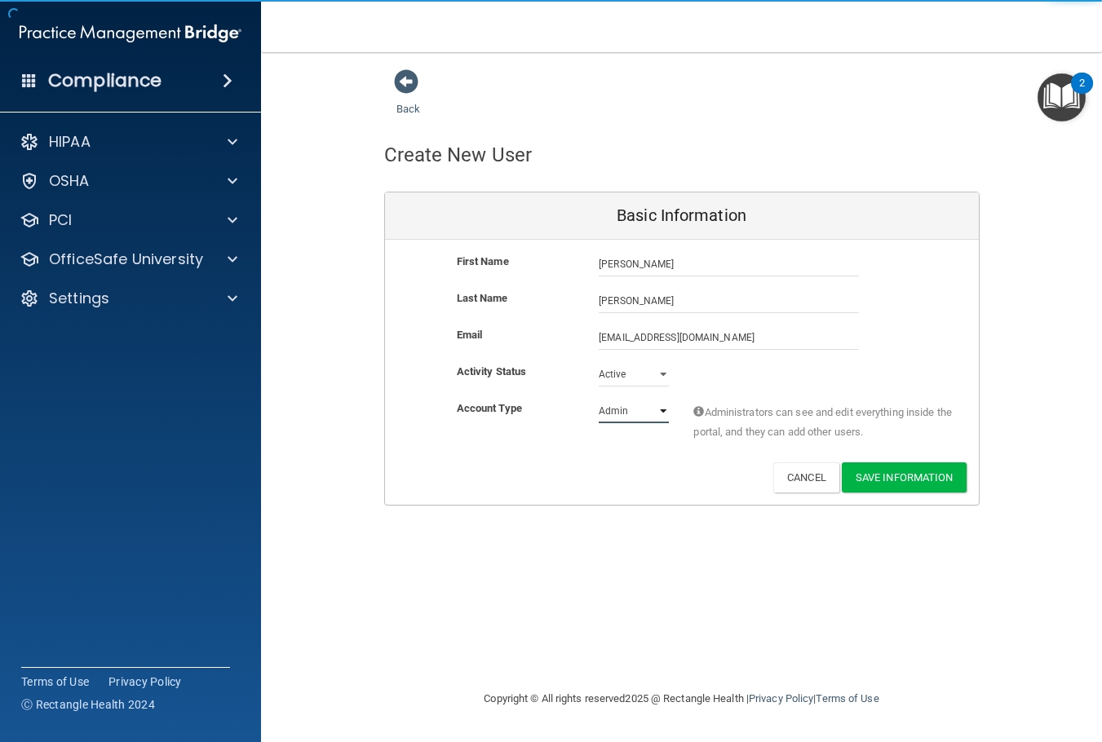
select select "practice_member"
click at [598, 399] on select "Admin Member" at bounding box center [633, 411] width 70 height 24
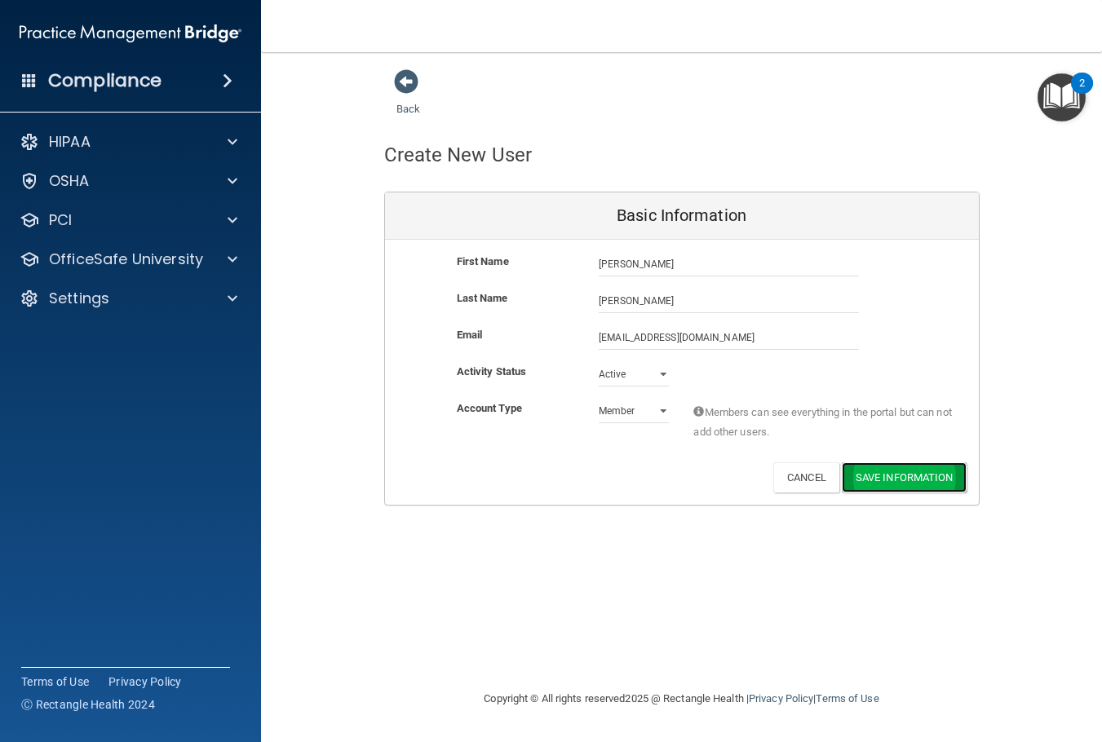
click at [875, 469] on button "Save Information" at bounding box center [903, 477] width 125 height 30
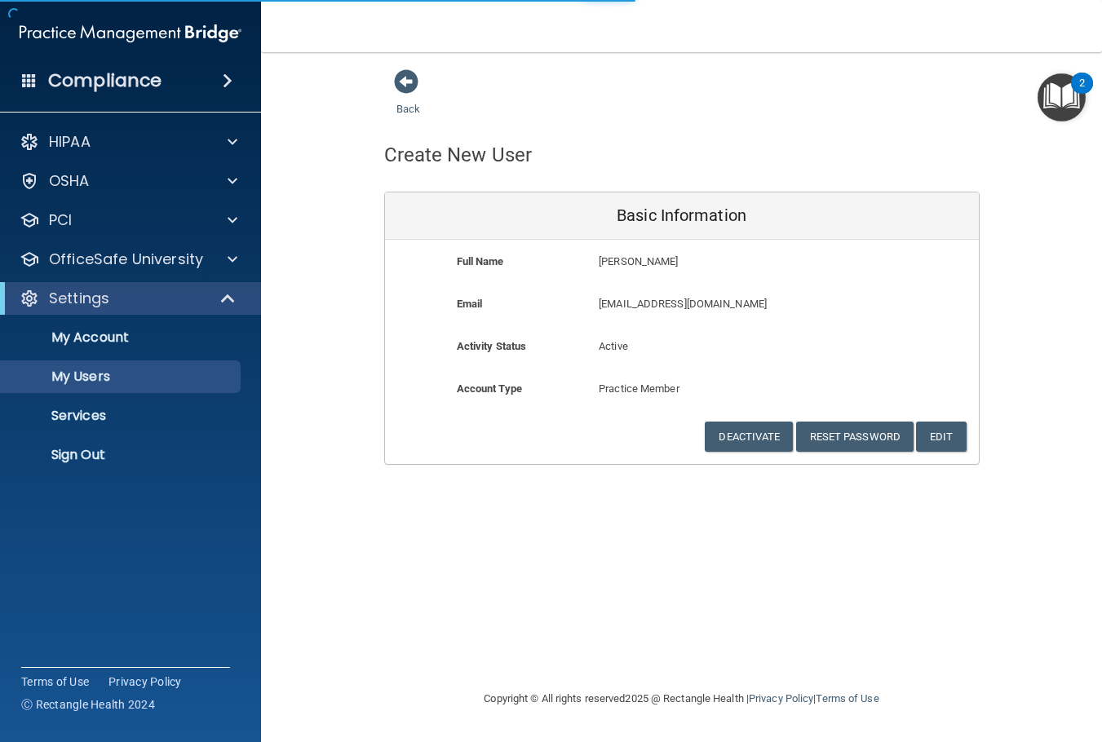
select select "20"
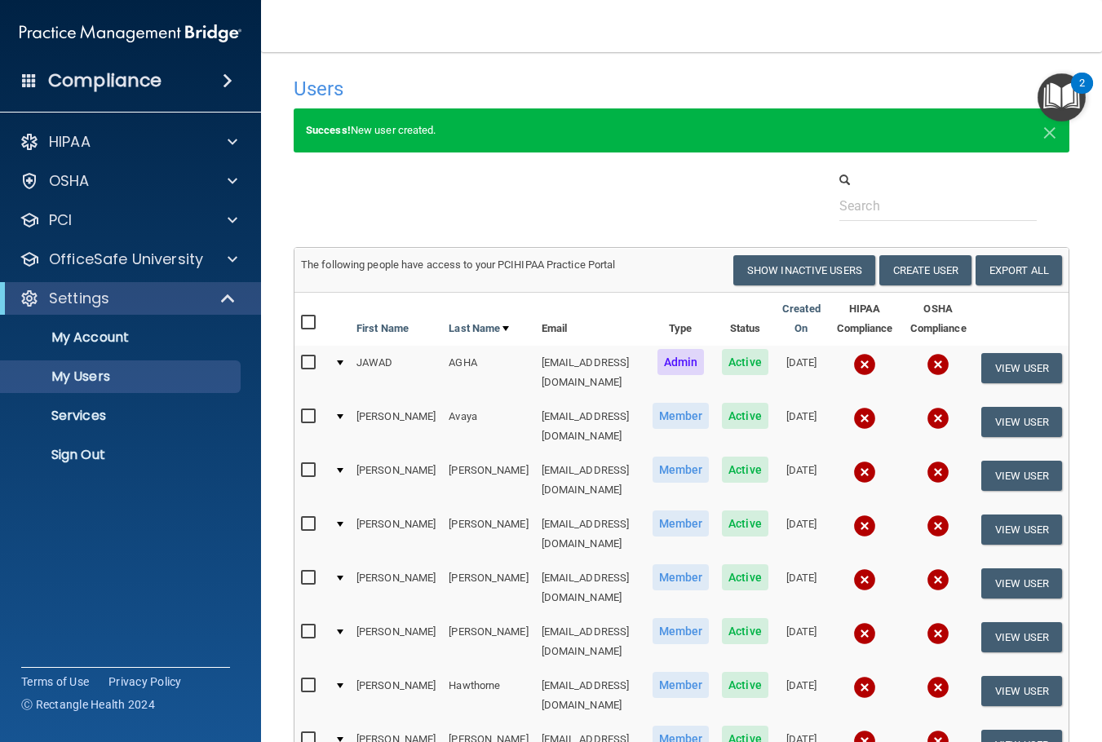
scroll to position [82, 0]
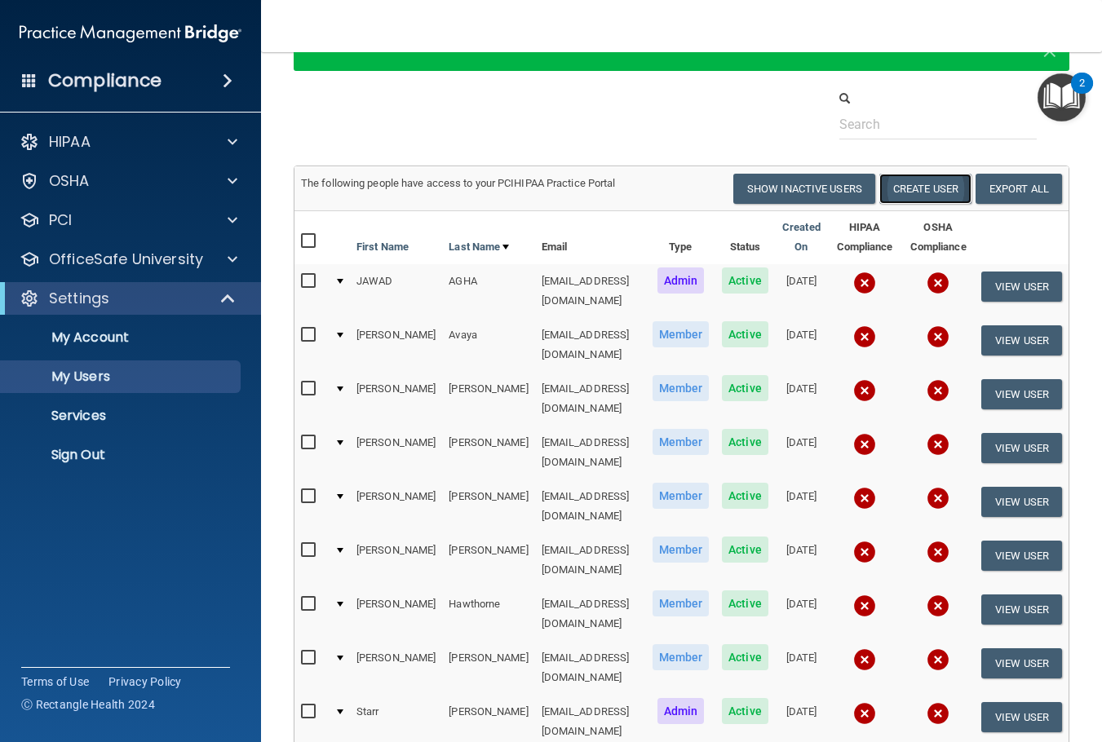
click at [927, 193] on button "Create User" at bounding box center [925, 189] width 92 height 30
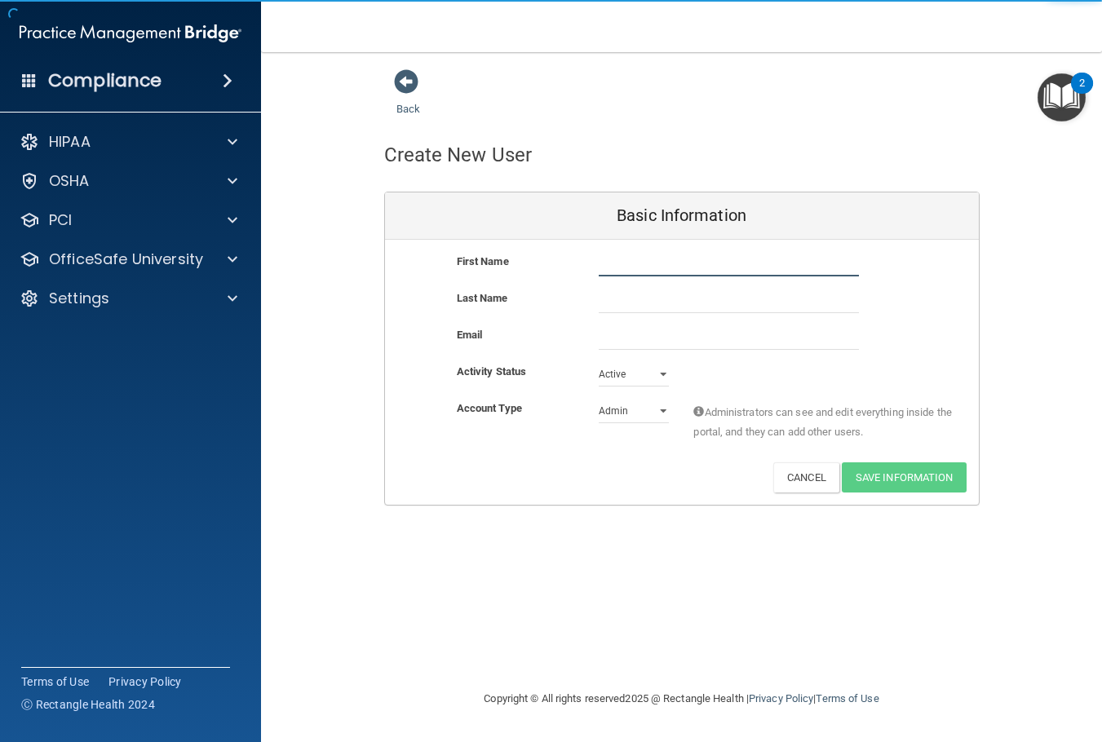
click at [643, 271] on input "text" at bounding box center [728, 264] width 260 height 24
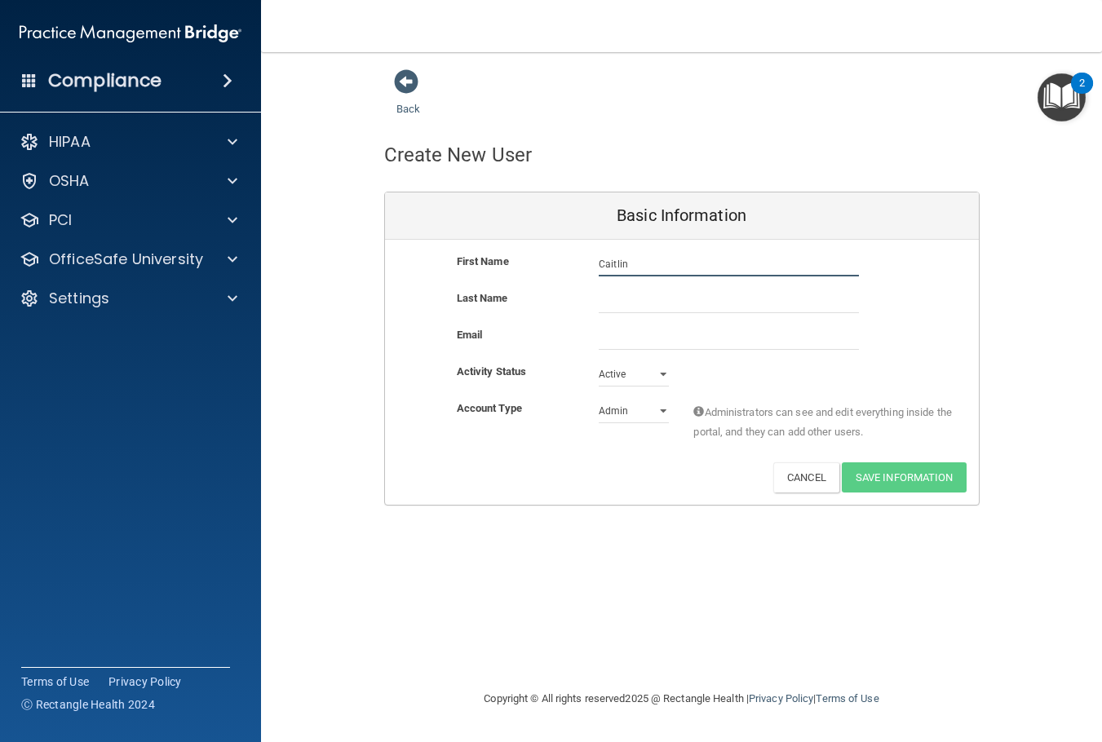
type input "Caitlin"
type input "Shureb"
paste input "pellettca@gmail.com"
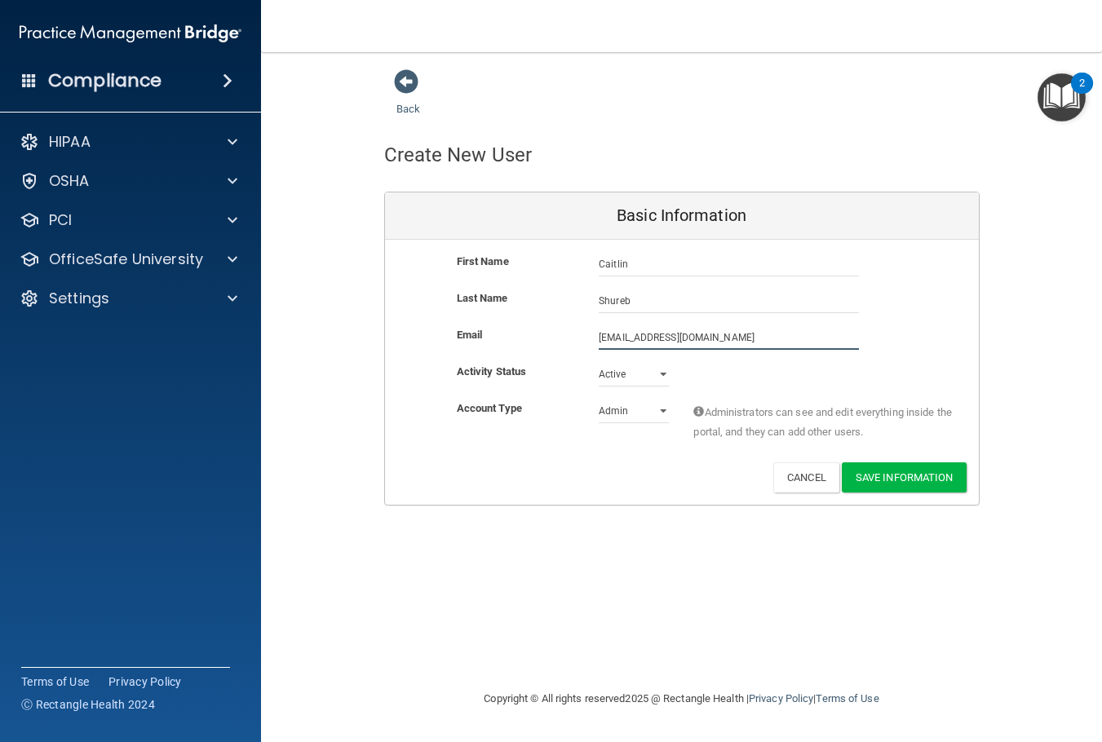
type input "pellettca@gmail.com"
click at [608, 421] on select "Admin Member" at bounding box center [633, 414] width 70 height 24
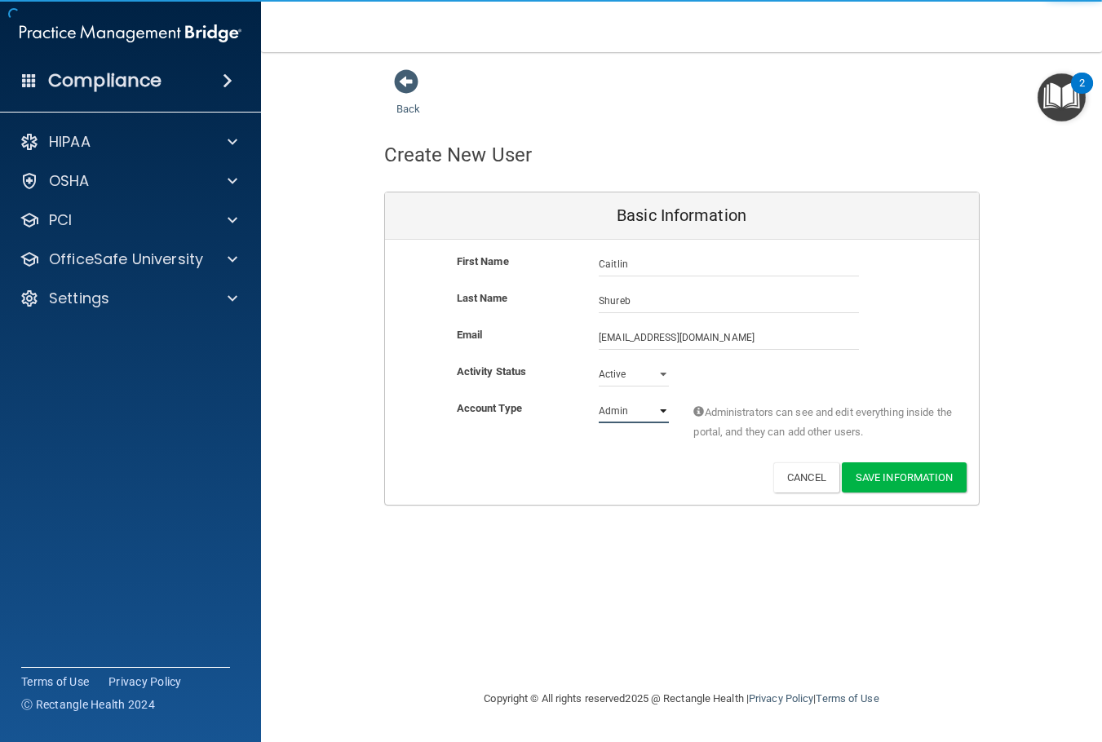
select select "practice_member"
click at [598, 399] on select "Admin Member" at bounding box center [633, 411] width 70 height 24
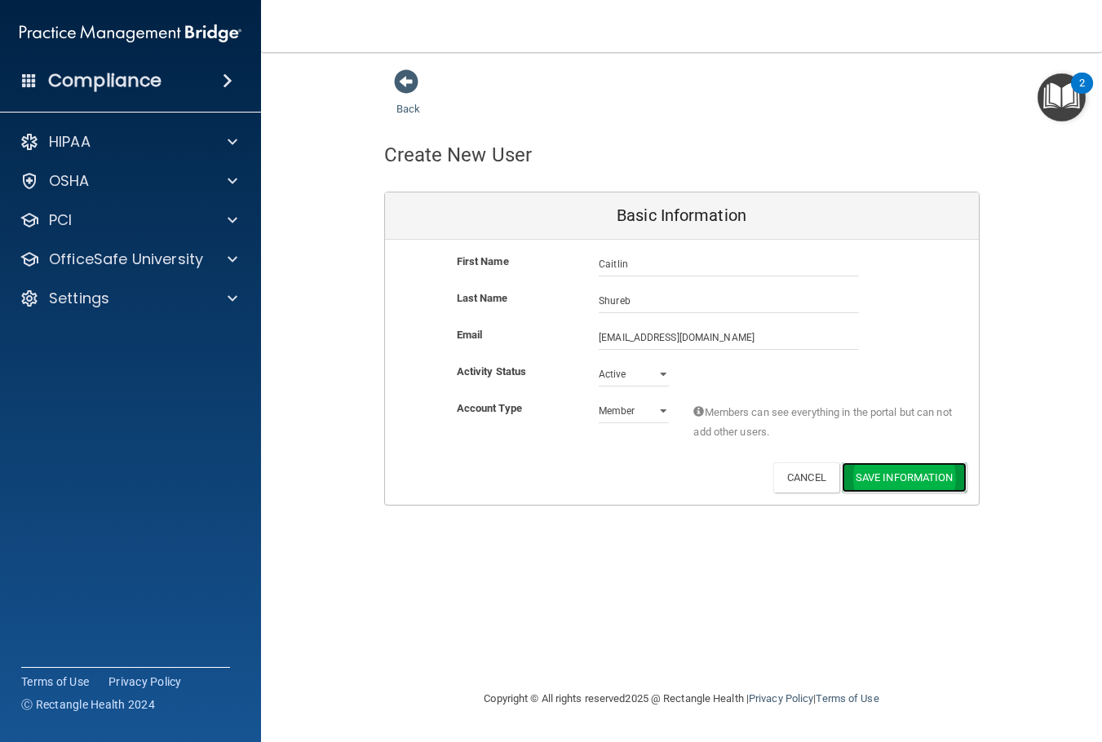
click at [873, 487] on button "Save Information" at bounding box center [903, 477] width 125 height 30
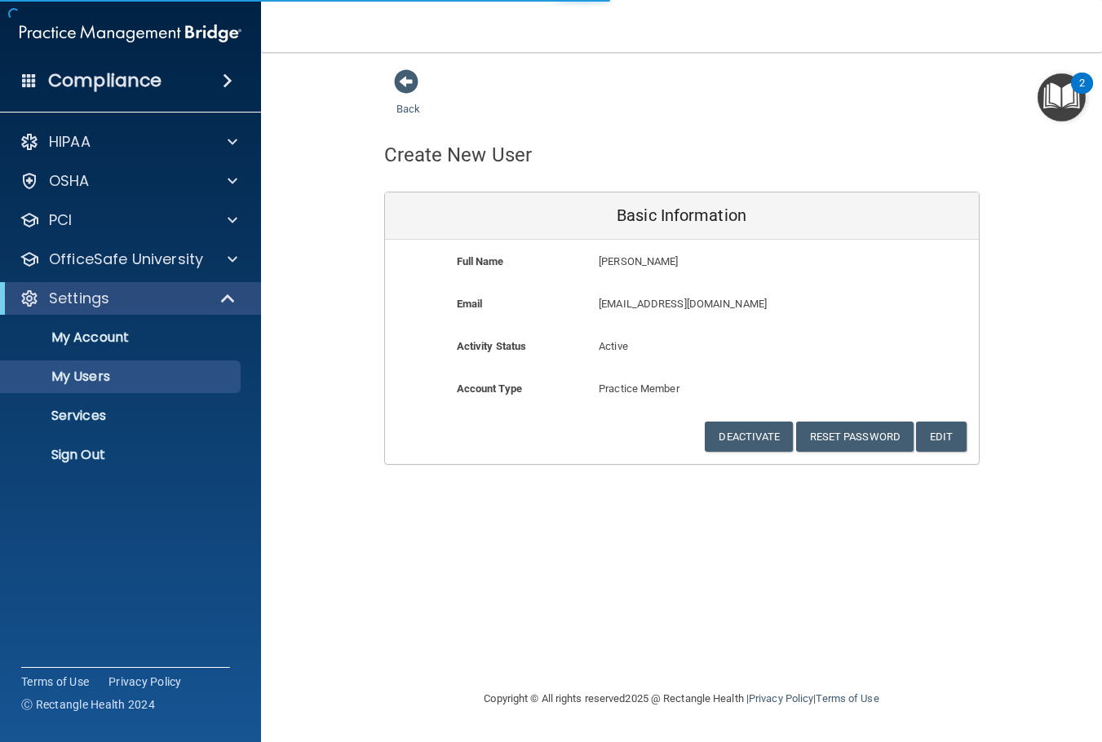
select select "20"
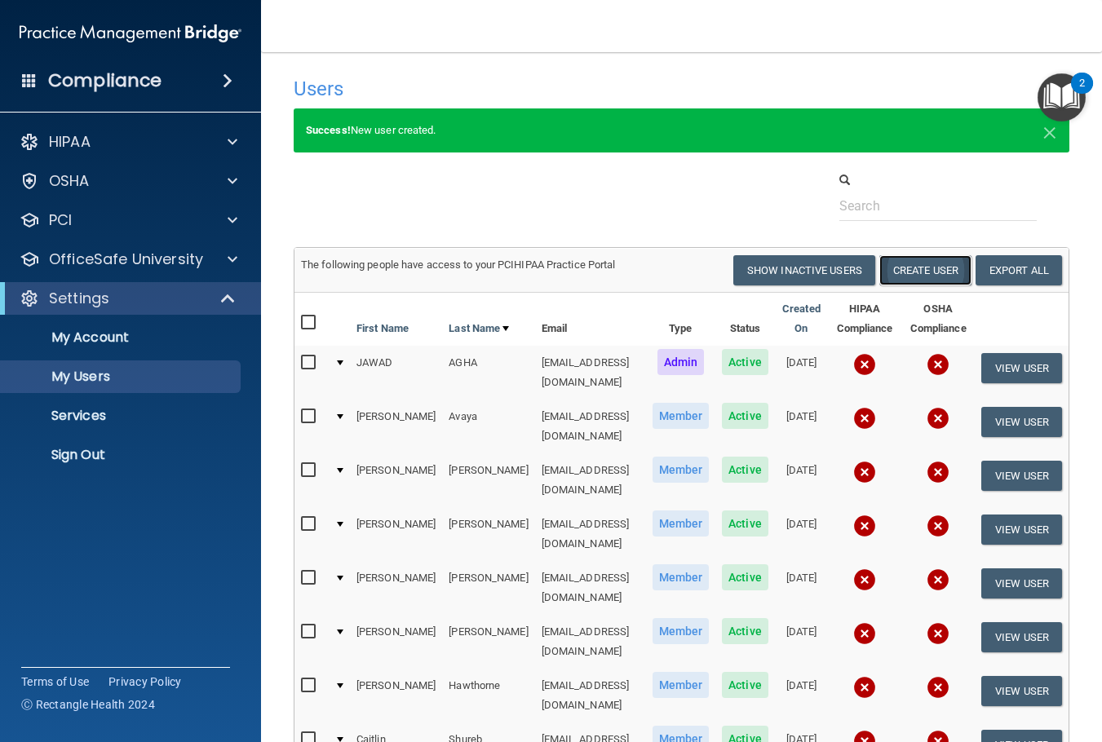
click at [965, 276] on button "Create User" at bounding box center [925, 270] width 92 height 30
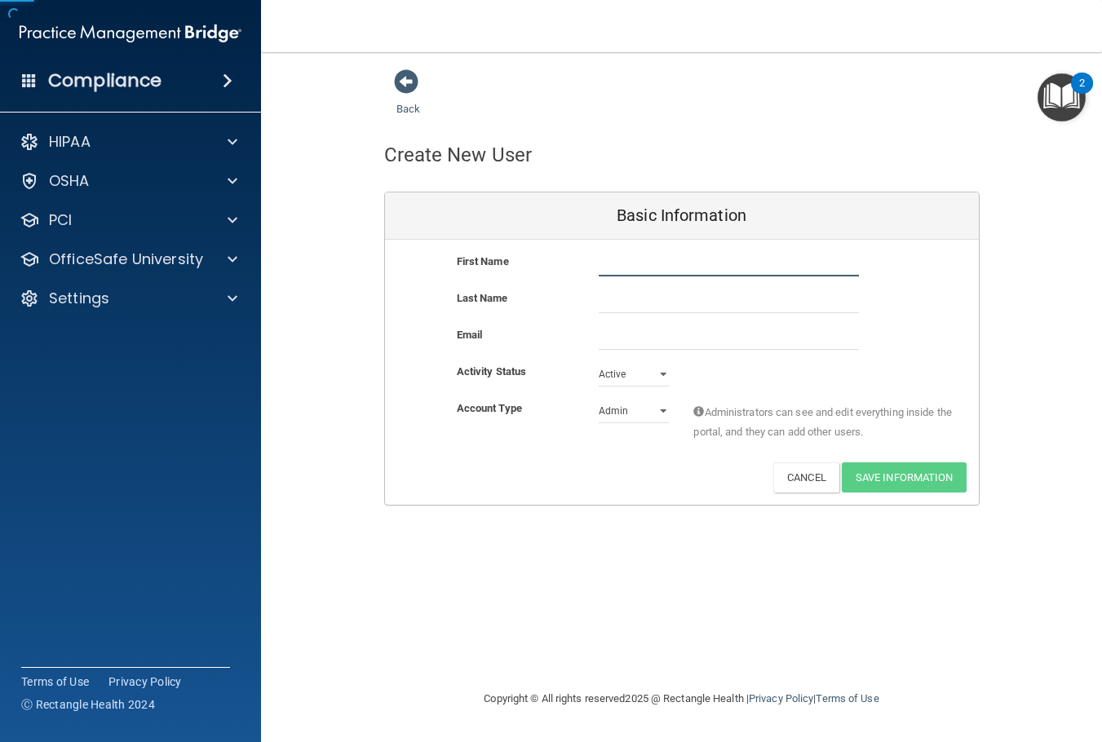
click at [660, 272] on input "text" at bounding box center [728, 264] width 260 height 24
click at [614, 333] on input "email" at bounding box center [728, 337] width 260 height 24
paste input "biasyed01@gmail.com"
type input "biasyed01@gmail.com"
click at [638, 265] on input "text" at bounding box center [728, 264] width 260 height 24
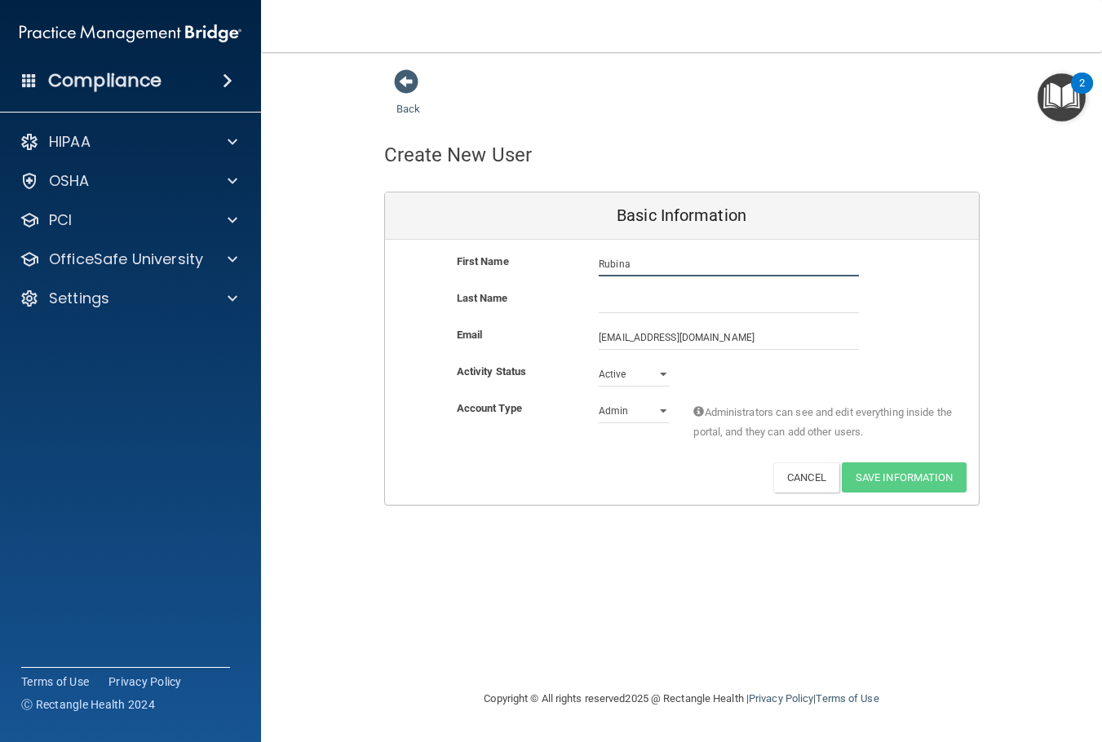
type input "Rubina"
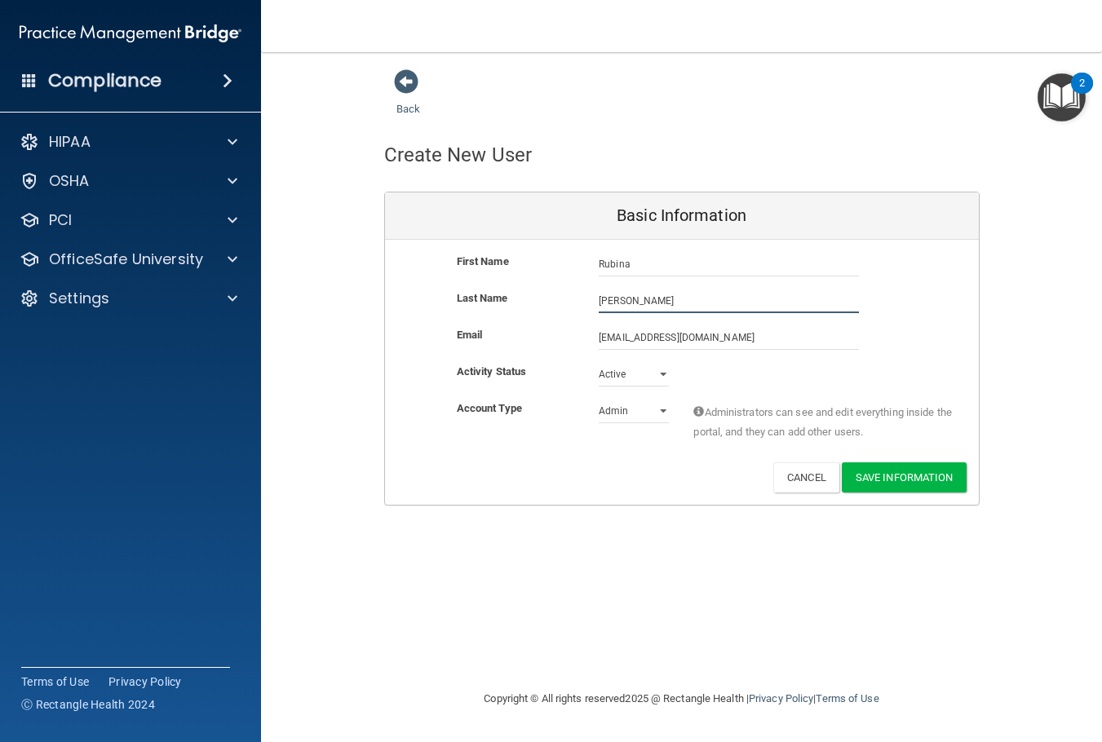
type input "Syed"
click at [638, 417] on select "Admin Member" at bounding box center [633, 411] width 70 height 24
select select "practice_member"
click at [598, 399] on select "Admin Member" at bounding box center [633, 411] width 70 height 24
click at [877, 472] on button "Save Information" at bounding box center [903, 477] width 125 height 30
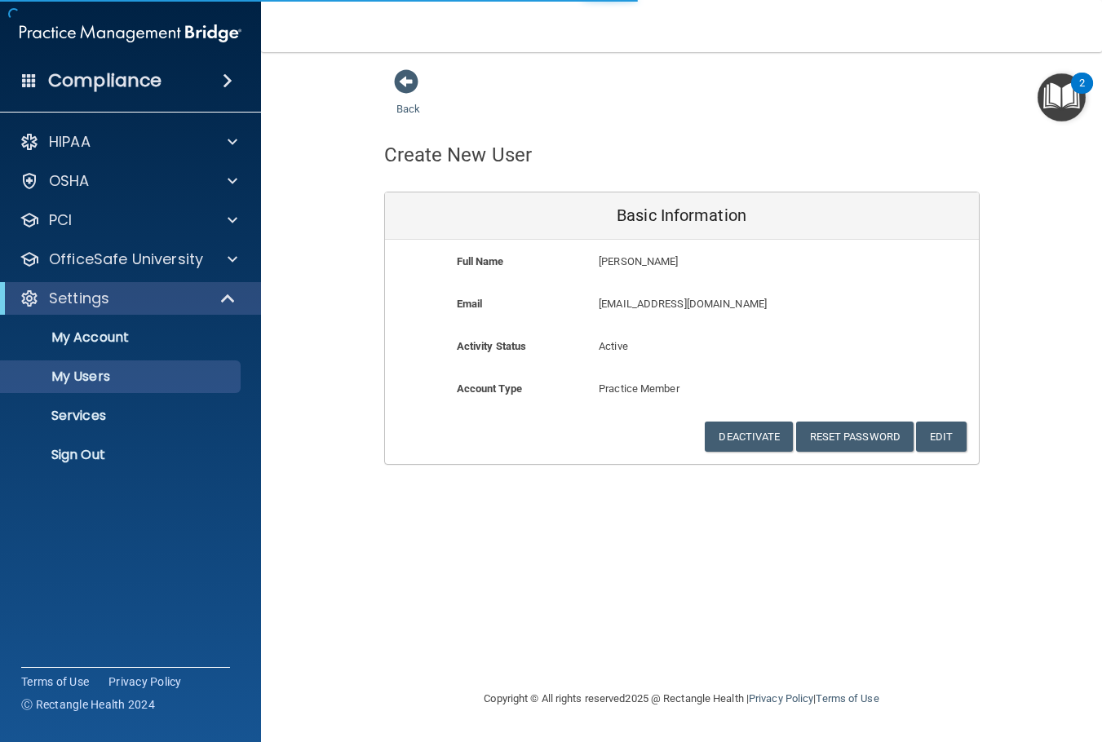
select select "20"
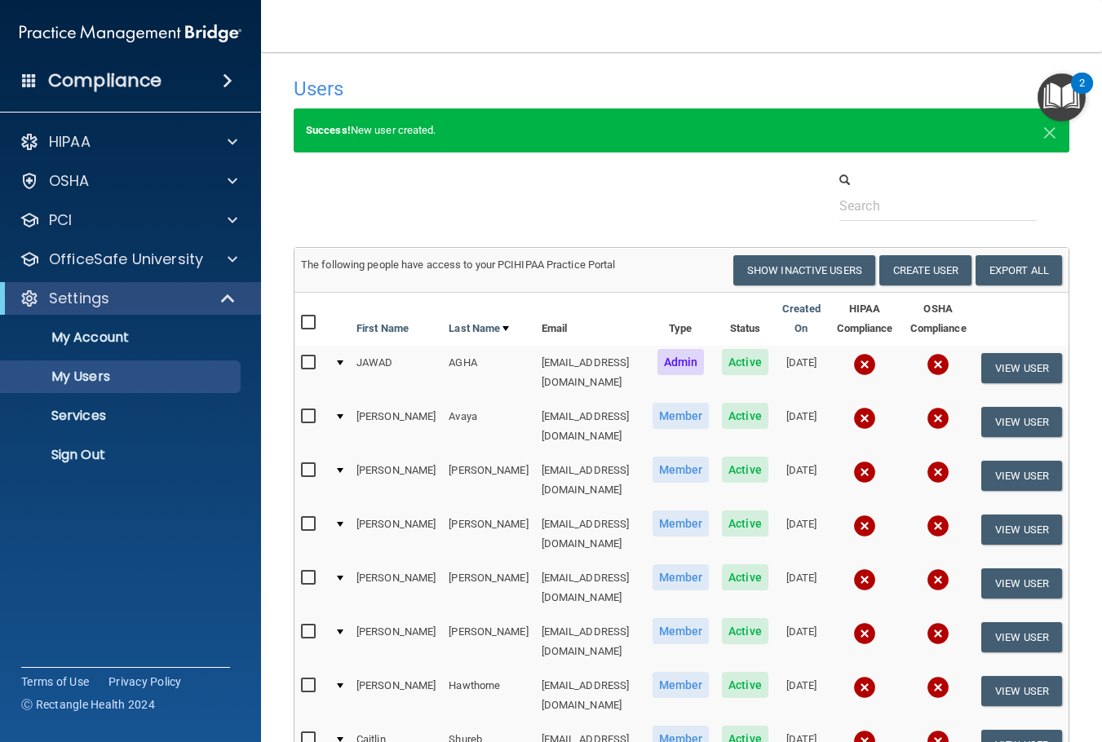
click at [647, 199] on div at bounding box center [681, 196] width 800 height 50
click at [1054, 132] on span "×" at bounding box center [1049, 130] width 15 height 33
select select "20"
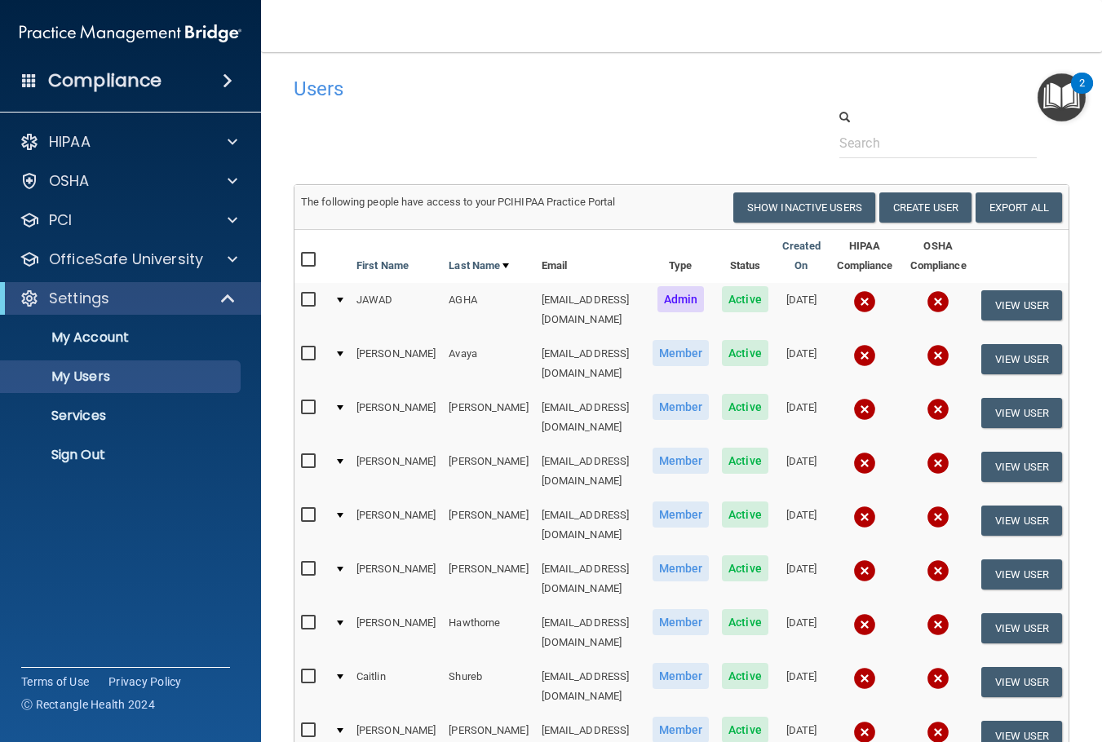
scroll to position [237, 0]
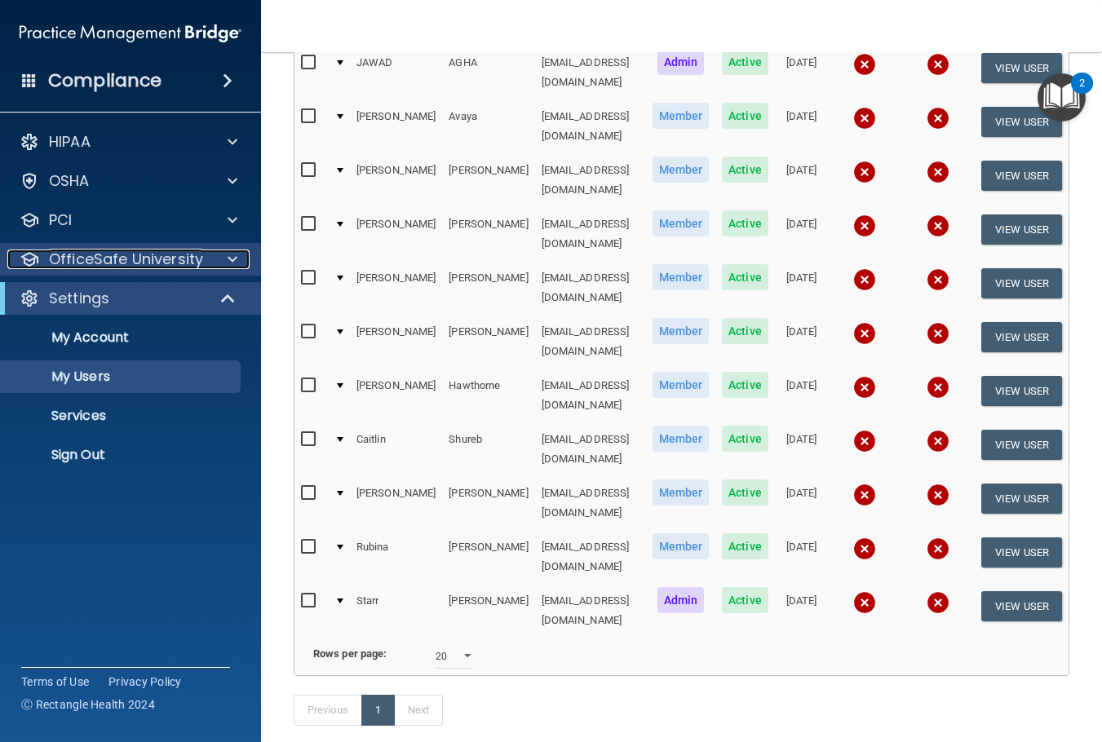
click at [132, 259] on p "OfficeSafe University" at bounding box center [126, 260] width 154 height 20
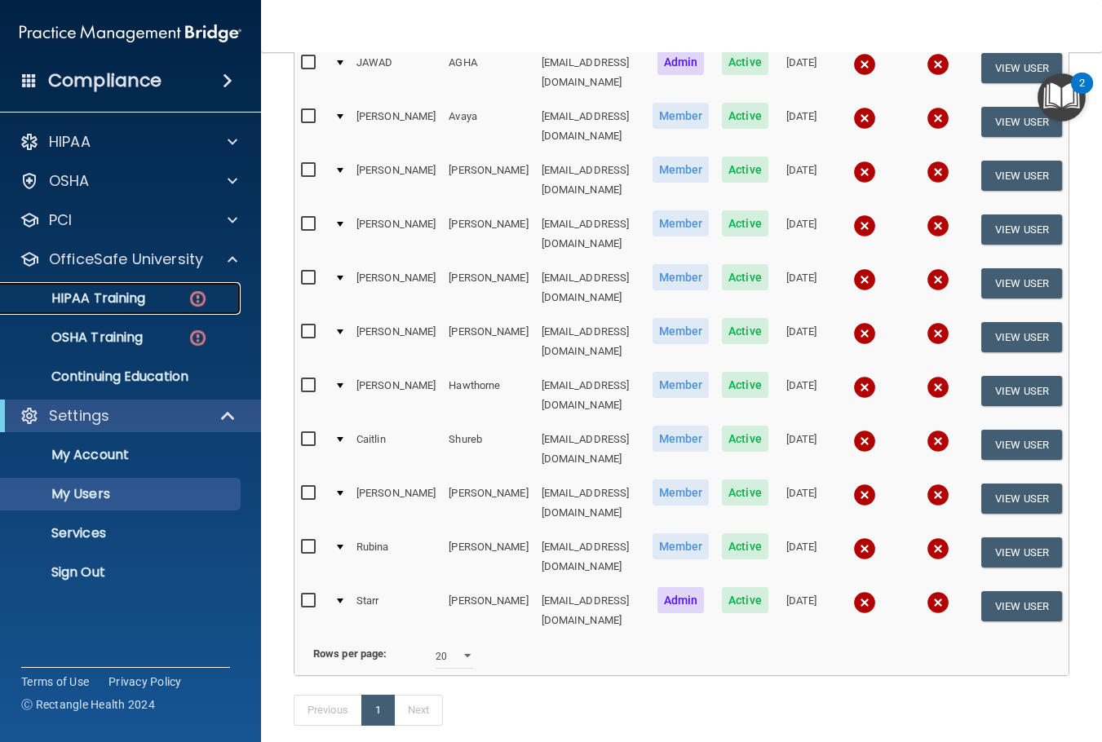
click at [112, 293] on p "HIPAA Training" at bounding box center [78, 298] width 135 height 16
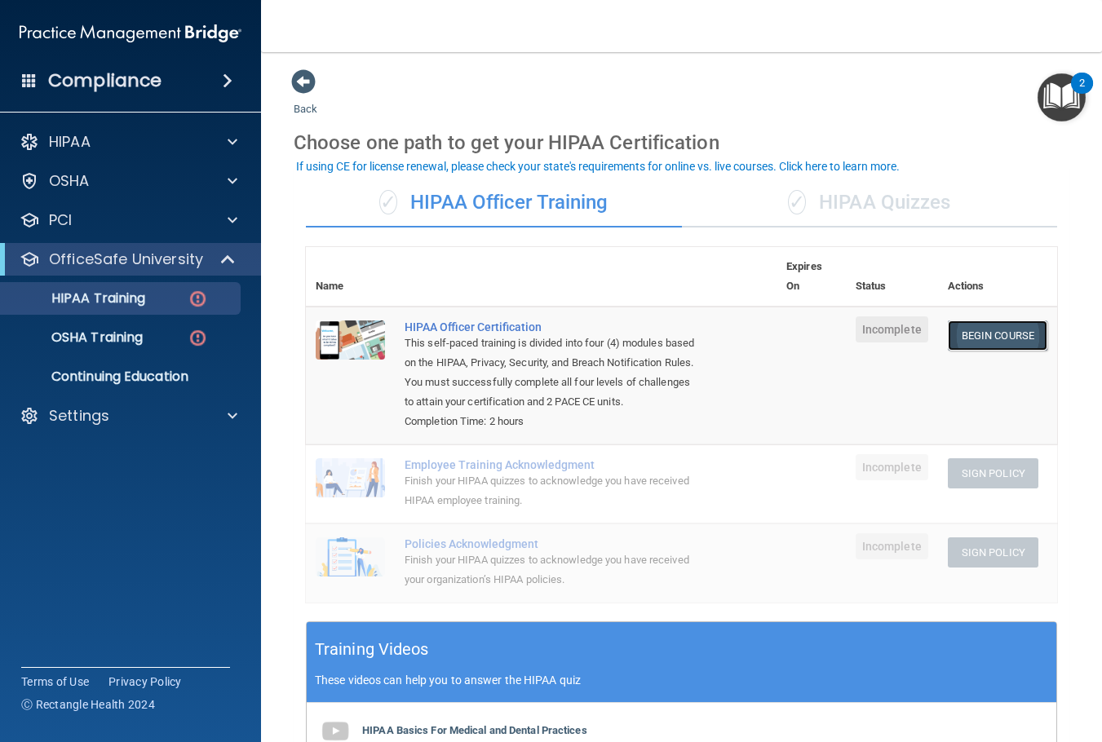
click at [970, 329] on link "Begin Course" at bounding box center [996, 335] width 99 height 30
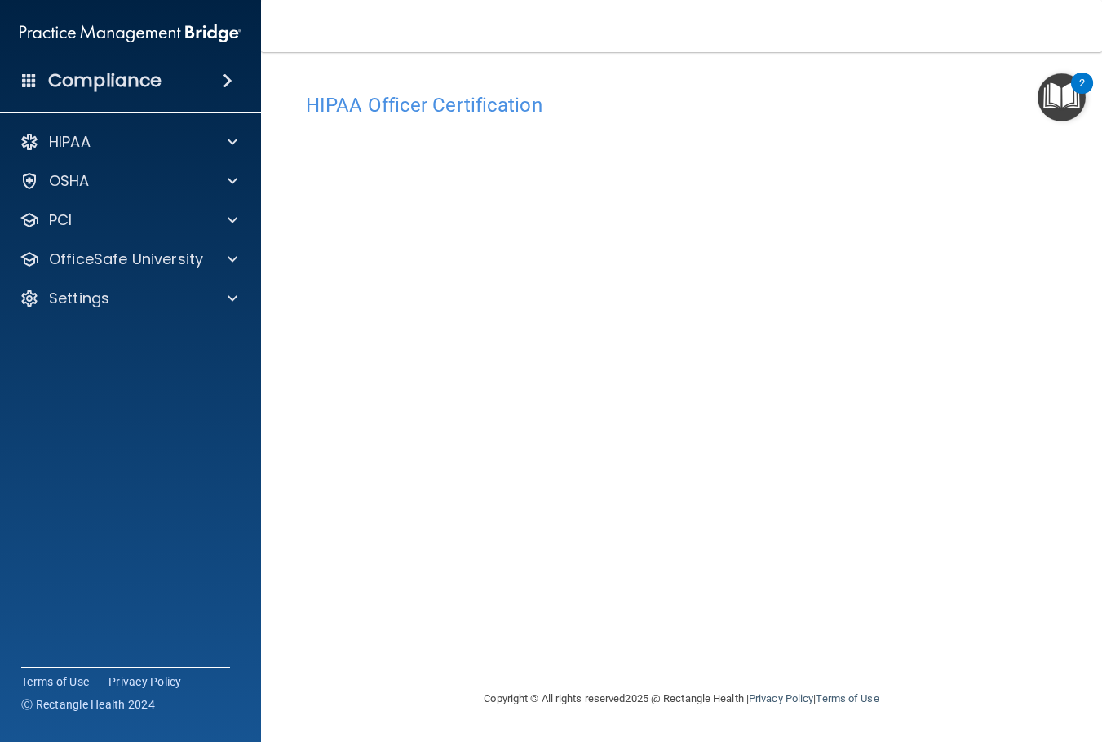
click at [903, 84] on div "HIPAA Officer Certification This course doesn’t expire until . Are you sure you…" at bounding box center [681, 370] width 775 height 604
